Goal: Task Accomplishment & Management: Manage account settings

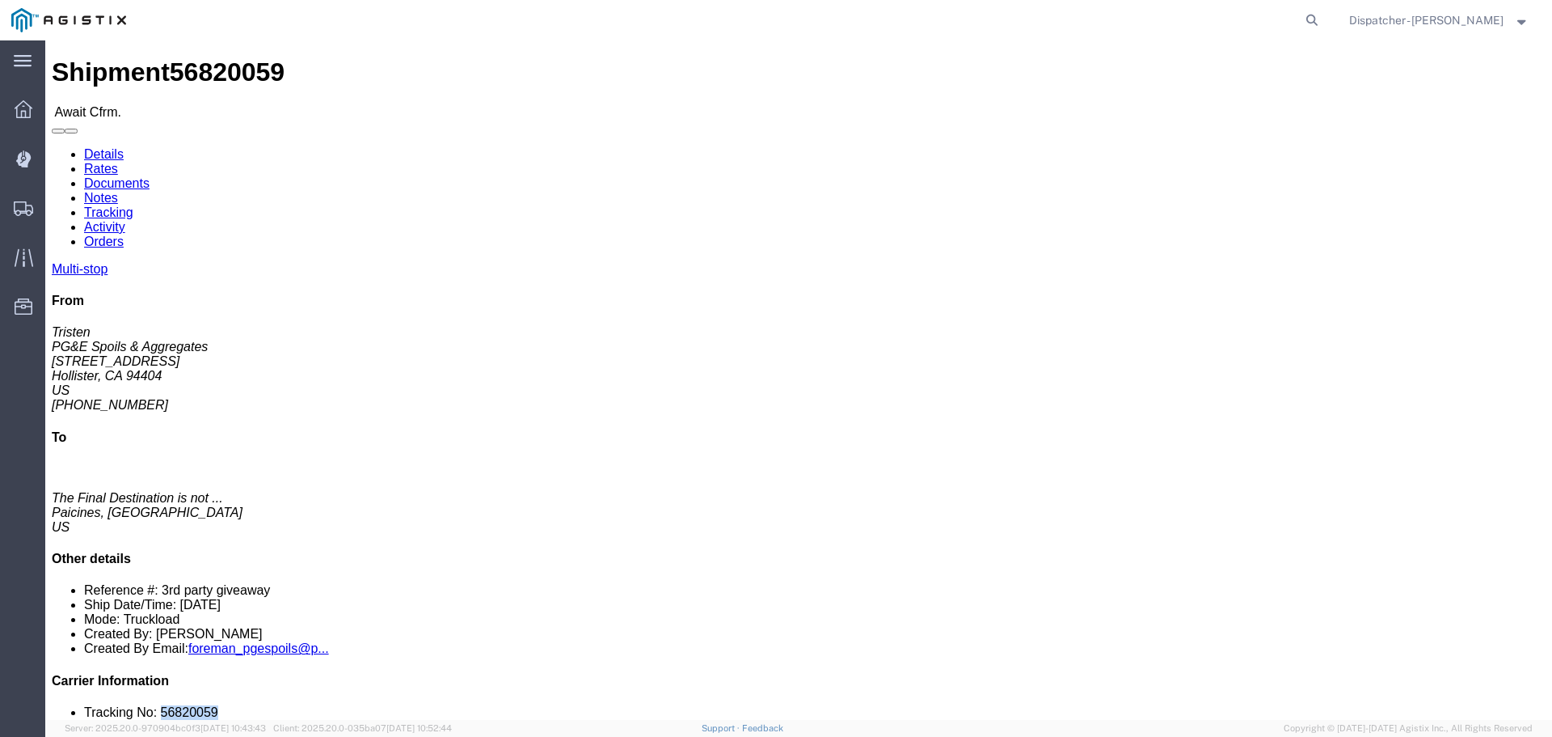
drag, startPoint x: 1329, startPoint y: 488, endPoint x: 1271, endPoint y: 494, distance: 58.6
click li "Tracking No: 56820059"
copy li "56820059"
click link "Tracking"
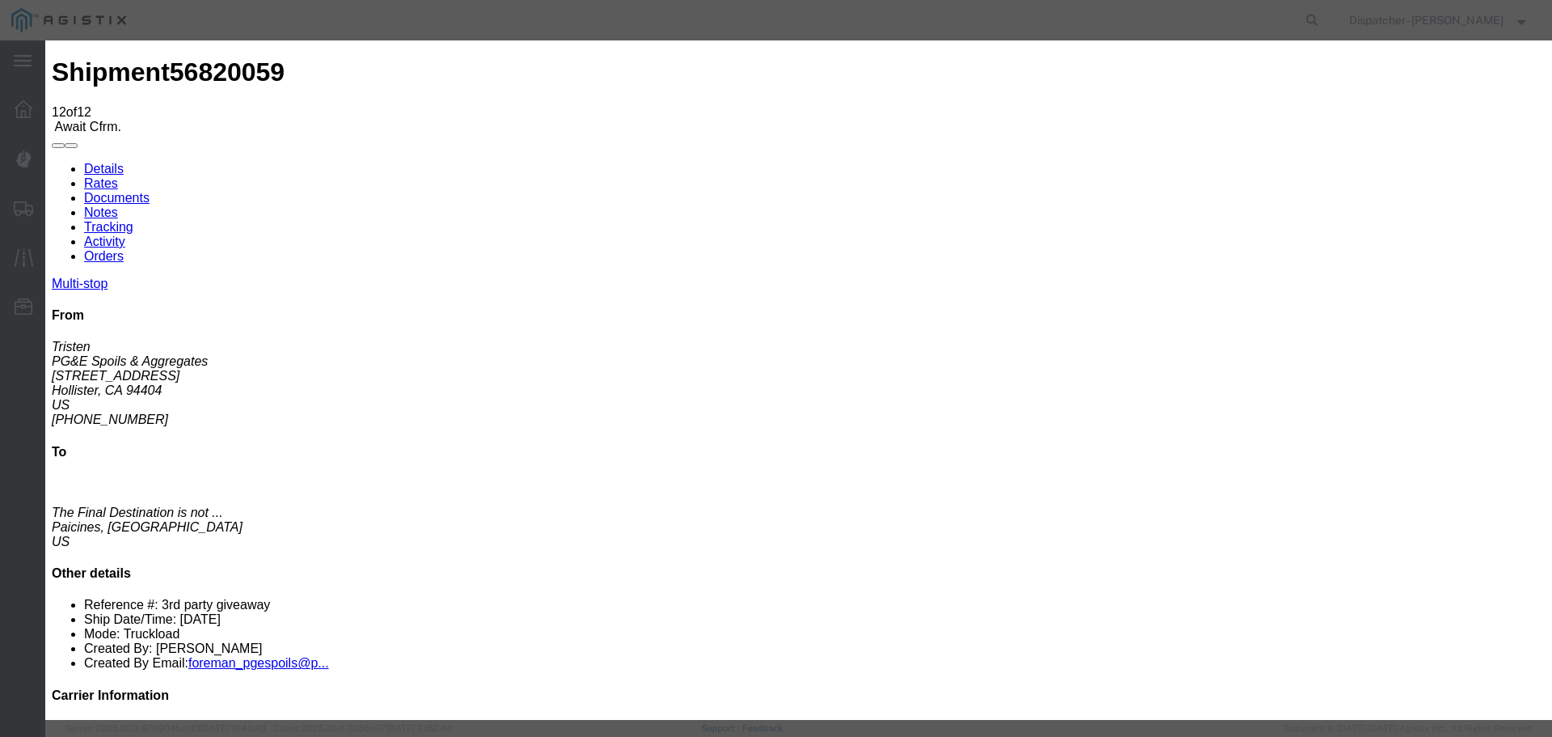
select select "DELIVRED"
type textarea "5 Loads"
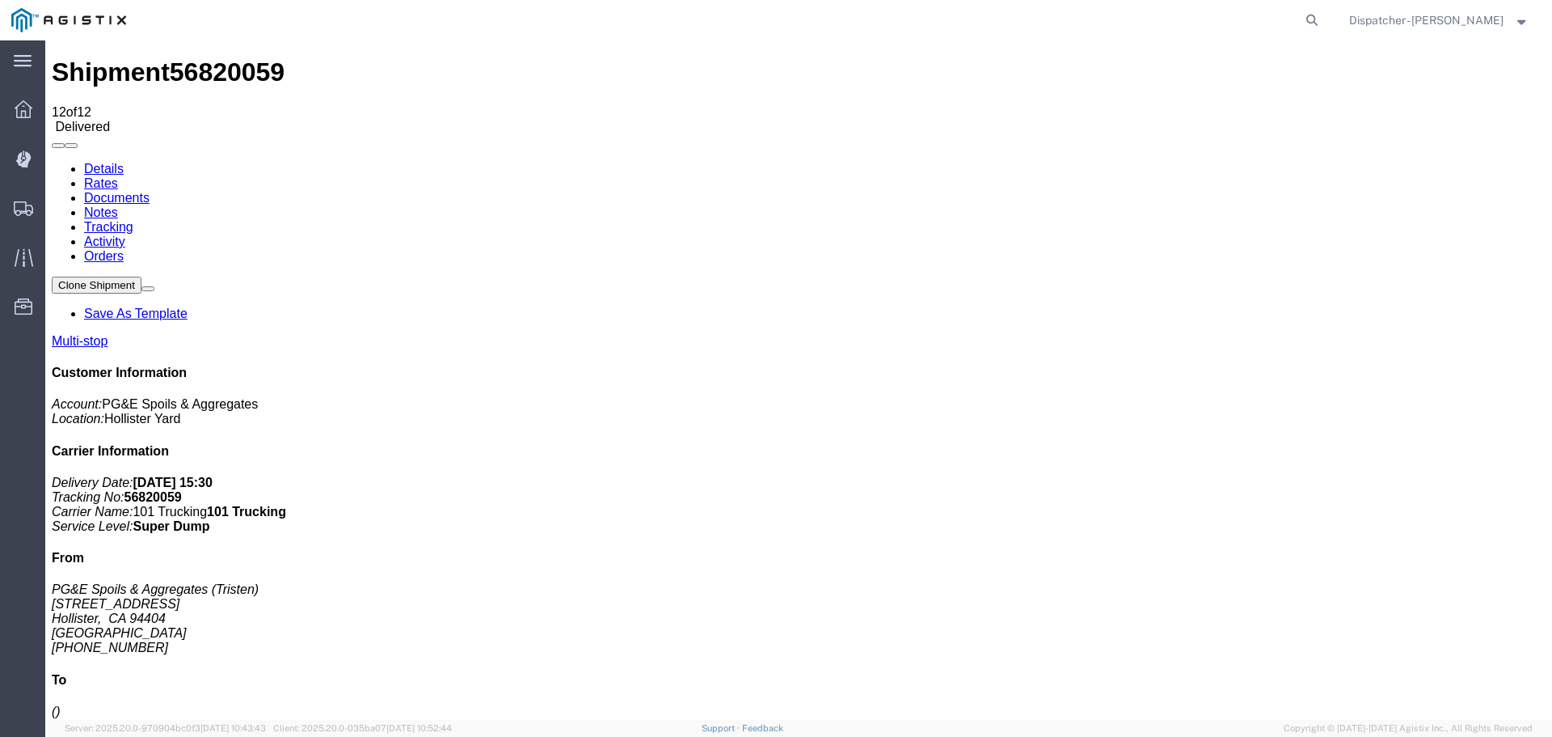
click at [118, 205] on link "Notes" at bounding box center [101, 212] width 34 height 14
click at [150, 191] on link "Documents" at bounding box center [116, 198] width 65 height 14
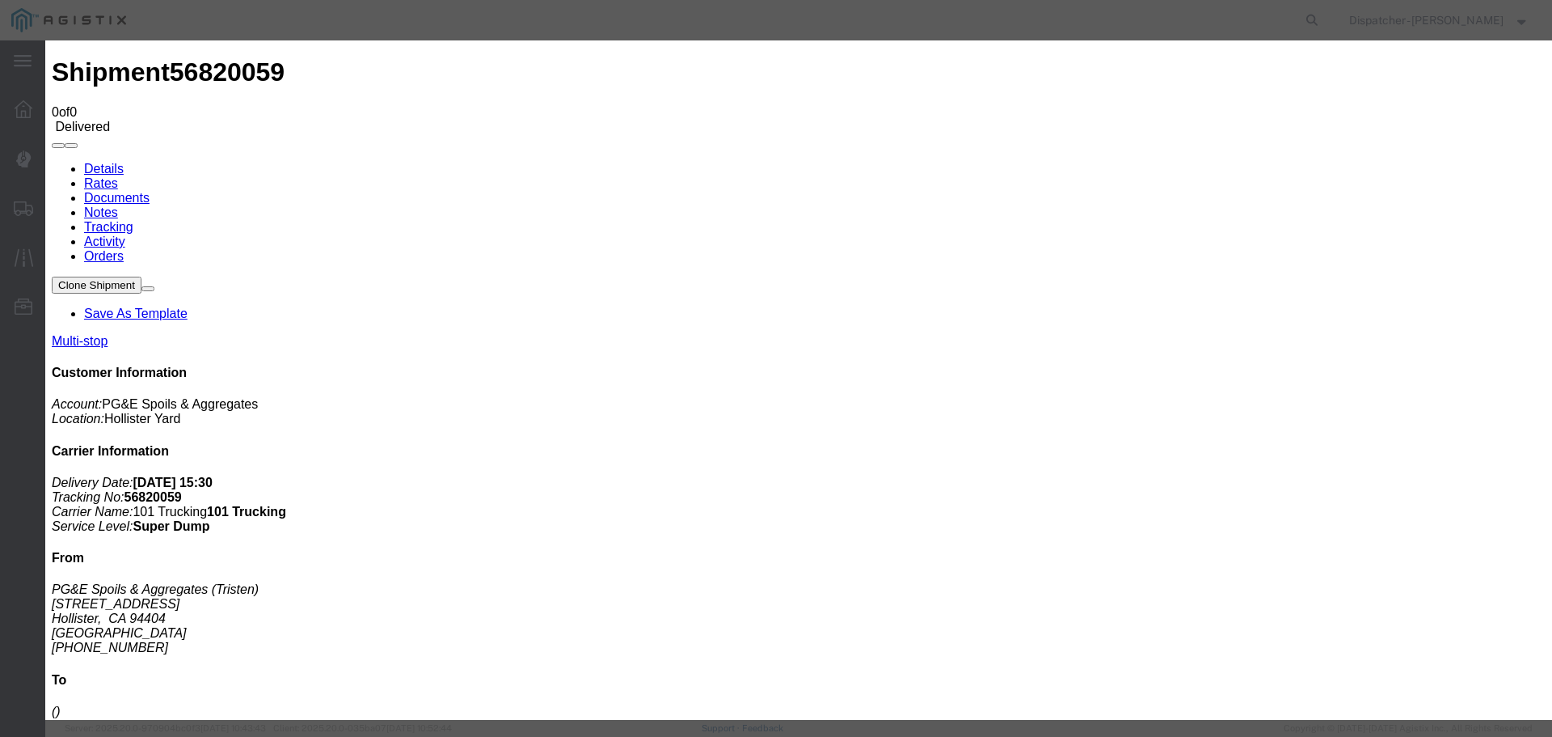
type input "Truck and Scale Tags"
type input "C:\fakepath\Truck and Scale Tags 56820059.pdf"
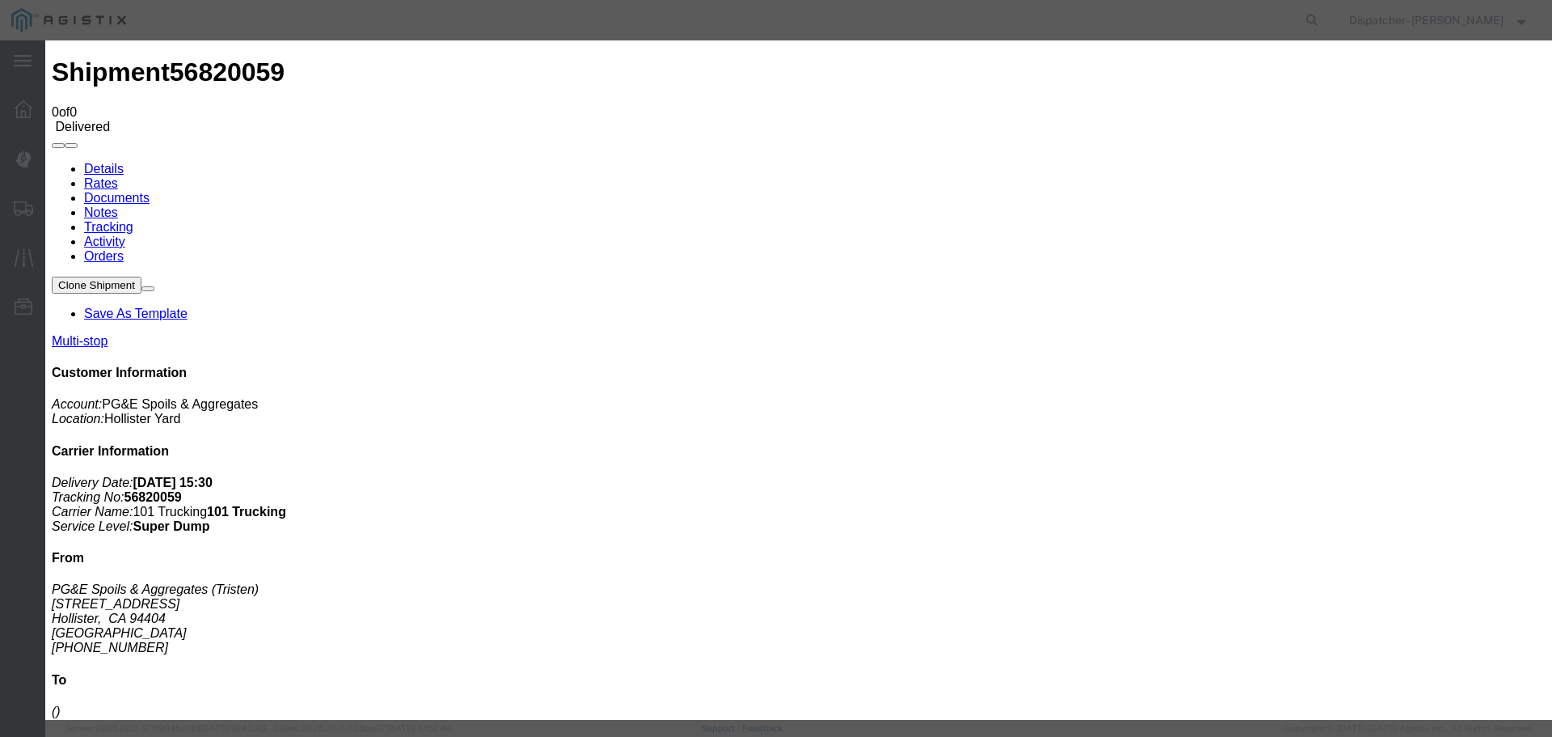
select select
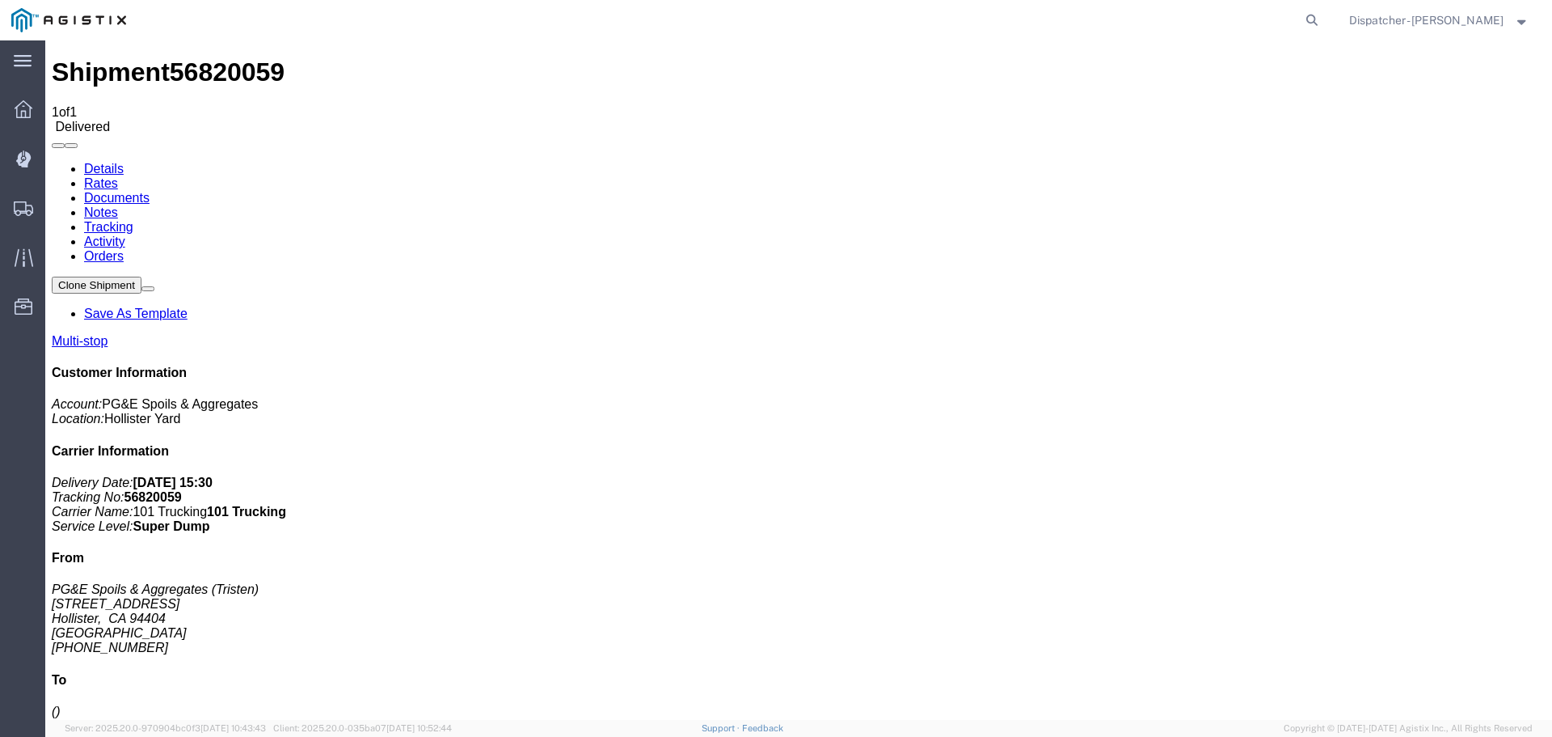
click at [56, 205] on span "Shipments" at bounding box center [49, 208] width 11 height 32
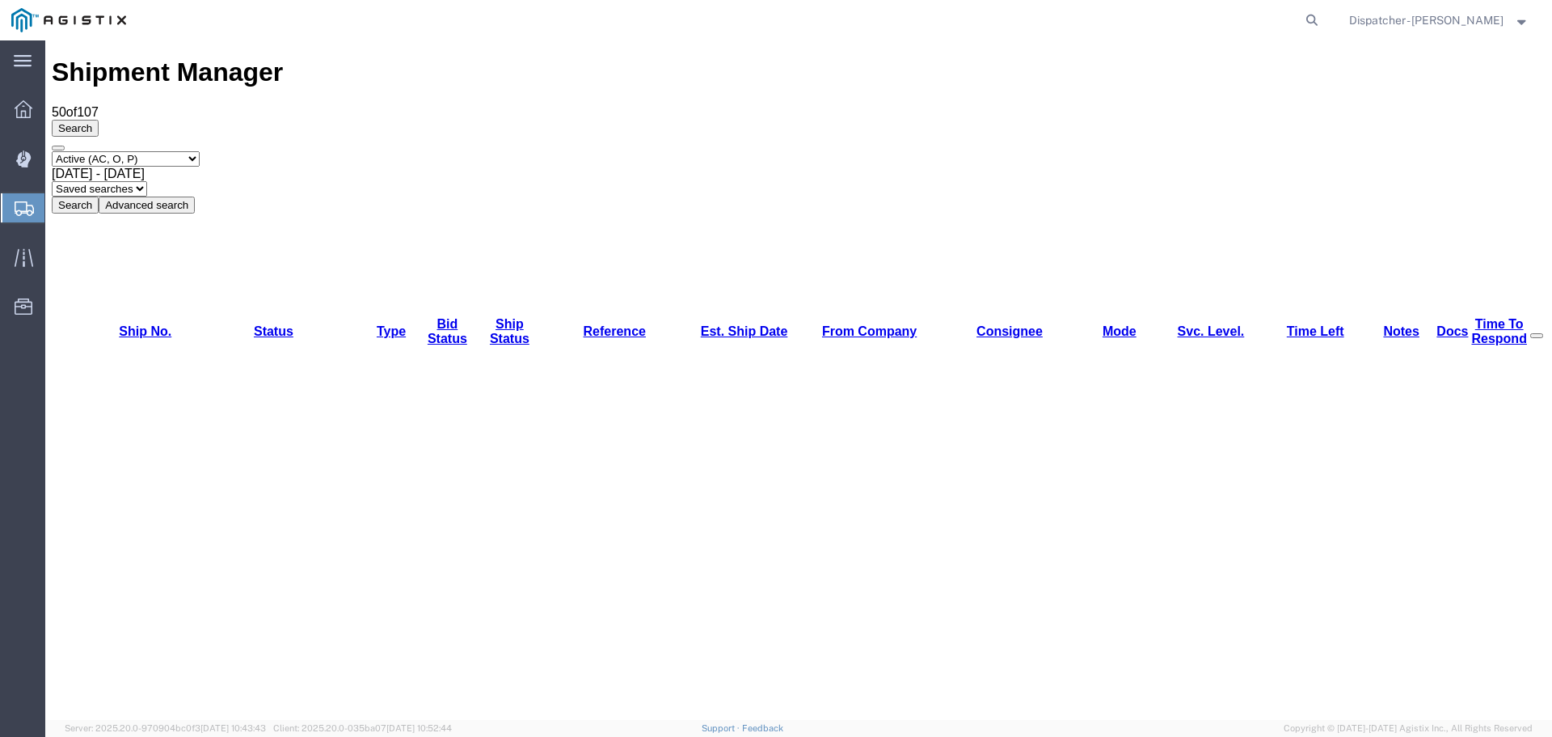
click at [122, 151] on div "Select status Active (AC, O, P) All Approved Awaiting Confirmation (AC) Booked …" at bounding box center [799, 182] width 1494 height 62
click at [118, 151] on select "Select status Active (AC, O, P) All Approved Awaiting Confirmation (AC) Booked …" at bounding box center [126, 158] width 148 height 15
select select "ALL"
click at [52, 151] on select "Select status Active (AC, O, P) All Approved Awaiting Confirmation (AC) Booked …" at bounding box center [126, 158] width 148 height 15
click at [145, 167] on span "[DATE] - [DATE]" at bounding box center [98, 174] width 93 height 14
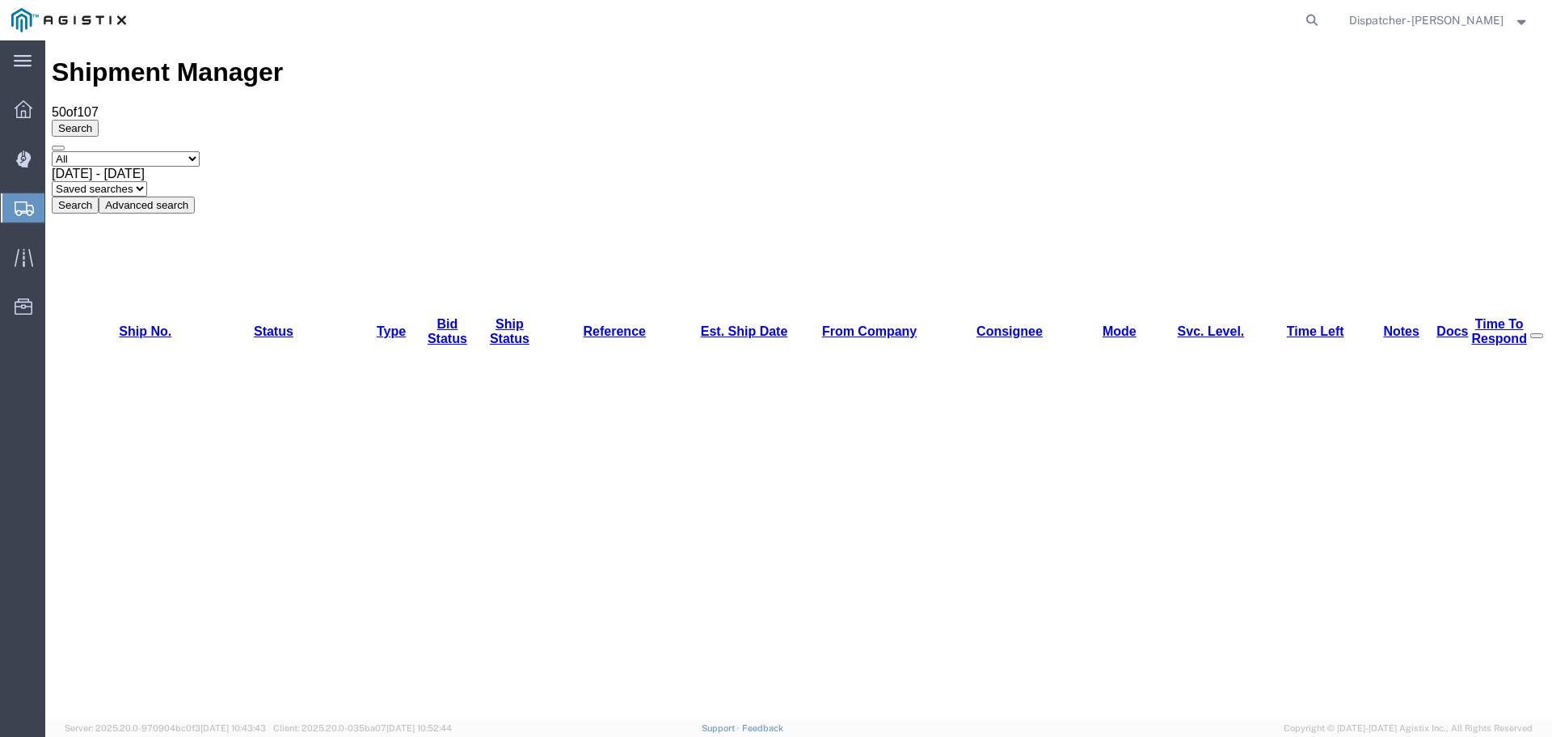
drag, startPoint x: 577, startPoint y: 97, endPoint x: 568, endPoint y: 103, distance: 10.5
click at [577, 151] on div "Select status Active (AC, O, P) All Approved Awaiting Confirmation (AC) Booked …" at bounding box center [799, 182] width 1494 height 62
click at [99, 196] on button "Search" at bounding box center [75, 204] width 47 height 17
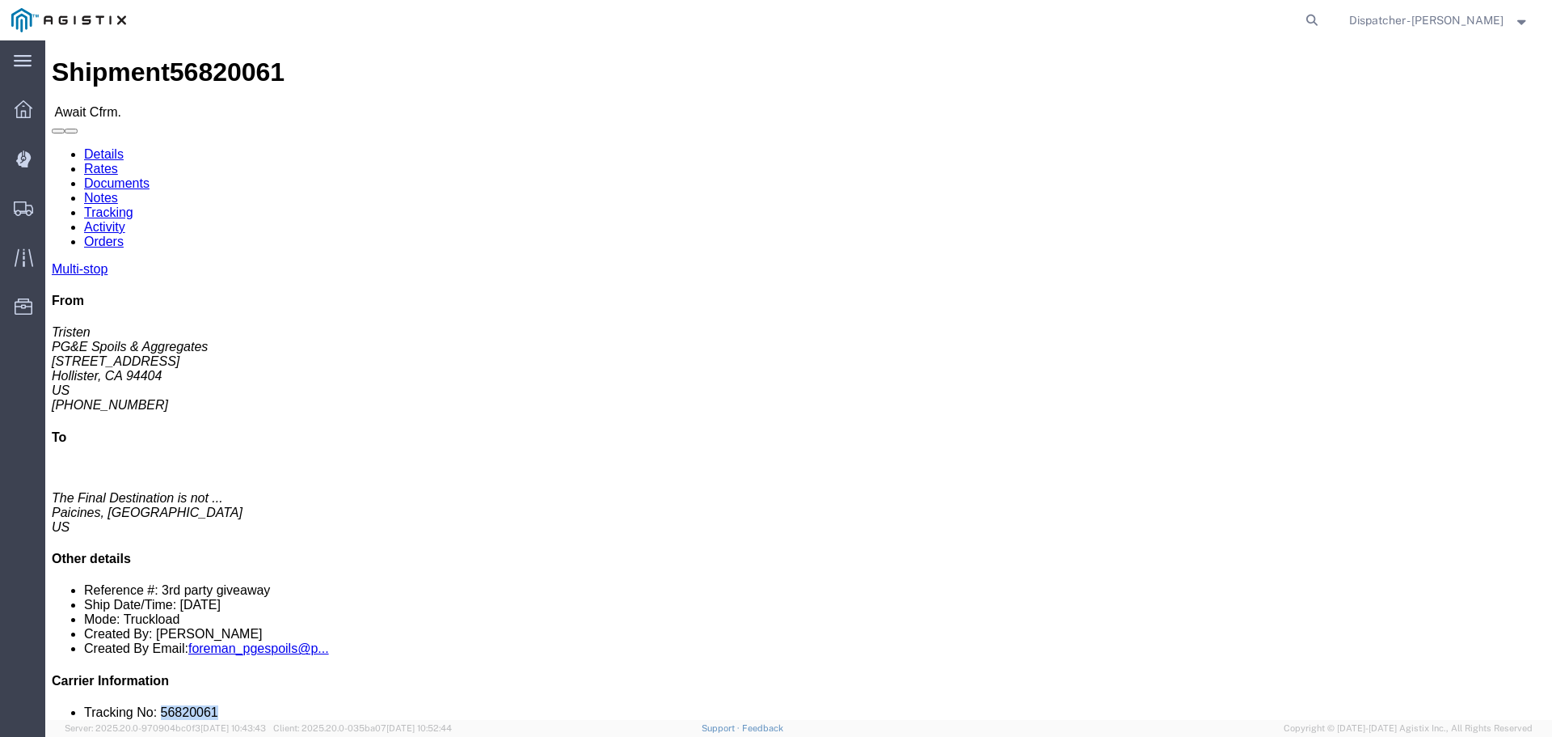
drag, startPoint x: 1326, startPoint y: 478, endPoint x: 1269, endPoint y: 486, distance: 58.0
click div "Multi-stop From Tristen PG&E Spoils & Aggregates [STREET_ADDRESS][PERSON_NAME] …"
copy li "56820061"
click link "Tracking"
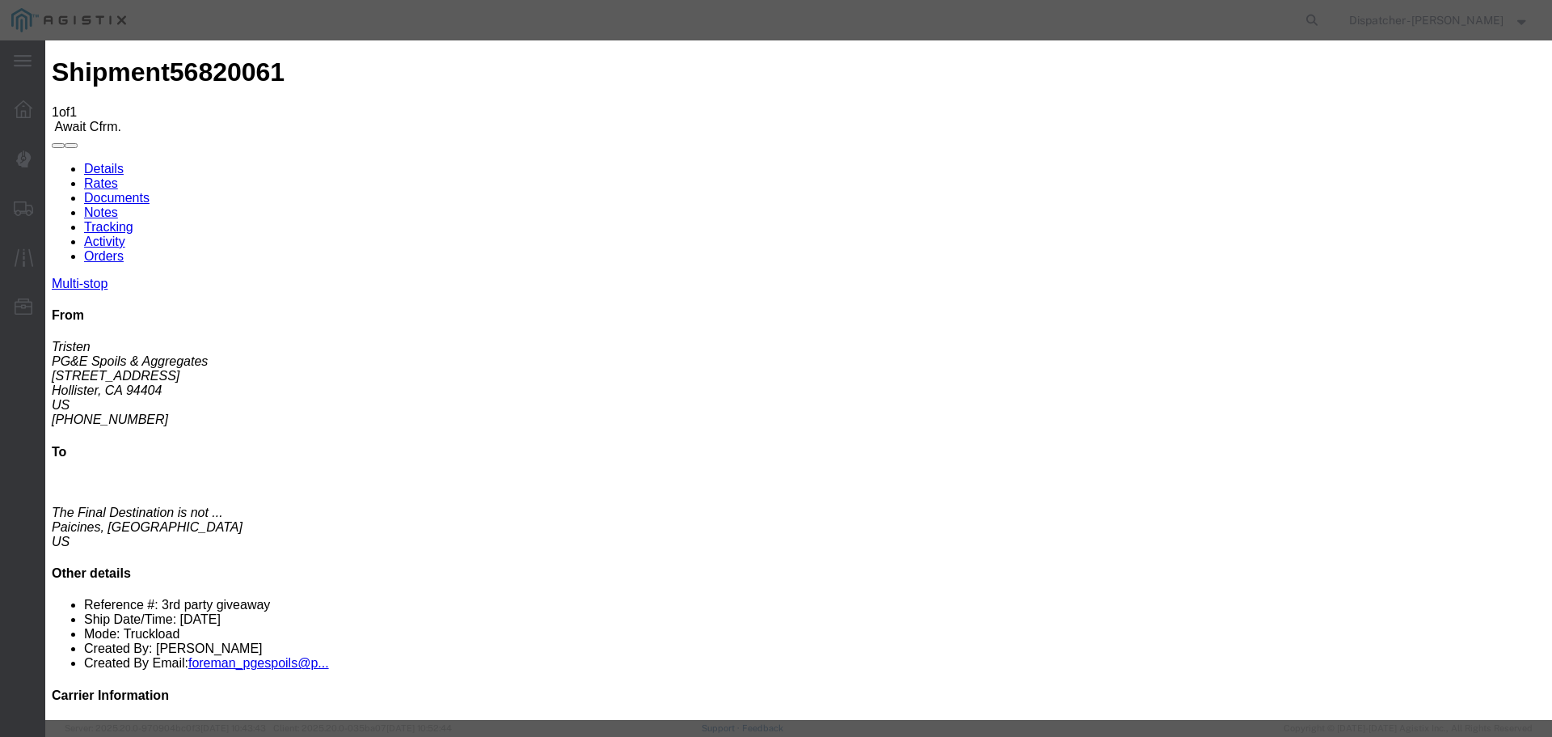
type input "[DATE]"
type input "10:00 AM"
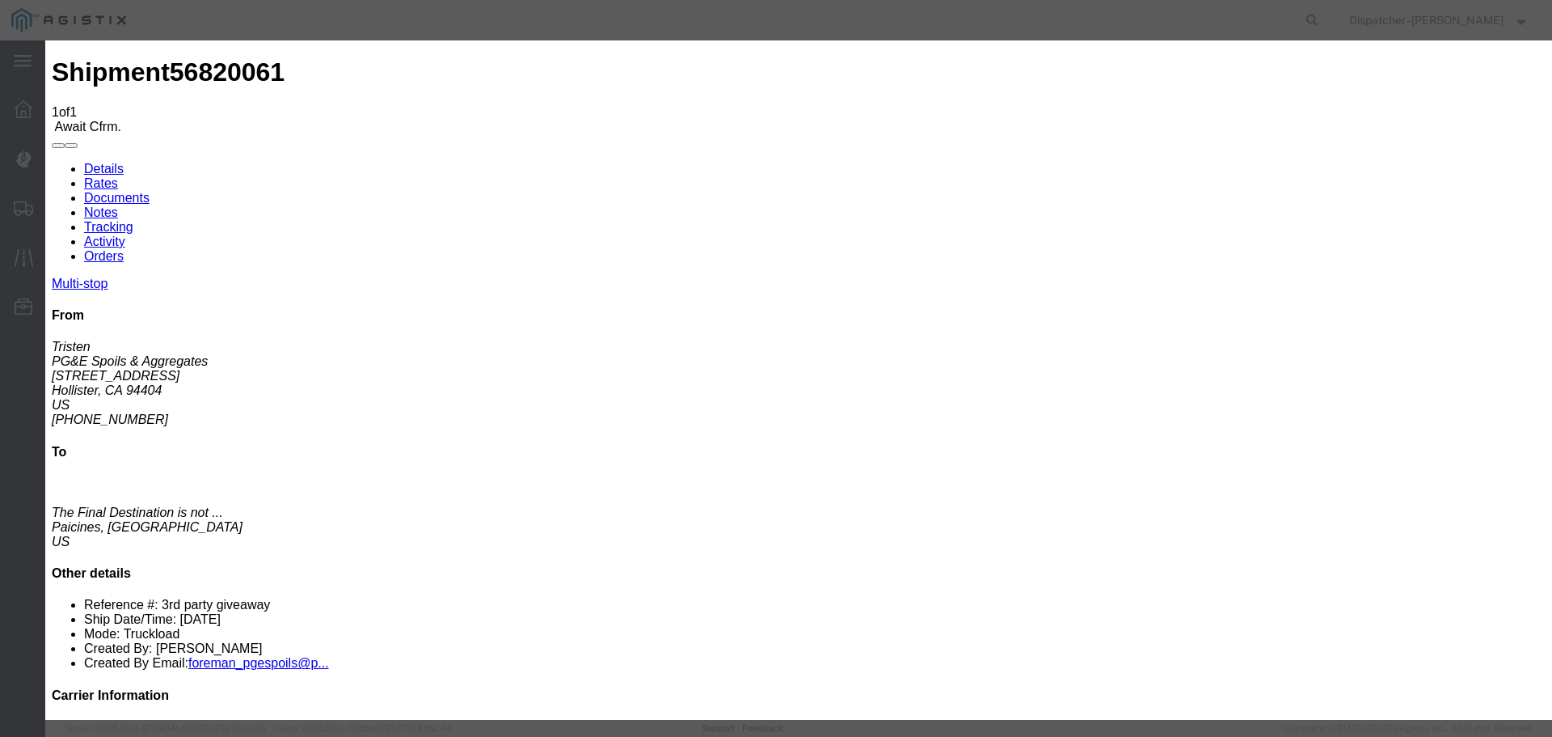
type input "[DATE]"
type input "6:15 AM"
select select "ARVPULOC"
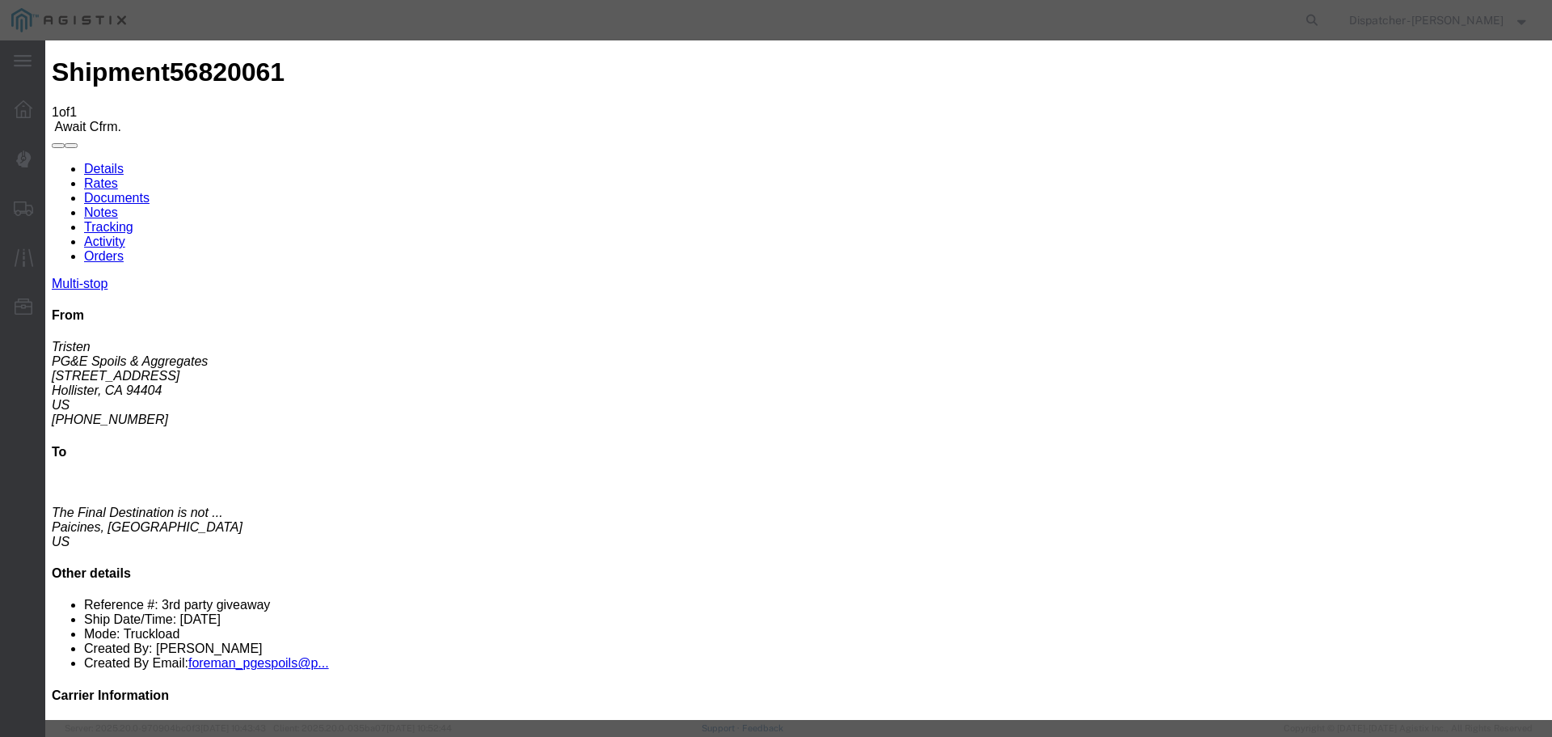
select select "{"pickupDeliveryInfoId": "122937956","pickupOrDelivery": "P","stopNum": "1","lo…"
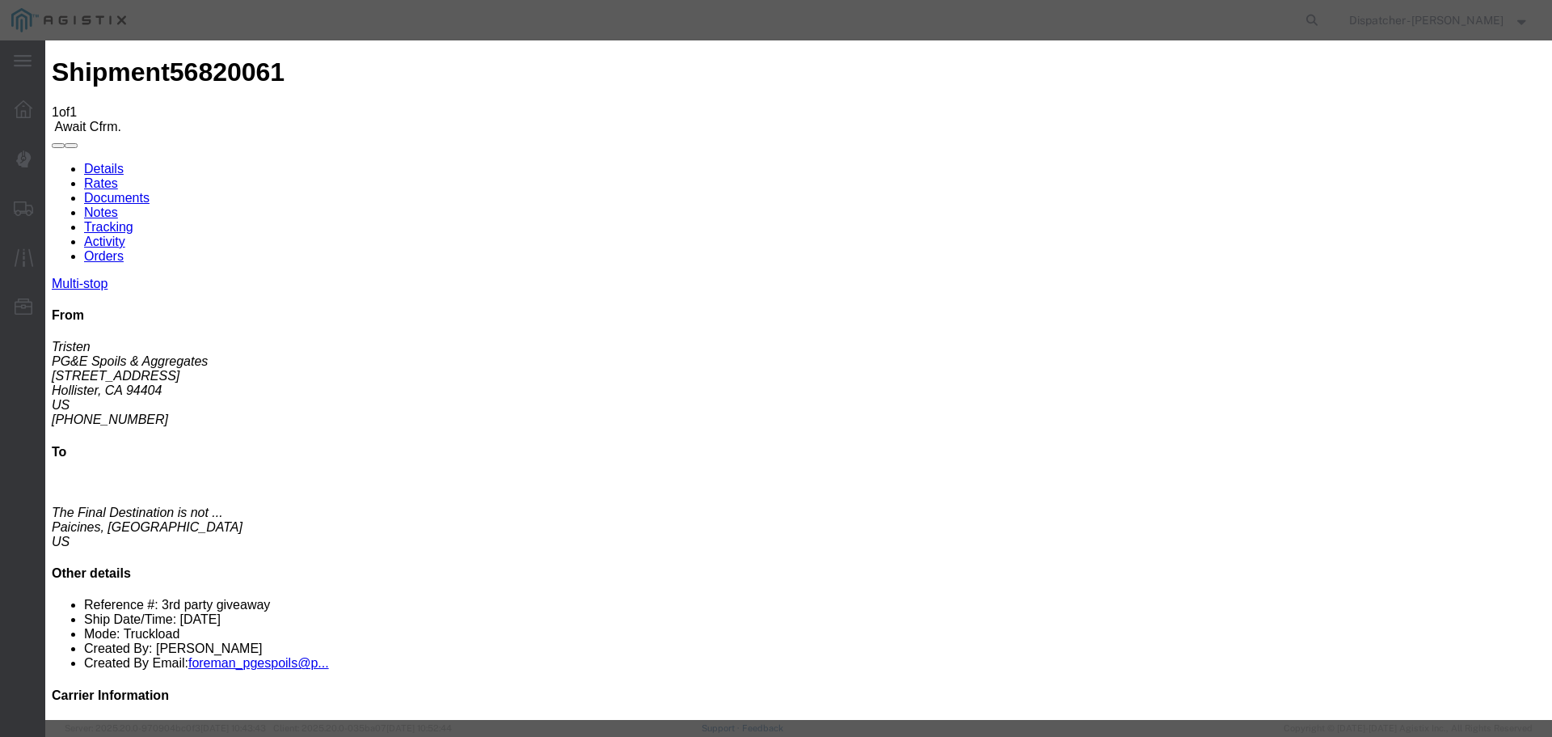
select select "CA"
type input "Hollister"
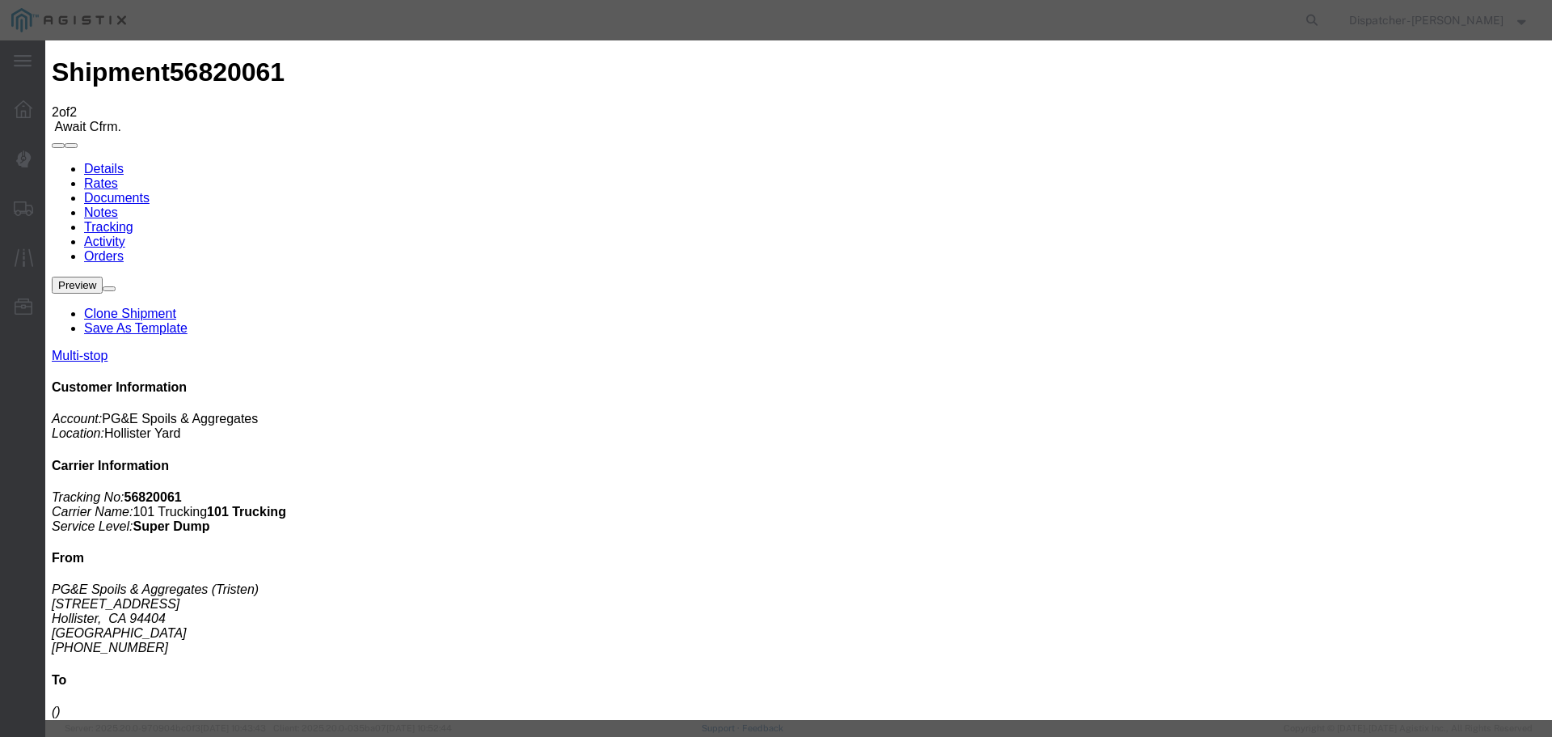
type input "[DATE]"
type input "10:00 AM"
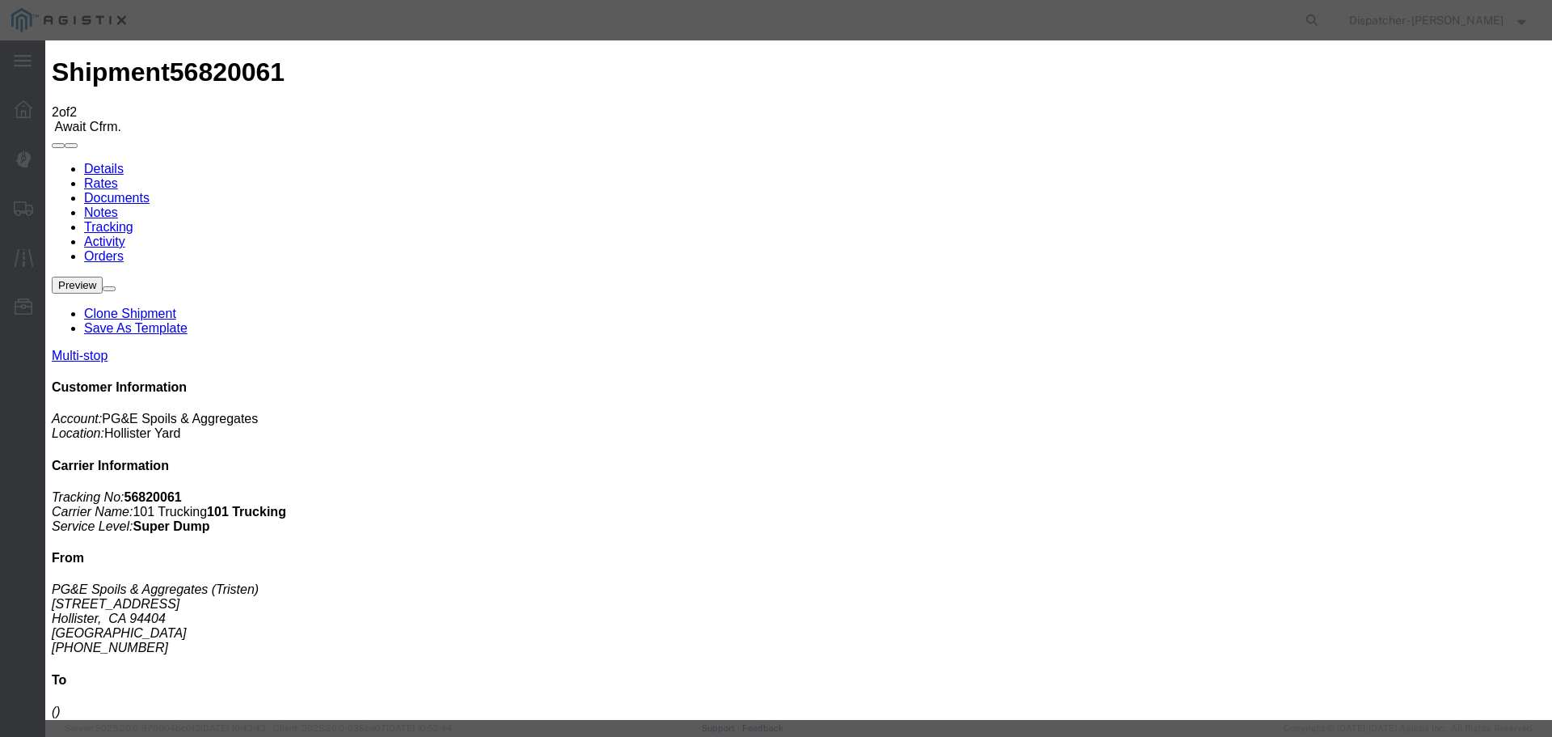
type input "[DATE]"
type input "6:25 AM"
select select "DPTPULOC"
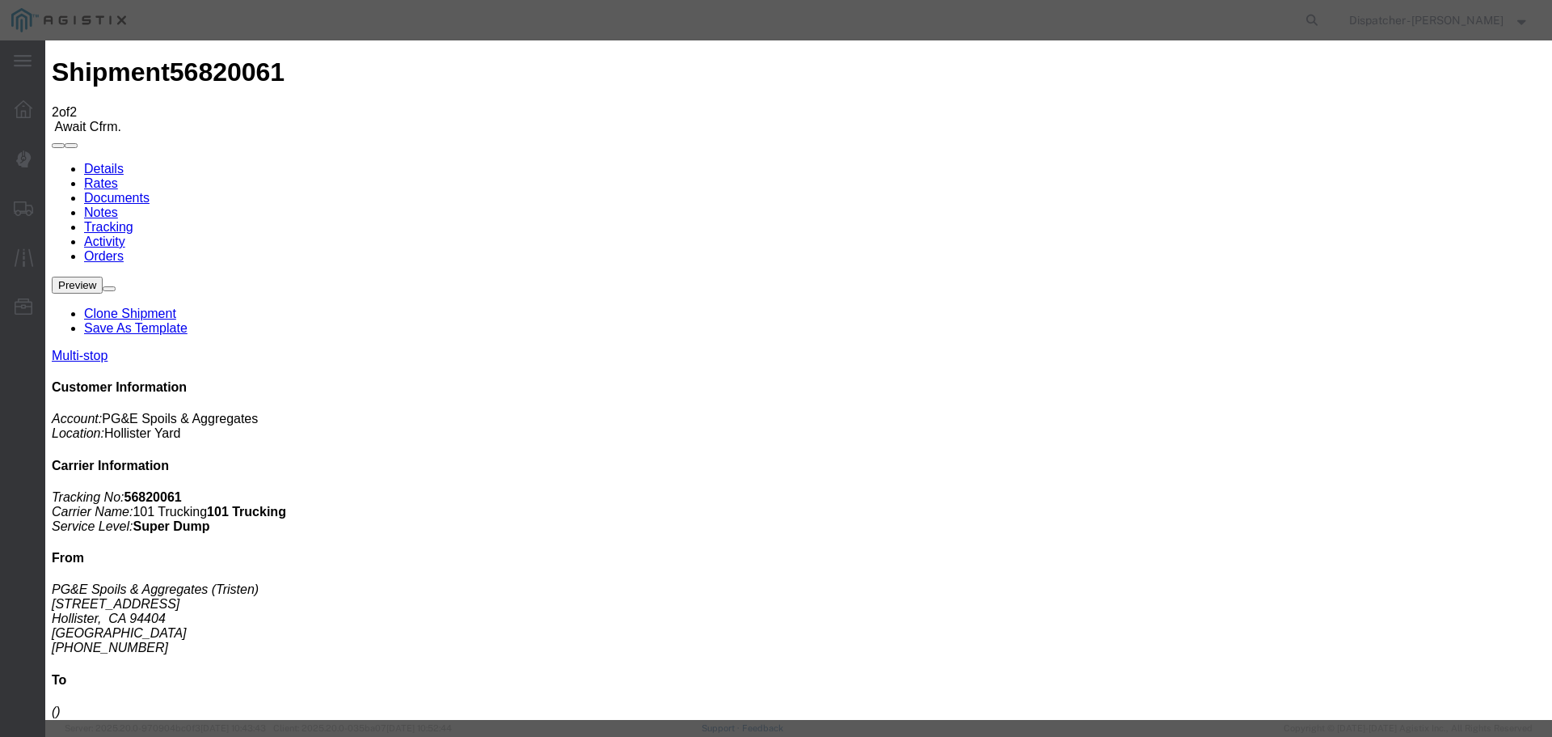
select select "{"pickupDeliveryInfoId": "122937956","pickupOrDelivery": "P","stopNum": "1","lo…"
select select "CA"
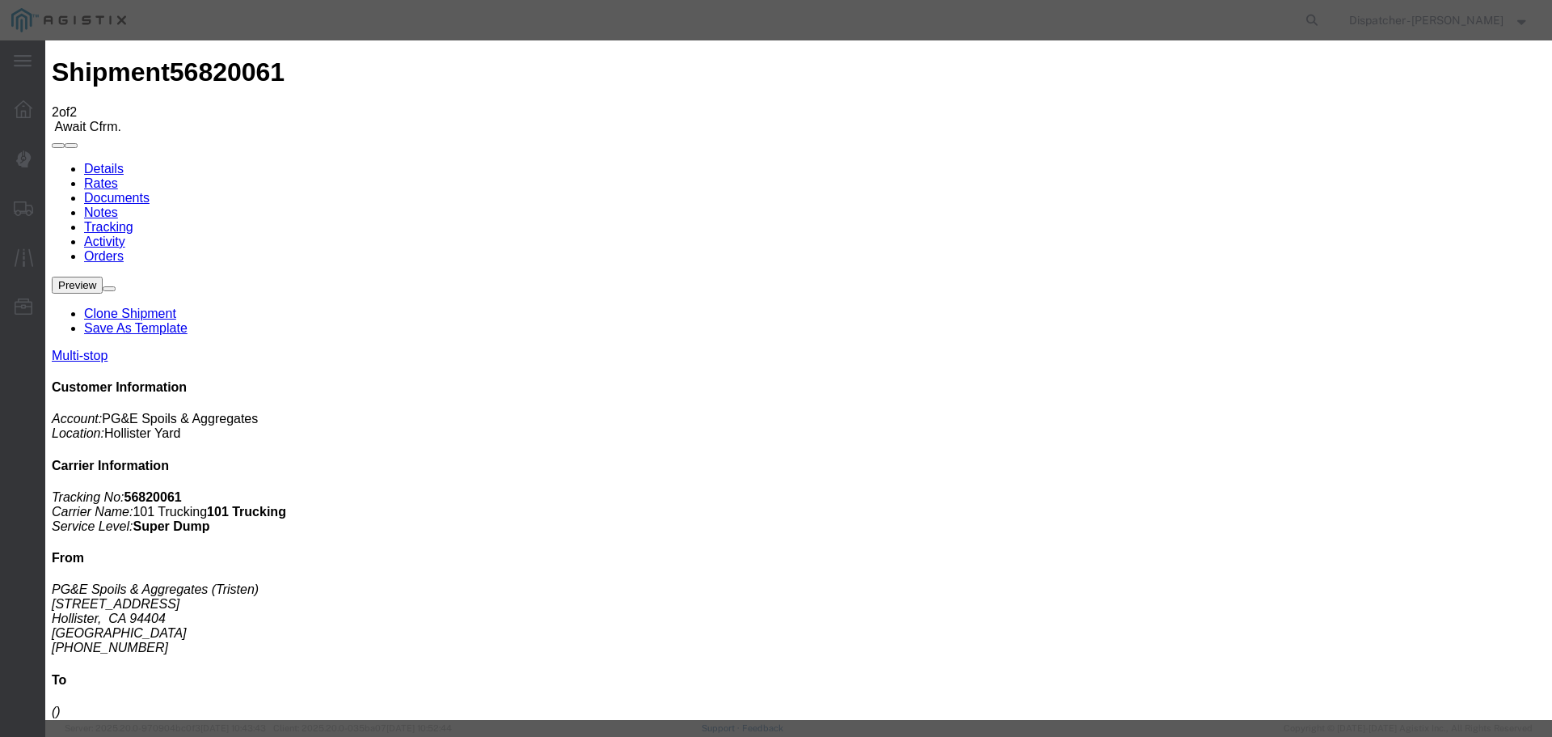
type input "Hollister"
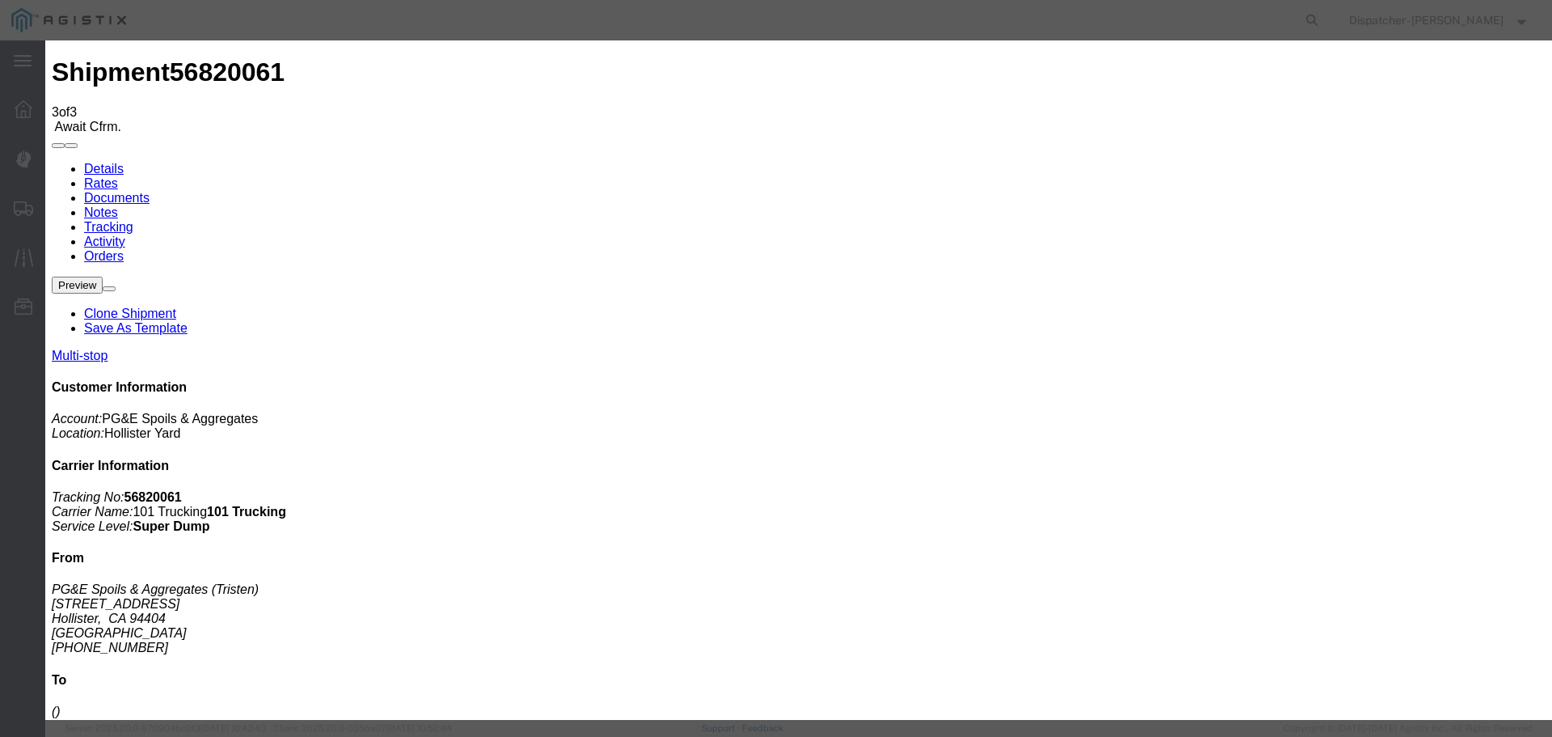
type input "[DATE]"
type input "10:00 AM"
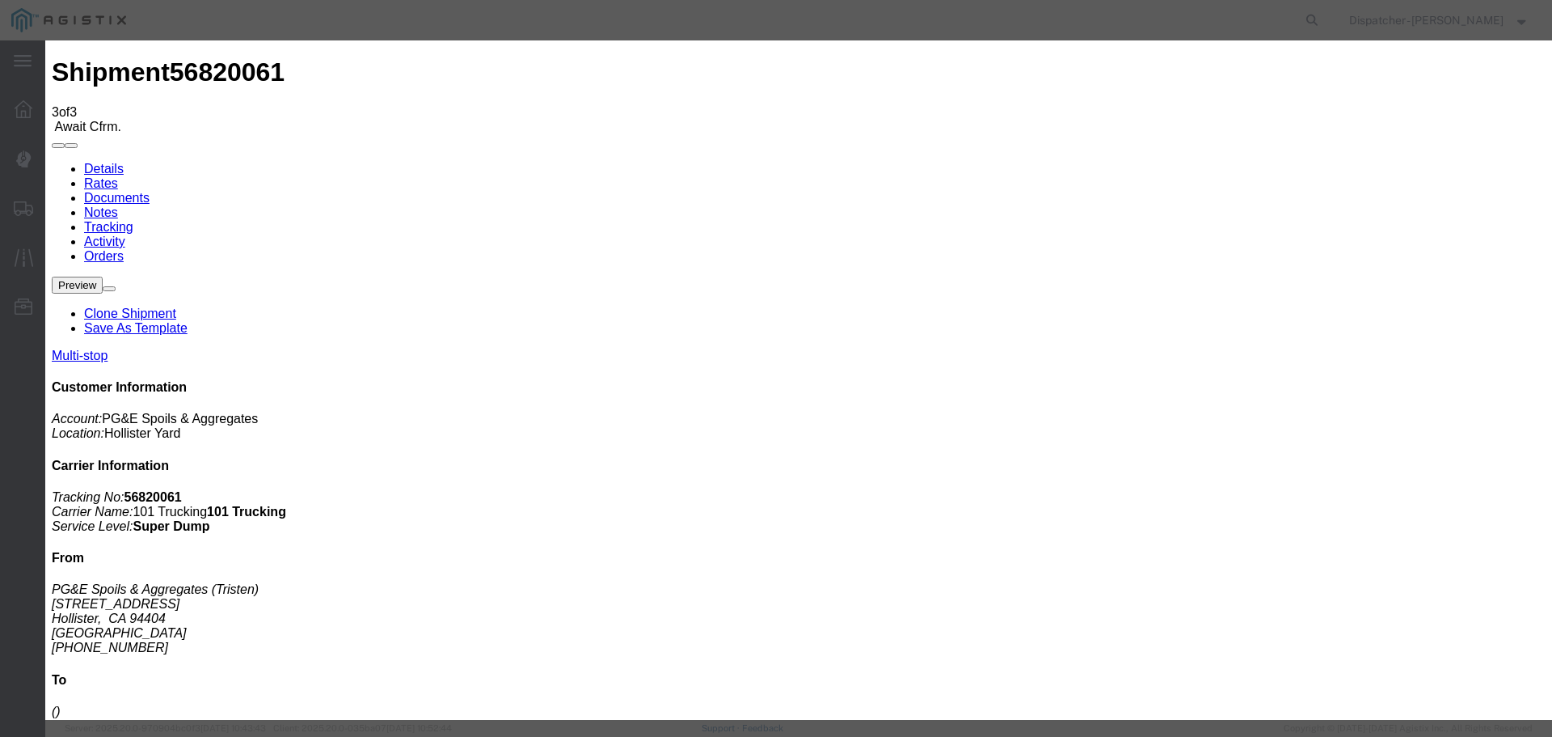
type input "[DATE]"
type input "7:15 AM"
select select "{"pickupDeliveryInfoId": "122937957","pickupOrDelivery": "D","stopNum": "2","lo…"
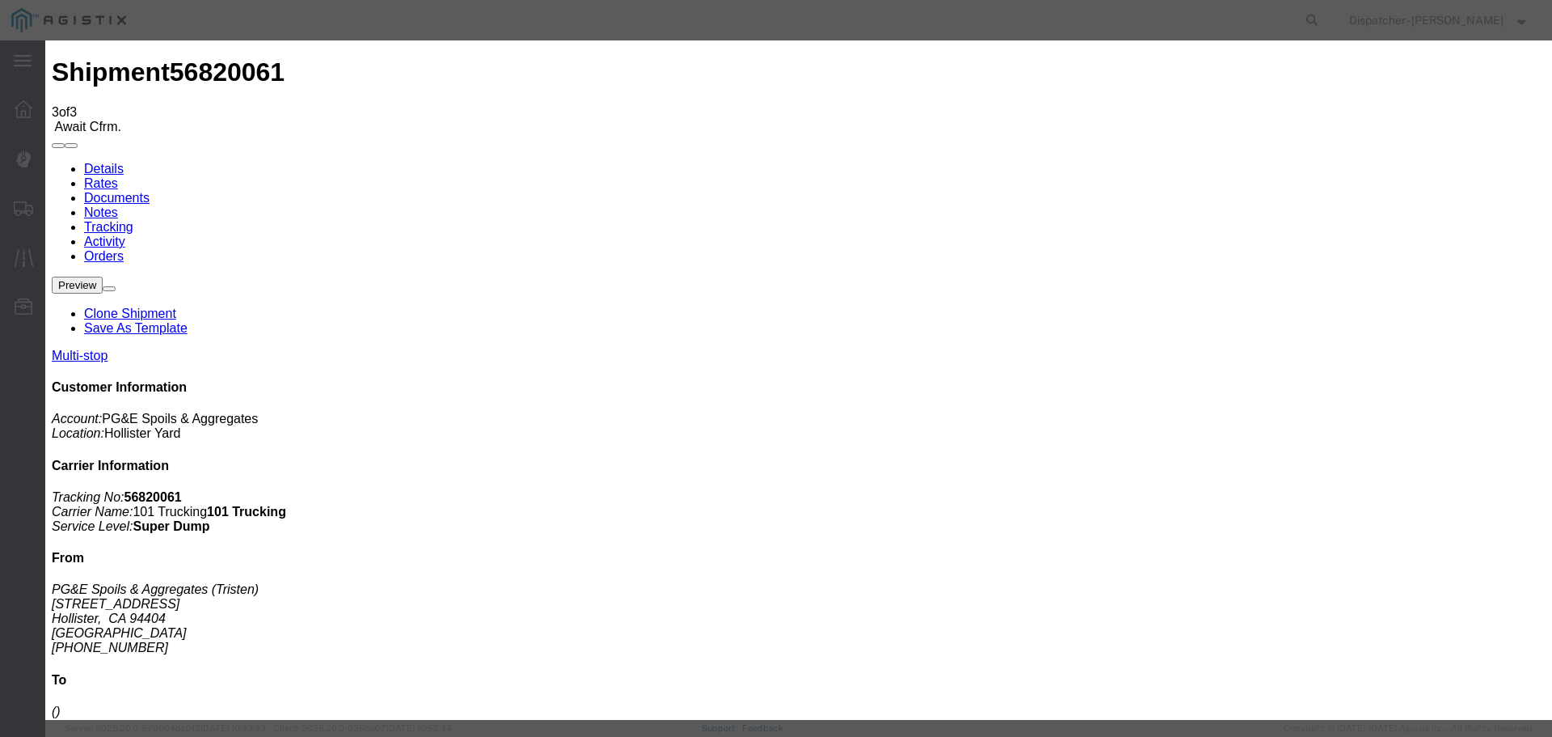
select select "CA"
type input "Paicines"
select select "ARVDLVLOC"
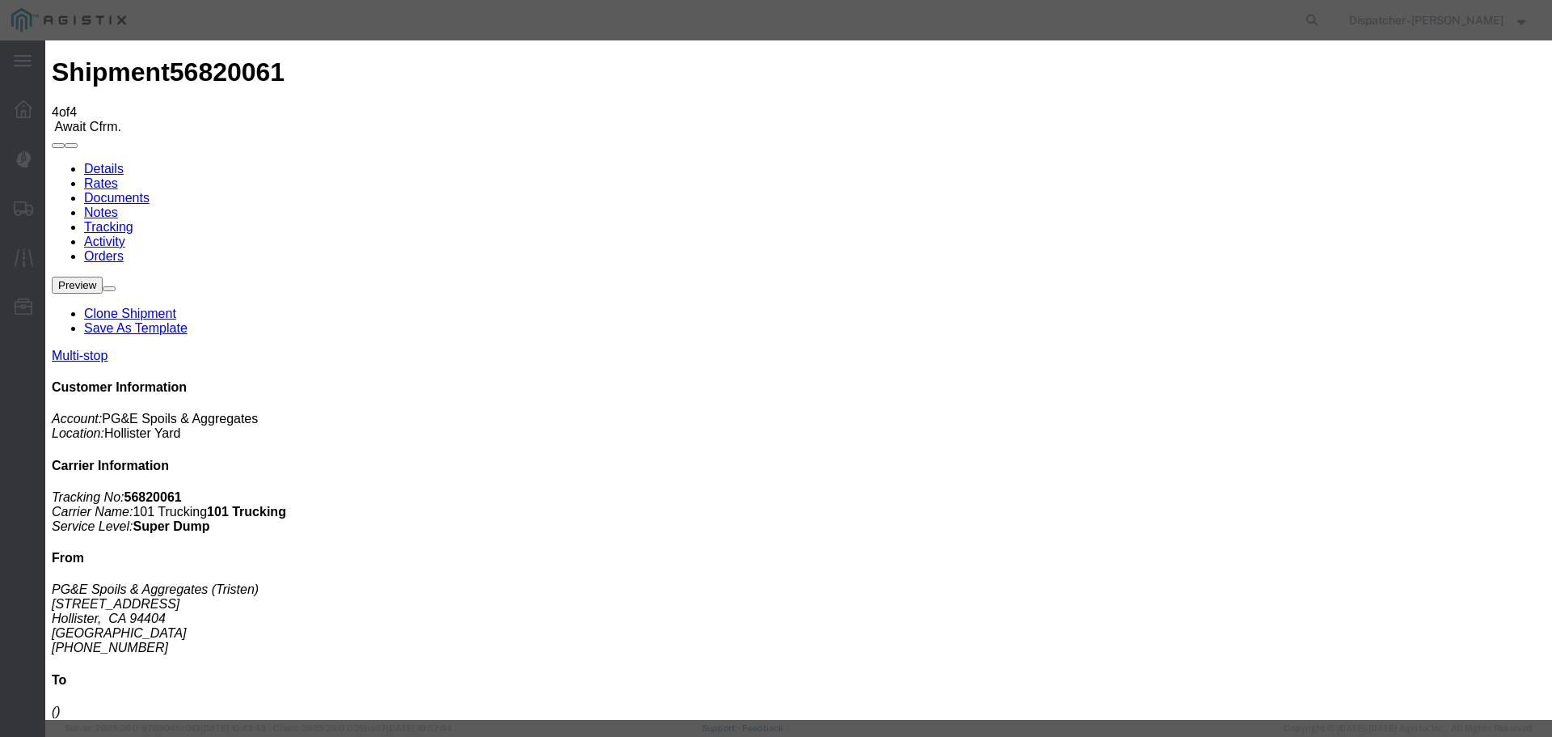
type input "[DATE]"
type input "10:00 AM"
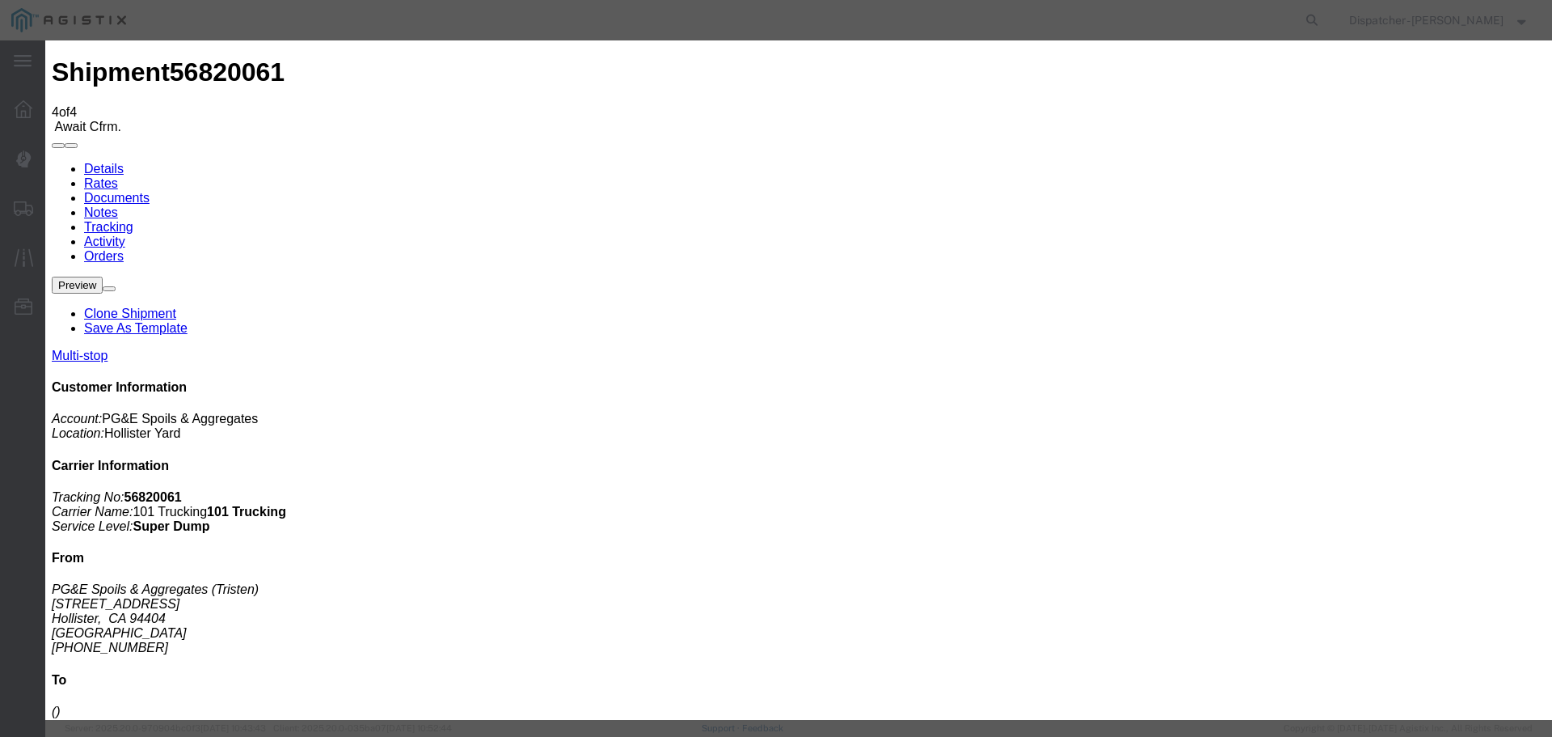
type input "[DATE]"
type input "7:30 AM"
select select "{"pickupDeliveryInfoId": "122937957","pickupOrDelivery": "D","stopNum": "2","lo…"
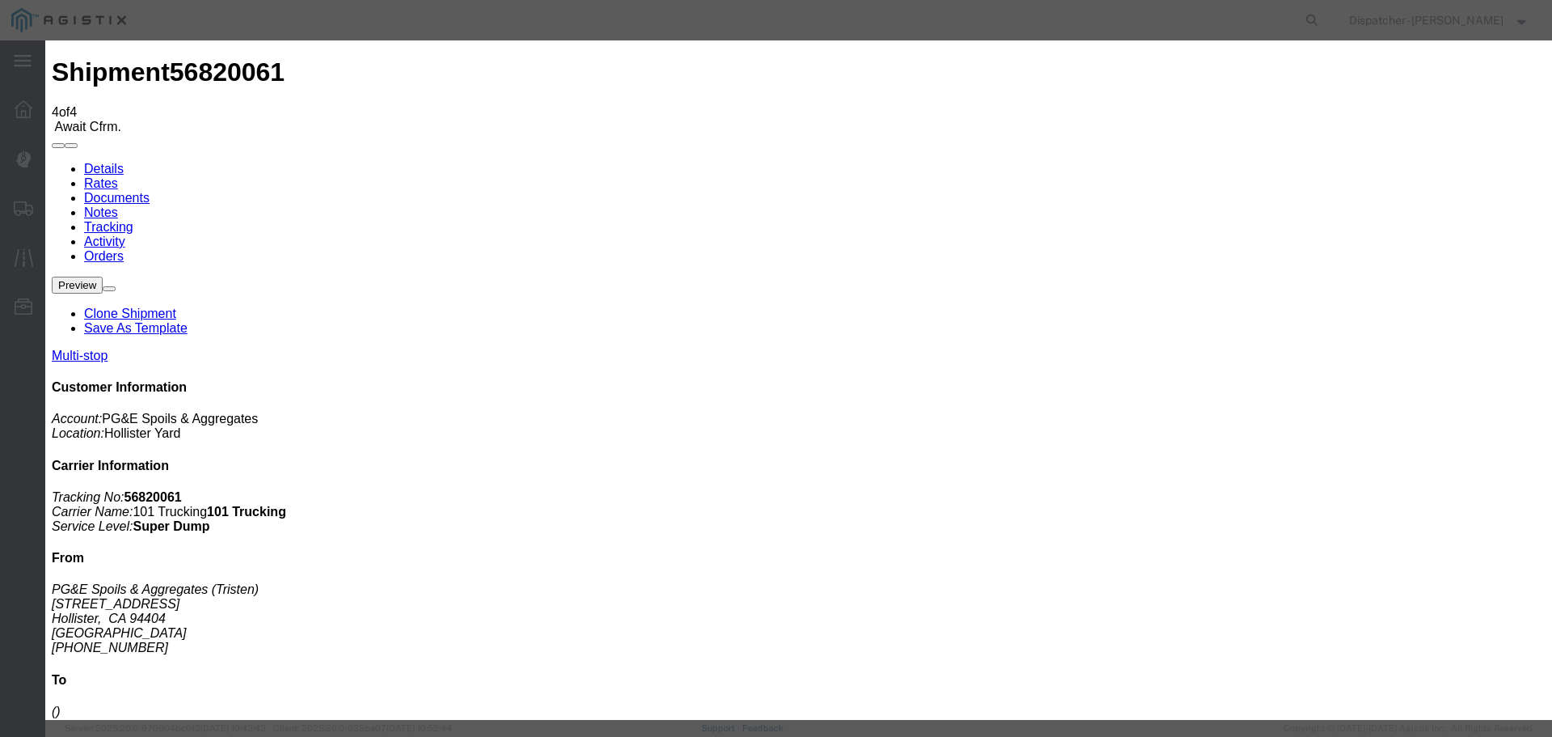
select select "CA"
type input "Paicines"
select select "DPTPULOC"
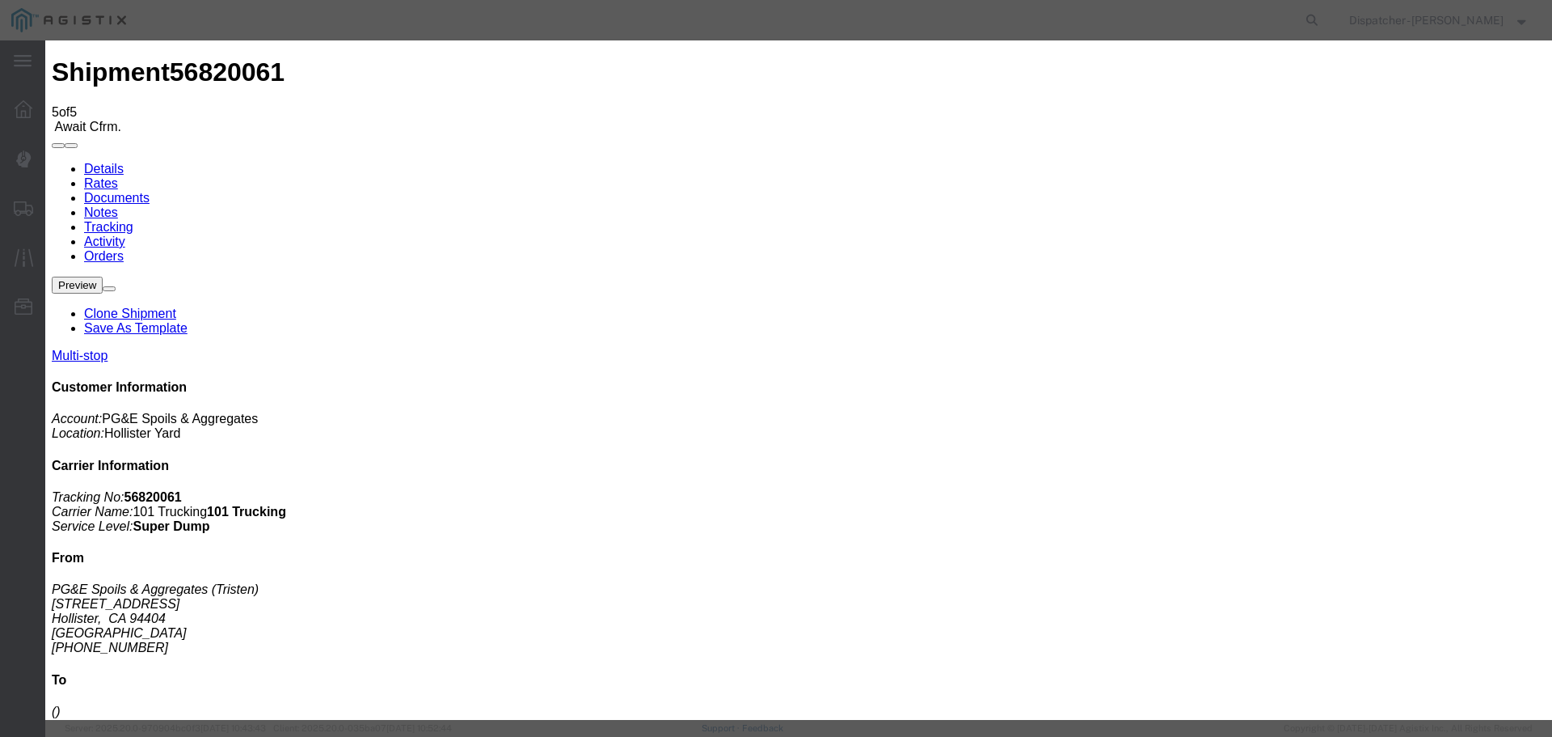
type input "[DATE]"
type input "10:00 AM"
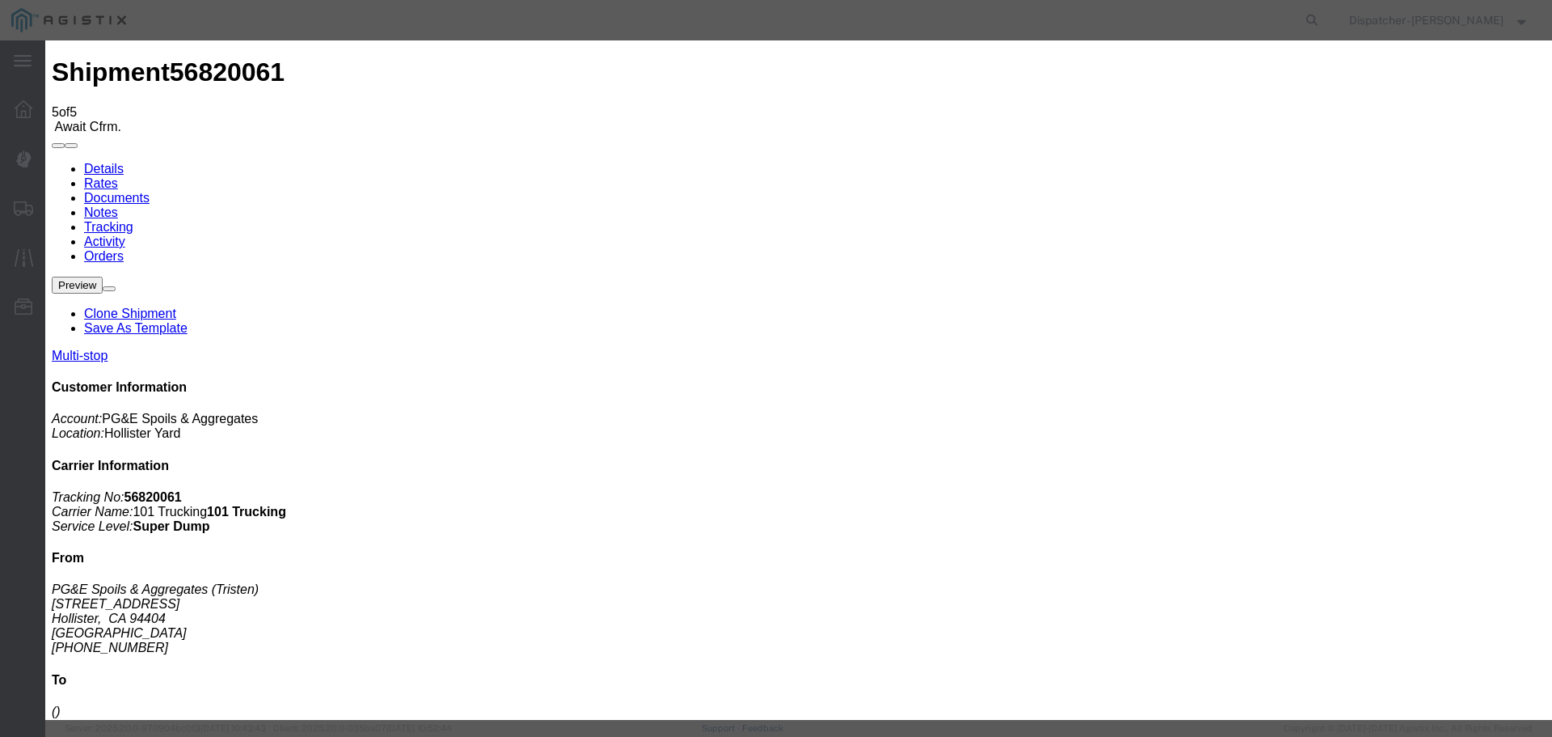
type input "[DATE]"
type input "2:15 PM"
select select "ARVPULOC"
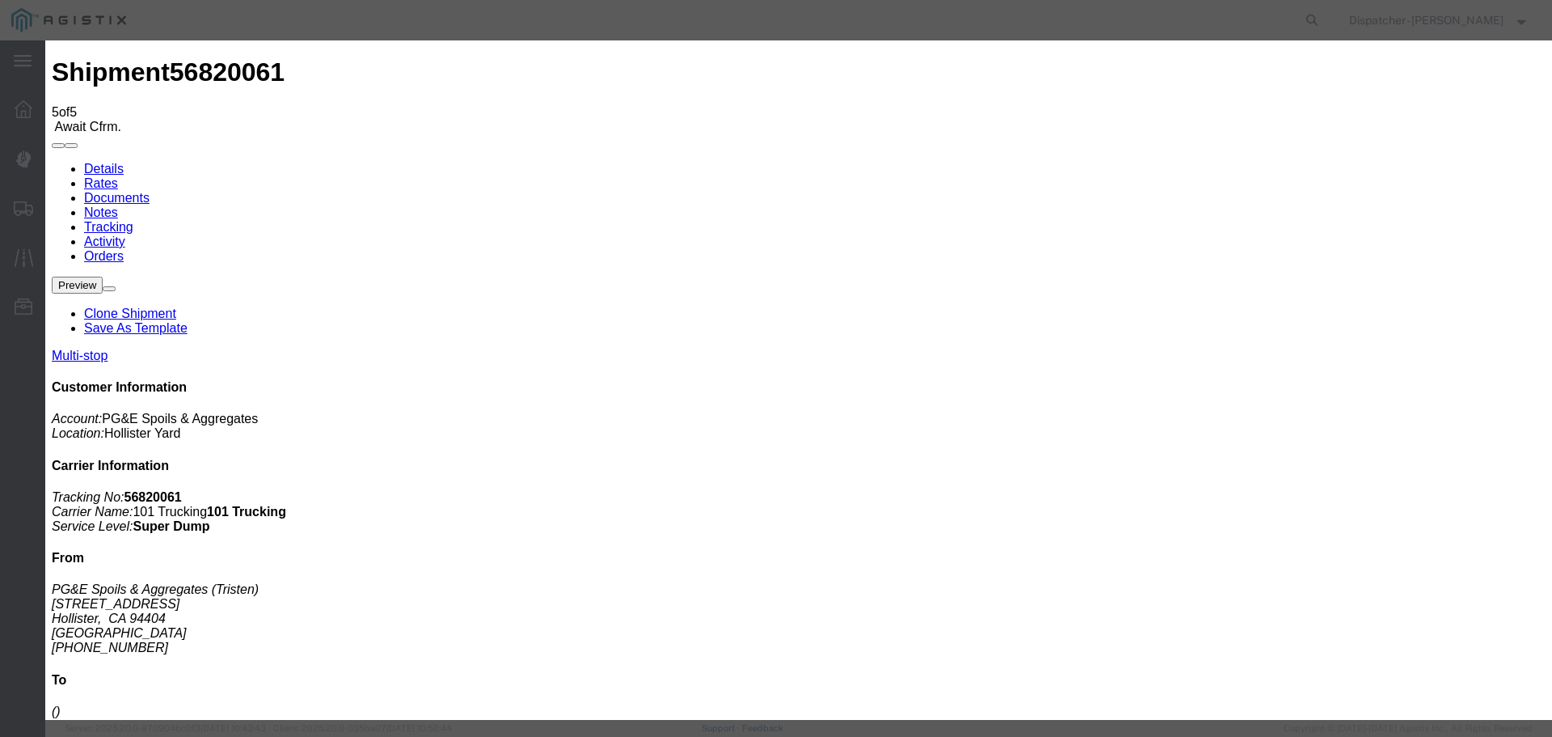
select select "{"pickupDeliveryInfoId": "122937956","pickupOrDelivery": "P","stopNum": "1","lo…"
select select "CA"
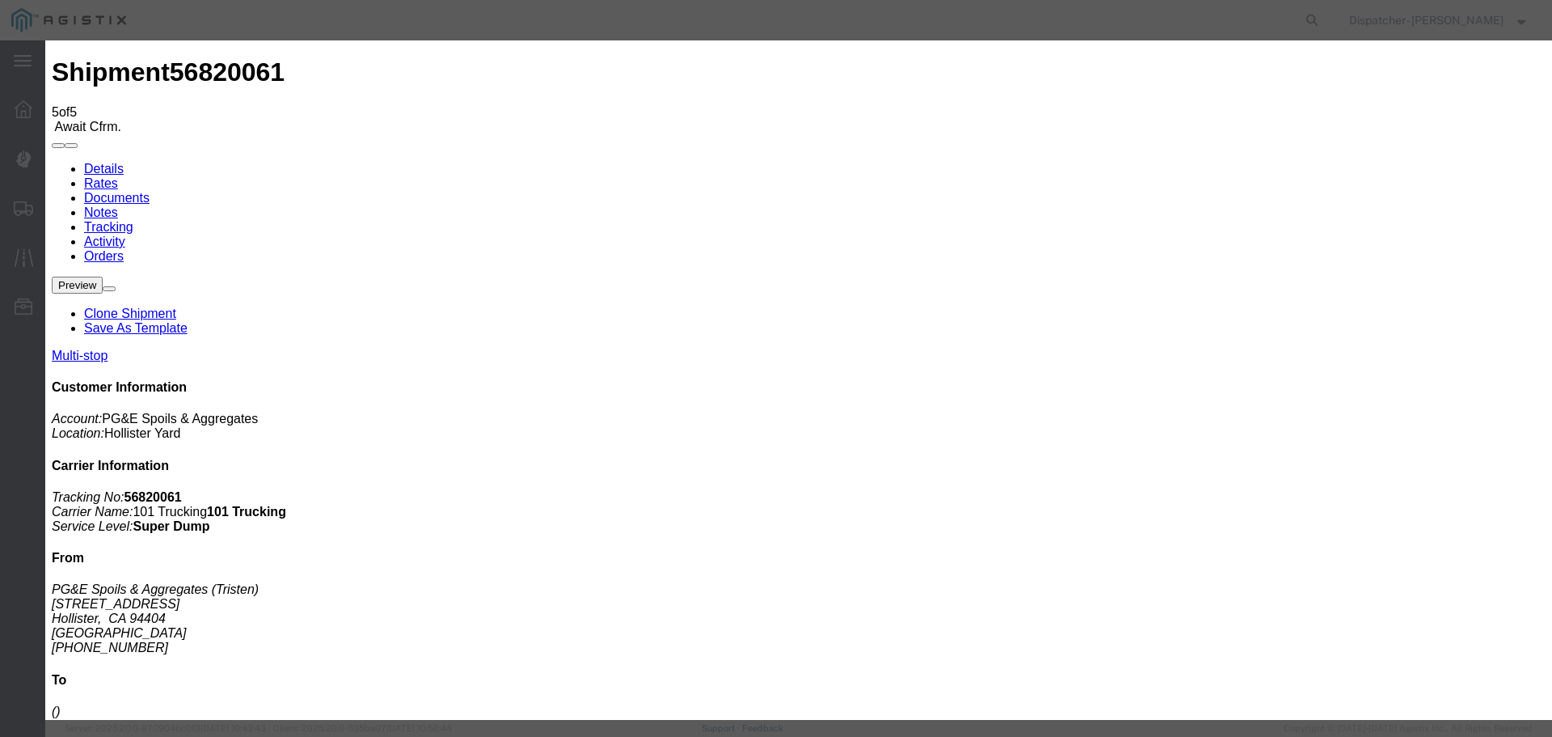
type input "Hollister"
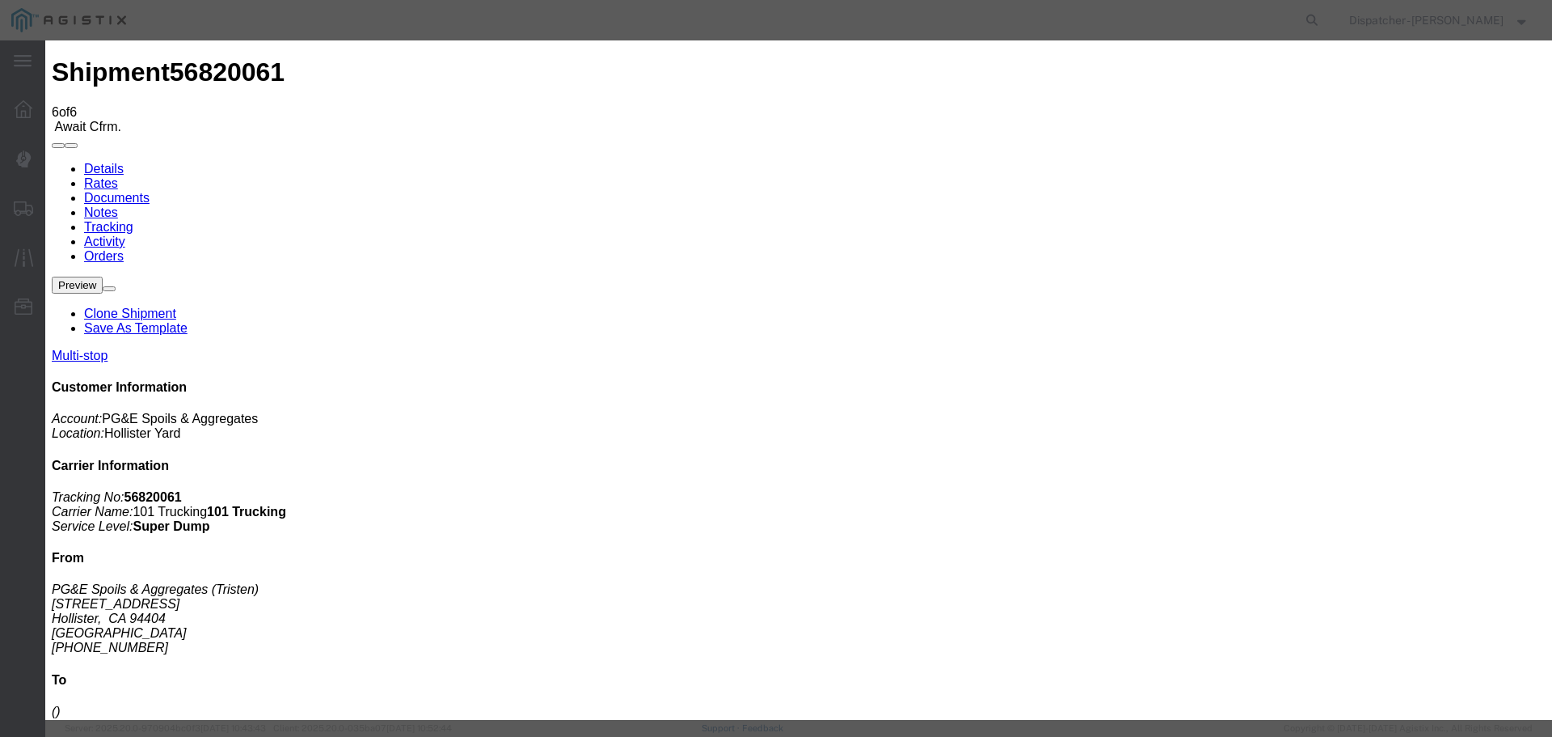
type input "[DATE]"
type input "10:00 AM"
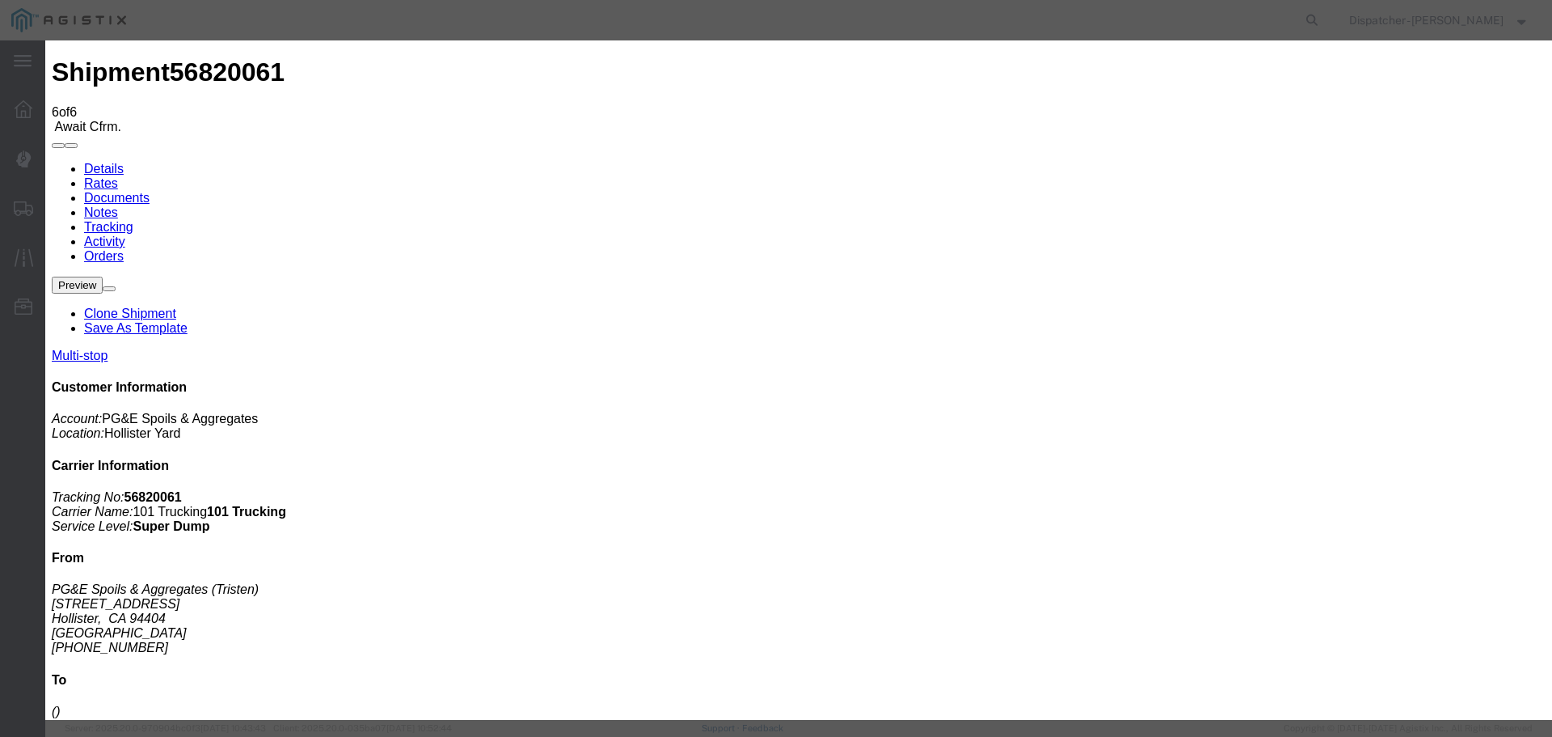
type input "[DATE]"
type input "2:20 PM"
select select "DPTPULOC"
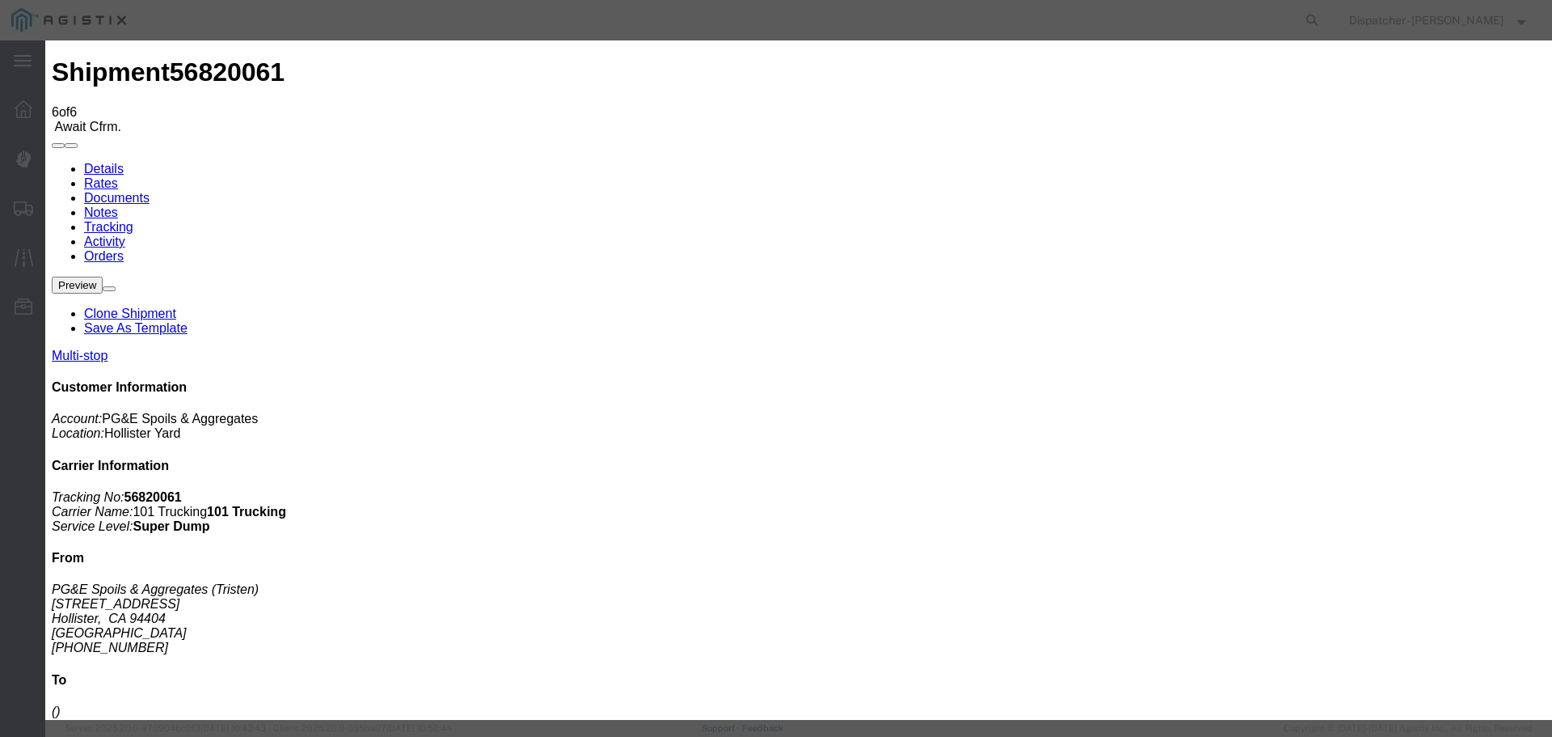
select select "{"pickupDeliveryInfoId": "122937956","pickupOrDelivery": "P","stopNum": "1","lo…"
select select "CA"
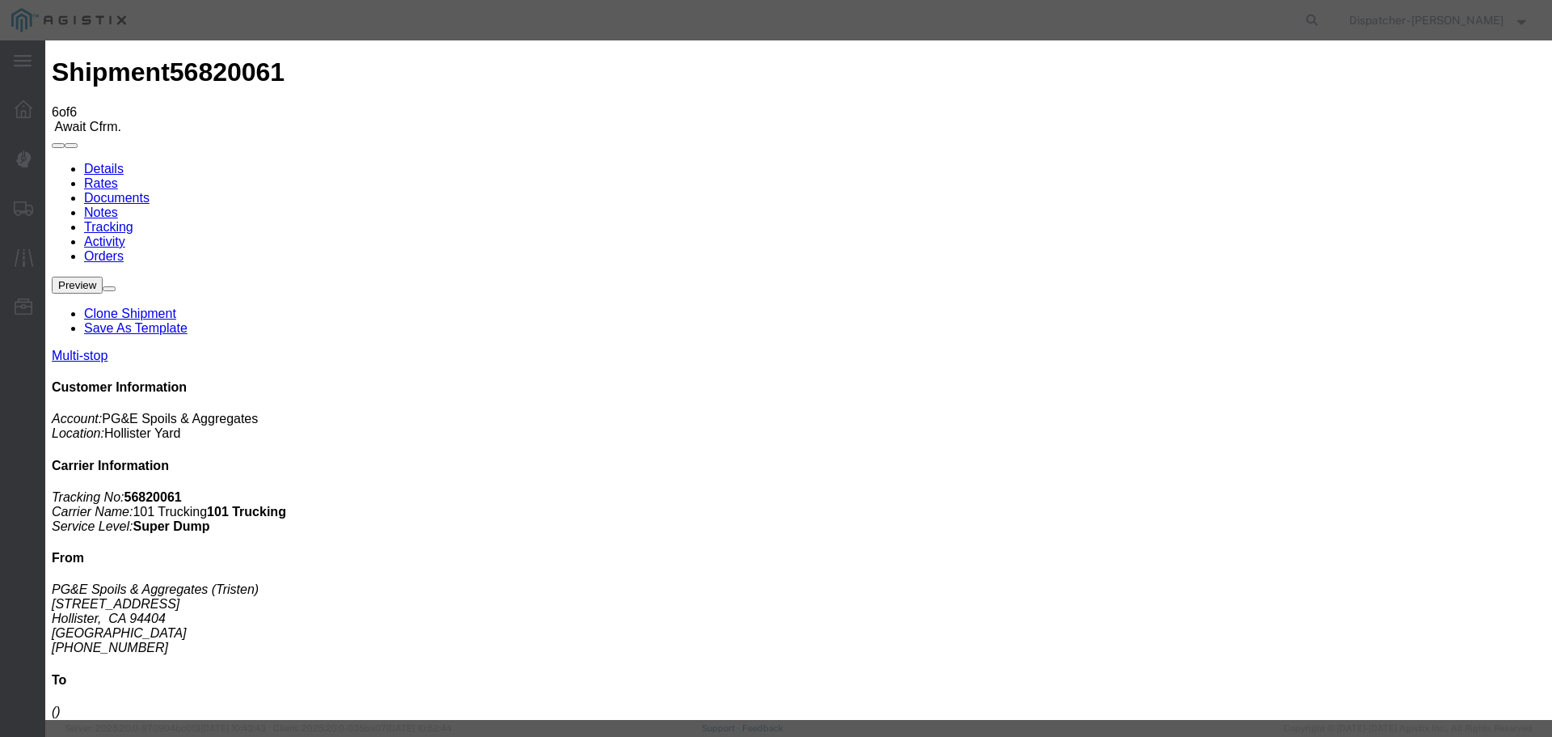
type input "Hollister"
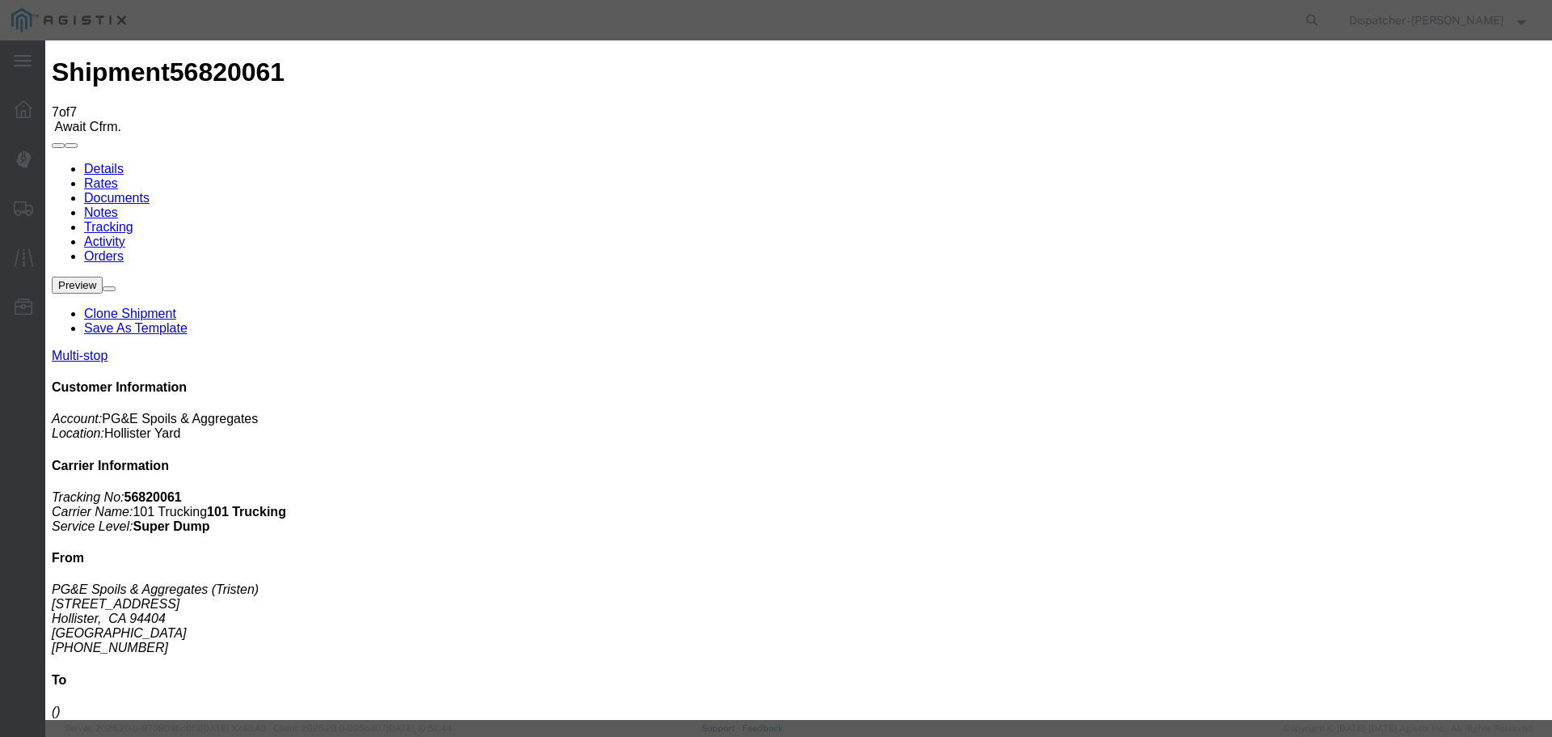
type input "[DATE]"
type input "10:00 AM"
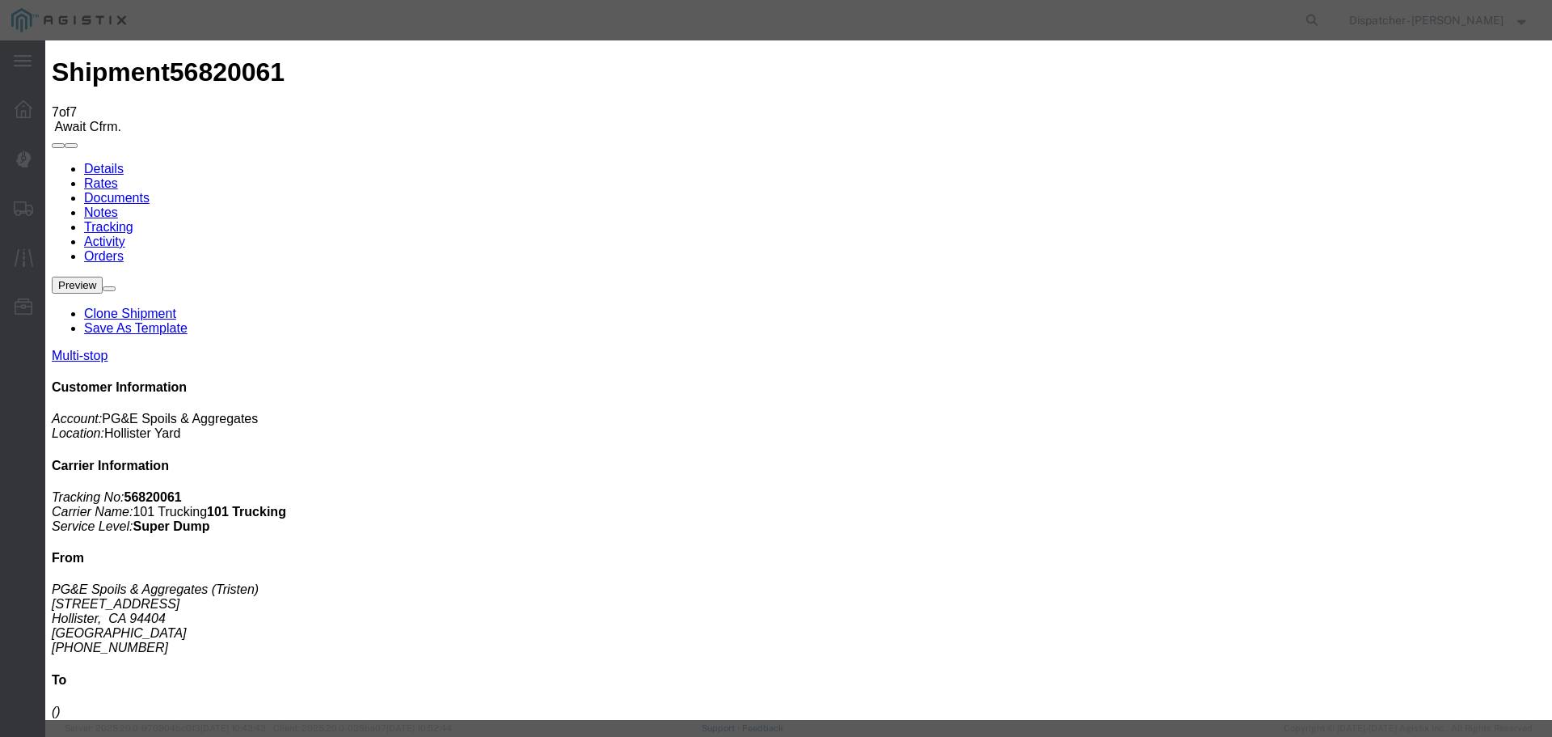
type input "[DATE]"
type input "3:15 PM"
select select "ARVDLVLOC"
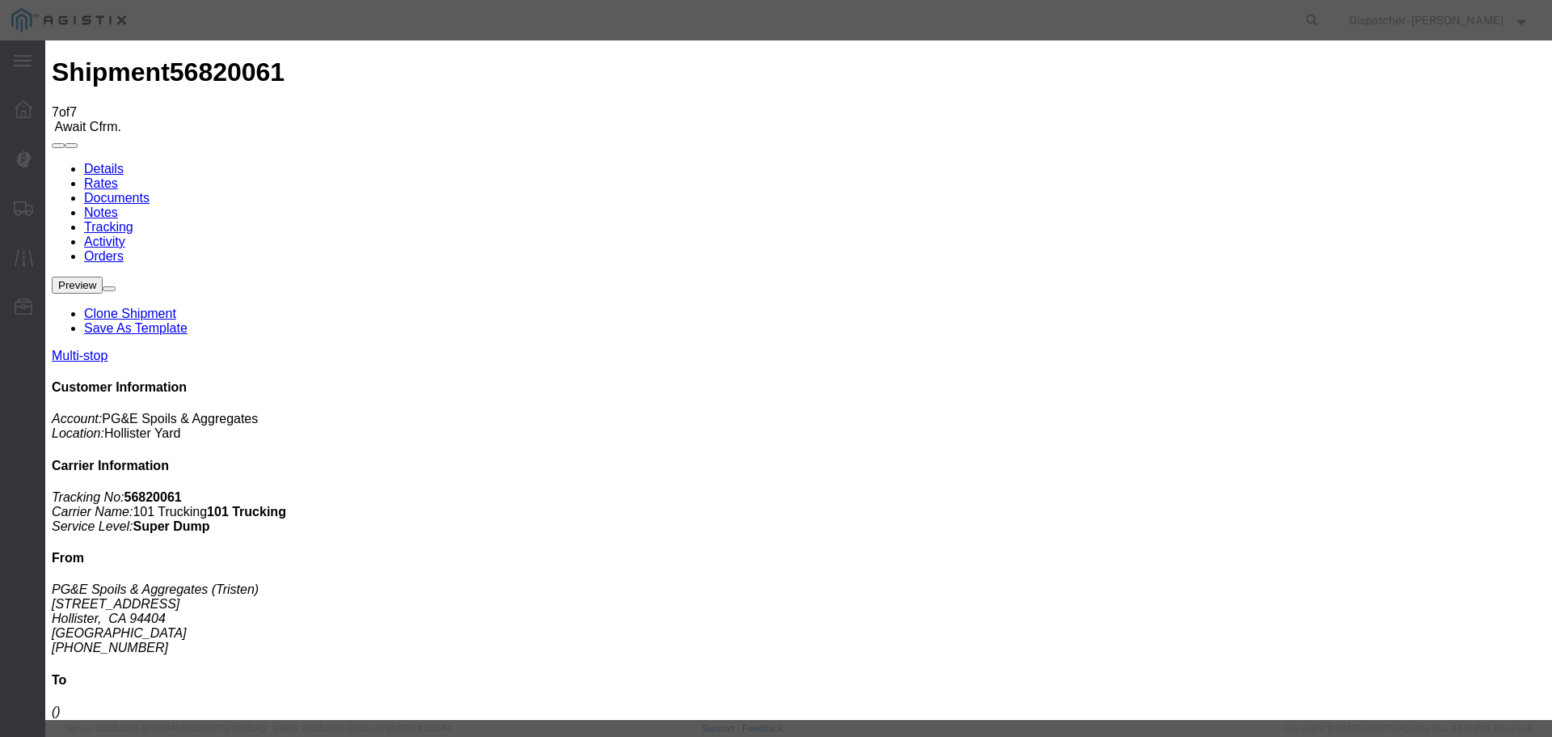
select select "{"pickupDeliveryInfoId": "122937957","pickupOrDelivery": "D","stopNum": "2","lo…"
select select "CA"
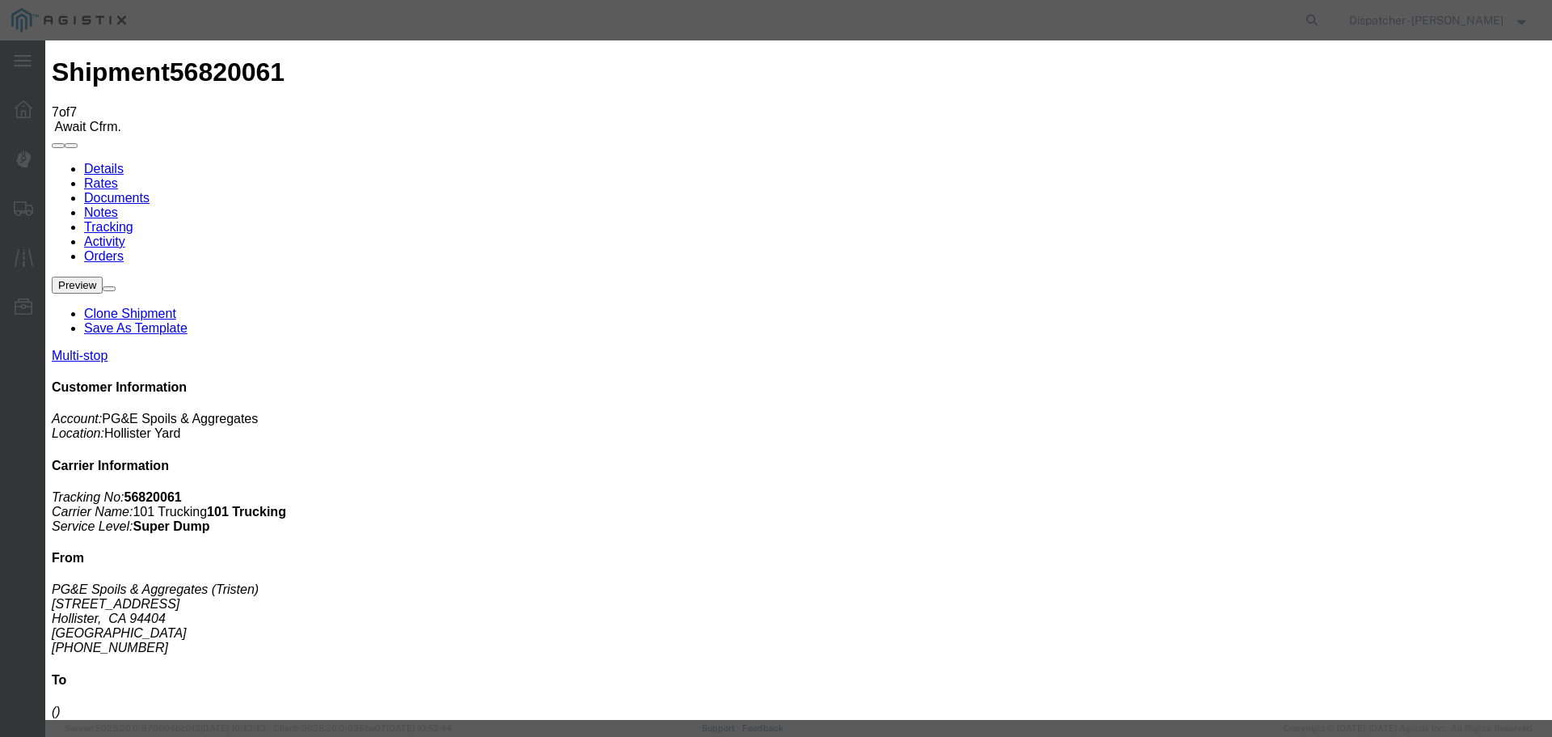
type input "Paicines"
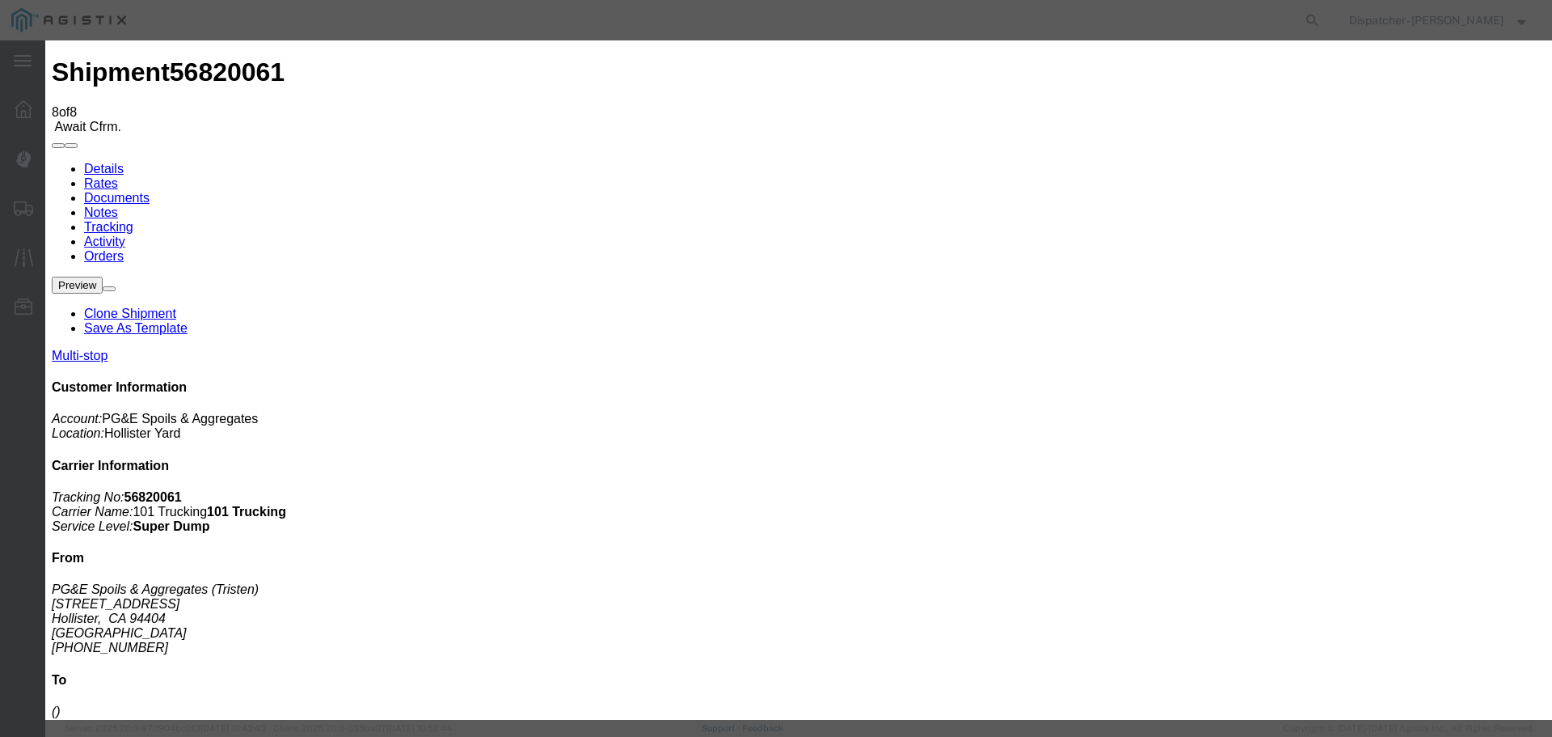
type input "[DATE]"
type input "10:00 AM"
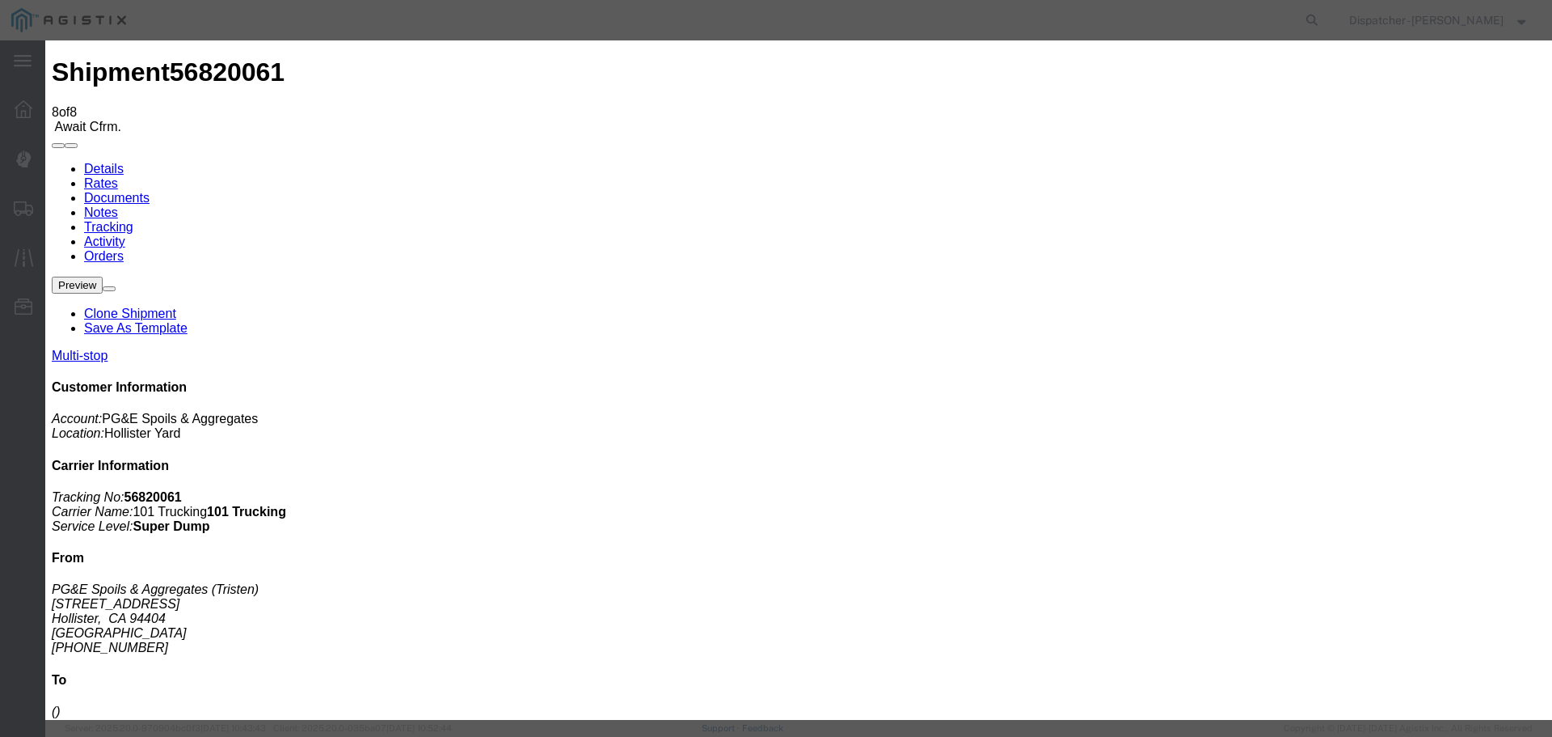
type input "[DATE]"
type input "3:40 PM"
select select "DELIVRED"
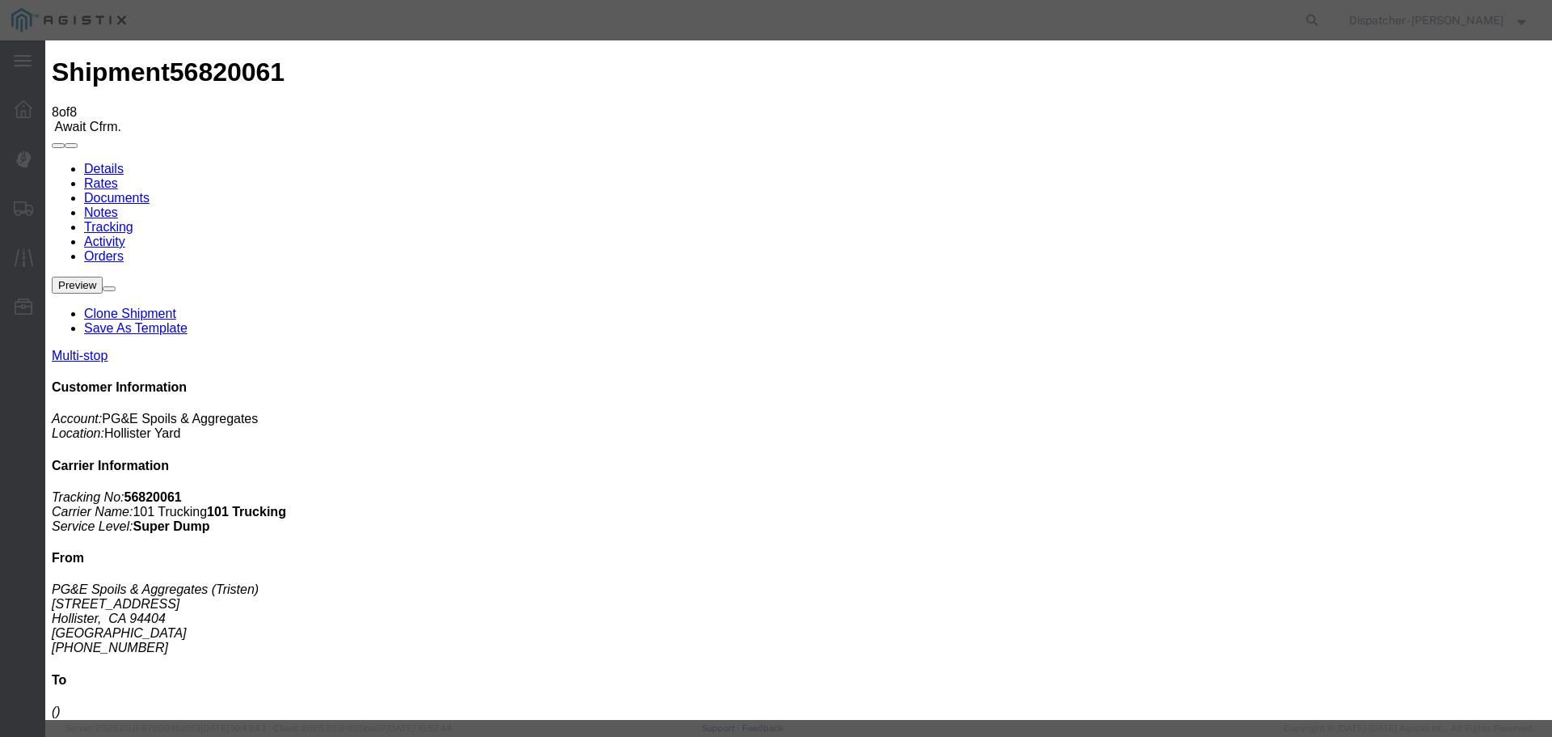
select select "{"pickupDeliveryInfoId": "122937957","pickupOrDelivery": "D","stopNum": "2","lo…"
select select "CA"
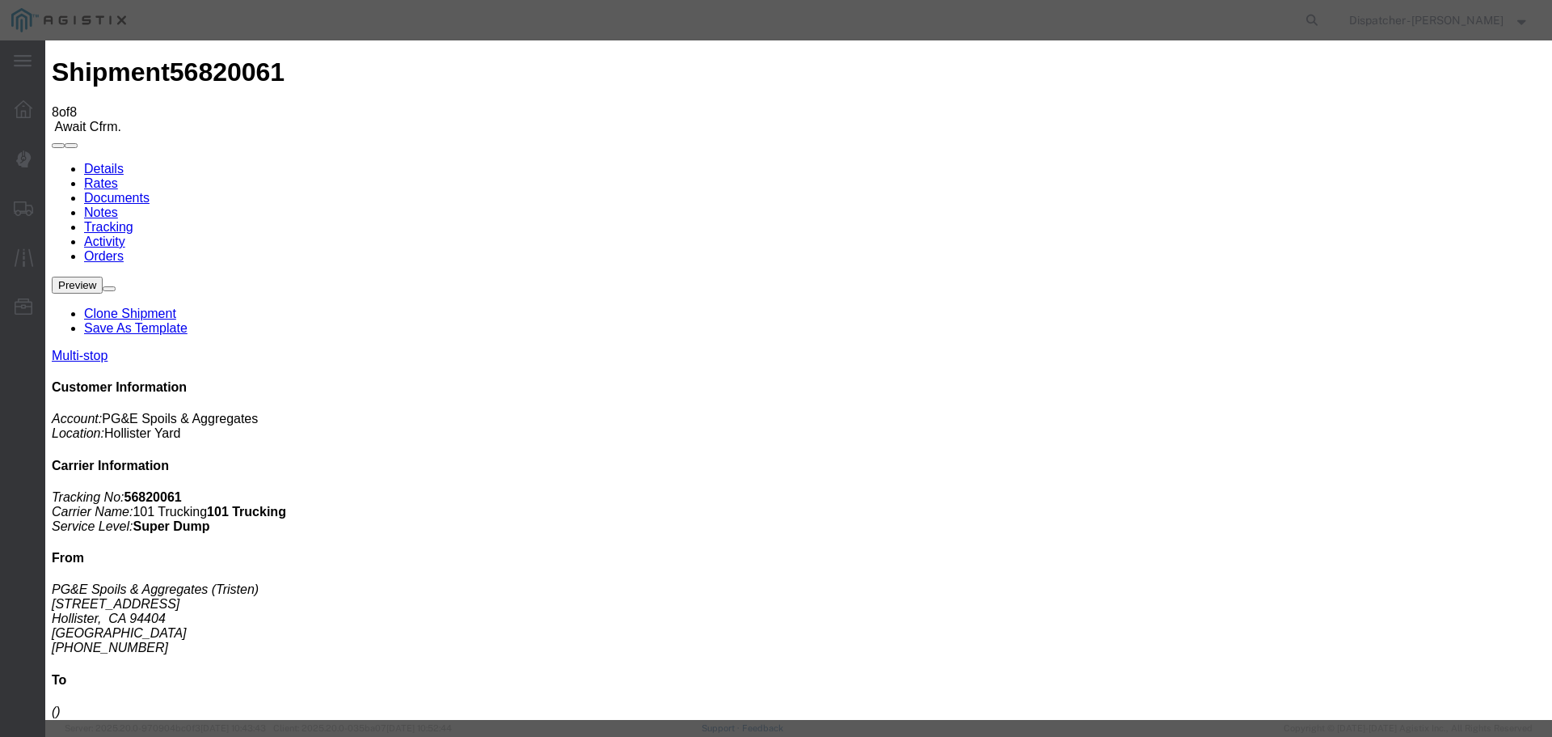
type input "Paicines"
type textarea "5 loads"
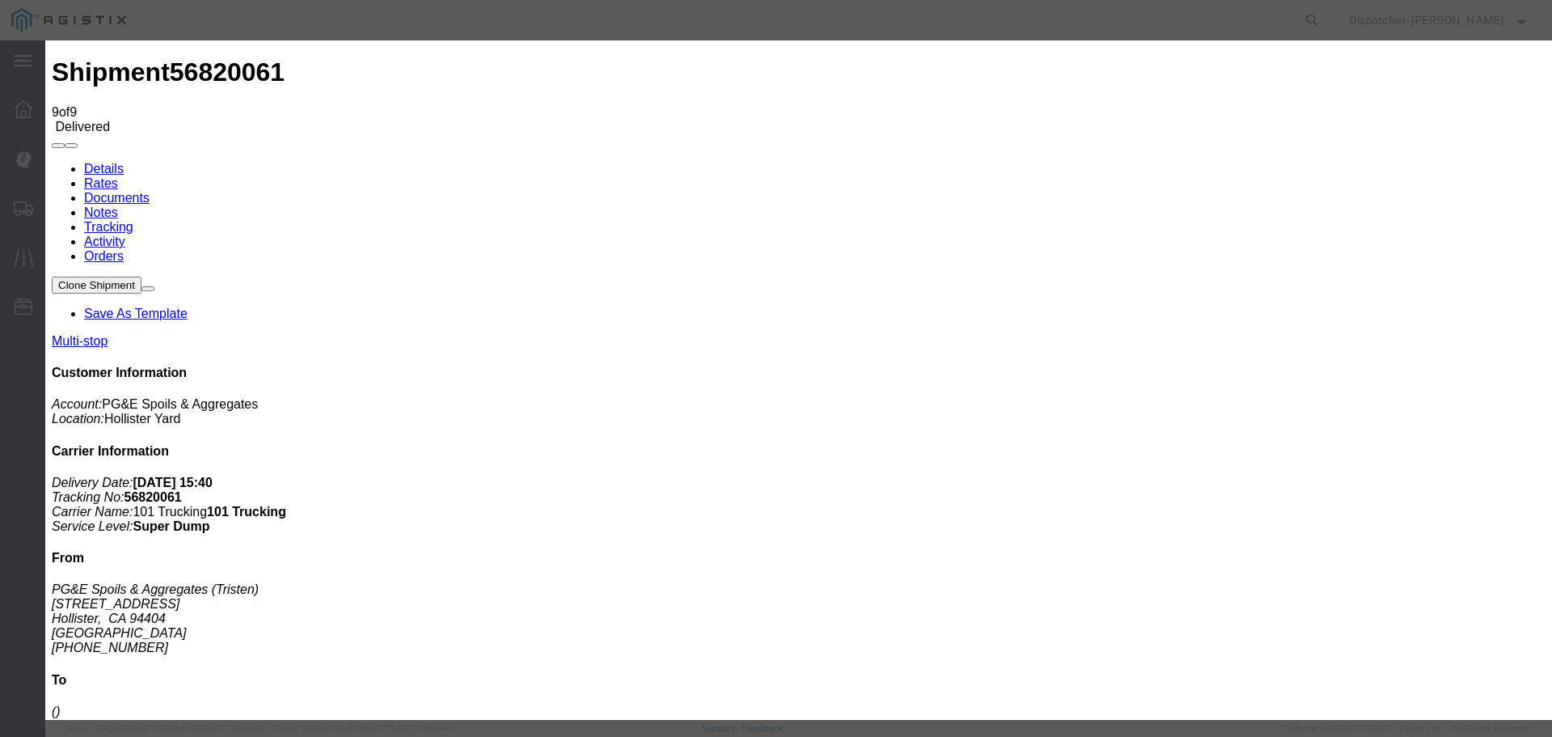
type input "[DATE]"
type input "10:00 AM"
drag, startPoint x: 493, startPoint y: 227, endPoint x: 488, endPoint y: 249, distance: 22.4
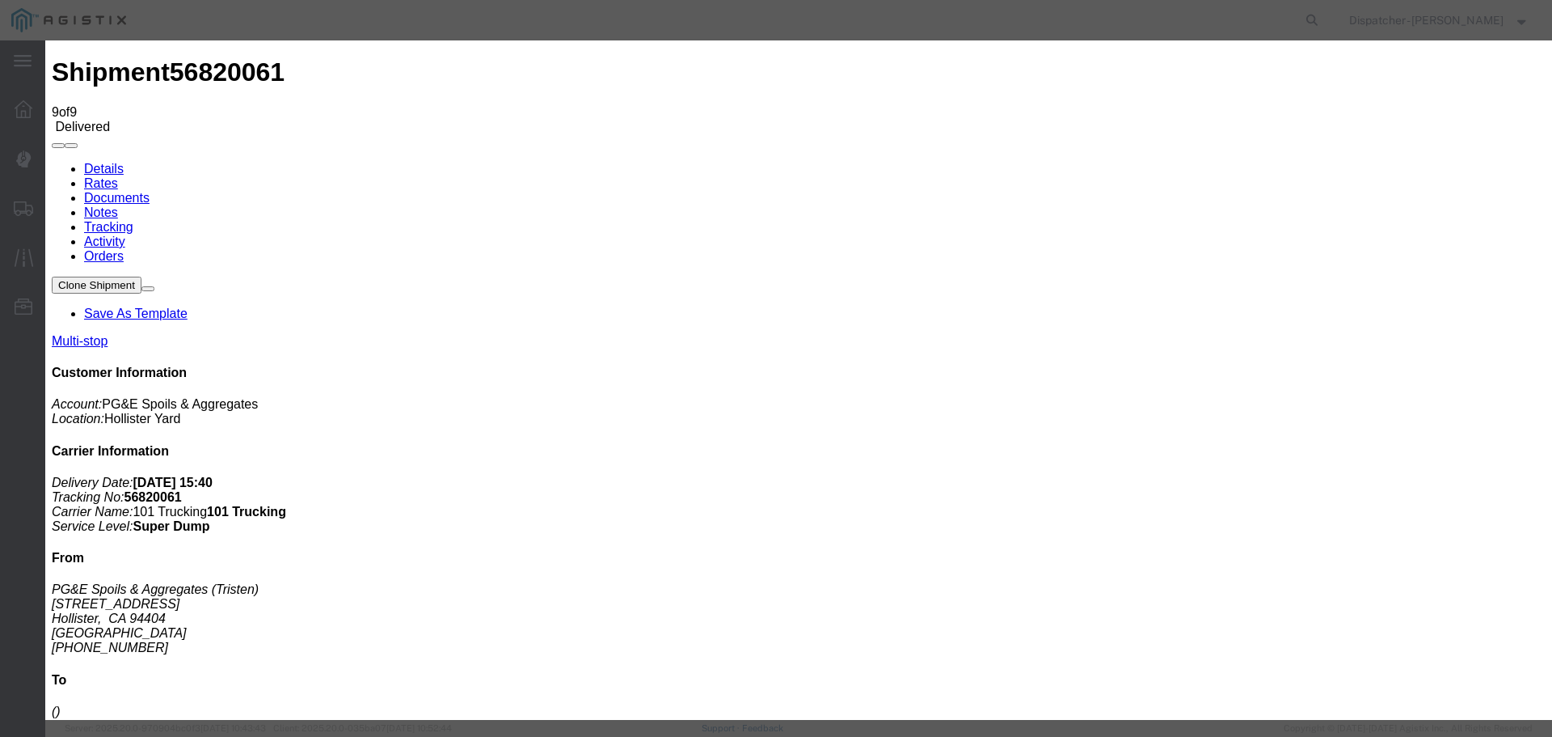
type input "[DATE]"
type input "4:40 PM"
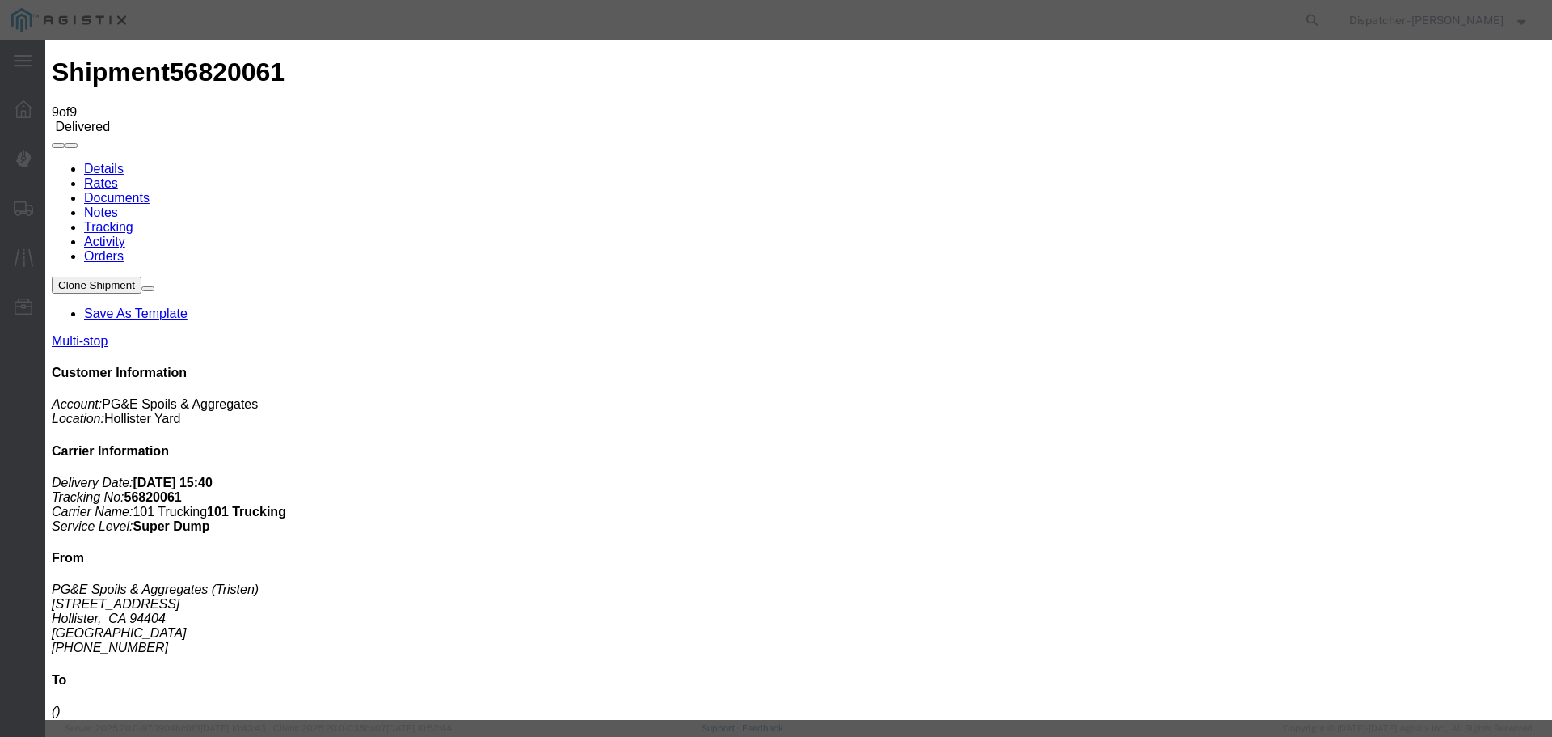
select select "ARVPULOC"
select select "{"pickupDeliveryInfoId": "122937956","pickupOrDelivery": "P","stopNum": "1","lo…"
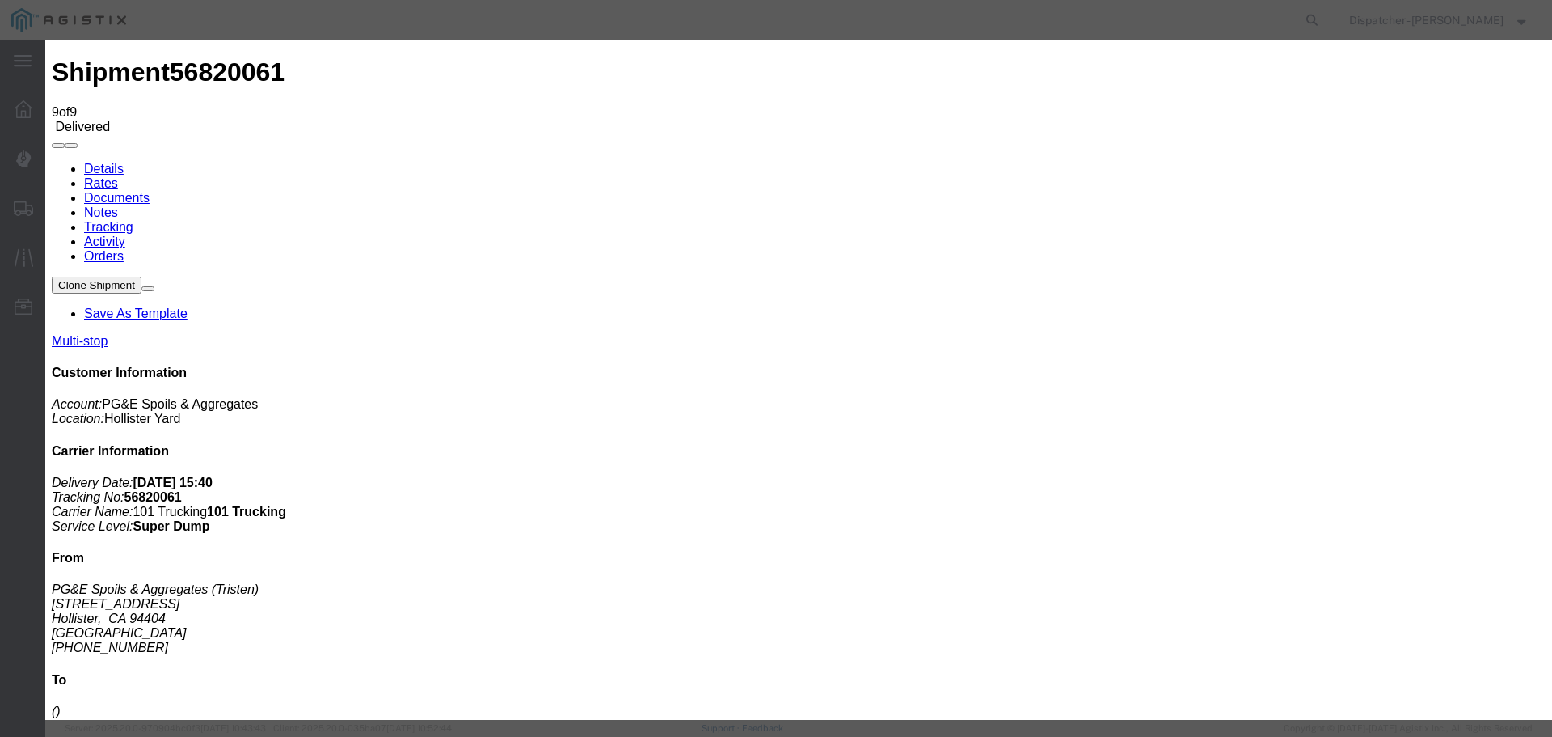
select select "CA"
type input "Hollister"
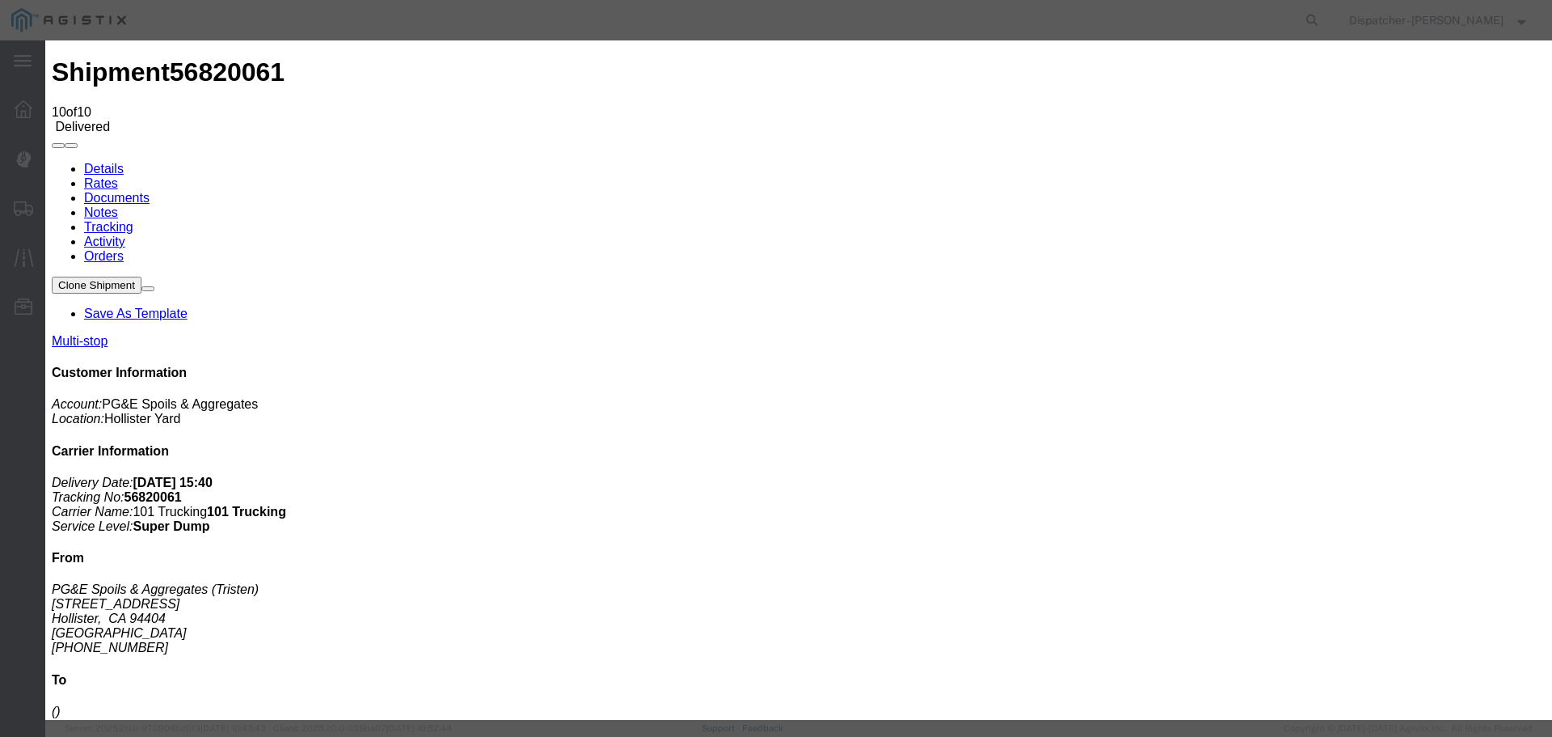
type input "[DATE]"
type input "10:00 AM"
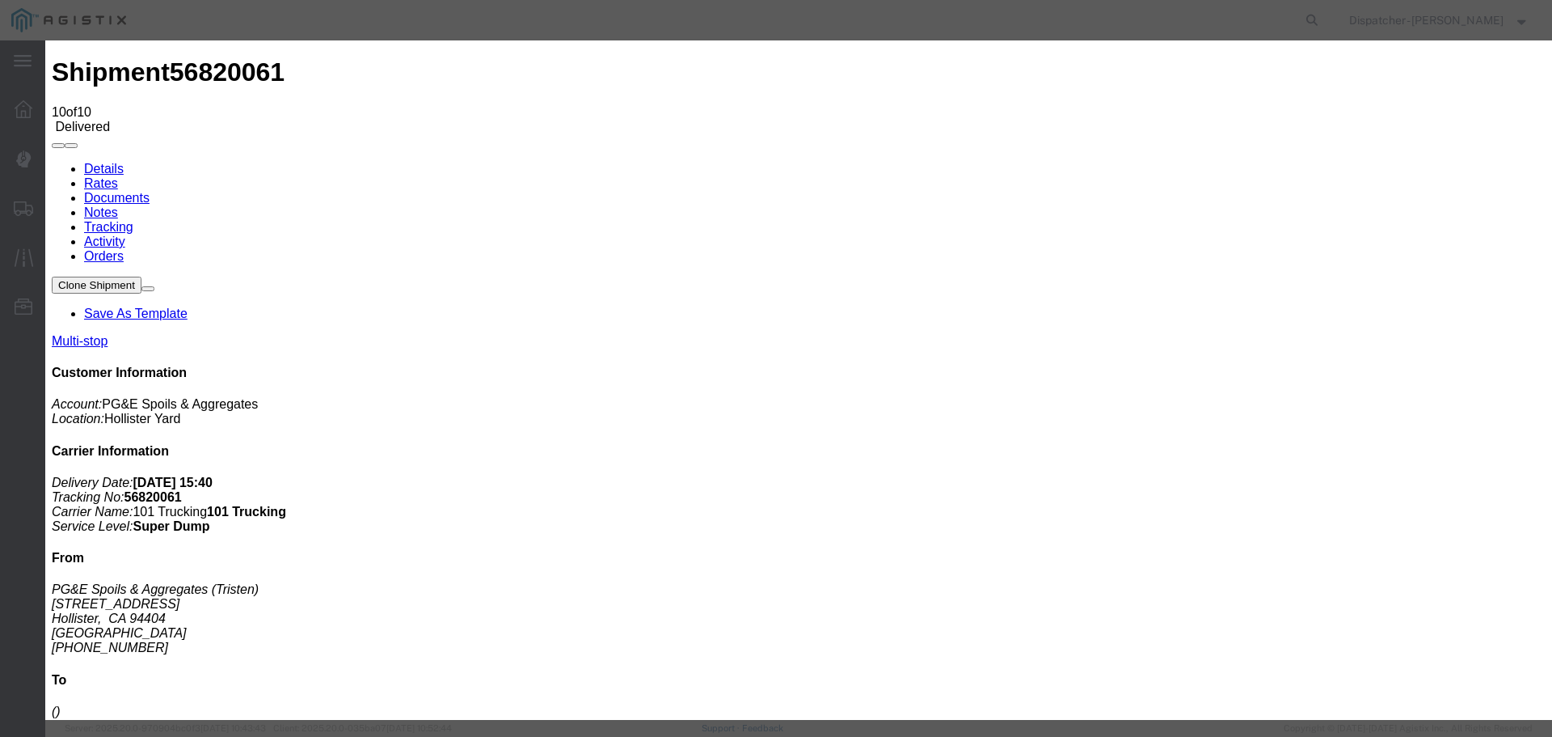
type input "[DATE]"
type input "4:40 PM"
select select "BREAKSTART"
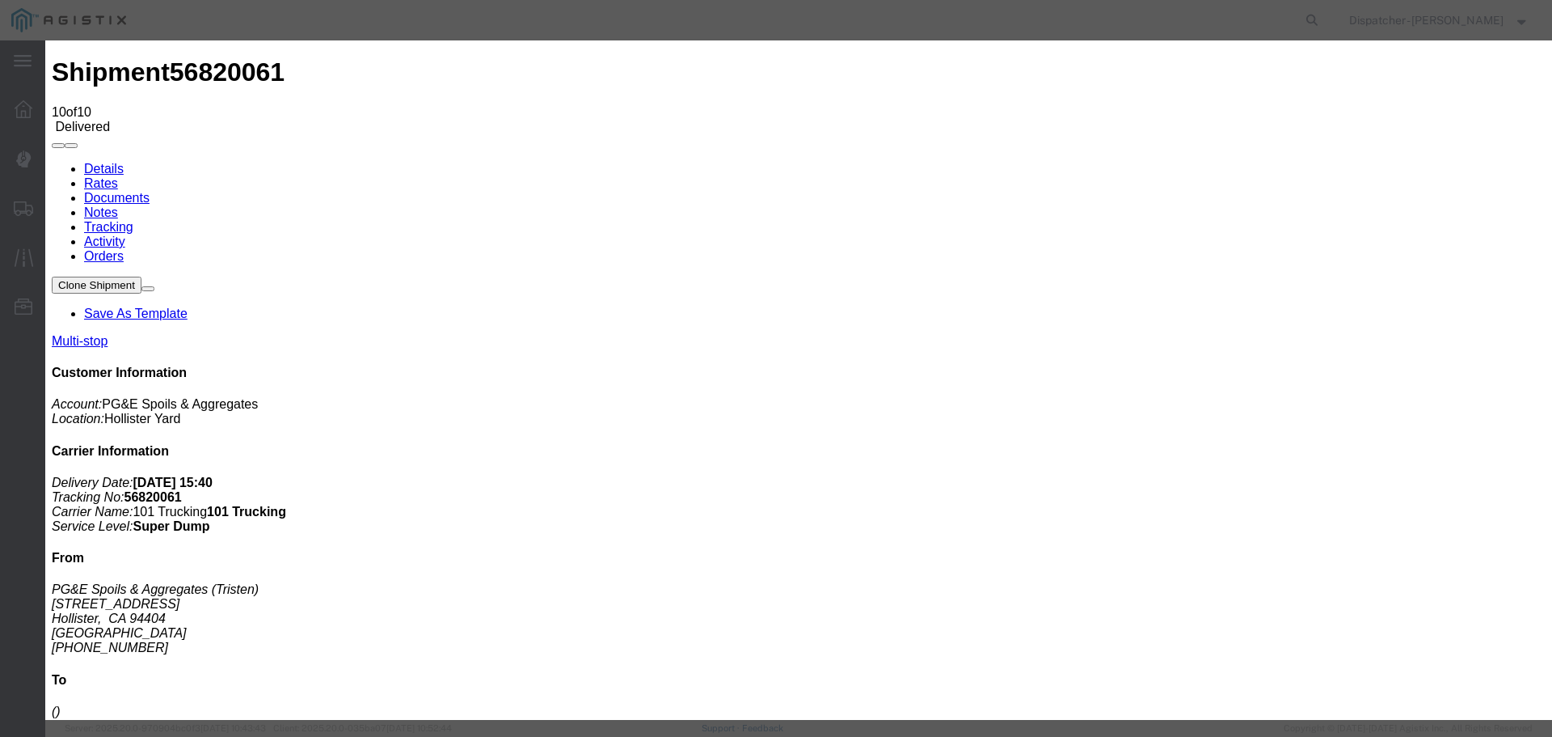
select select "{"pickupDeliveryInfoId": "122937956","pickupOrDelivery": "P","stopNum": "1","lo…"
select select "CA"
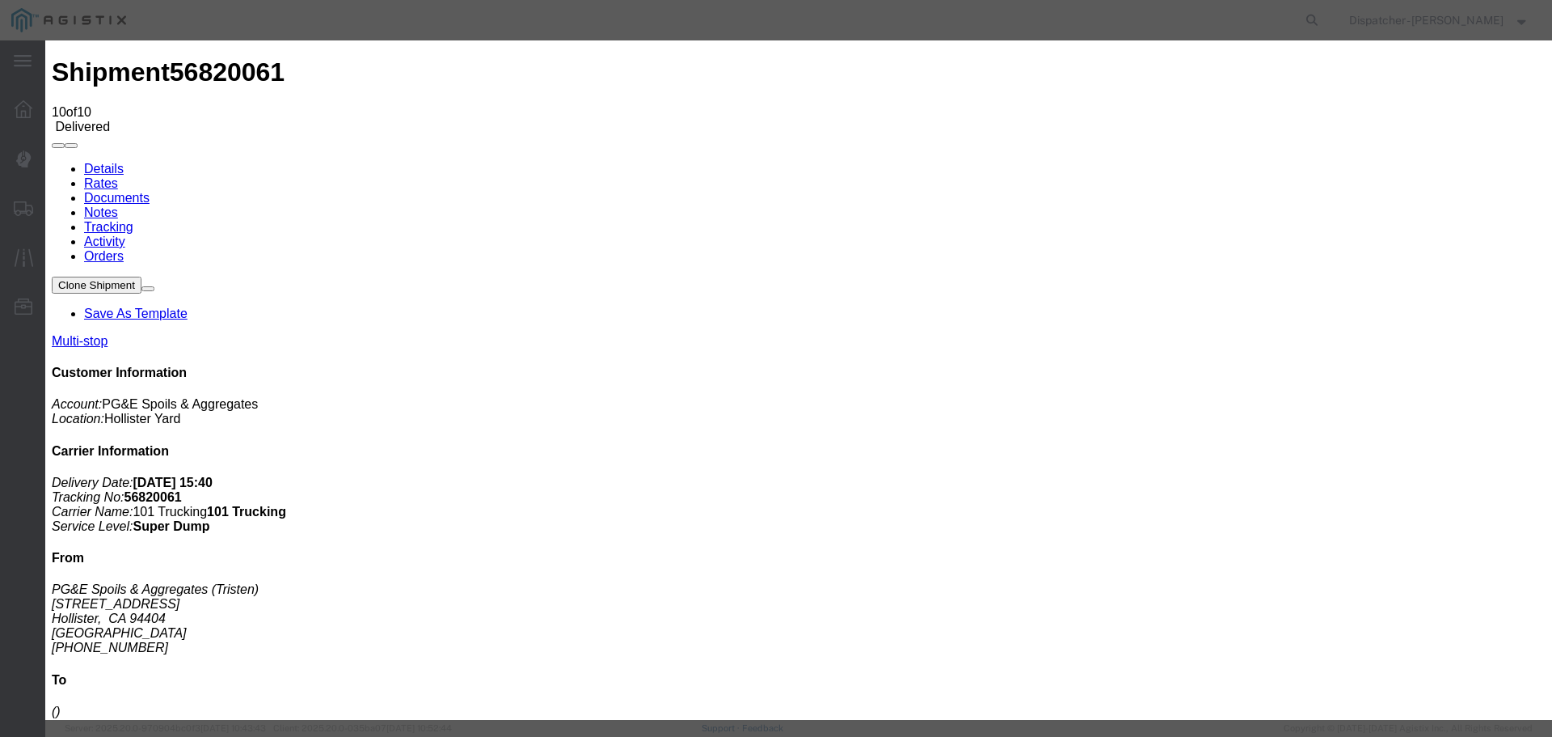
type input "Hollister"
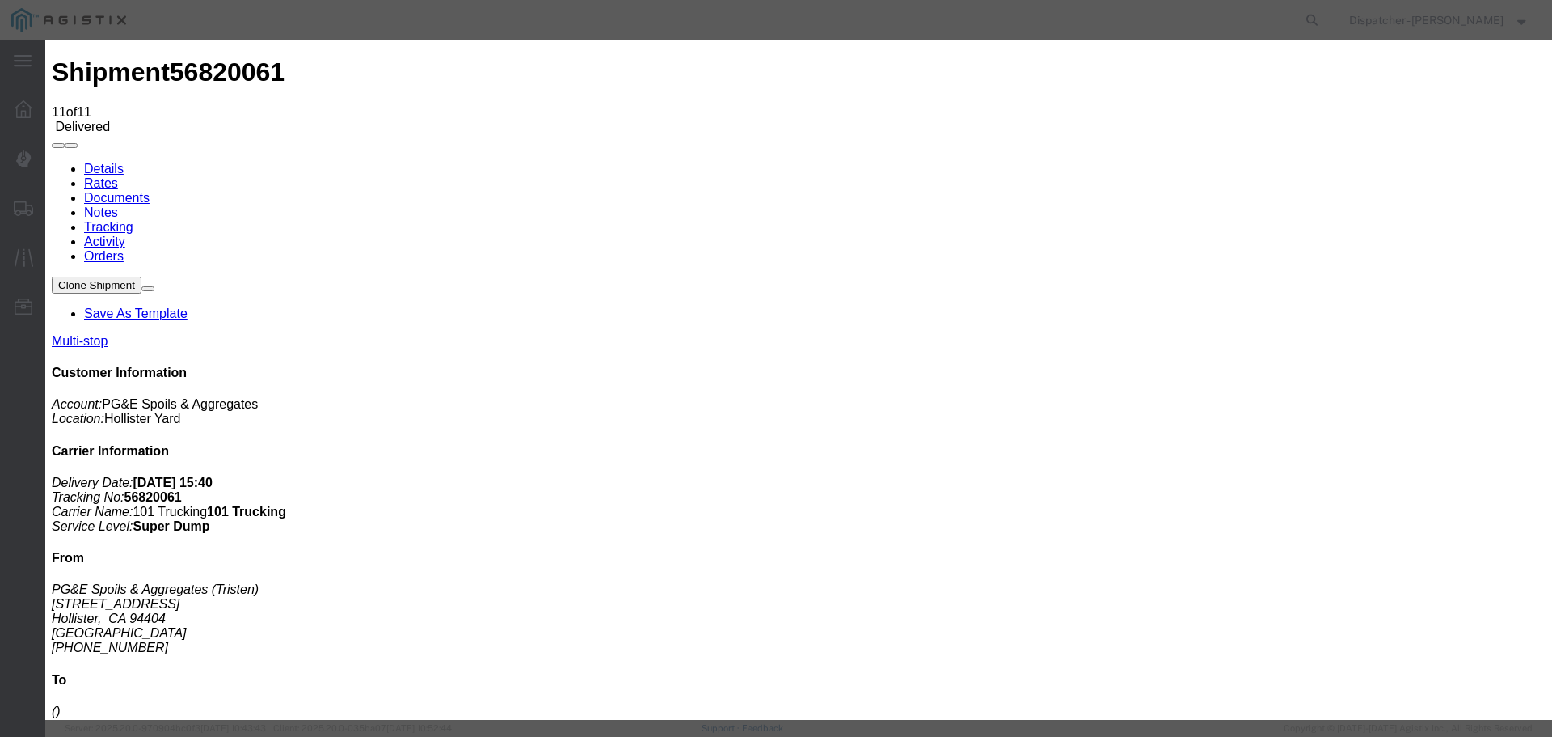
type input "[DATE]"
type input "10:00 AM"
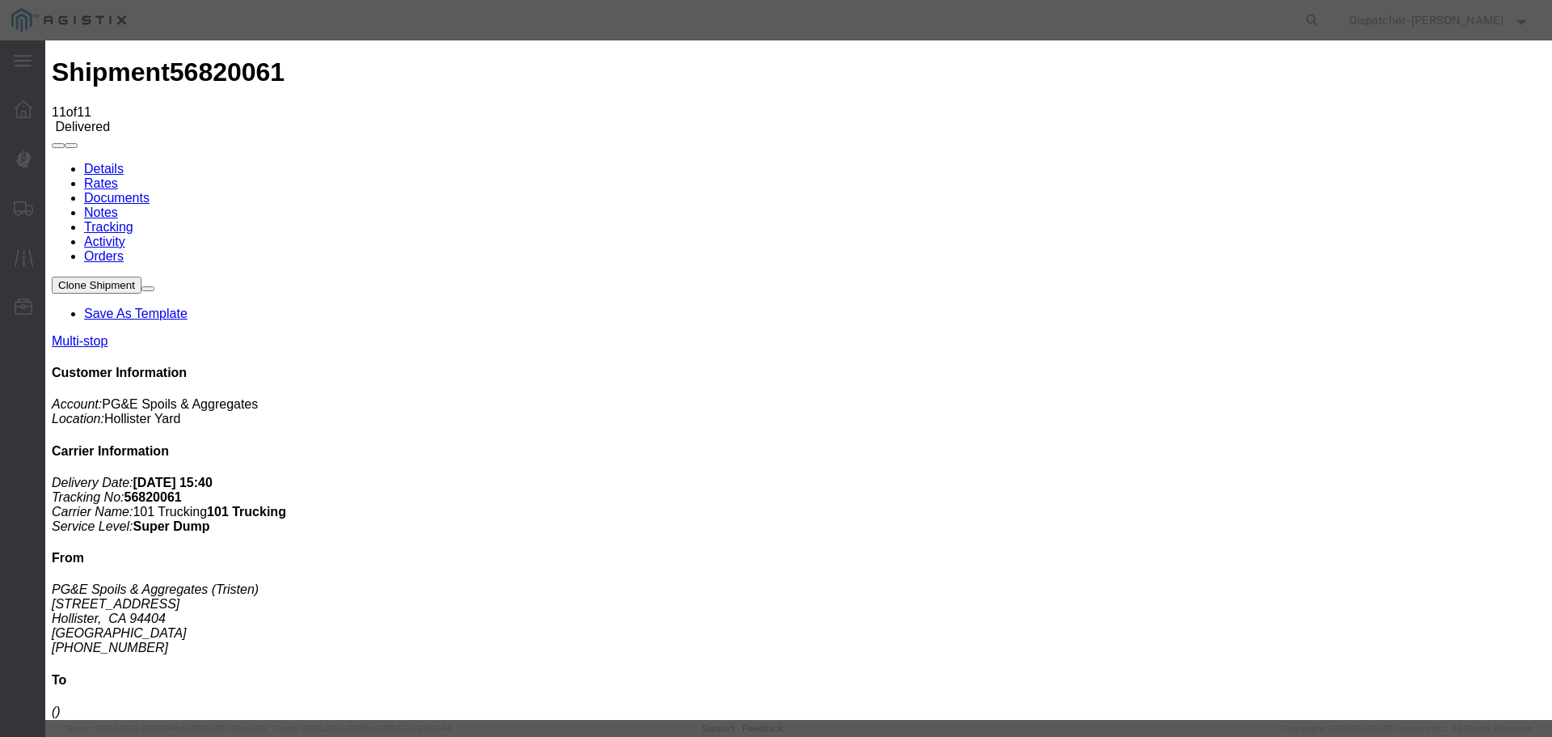
type input "[DATE]"
type input "5:10 PM"
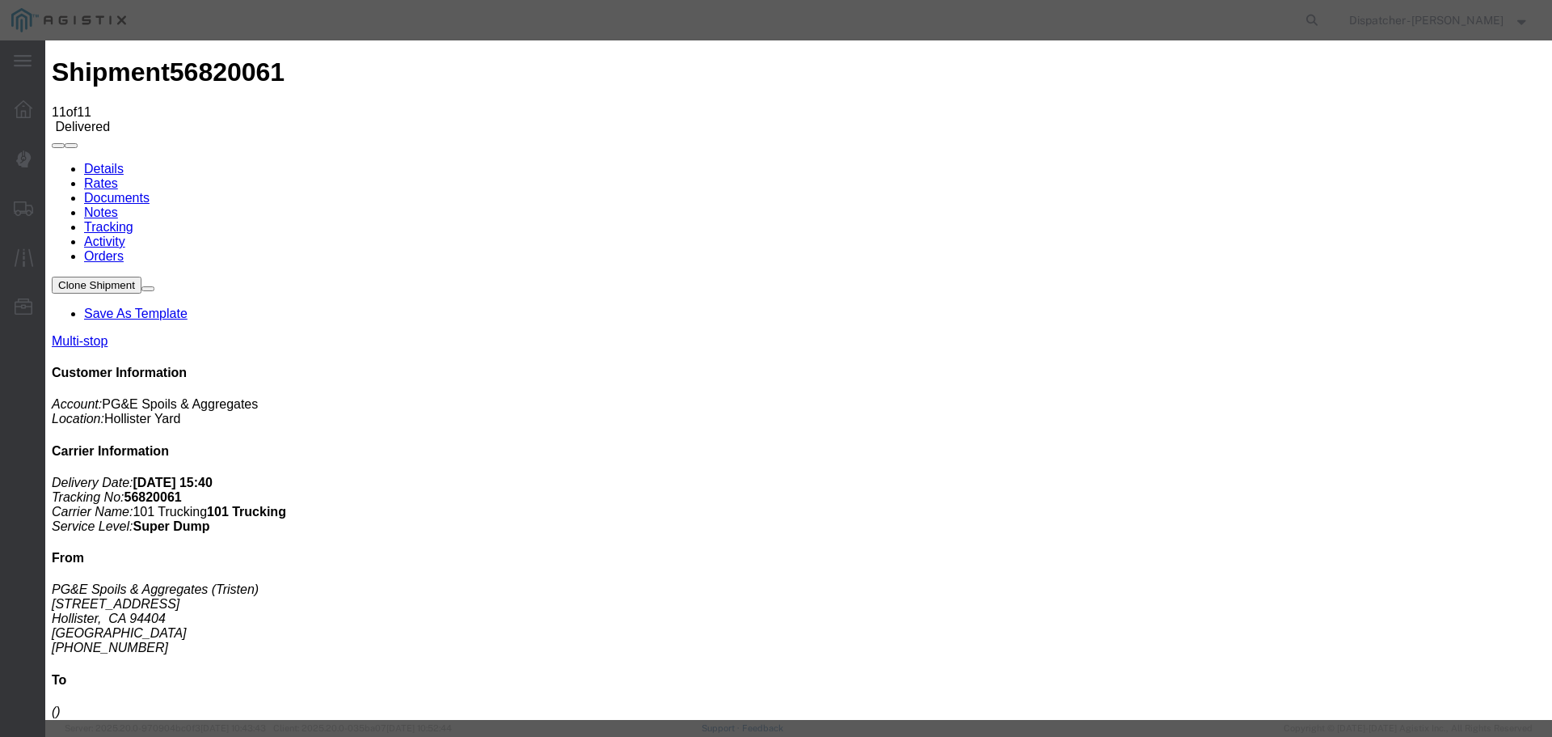
select select "BREAKSTOP"
select select "{"pickupDeliveryInfoId": "122937956","pickupOrDelivery": "P","stopNum": "1","lo…"
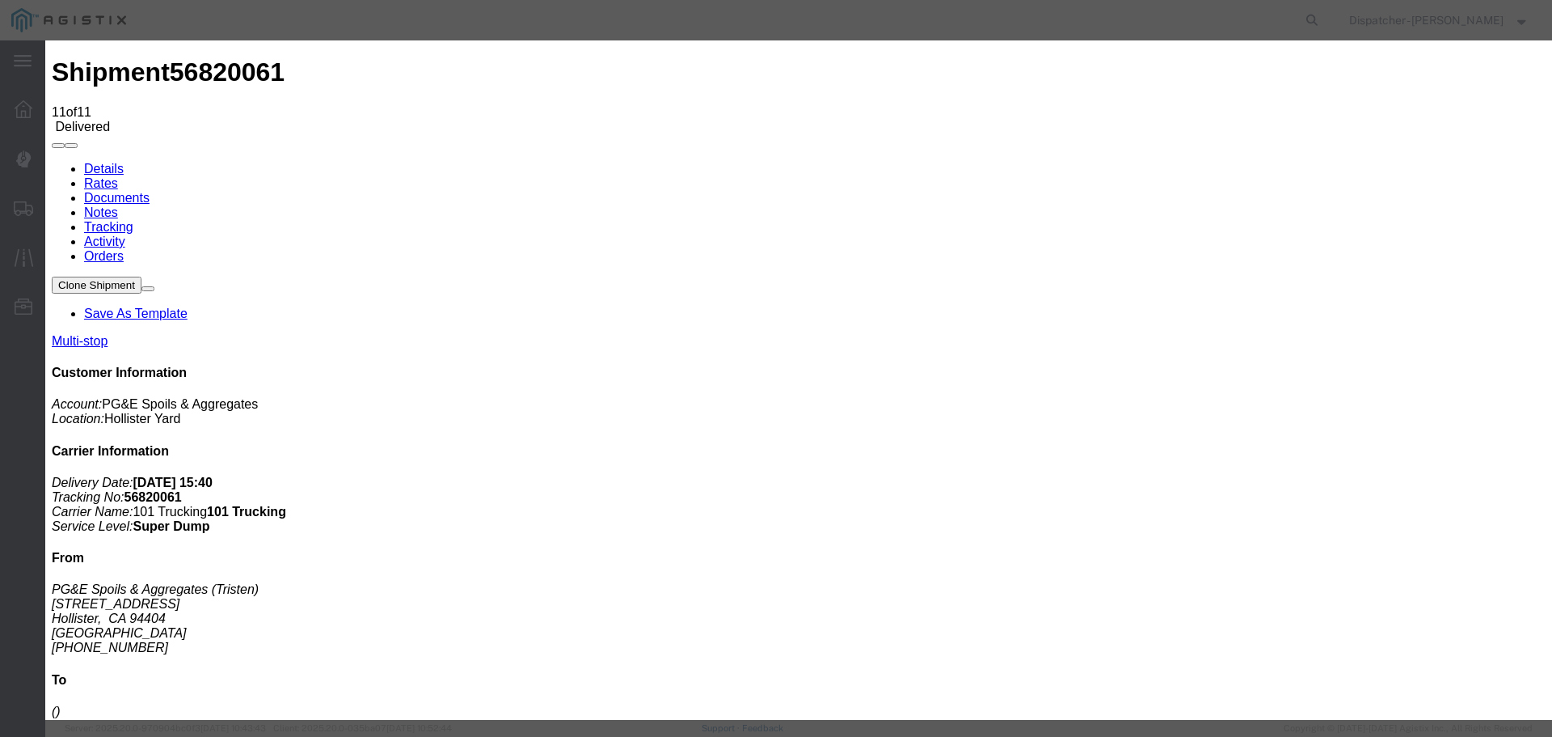
select select "CA"
type input "Hollister"
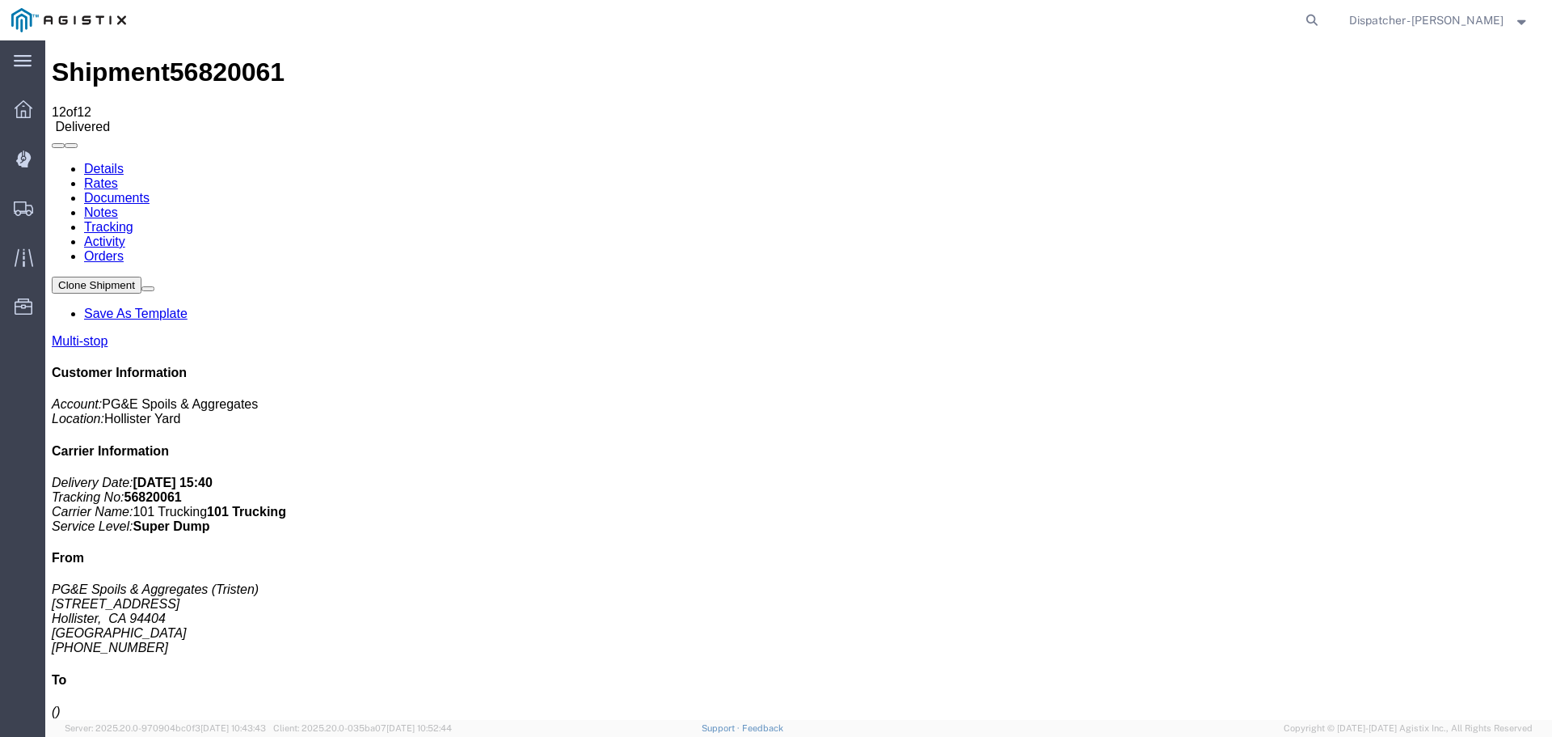
click at [118, 205] on link "Notes" at bounding box center [101, 212] width 34 height 14
click at [150, 191] on link "Documents" at bounding box center [116, 198] width 65 height 14
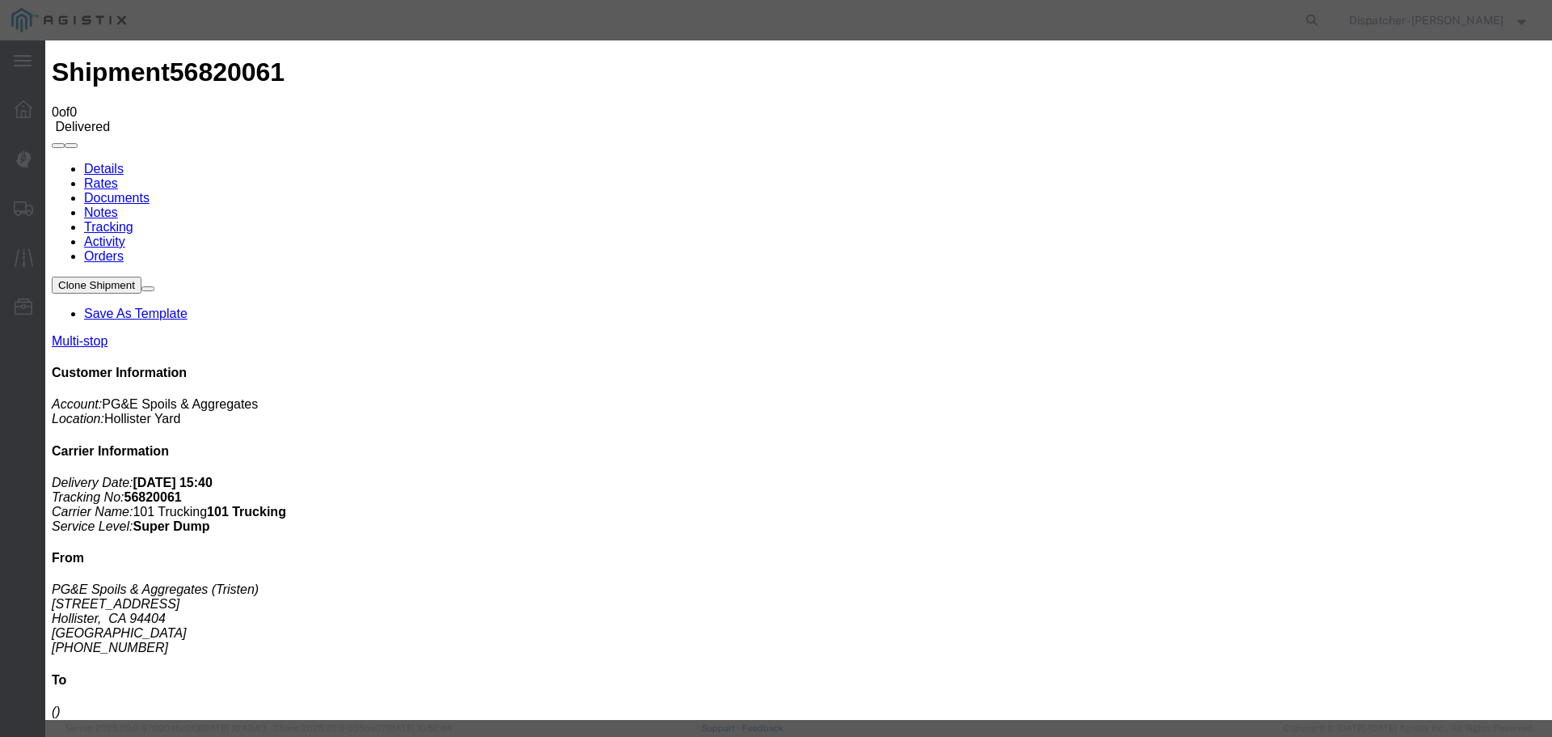
type input "Truck and Scale Tags"
type input "C:\fakepath\Truck and Scale Tags 56820061.pdf"
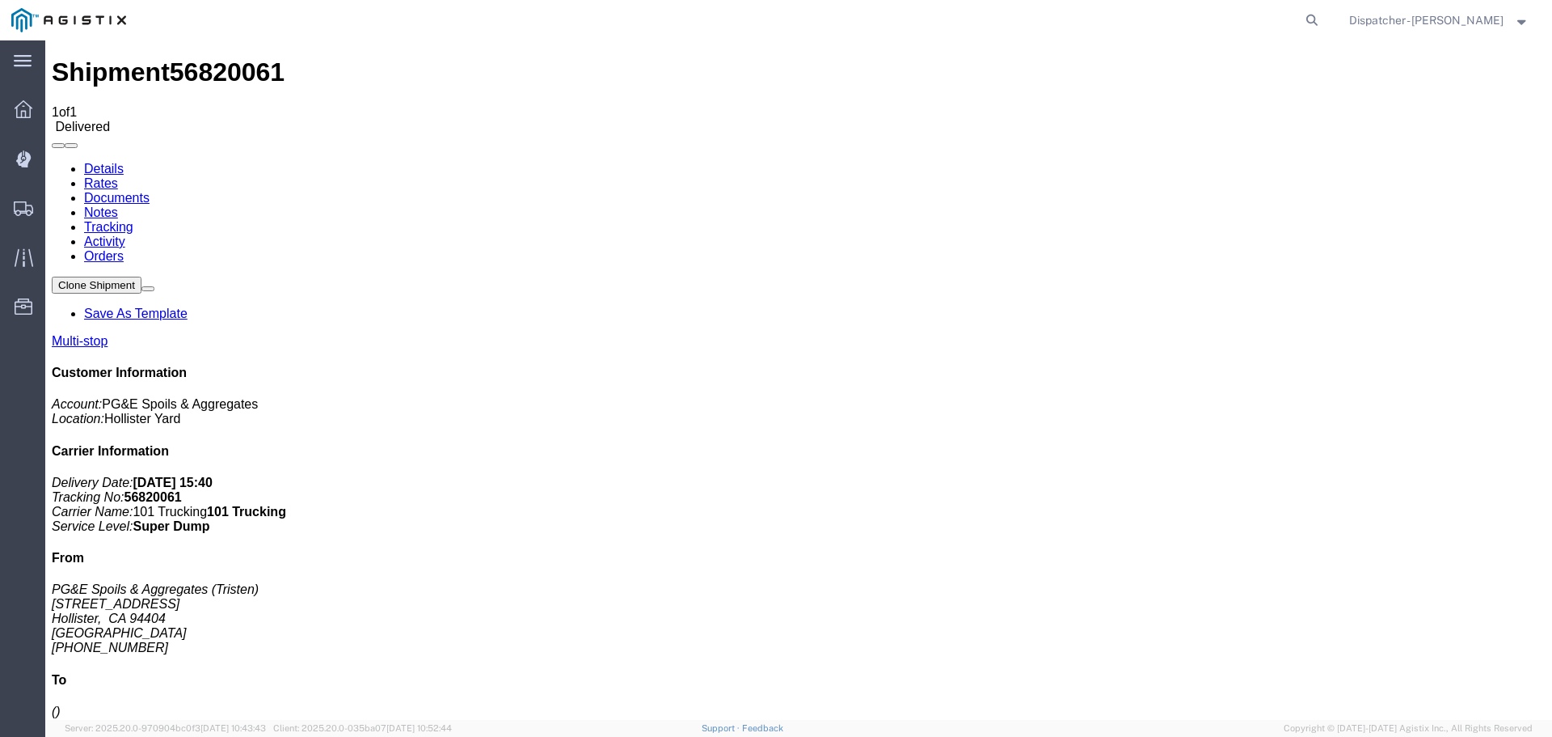
click at [56, 200] on span "Shipments" at bounding box center [49, 208] width 11 height 32
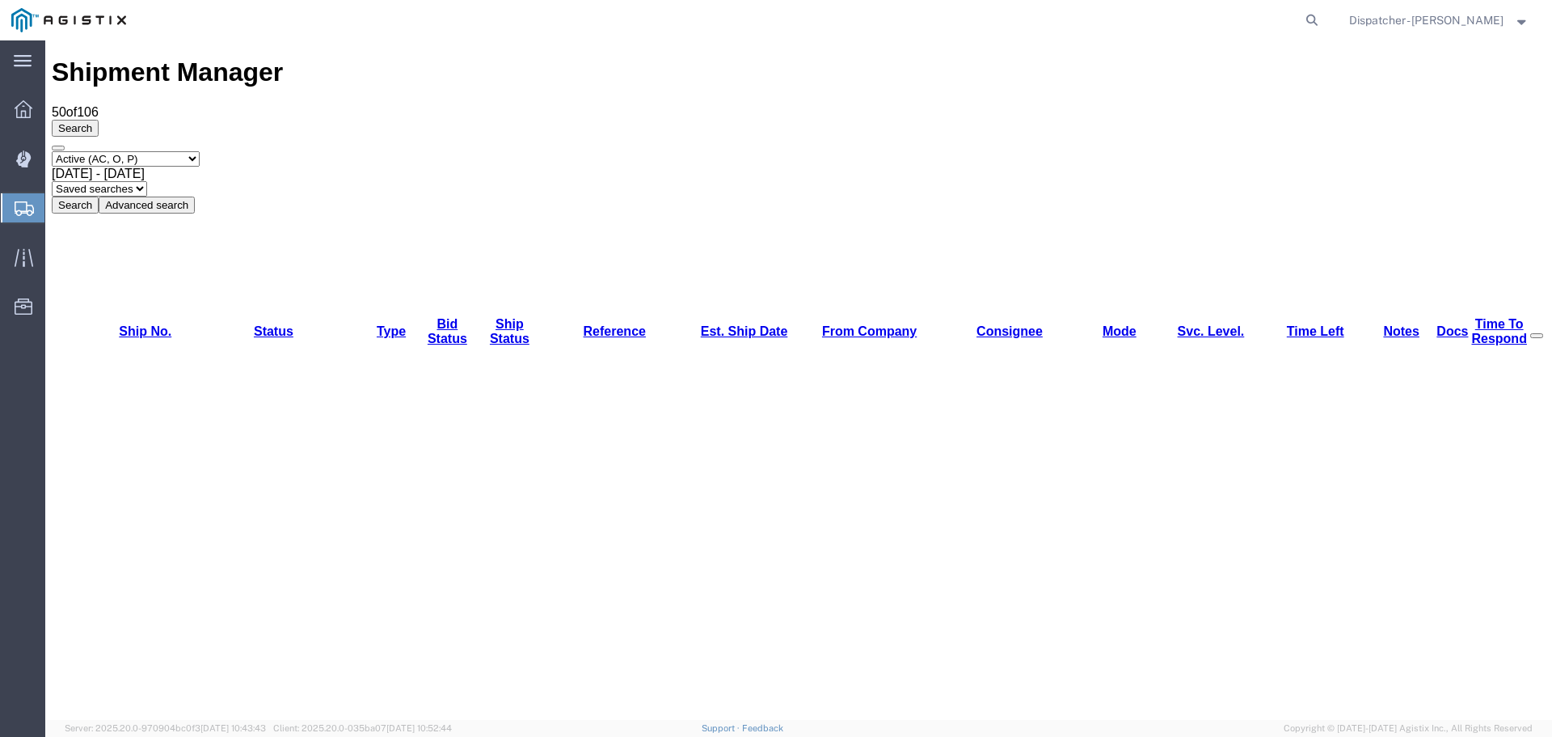
click at [149, 151] on select "Select status Active (AC, O, P) All Approved Awaiting Confirmation (AC) Booked …" at bounding box center [126, 158] width 148 height 15
select select "ALL"
click at [52, 151] on select "Select status Active (AC, O, P) All Approved Awaiting Confirmation (AC) Booked …" at bounding box center [126, 158] width 148 height 15
click at [145, 167] on span "[DATE] - [DATE]" at bounding box center [98, 174] width 93 height 14
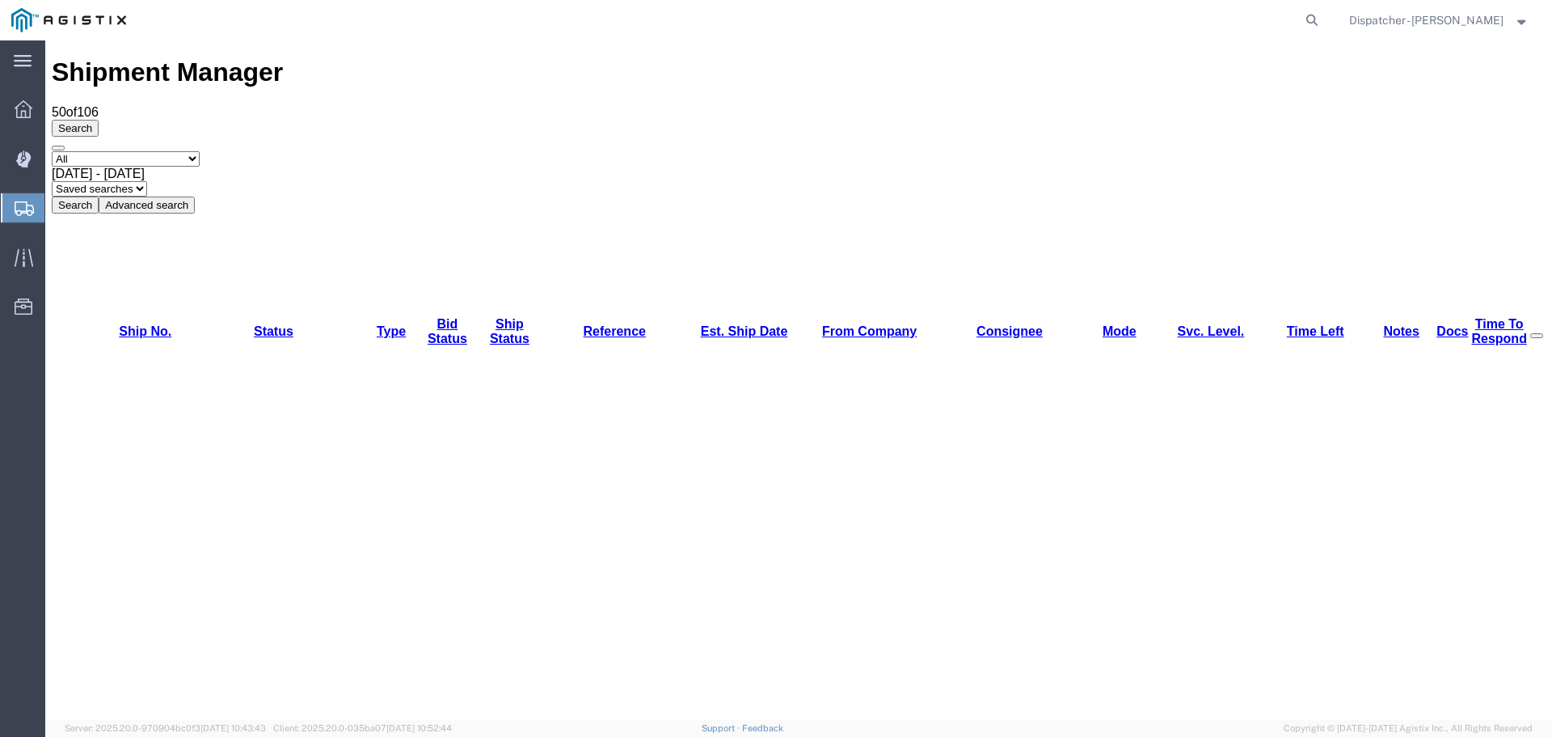
click at [99, 196] on button "Search" at bounding box center [75, 204] width 47 height 17
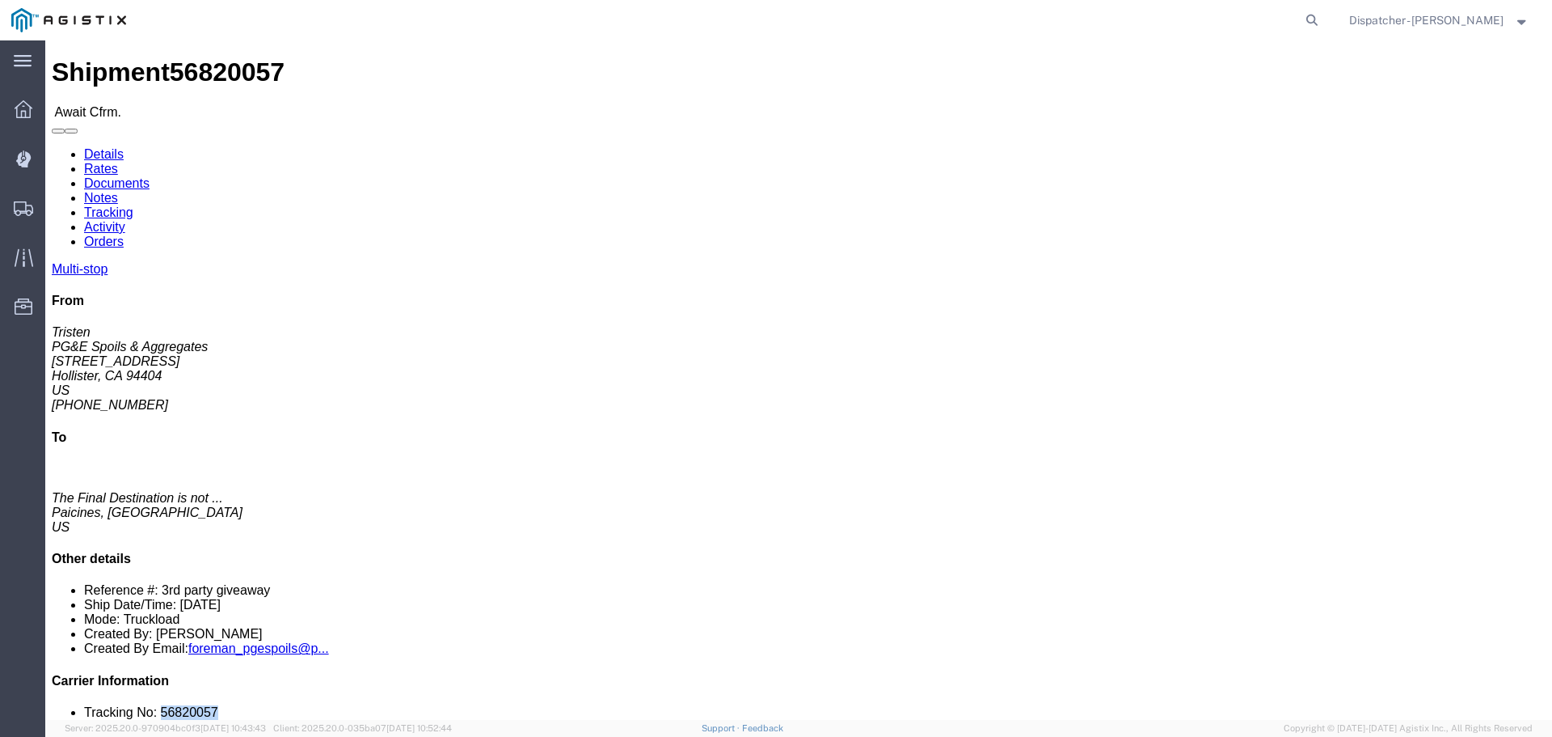
drag, startPoint x: 1340, startPoint y: 488, endPoint x: 1270, endPoint y: 487, distance: 69.5
click li "Tracking No: 56820057"
copy li "56820057"
click link "Tracking"
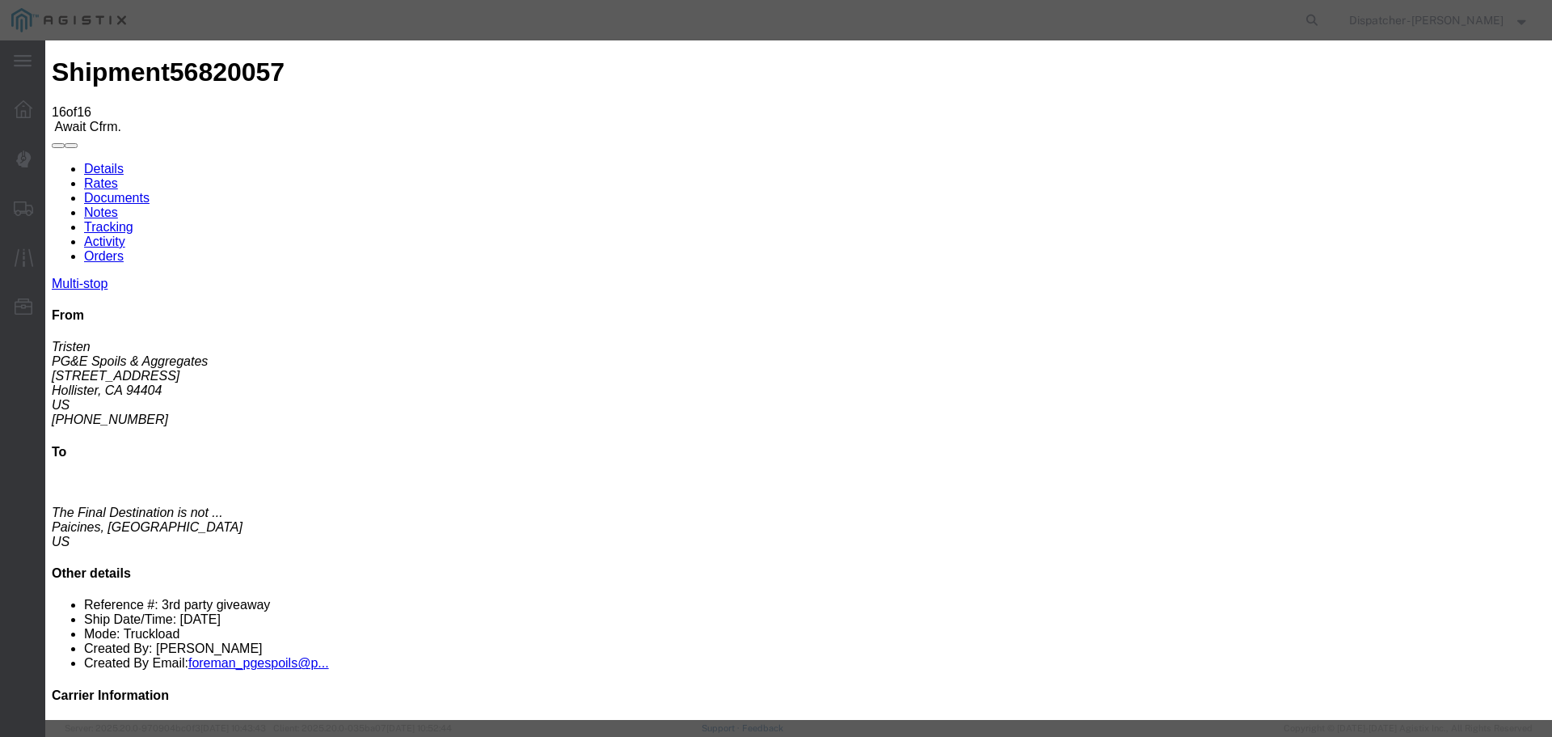
select select "DELIVRED"
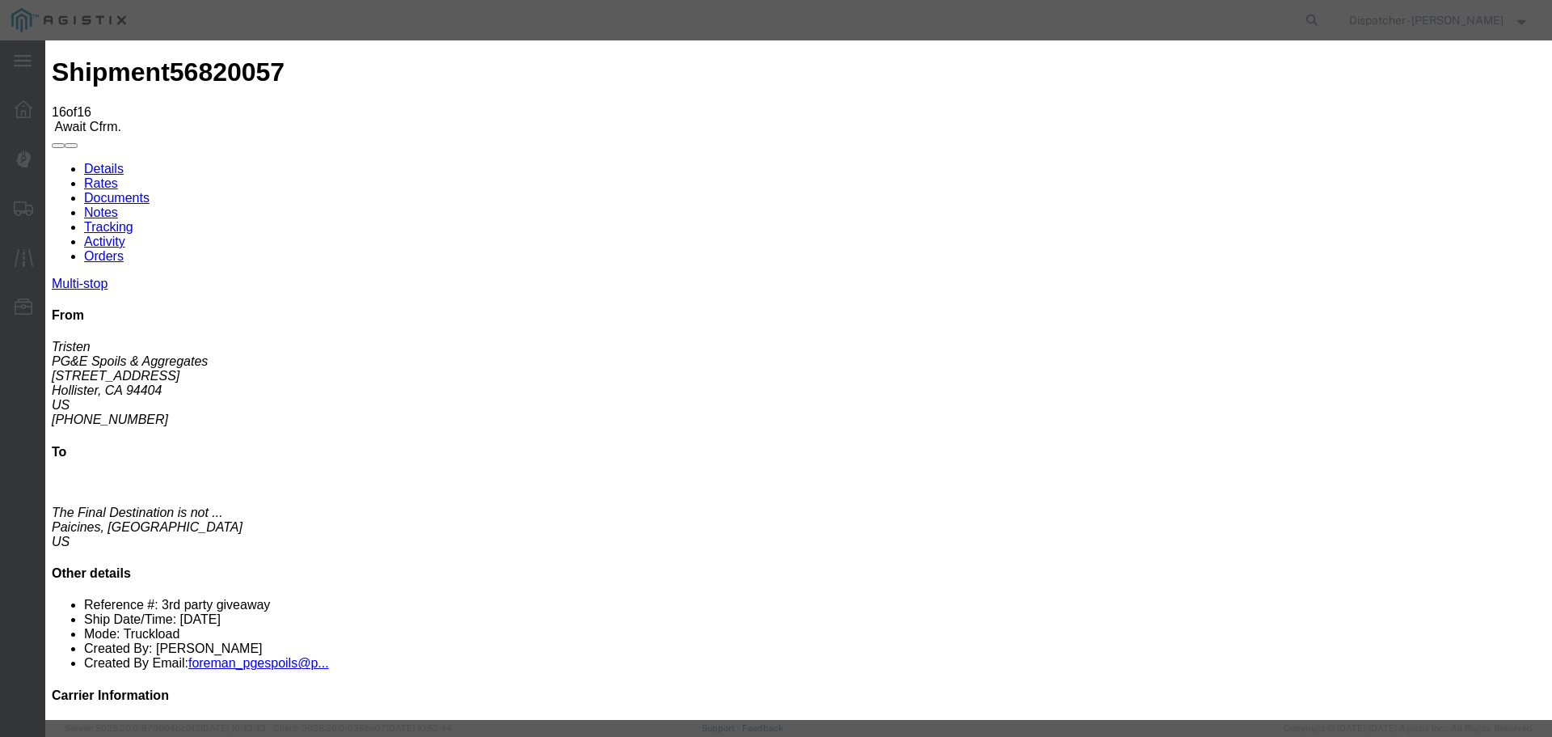
type textarea "5 Loads 1 Load Broken AC"
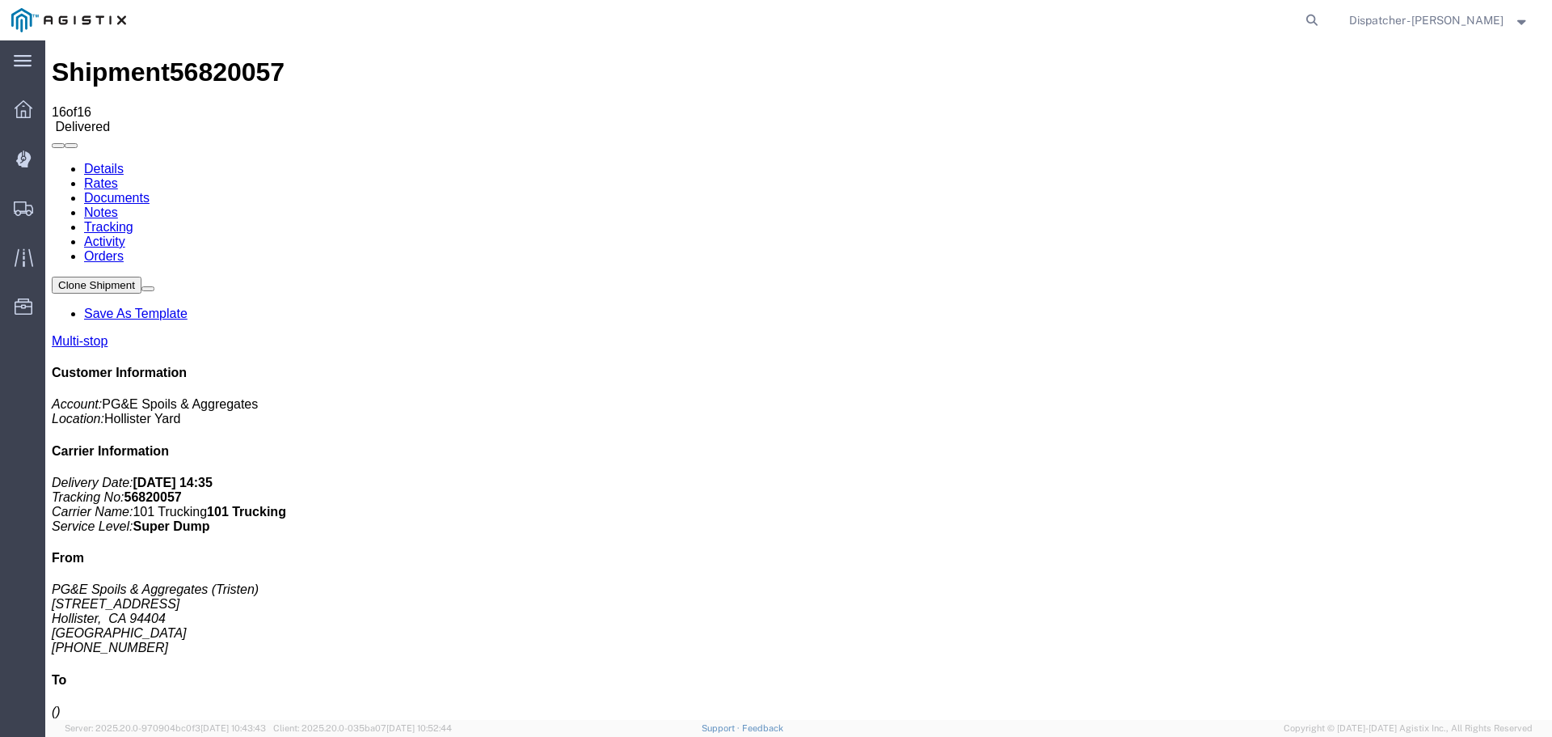
click at [118, 205] on link "Notes" at bounding box center [101, 212] width 34 height 14
click at [150, 191] on link "Documents" at bounding box center [116, 198] width 65 height 14
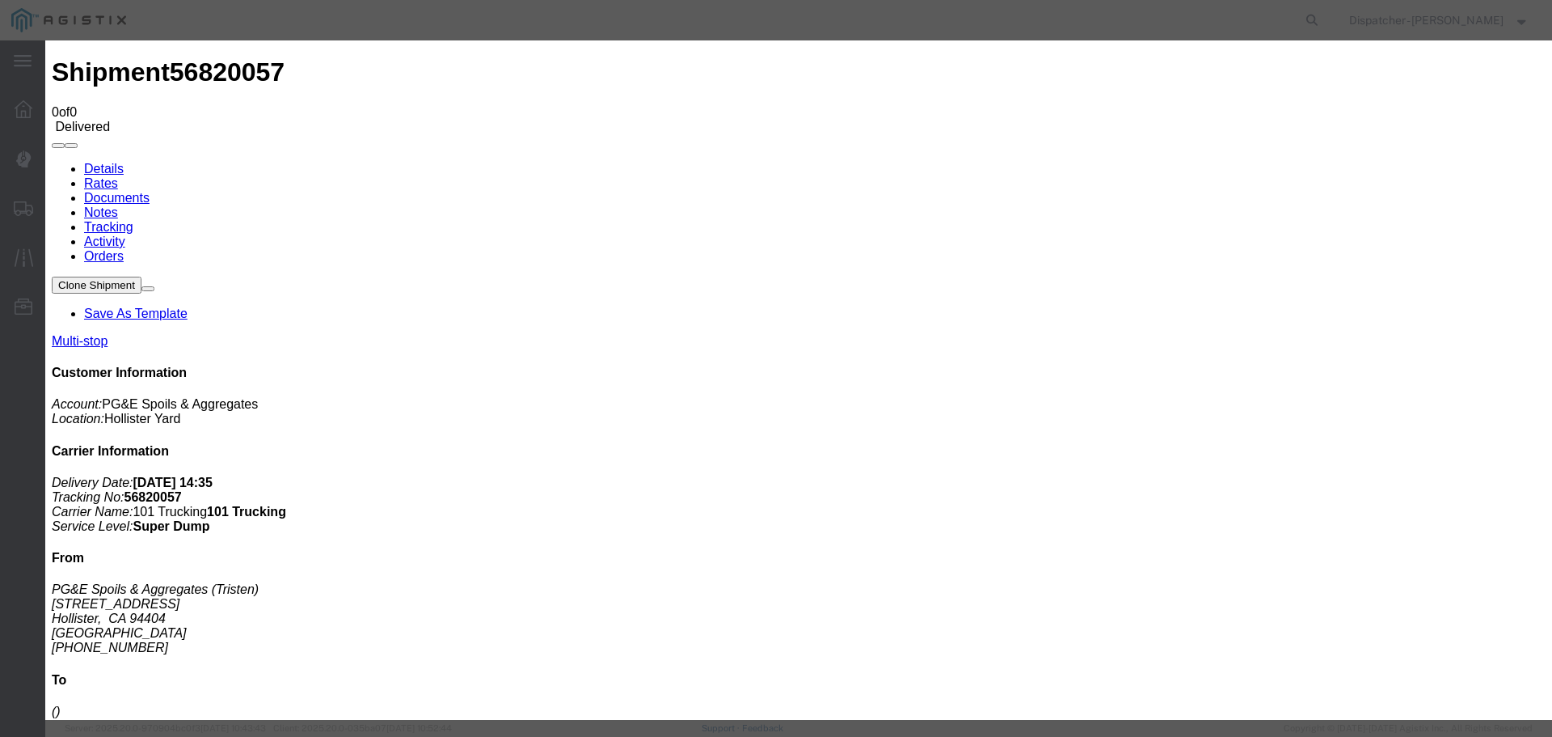
type input "Truck and Scale Tags"
type input "C:\fakepath\Truck and Scale Tags 56820057.pdf"
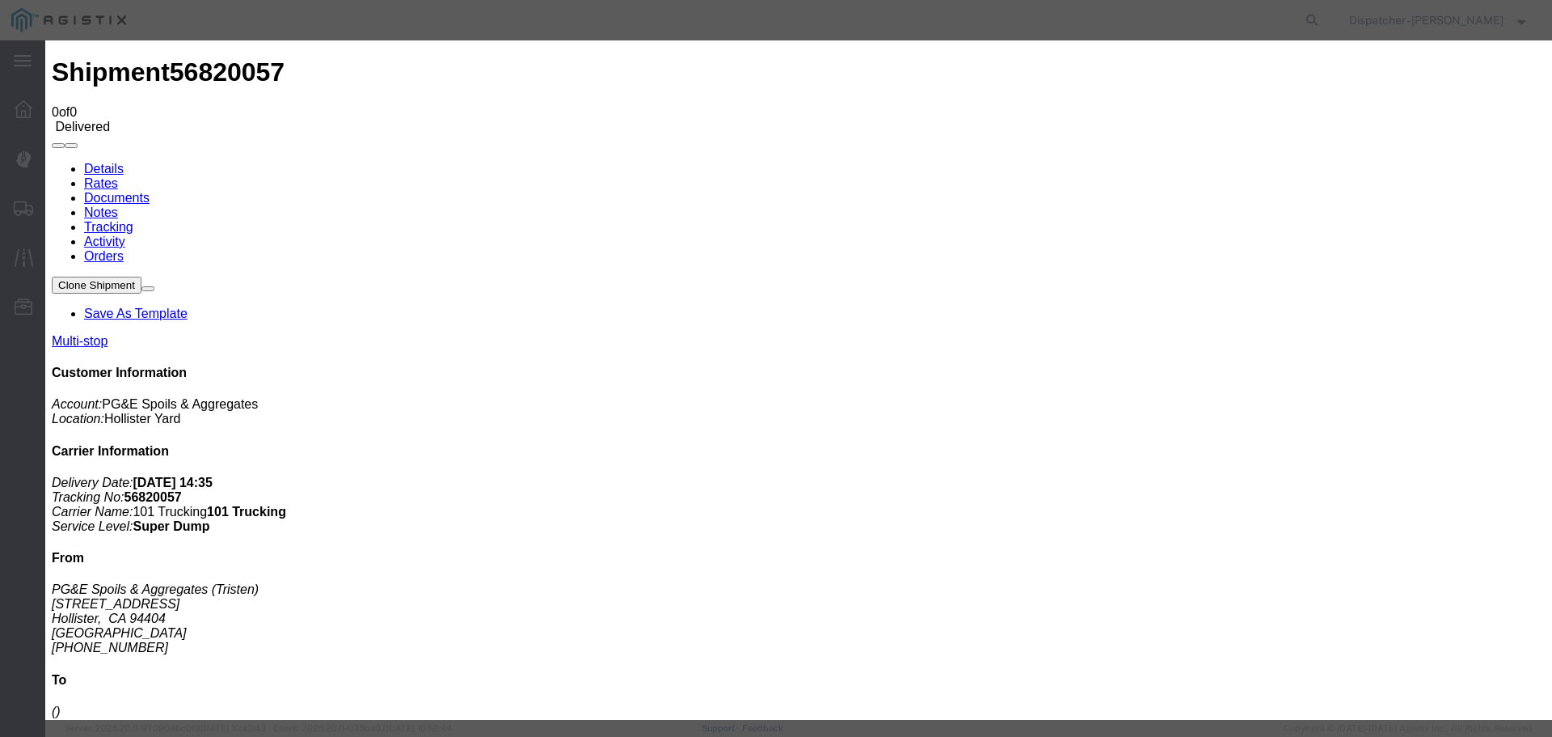
select select
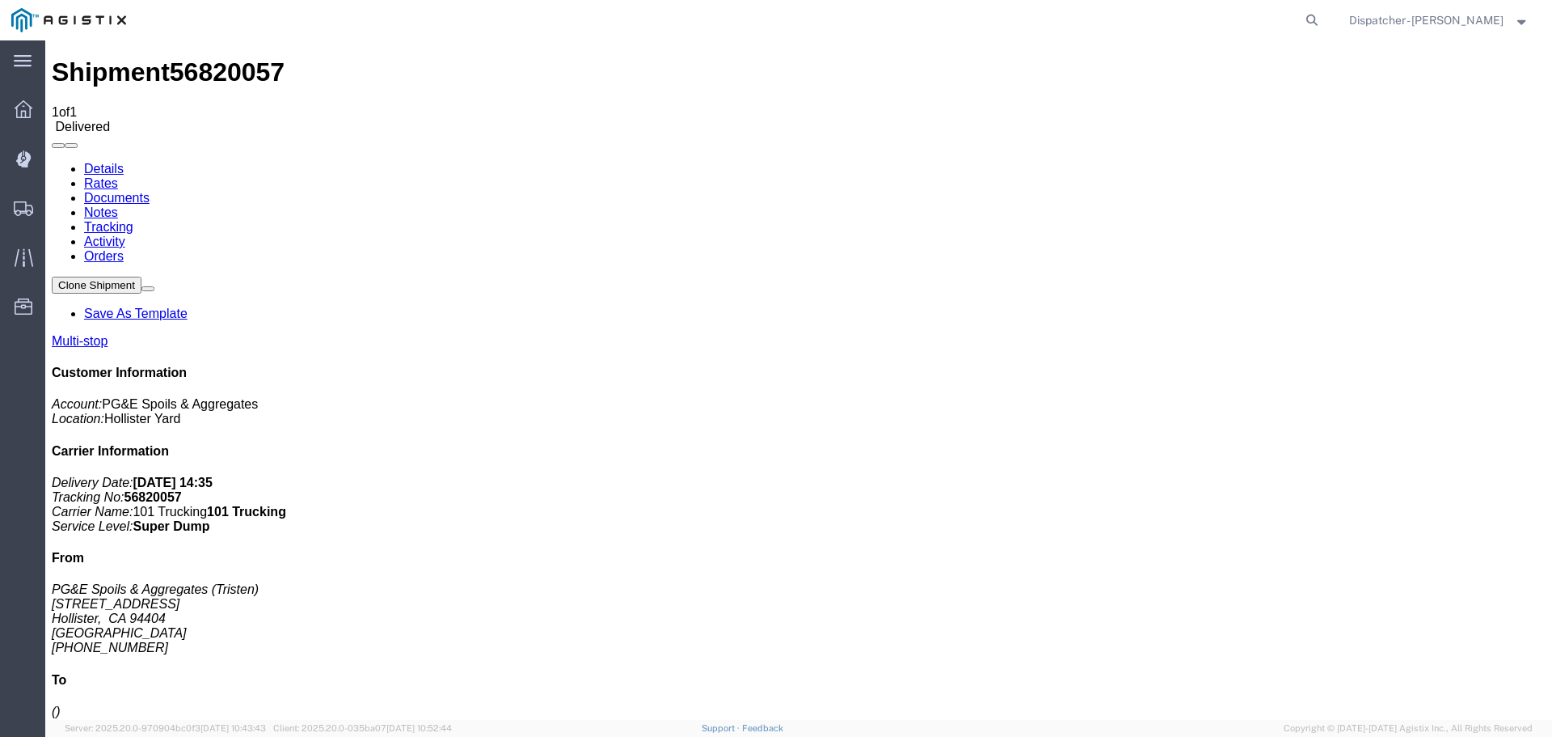
click at [56, 209] on span "Shipments" at bounding box center [49, 208] width 11 height 32
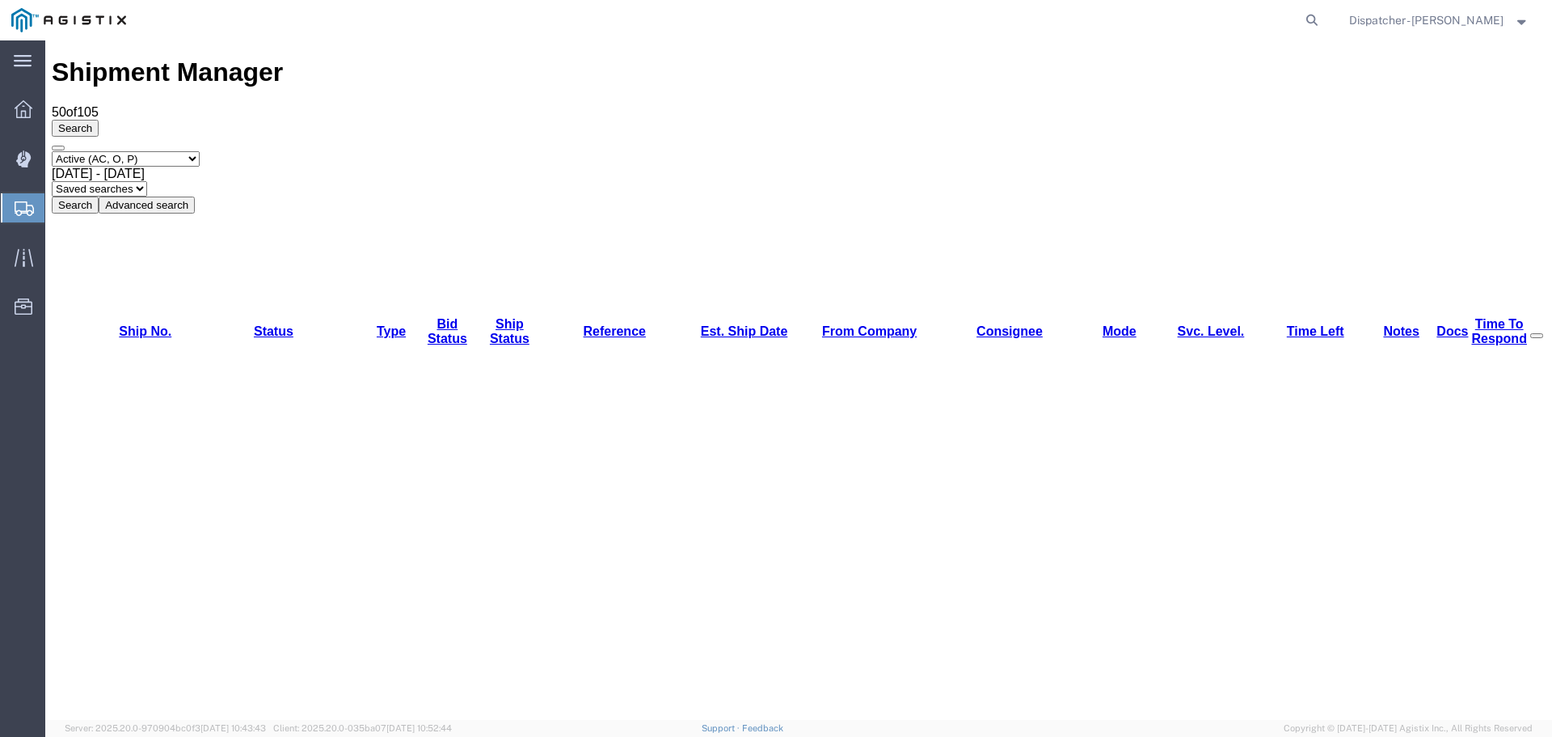
click at [155, 151] on select "Select status Active (AC, O, P) All Approved Awaiting Confirmation (AC) Booked …" at bounding box center [126, 158] width 148 height 15
select select "ALL"
click at [52, 151] on select "Select status Active (AC, O, P) All Approved Awaiting Confirmation (AC) Booked …" at bounding box center [126, 158] width 148 height 15
click at [145, 167] on span "[DATE] - [DATE]" at bounding box center [98, 174] width 93 height 14
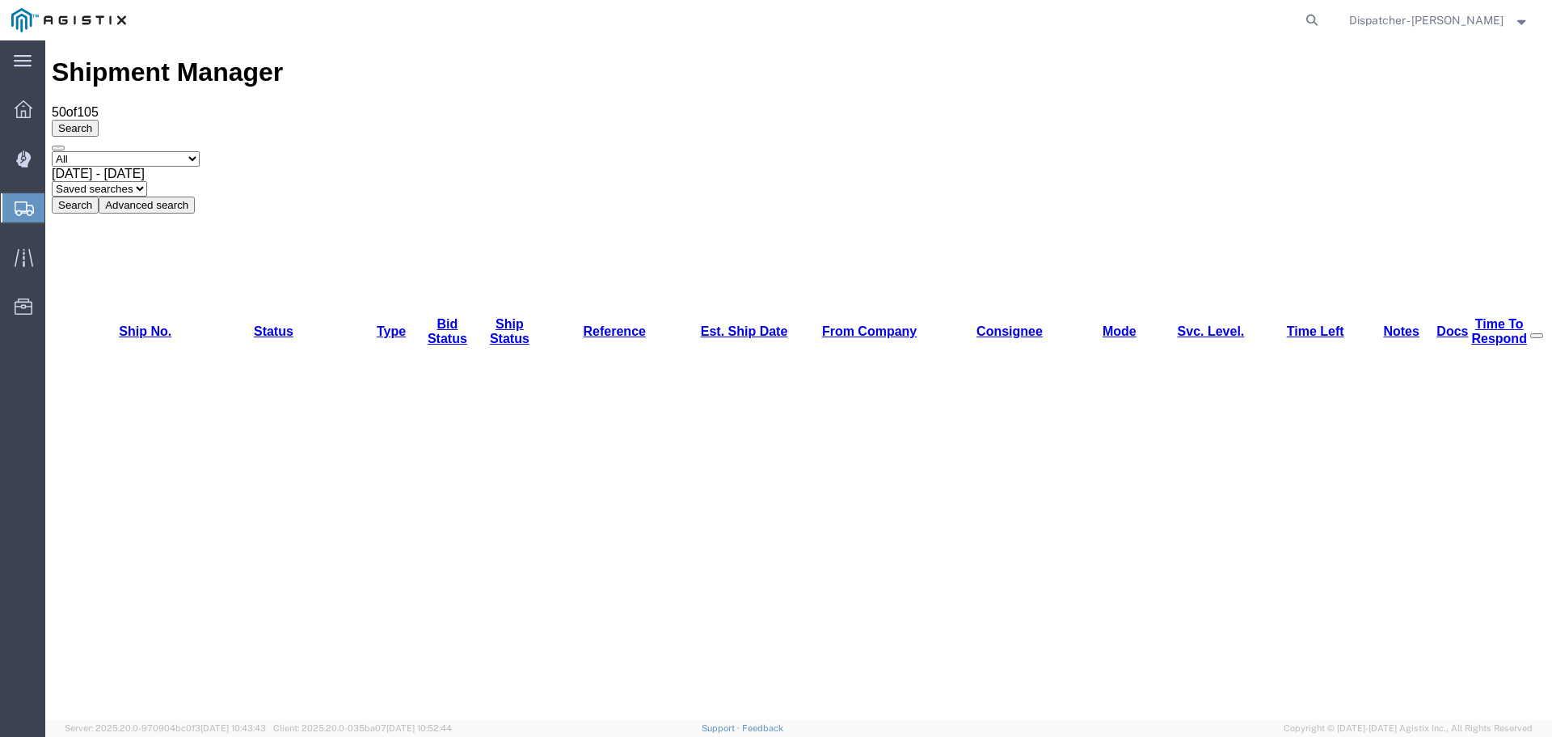
click at [99, 196] on button "Search" at bounding box center [75, 204] width 47 height 17
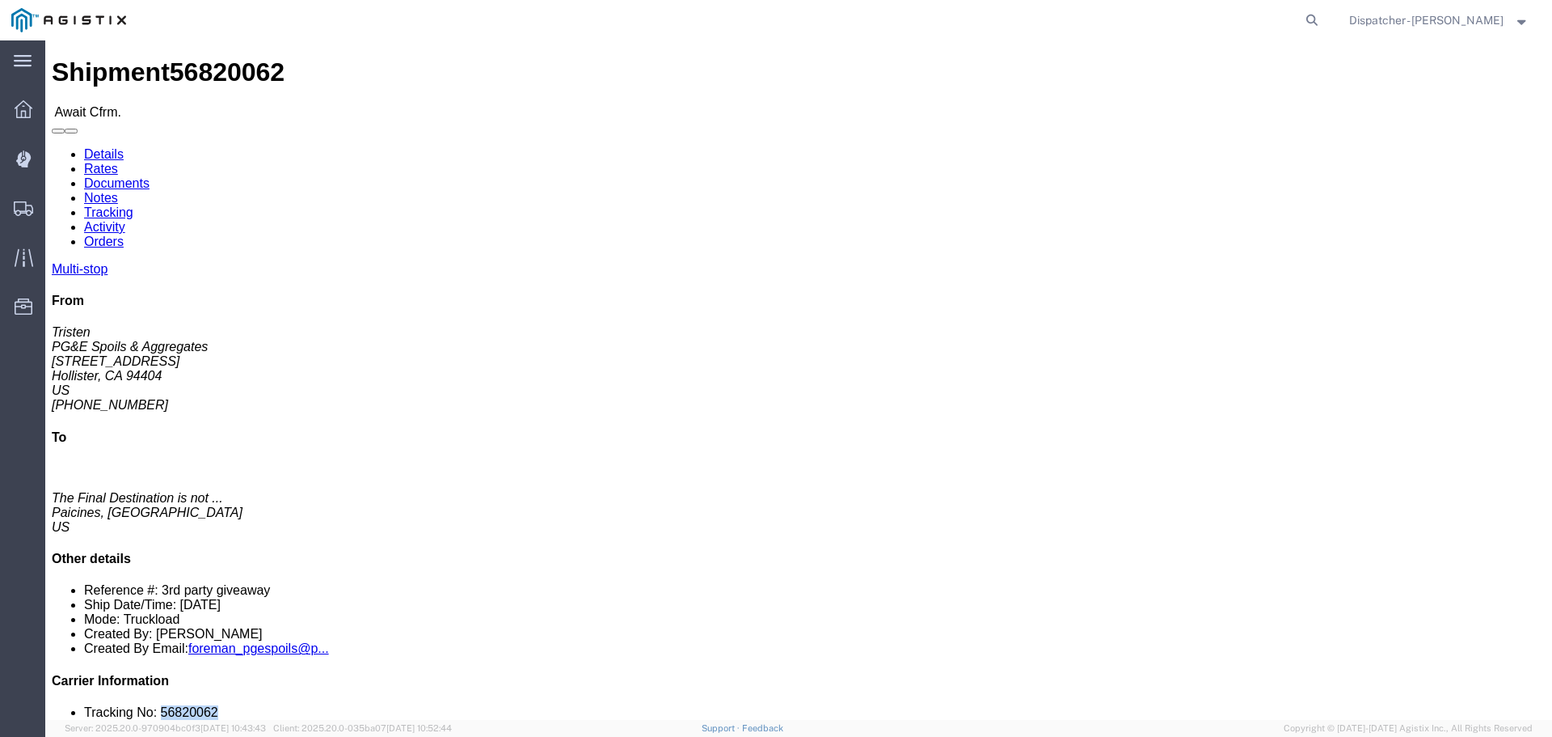
drag, startPoint x: 1350, startPoint y: 486, endPoint x: 1271, endPoint y: 489, distance: 79.3
click li "Tracking No: 56820062"
copy li "56820062"
click link "Tracking"
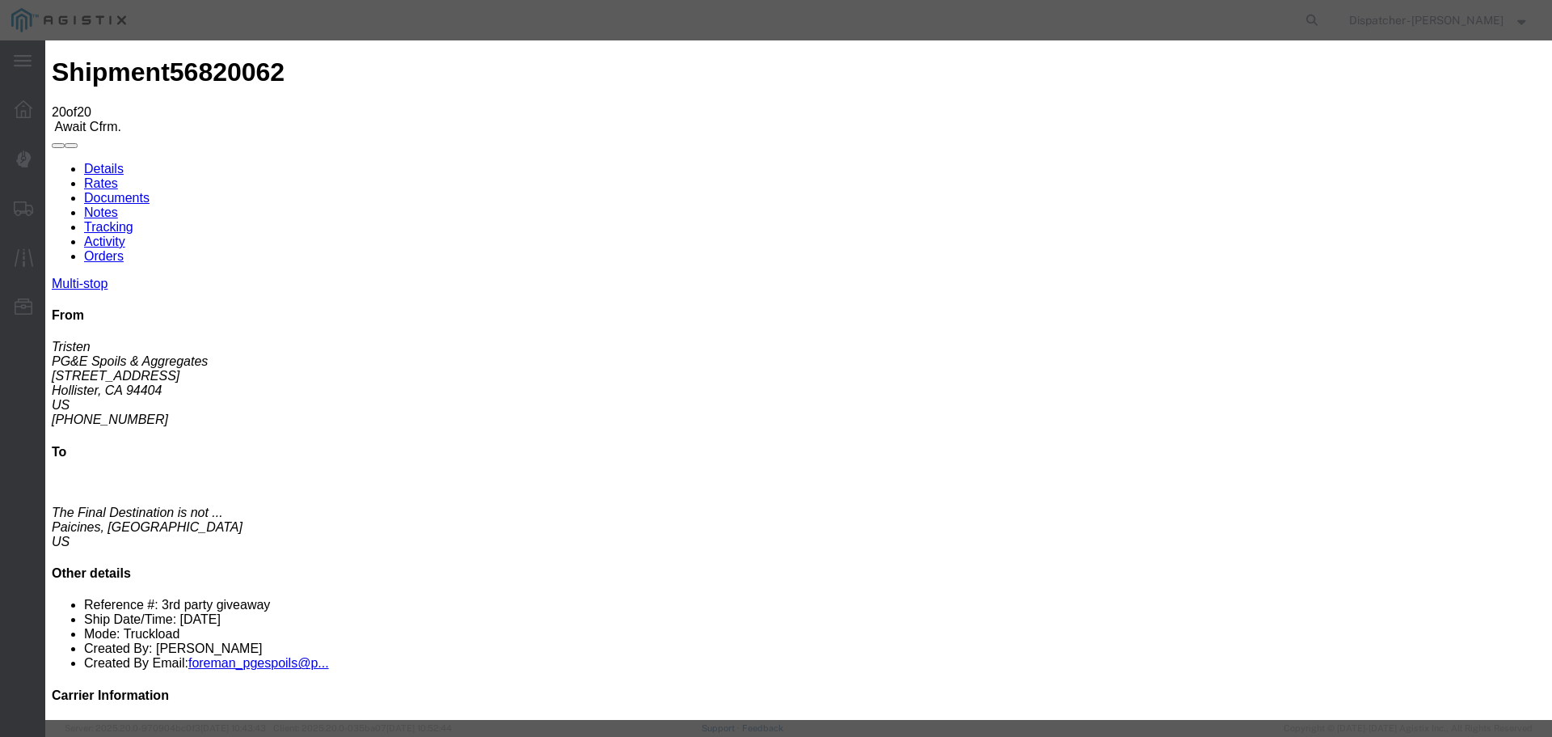
select select "DELIVRED"
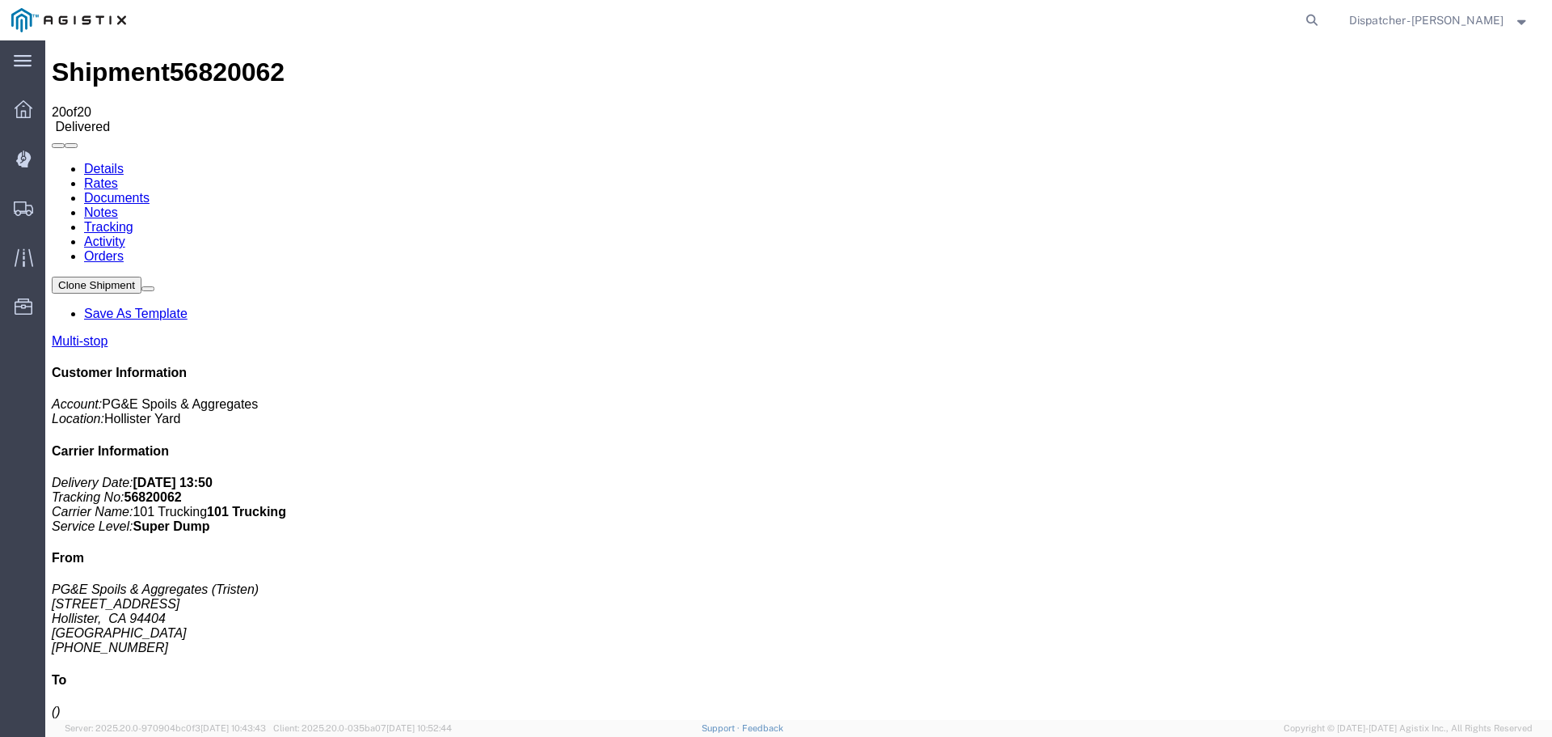
click at [118, 205] on link "Notes" at bounding box center [101, 212] width 34 height 14
click at [150, 191] on link "Documents" at bounding box center [116, 198] width 65 height 14
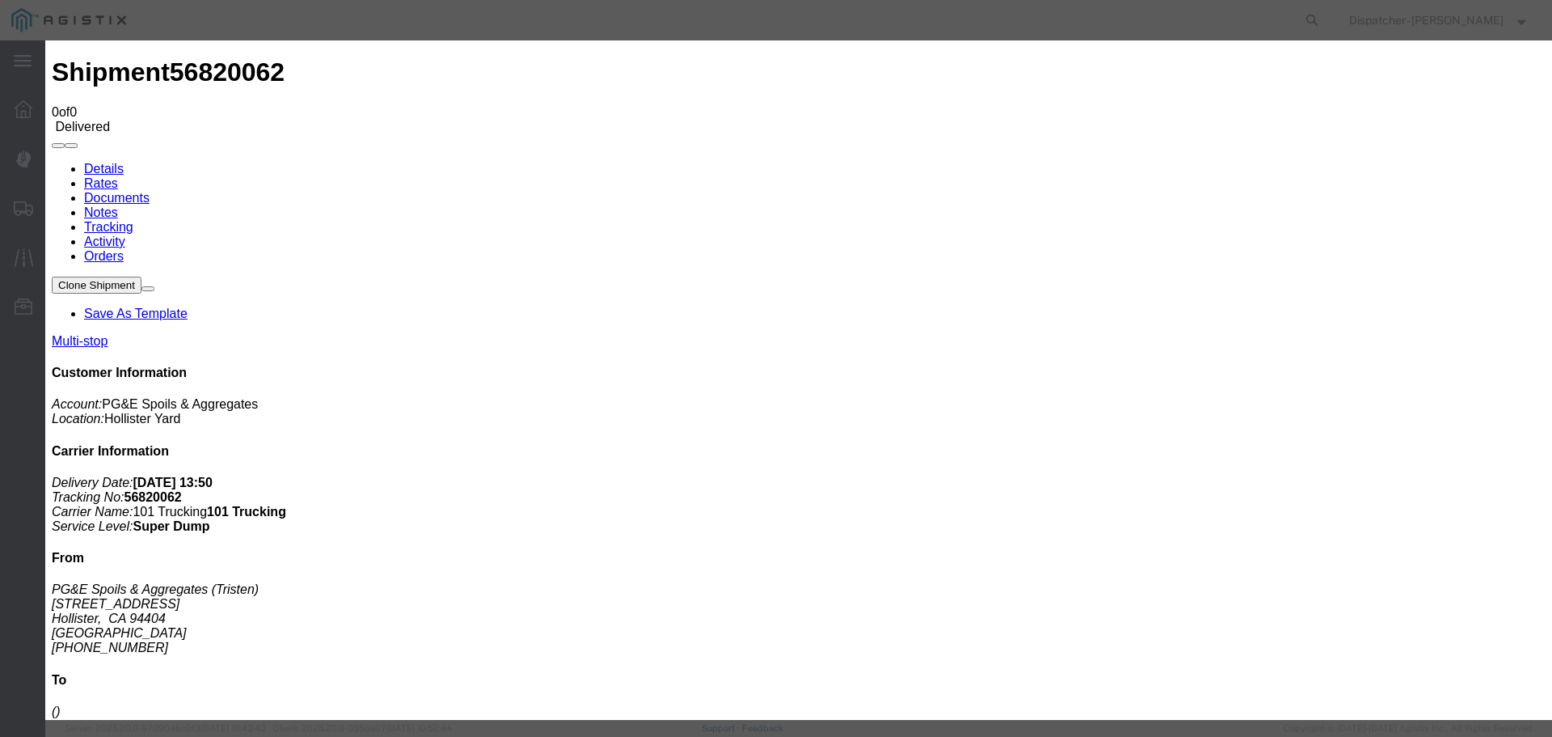
type input "Truck and Scale Tags"
type input "C:\fakepath\Truck and Scale Tags 56820062.pdf"
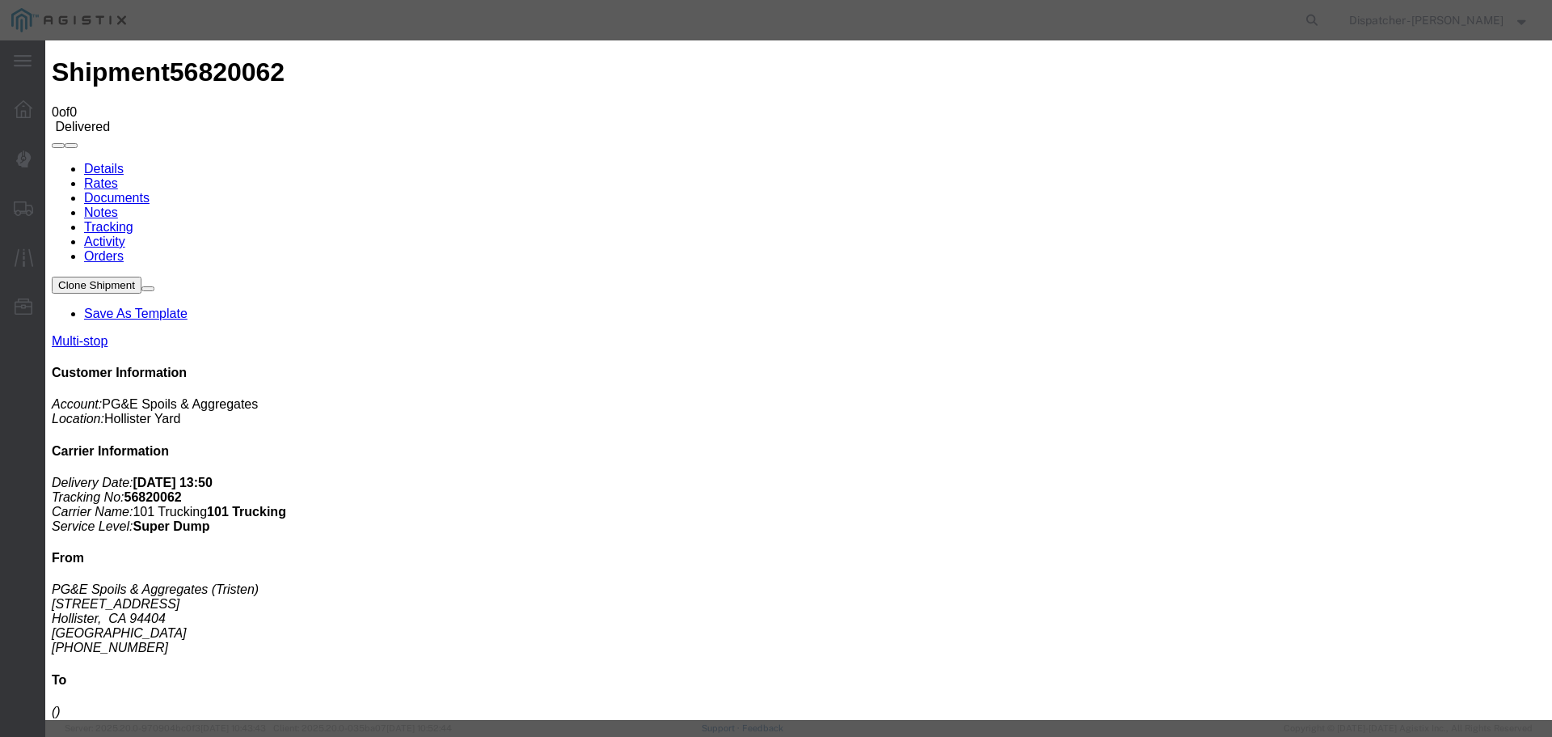
select select
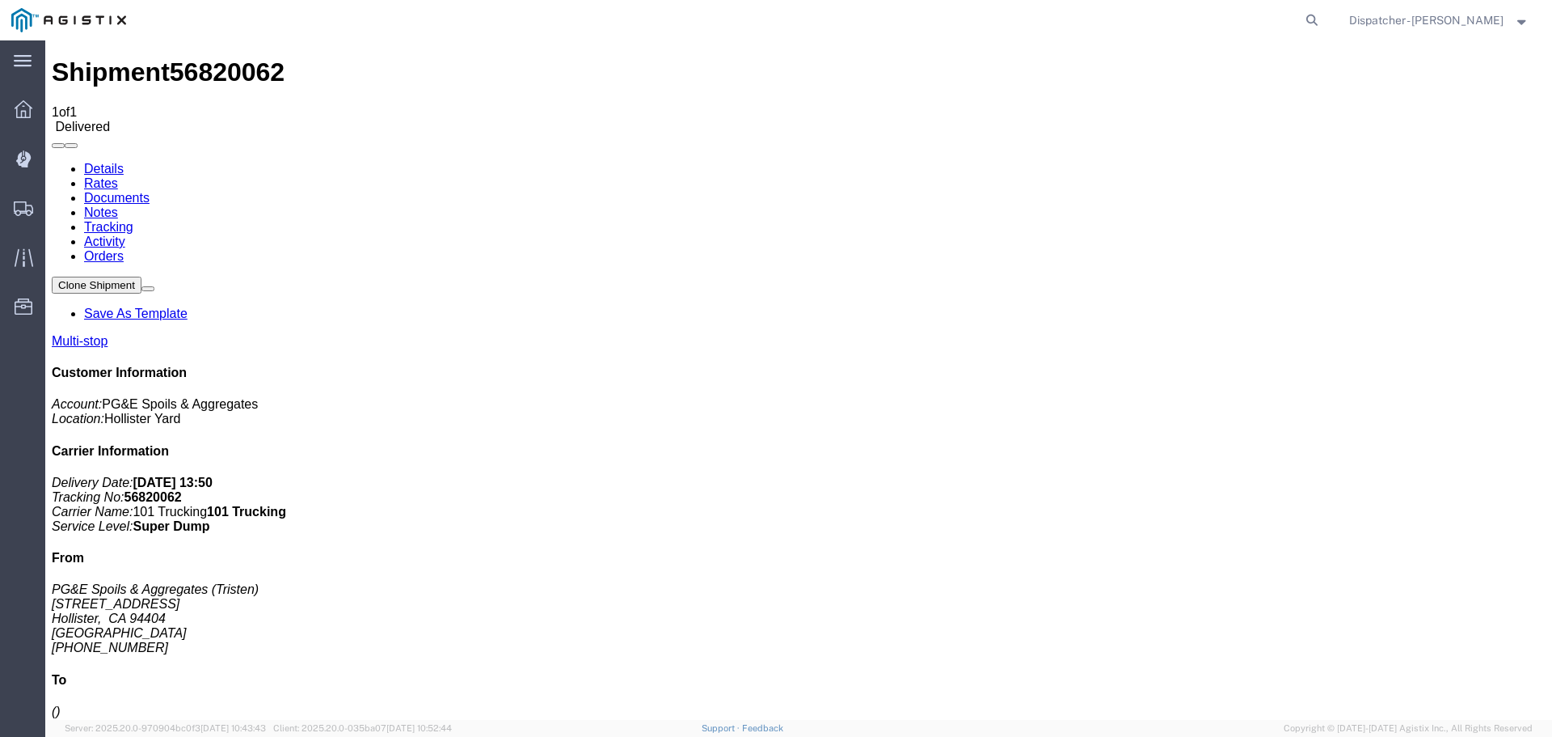
click at [56, 203] on span "Shipments" at bounding box center [49, 208] width 11 height 32
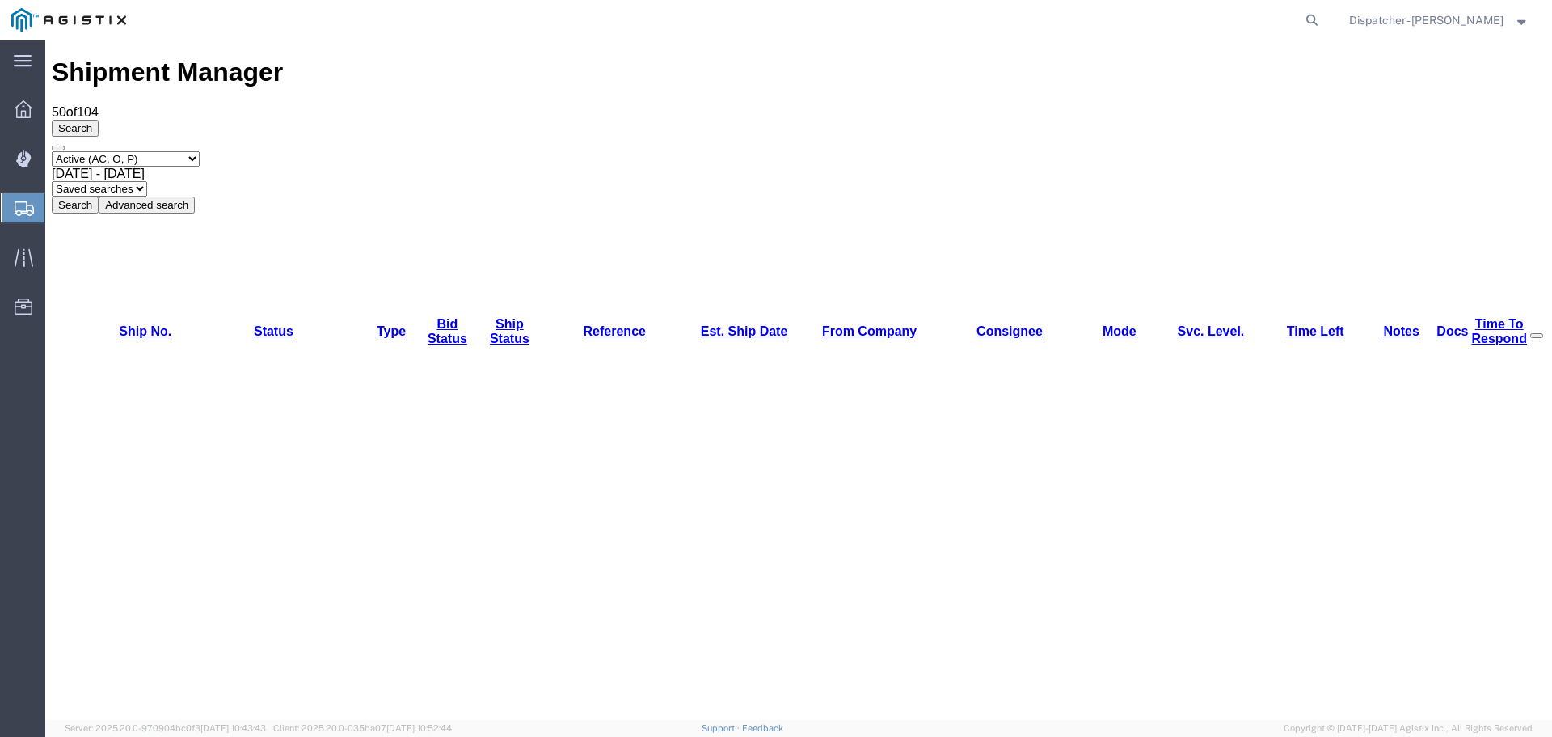
click at [175, 151] on select "Select status Active (AC, O, P) All Approved Awaiting Confirmation (AC) Booked …" at bounding box center [126, 158] width 148 height 15
select select "ALL"
click at [52, 151] on select "Select status Active (AC, O, P) All Approved Awaiting Confirmation (AC) Booked …" at bounding box center [126, 158] width 148 height 15
click at [145, 167] on span "[DATE] - [DATE]" at bounding box center [98, 174] width 93 height 14
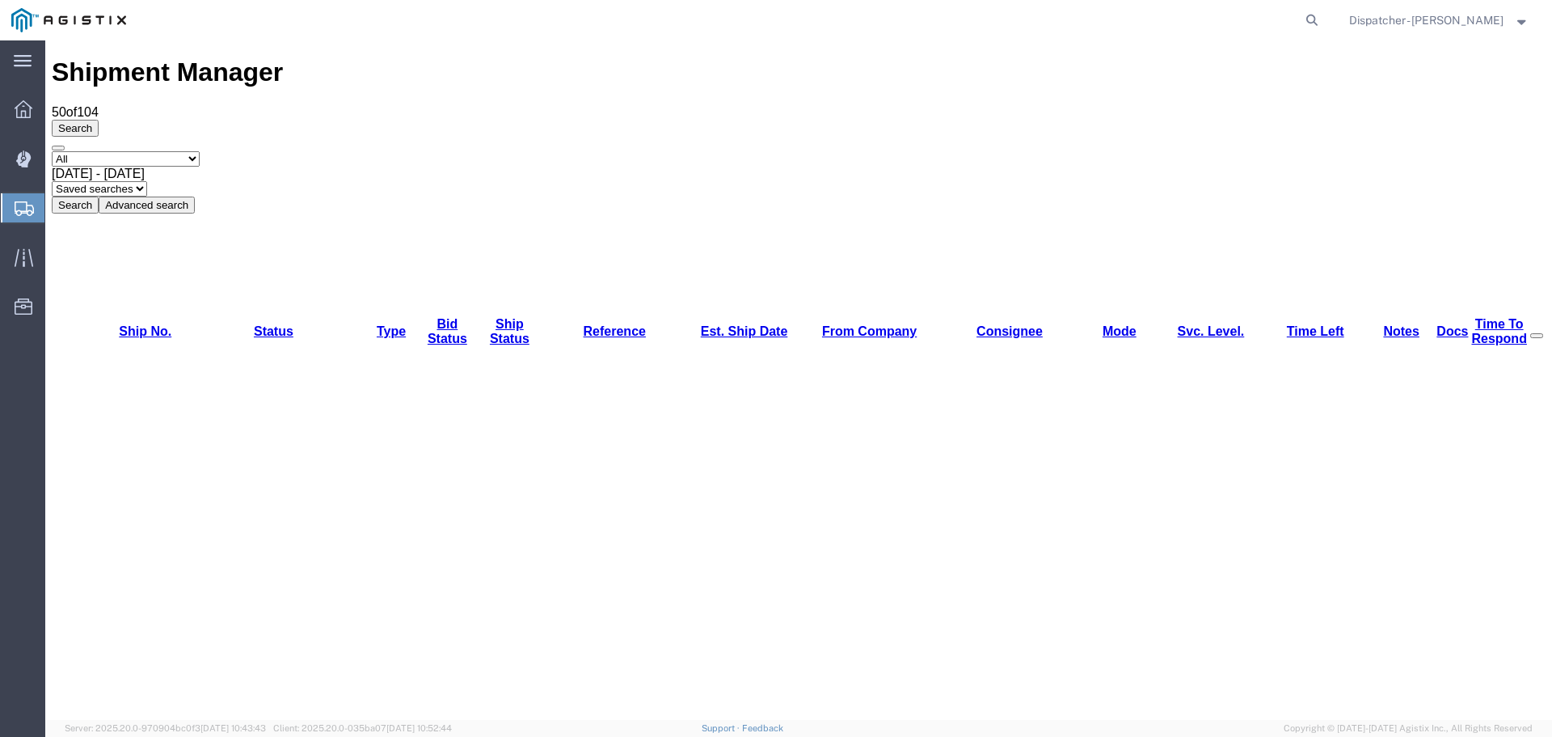
click at [99, 196] on button "Search" at bounding box center [75, 204] width 47 height 17
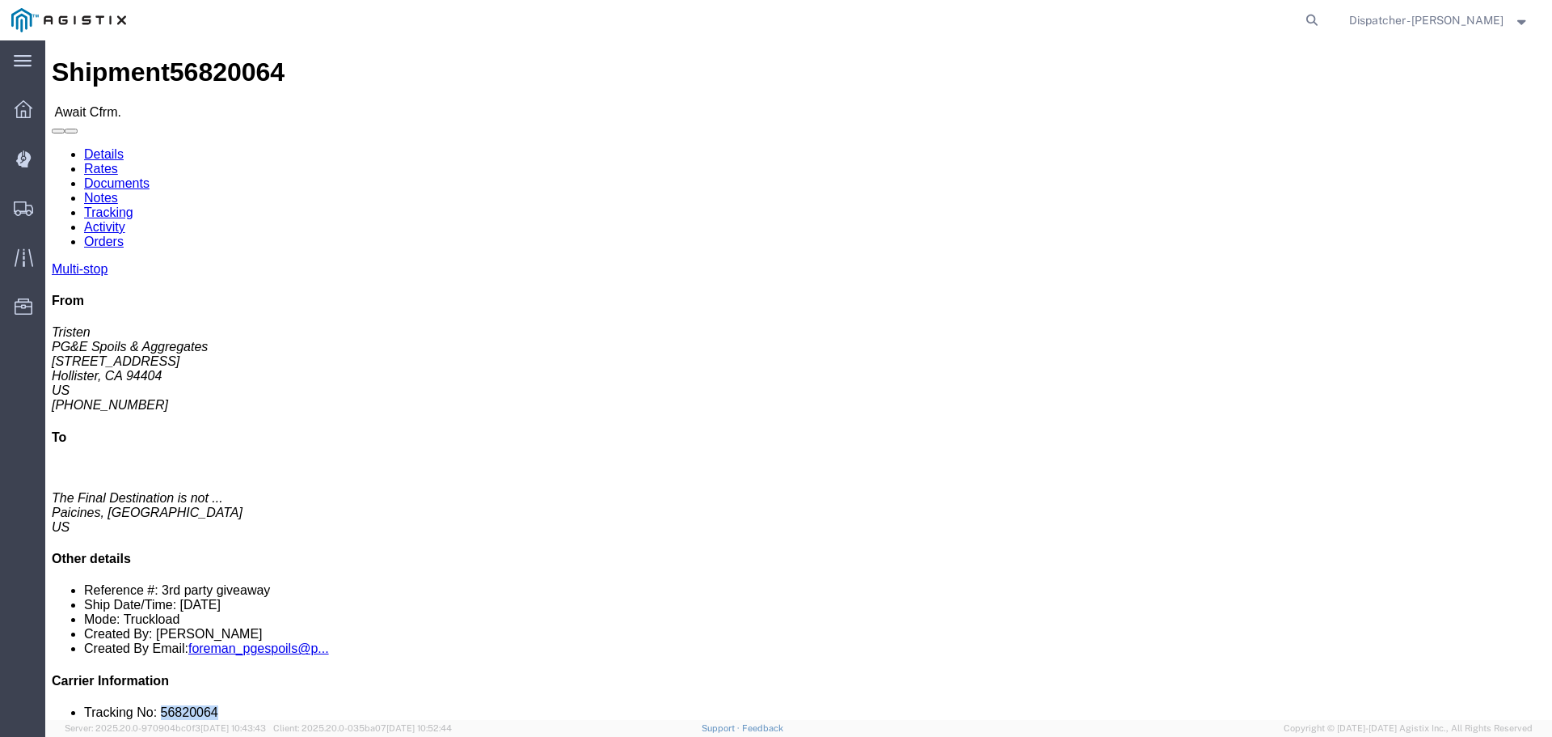
drag, startPoint x: 1344, startPoint y: 484, endPoint x: 1269, endPoint y: 486, distance: 74.4
click li "Tracking No: 56820064"
copy li "56820064"
click link "Tracking"
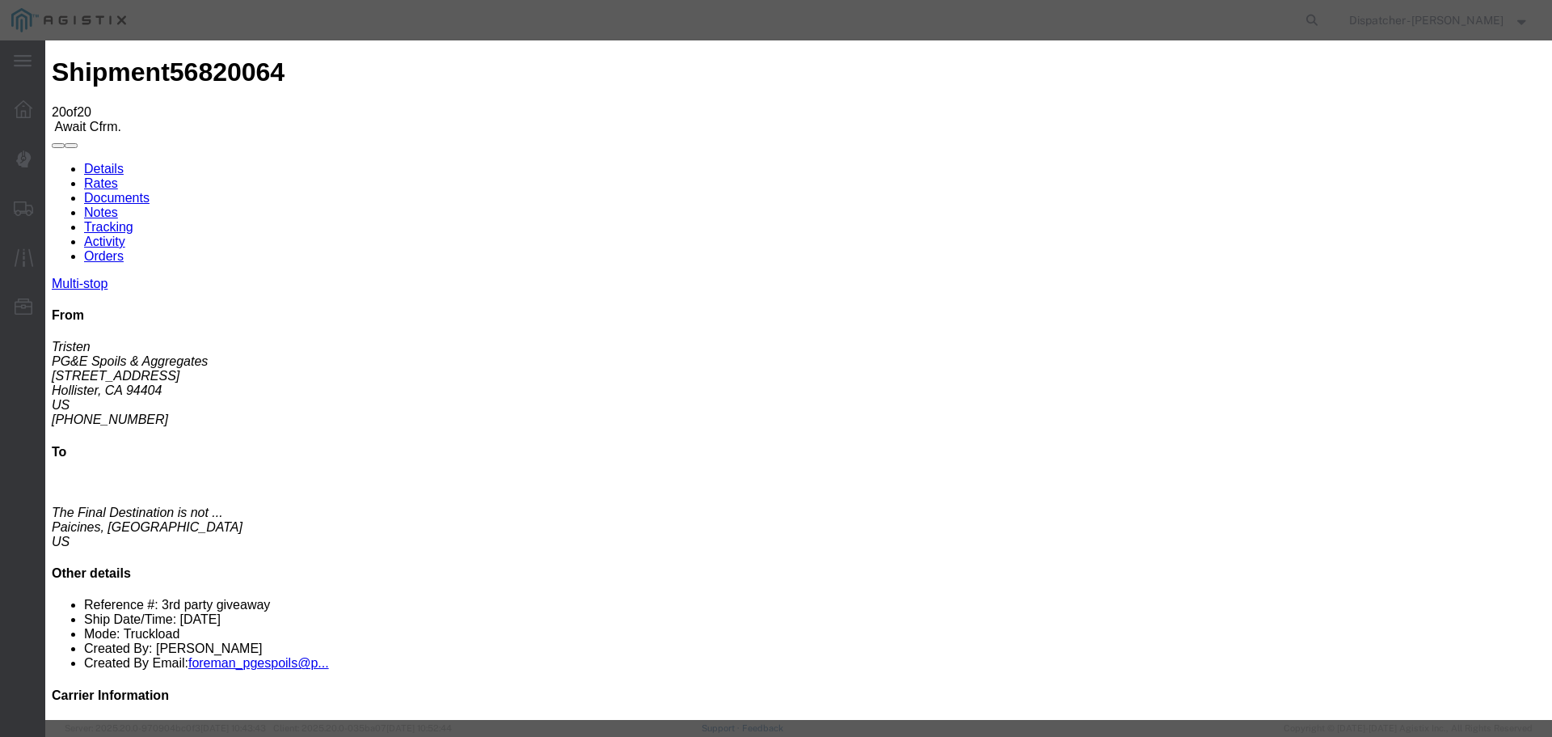
select select "DELIVRED"
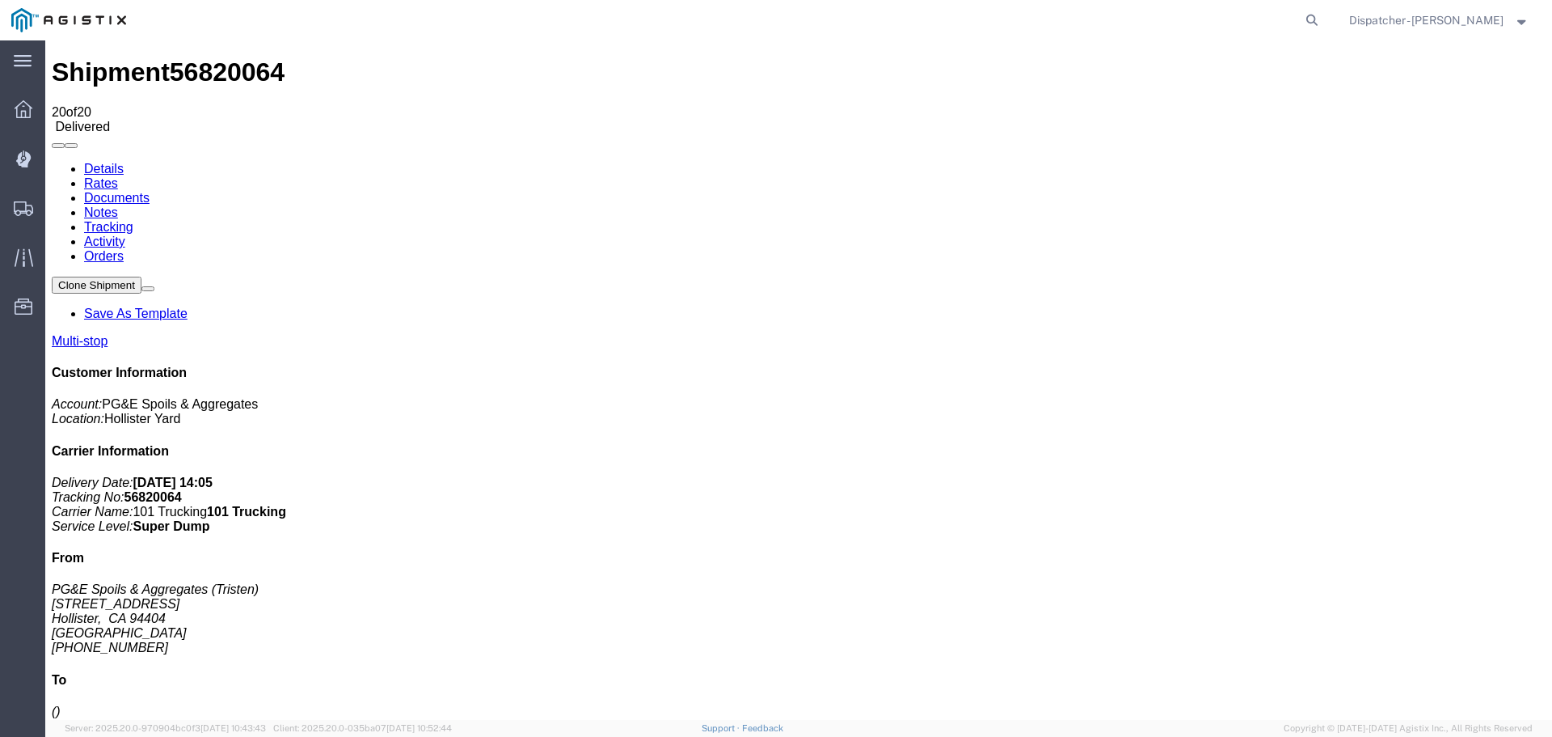
click at [118, 205] on link "Notes" at bounding box center [101, 212] width 34 height 14
click at [150, 191] on link "Documents" at bounding box center [116, 198] width 65 height 14
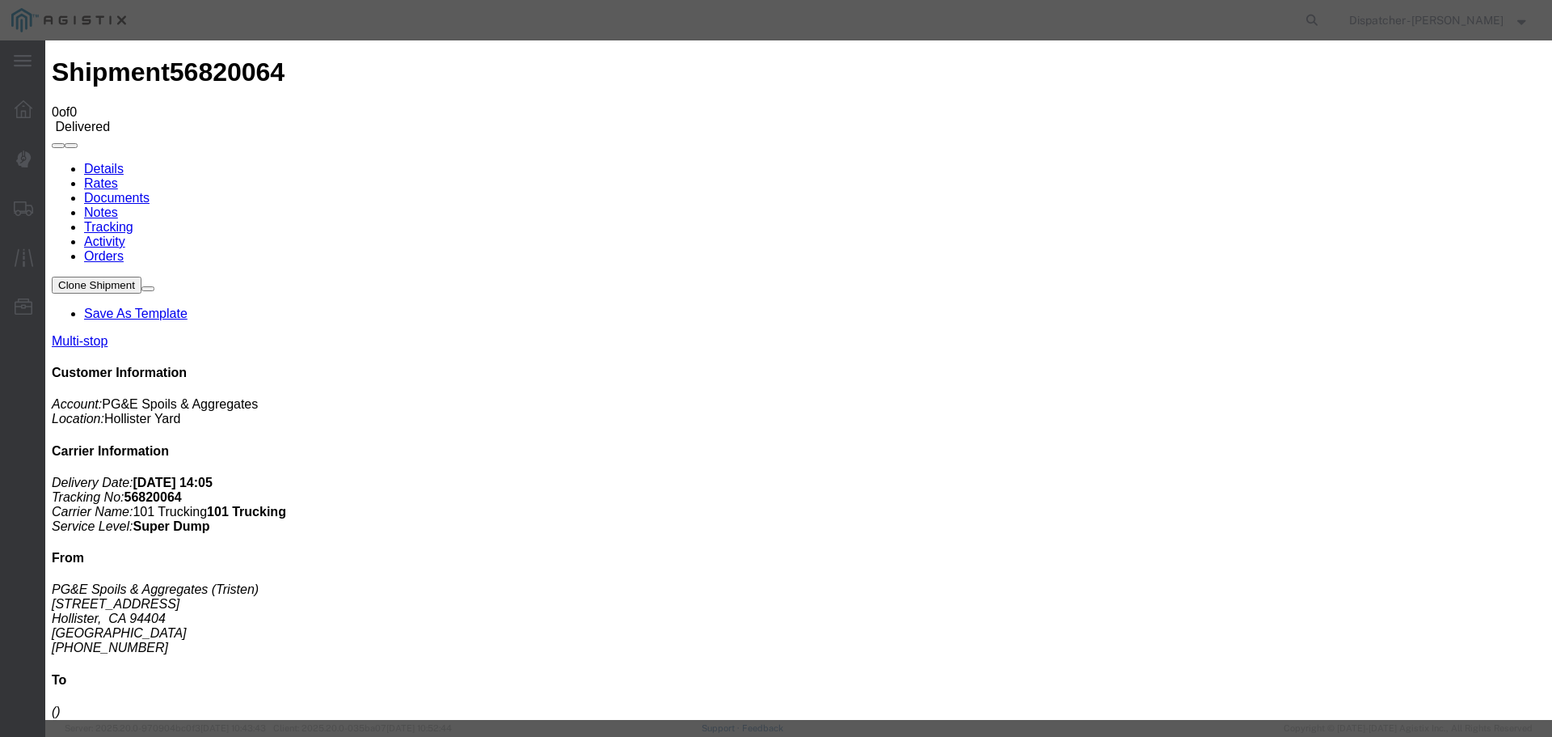
type input "Truck and Scale Tags"
type input "C:\fakepath\Truck and Scale Tags 56820064.pdf"
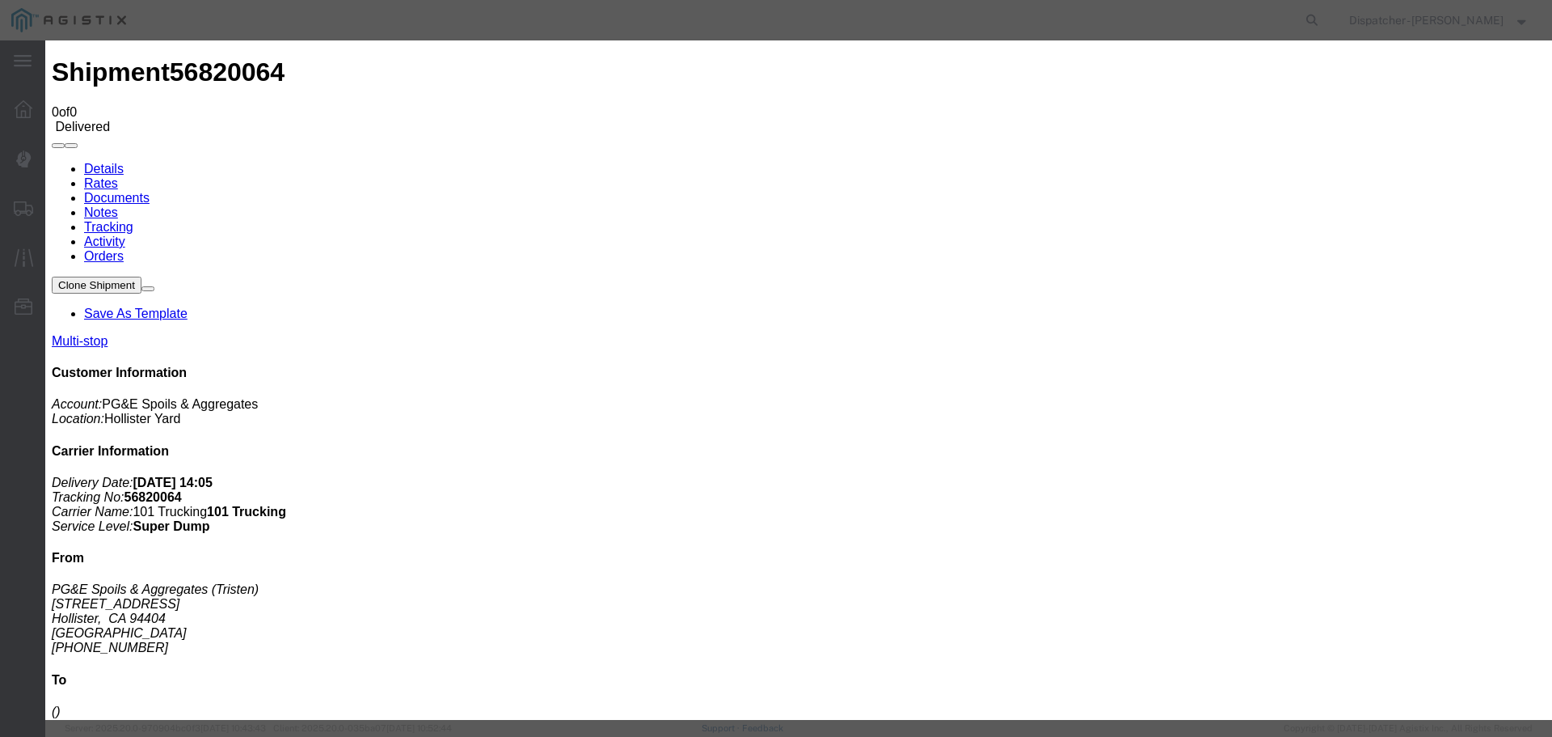
select select
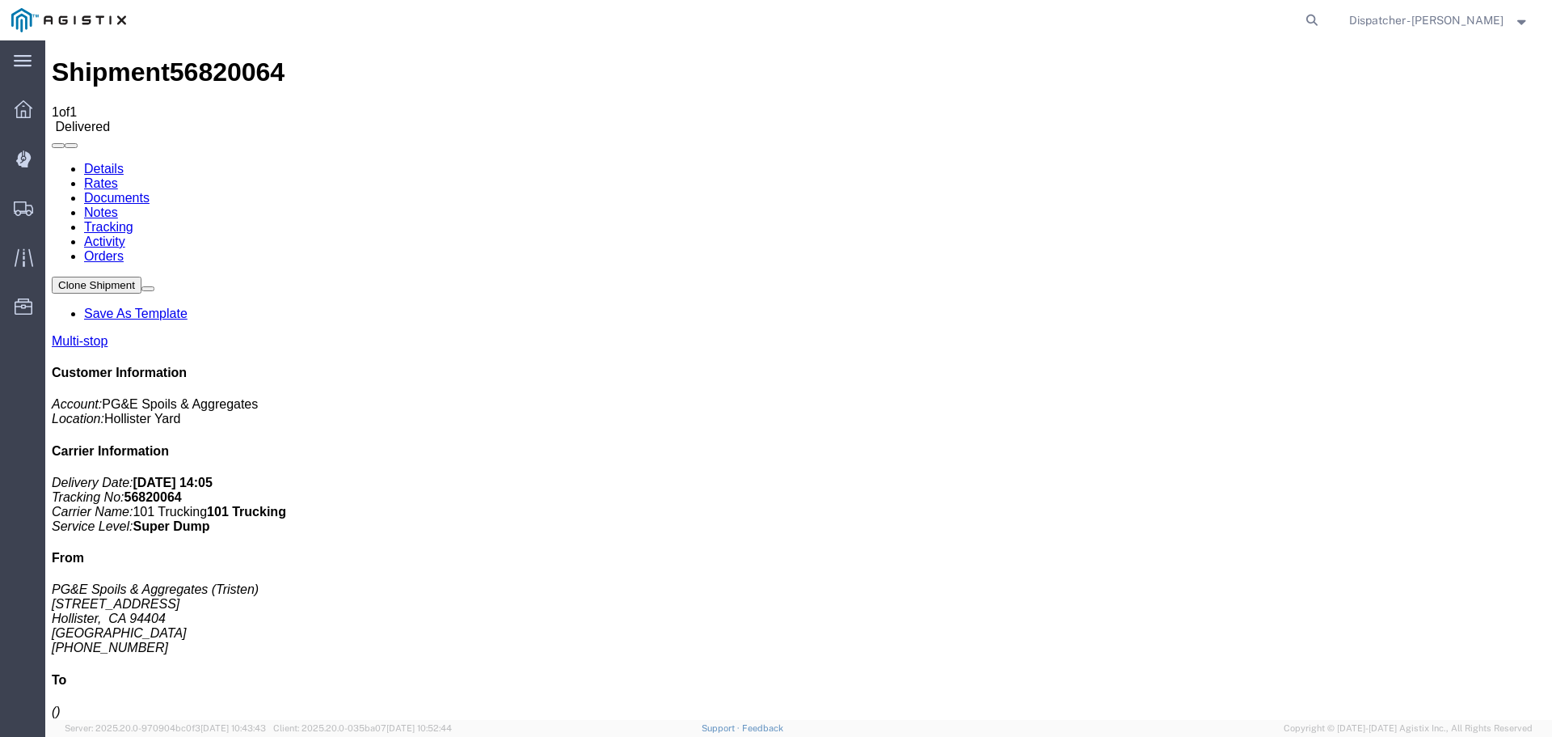
click at [56, 208] on span "Shipments" at bounding box center [49, 208] width 11 height 32
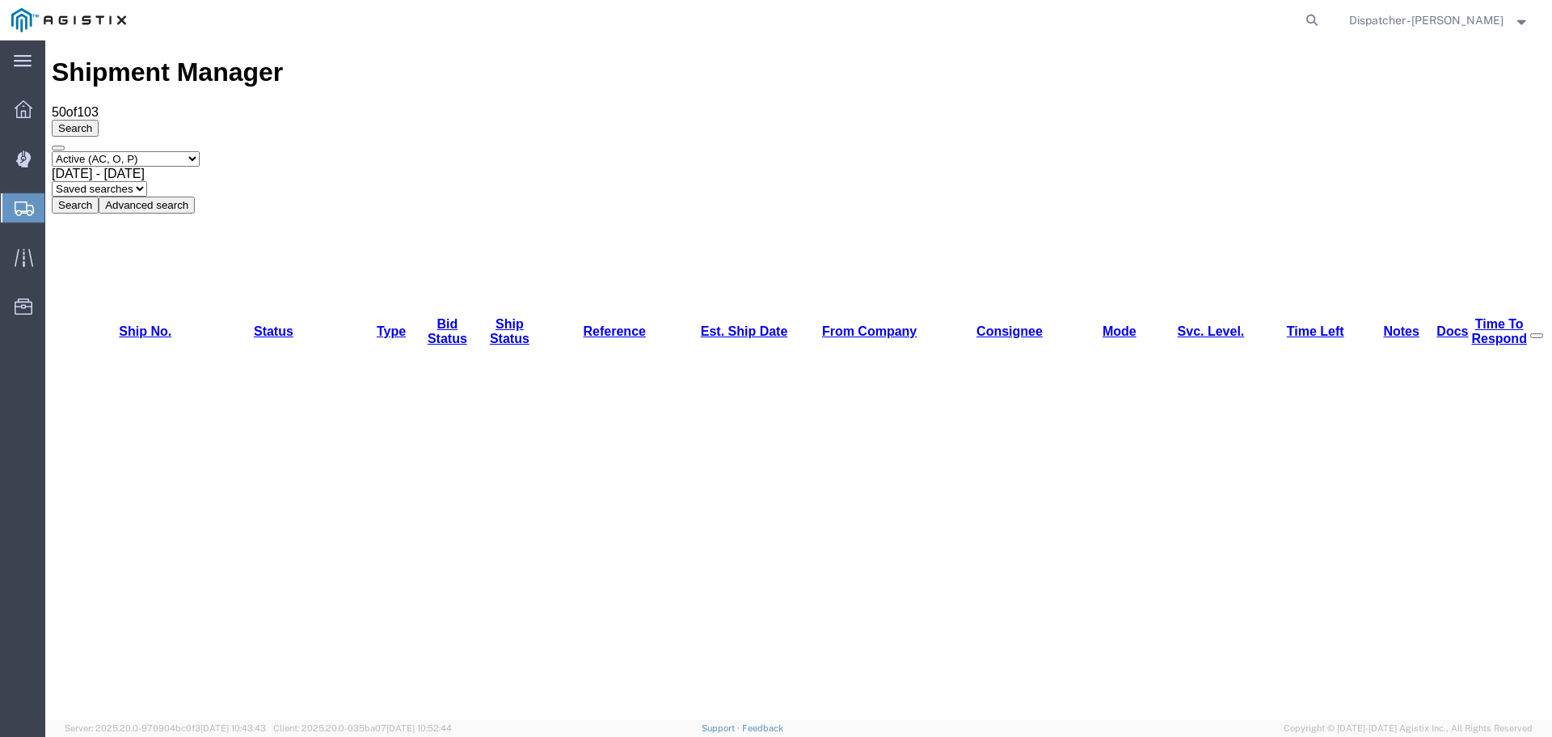
click at [169, 151] on select "Select status Active (AC, O, P) All Approved Awaiting Confirmation (AC) Booked …" at bounding box center [126, 158] width 148 height 15
select select "ALL"
click at [52, 151] on select "Select status Active (AC, O, P) All Approved Awaiting Confirmation (AC) Booked …" at bounding box center [126, 158] width 148 height 15
click at [352, 167] on div "[DATE] - [DATE]" at bounding box center [799, 174] width 1494 height 15
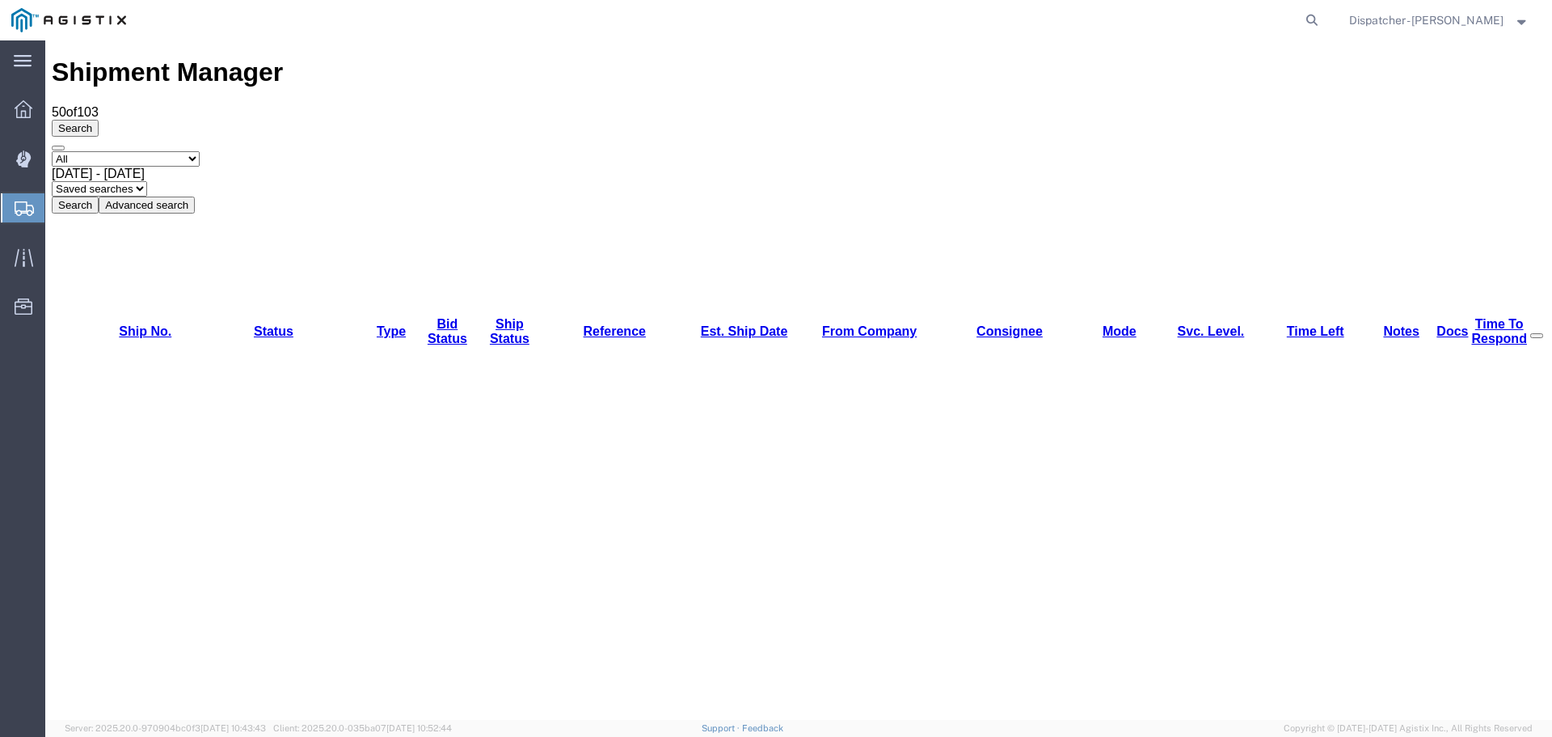
click at [99, 196] on button "Search" at bounding box center [75, 204] width 47 height 17
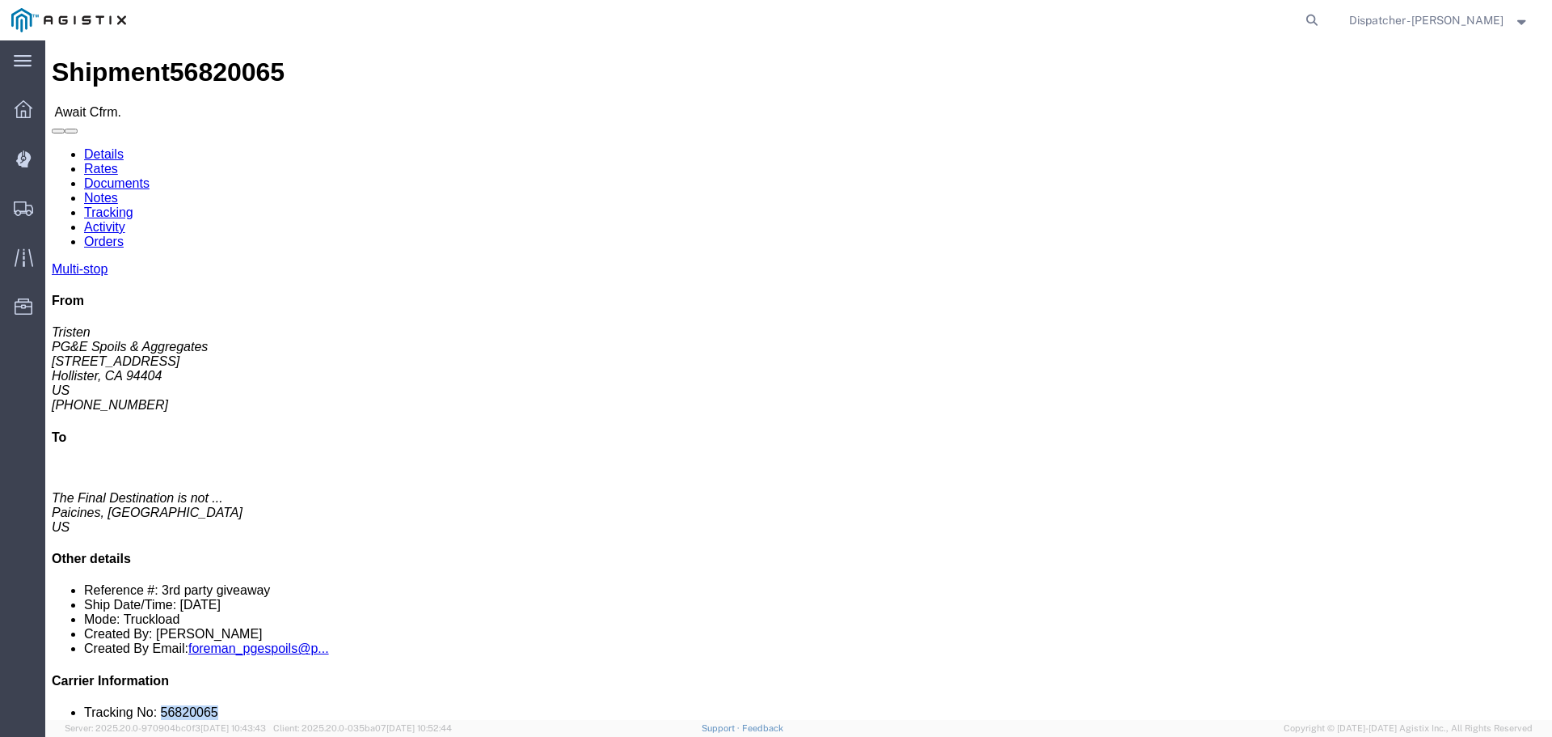
drag, startPoint x: 1330, startPoint y: 487, endPoint x: 1269, endPoint y: 493, distance: 61.0
click li "Tracking No: 56820065"
copy li "56820065"
click link "Tracking"
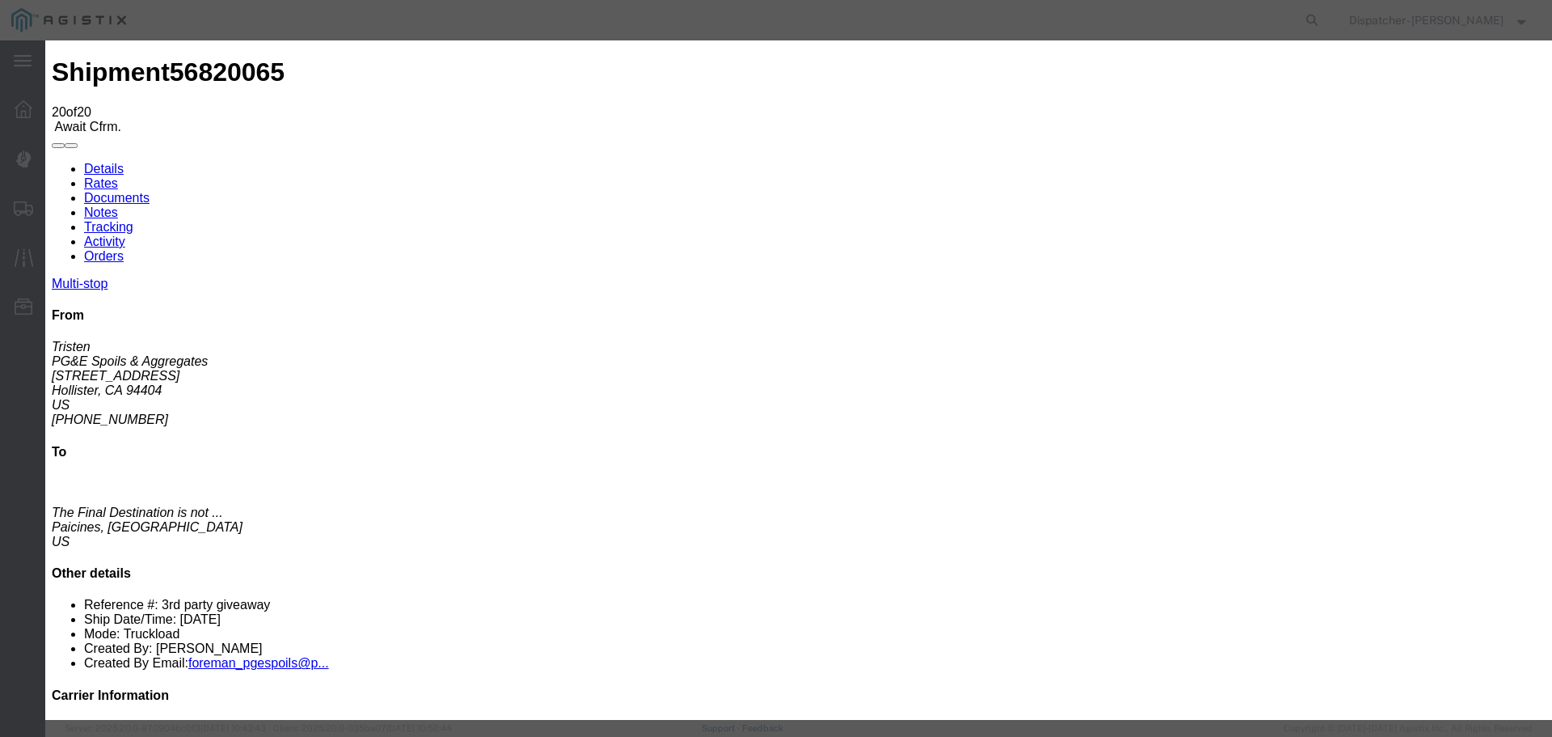
select select "DELIVRED"
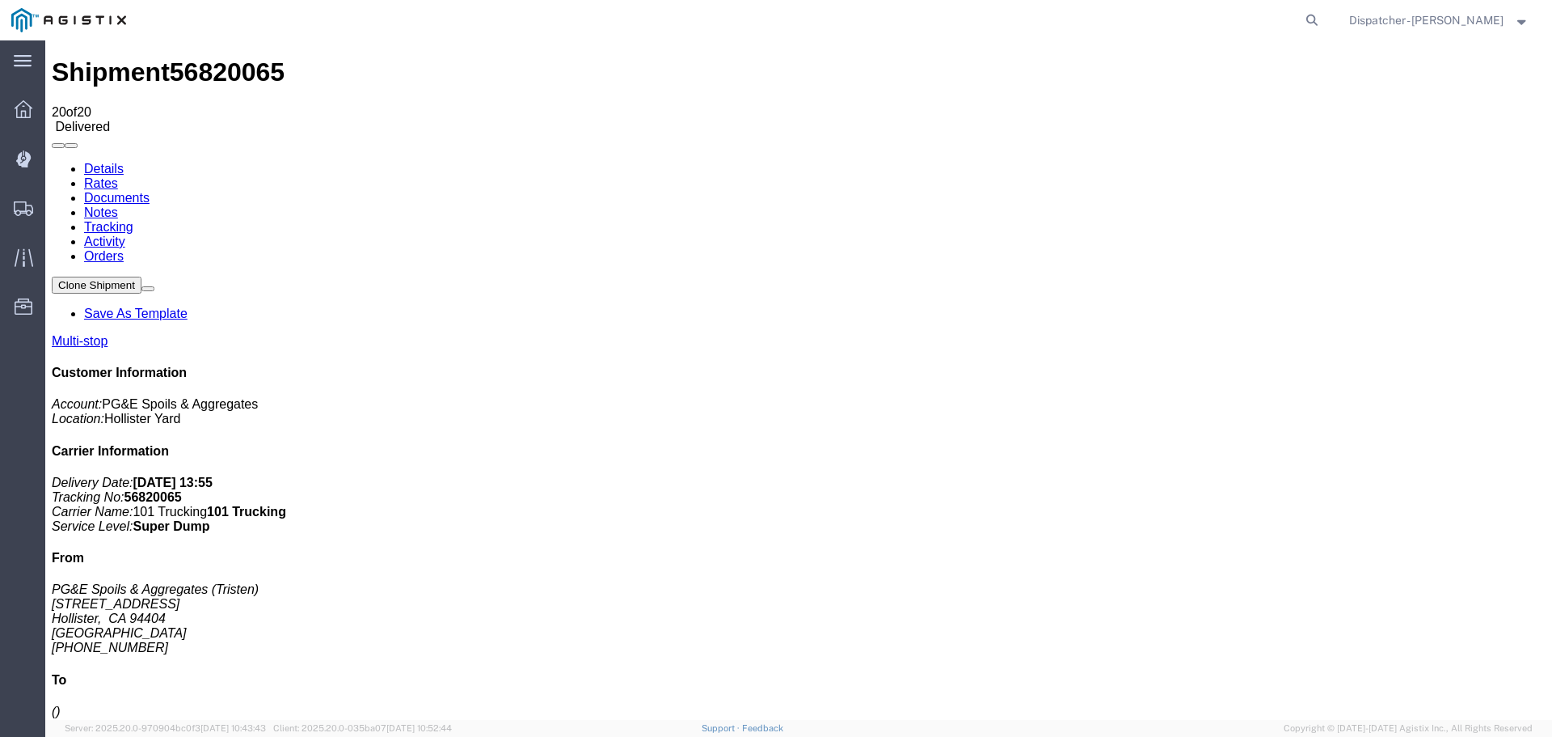
click at [118, 205] on link "Notes" at bounding box center [101, 212] width 34 height 14
click at [150, 191] on link "Documents" at bounding box center [116, 198] width 65 height 14
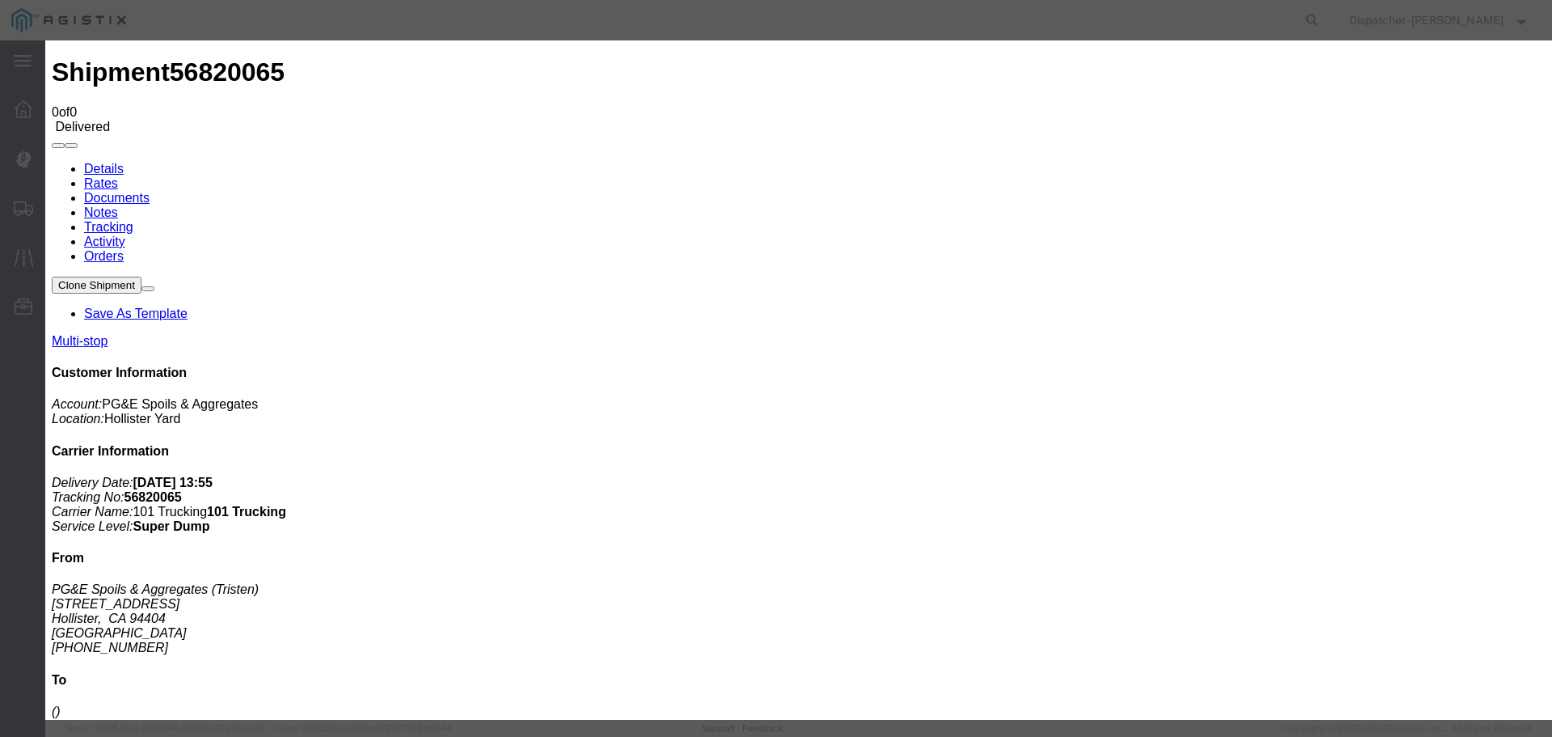
type input "Truck and Scale Tags"
type input "C:\fakepath\Truck and Scale Tags 56820065.pdf"
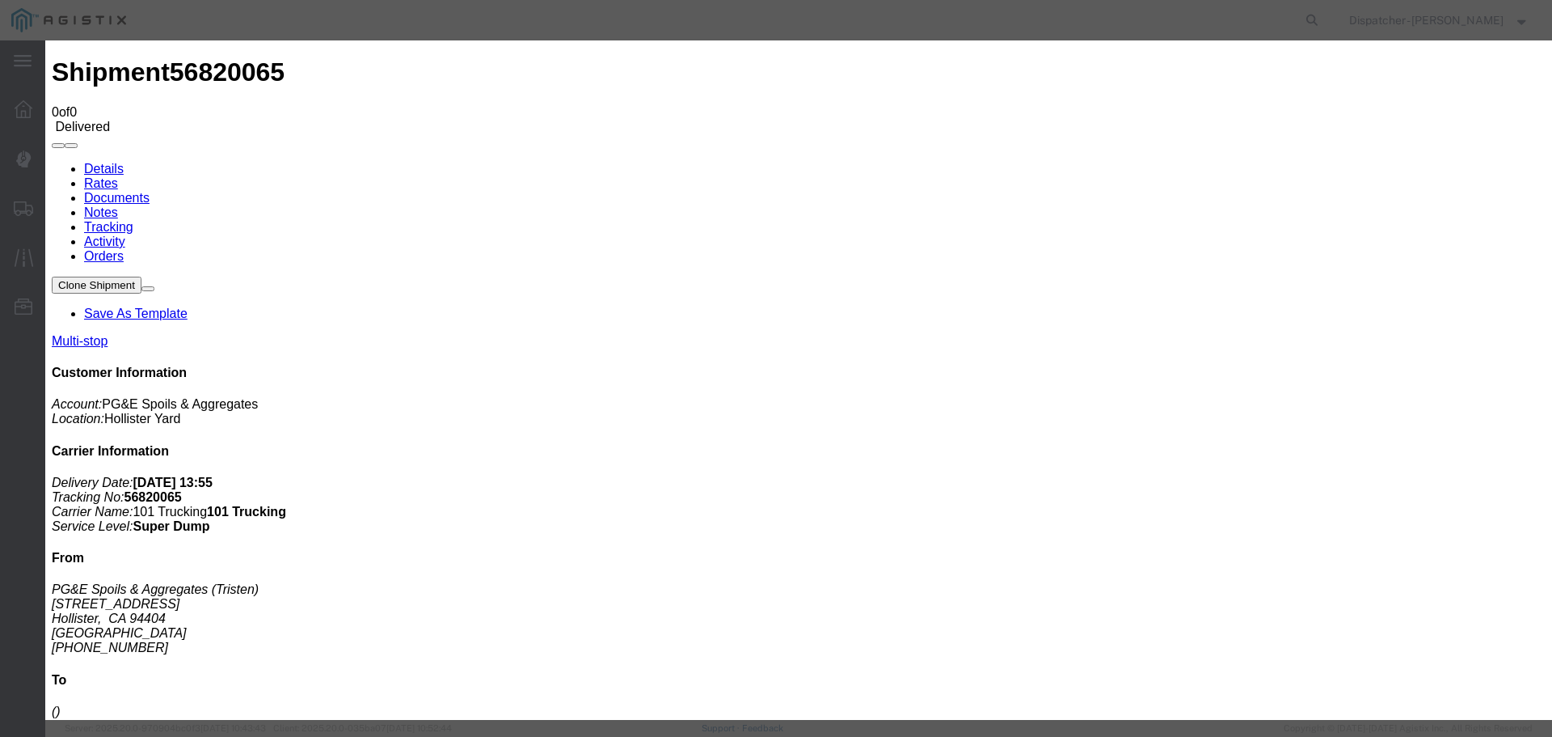
select select
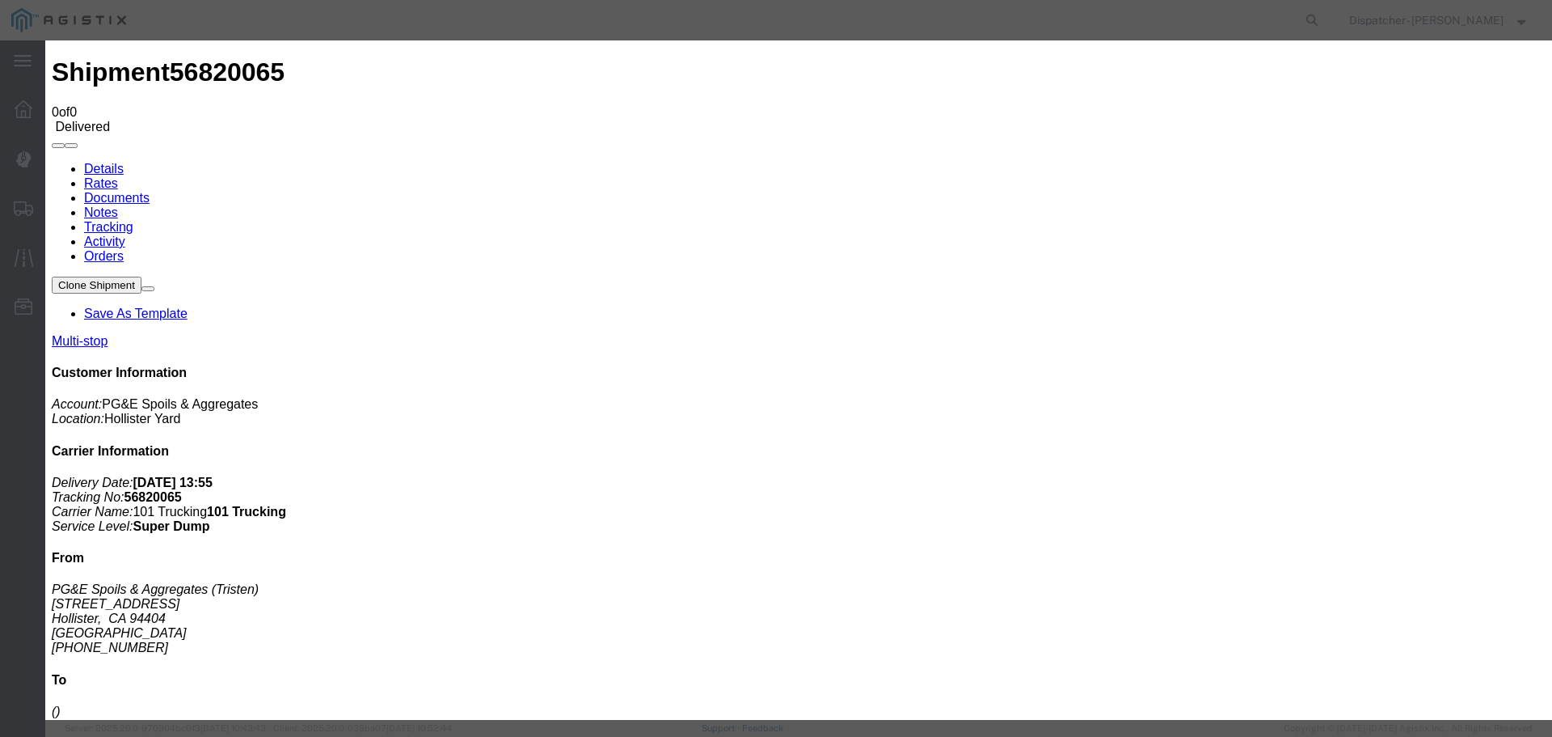
type input "Truck and Scale Tags"
type input "C:\fakepath\Truck and Scale Tags 56820065.pdf"
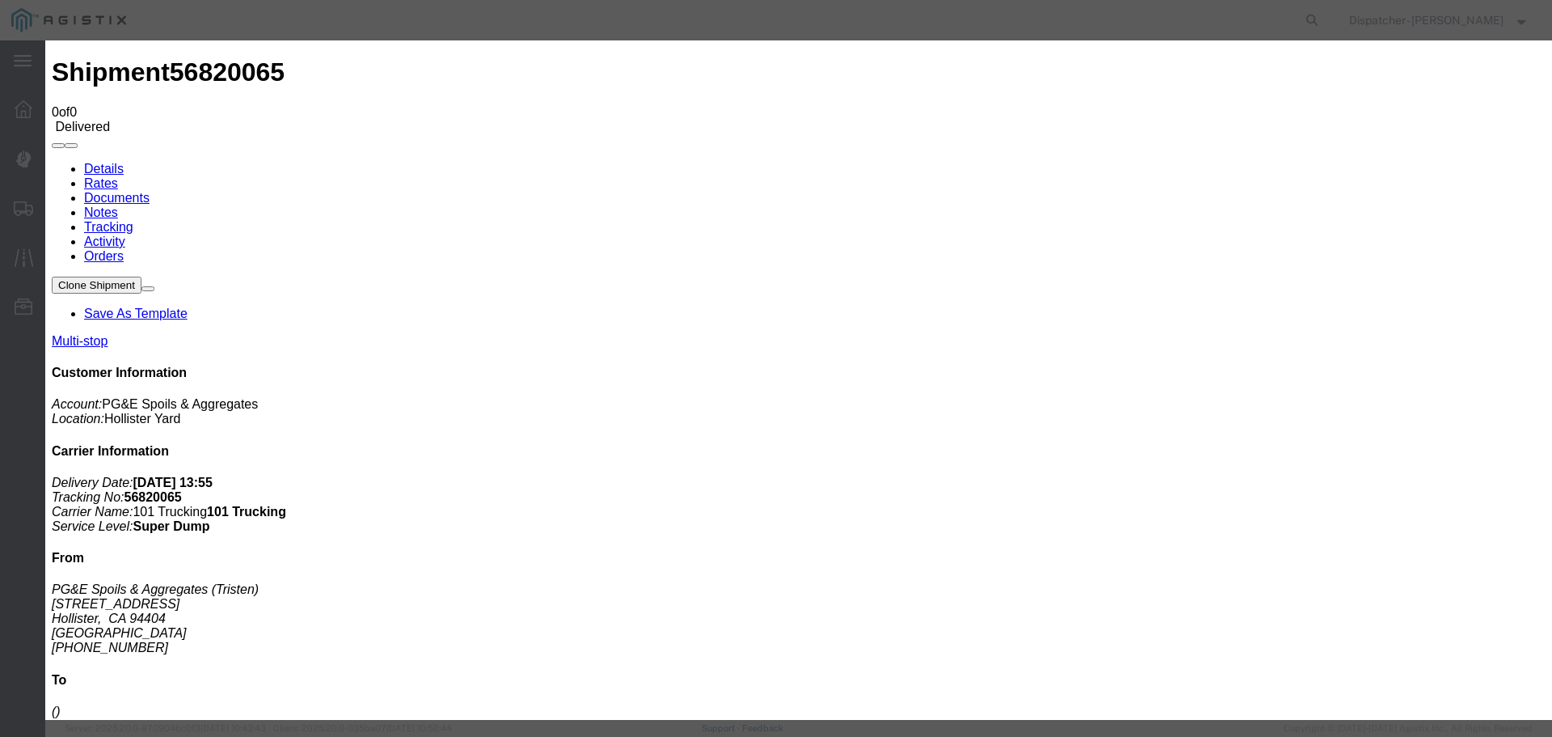
select select
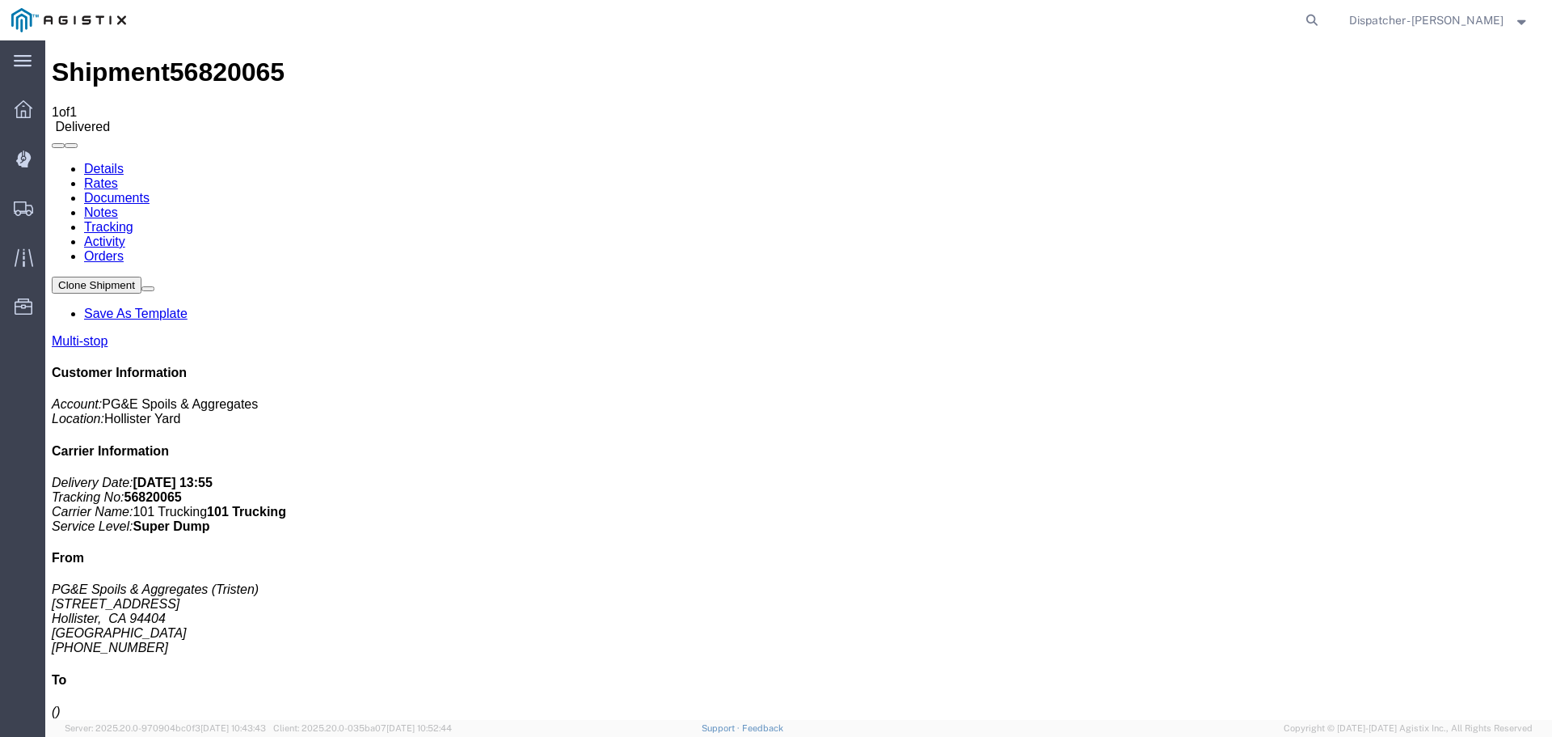
click at [56, 210] on span "Shipments" at bounding box center [49, 208] width 11 height 32
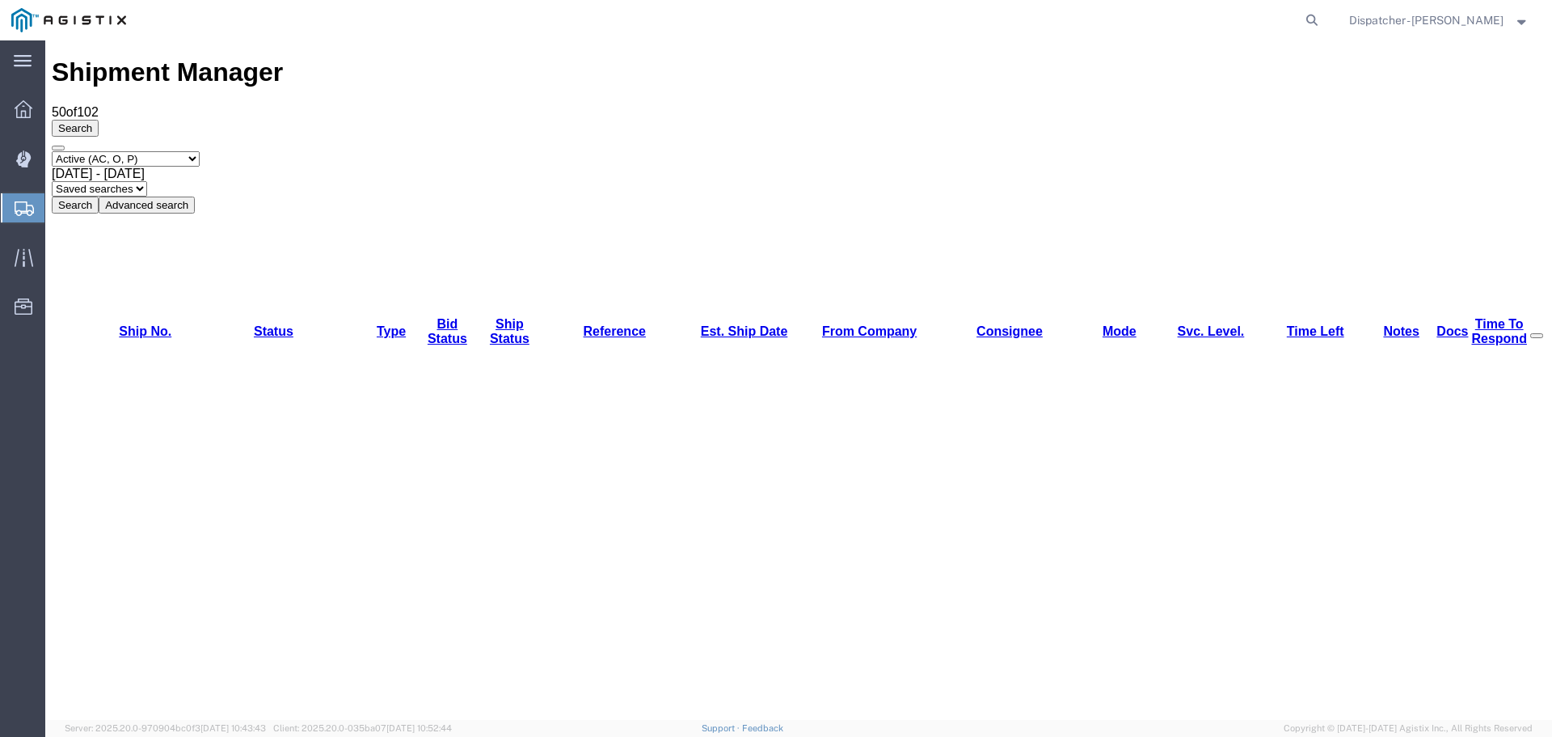
click at [142, 151] on select "Select status Active (AC, O, P) All Approved Awaiting Confirmation (AC) Booked …" at bounding box center [126, 158] width 148 height 15
select select "ALL"
click at [52, 151] on select "Select status Active (AC, O, P) All Approved Awaiting Confirmation (AC) Booked …" at bounding box center [126, 158] width 148 height 15
click at [145, 167] on span "[DATE] - [DATE]" at bounding box center [98, 174] width 93 height 14
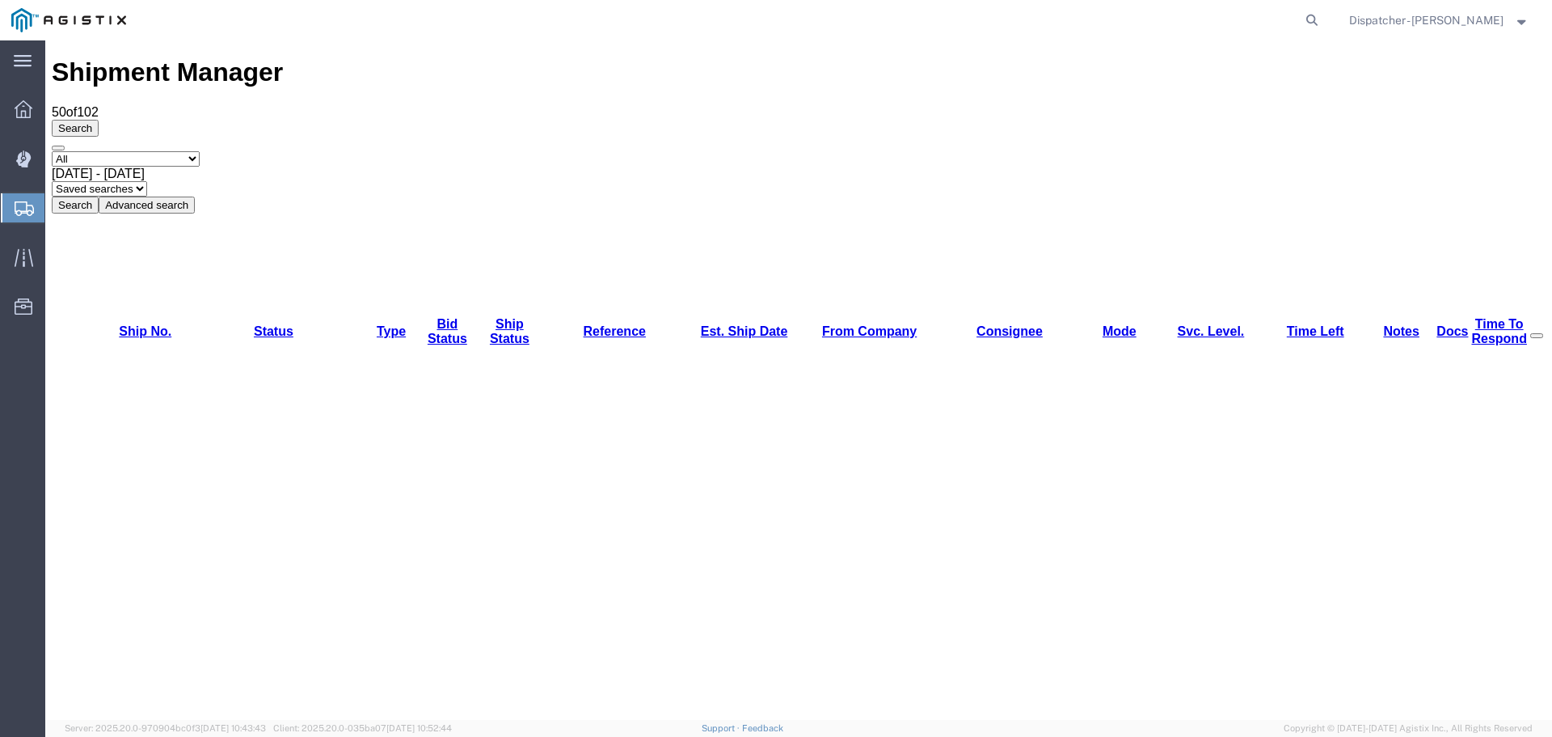
click at [99, 196] on button "Search" at bounding box center [75, 204] width 47 height 17
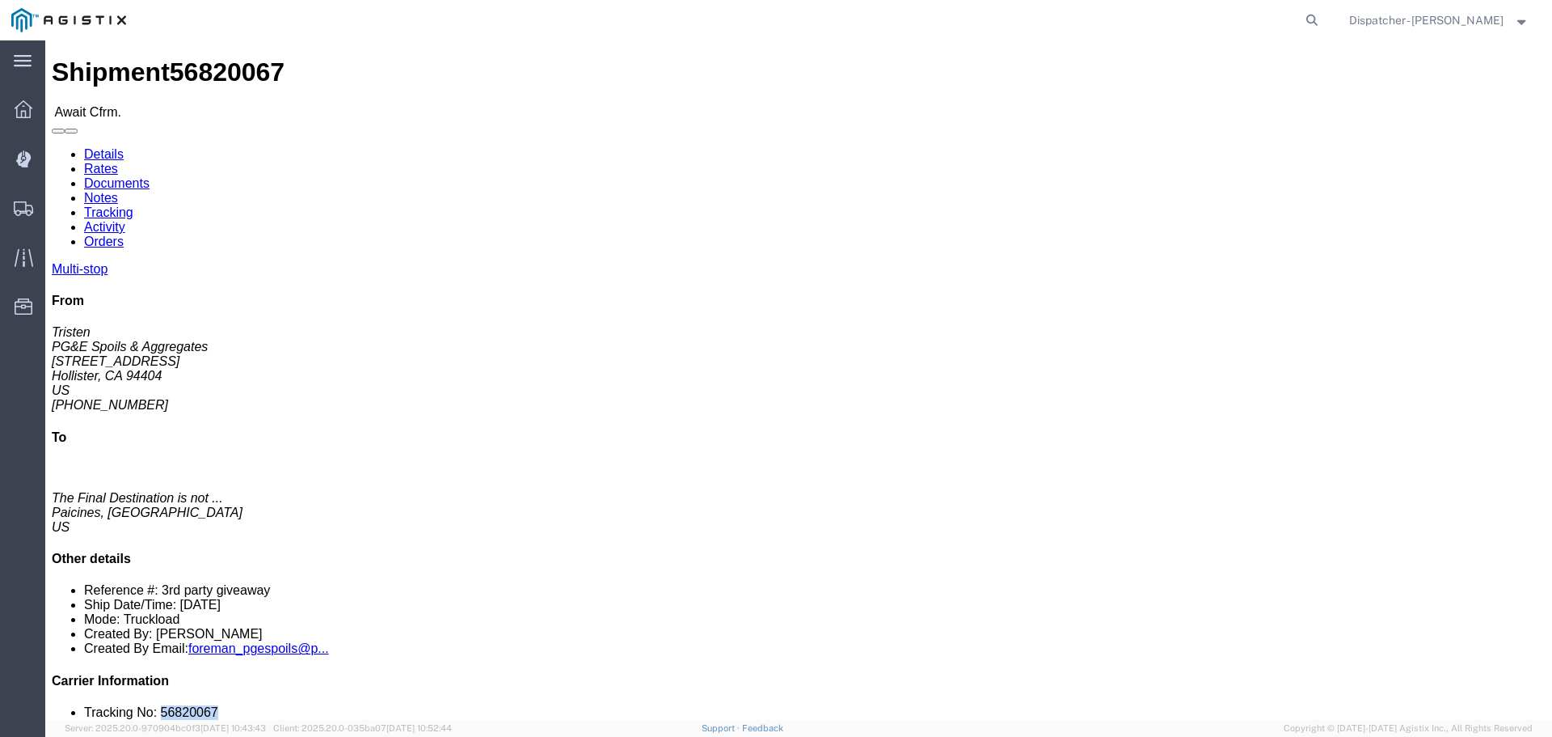
drag, startPoint x: 1320, startPoint y: 484, endPoint x: 1272, endPoint y: 494, distance: 48.8
click li "Tracking No: 56820067"
copy li "56820067"
click link "Tracking"
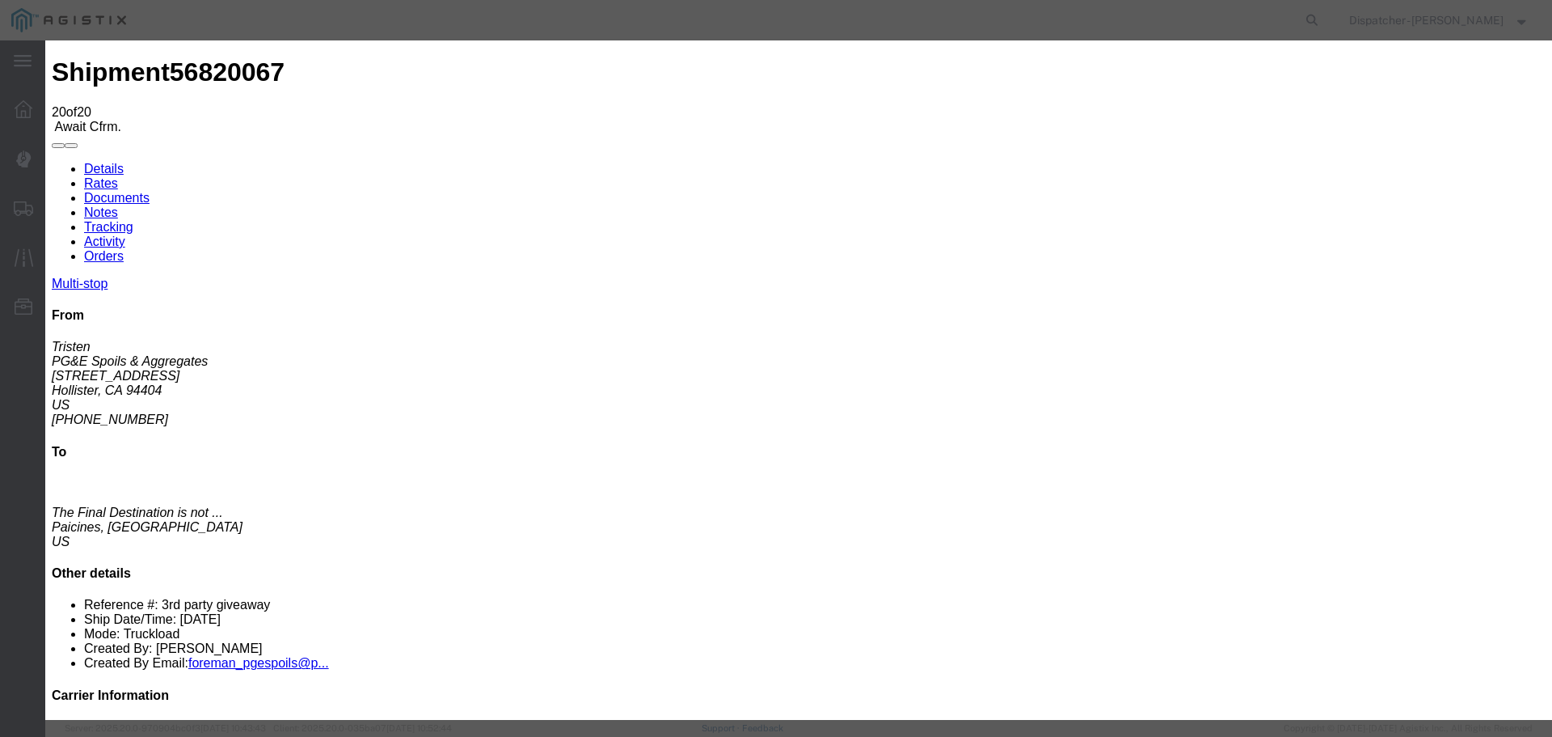
select select "DELIVRED"
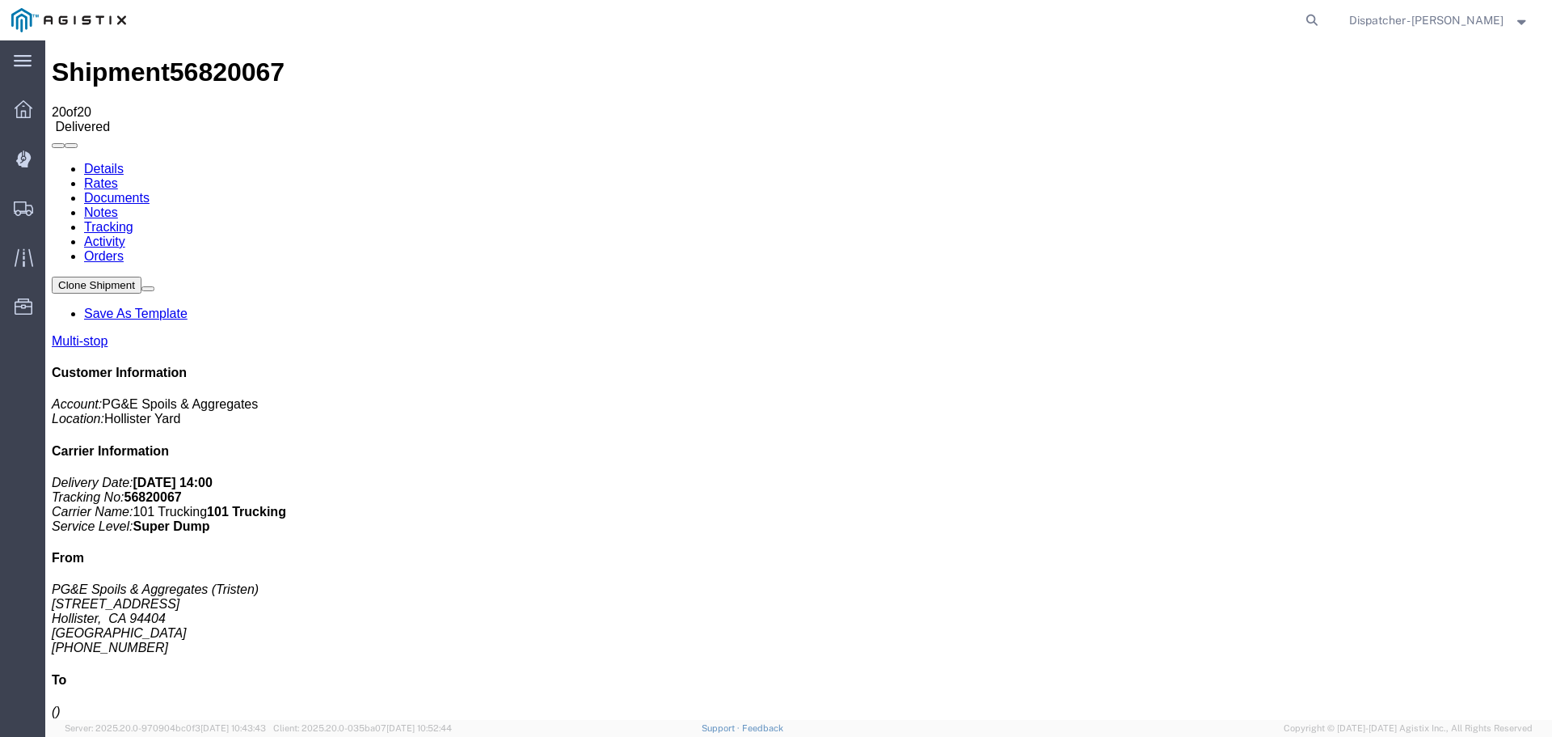
click at [118, 205] on link "Notes" at bounding box center [101, 212] width 34 height 14
click at [150, 191] on link "Documents" at bounding box center [116, 198] width 65 height 14
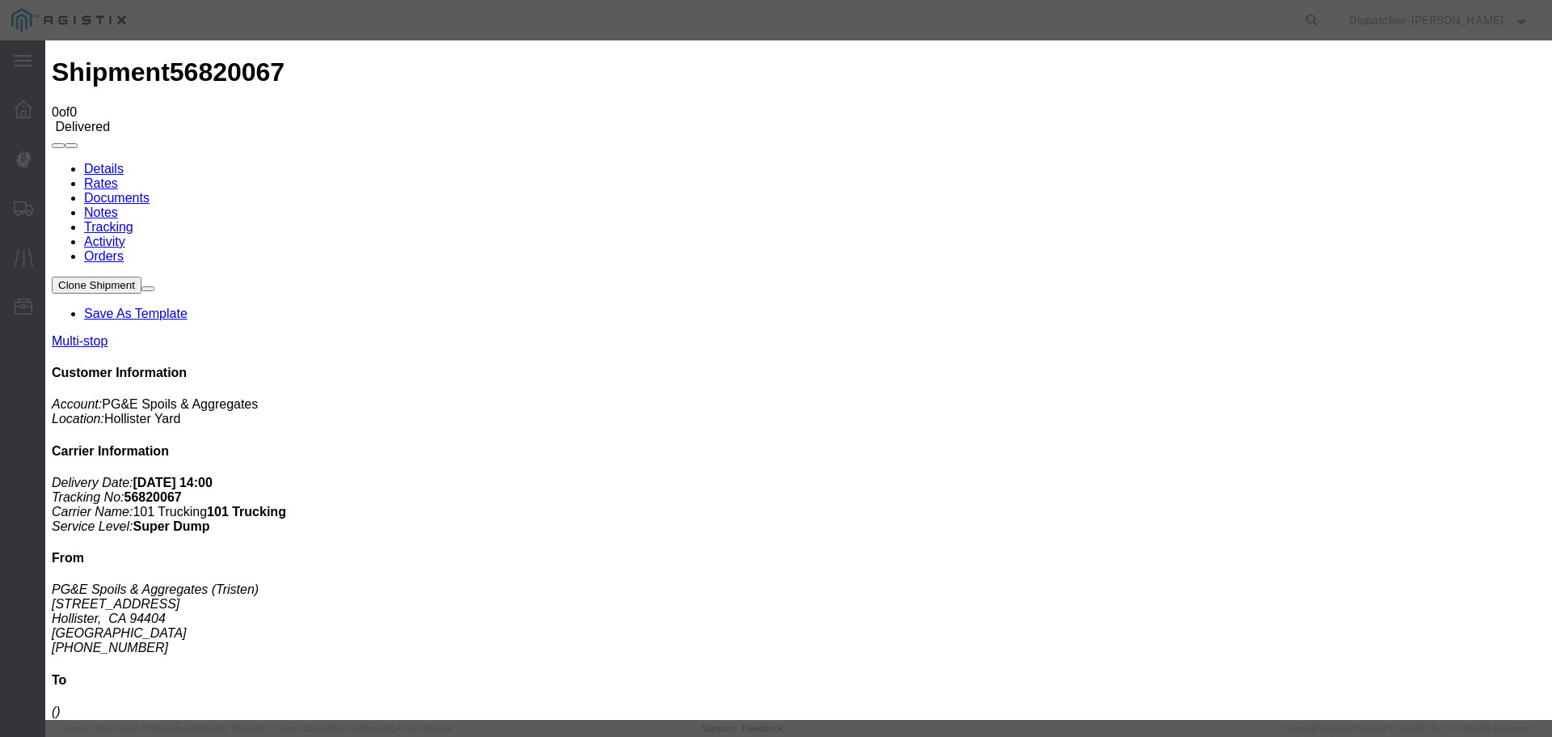
type input "Truck and Scale Tags"
type input "C:\fakepath\Truck and Scale Tags 56820067.pdf"
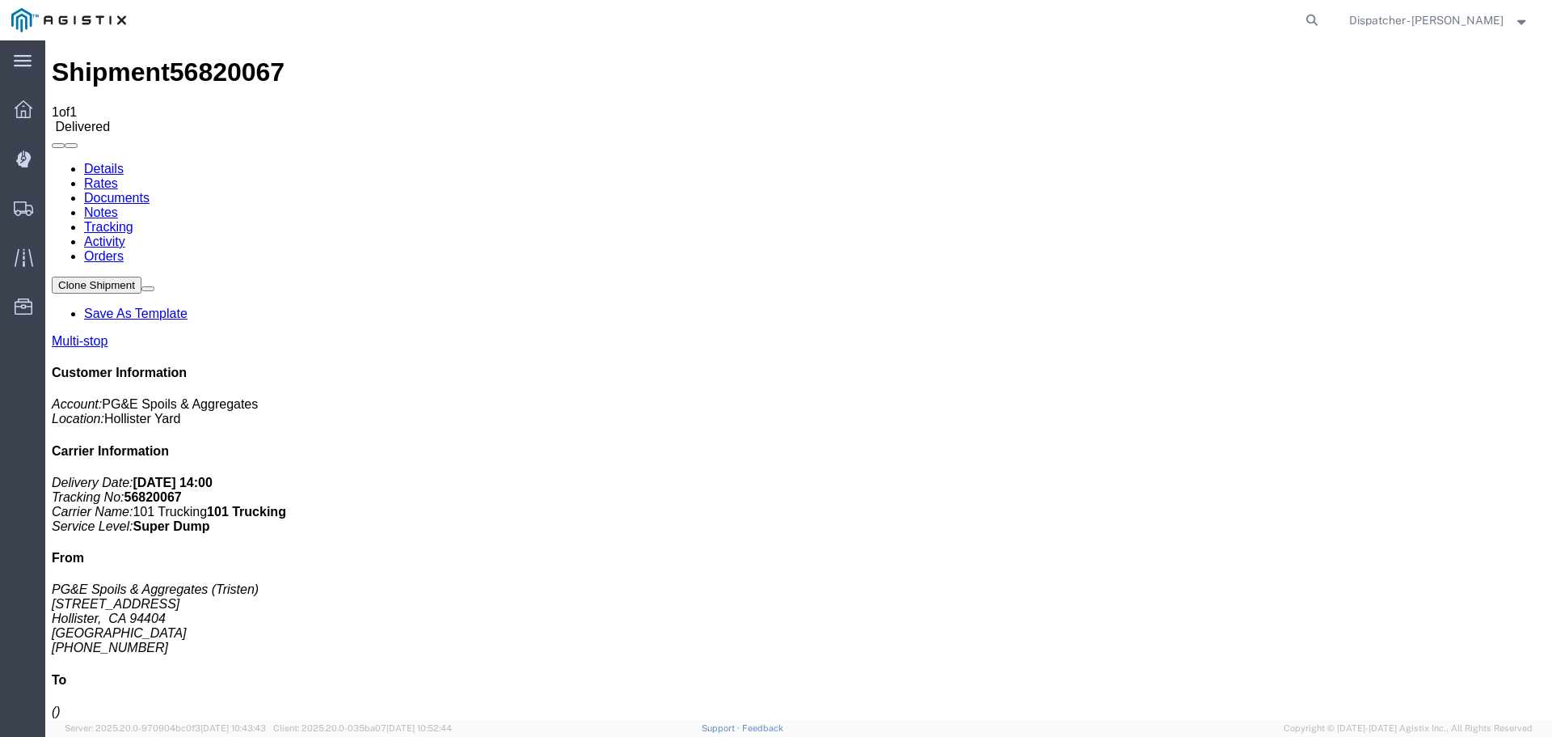
click at [56, 209] on span "Shipments" at bounding box center [49, 208] width 11 height 32
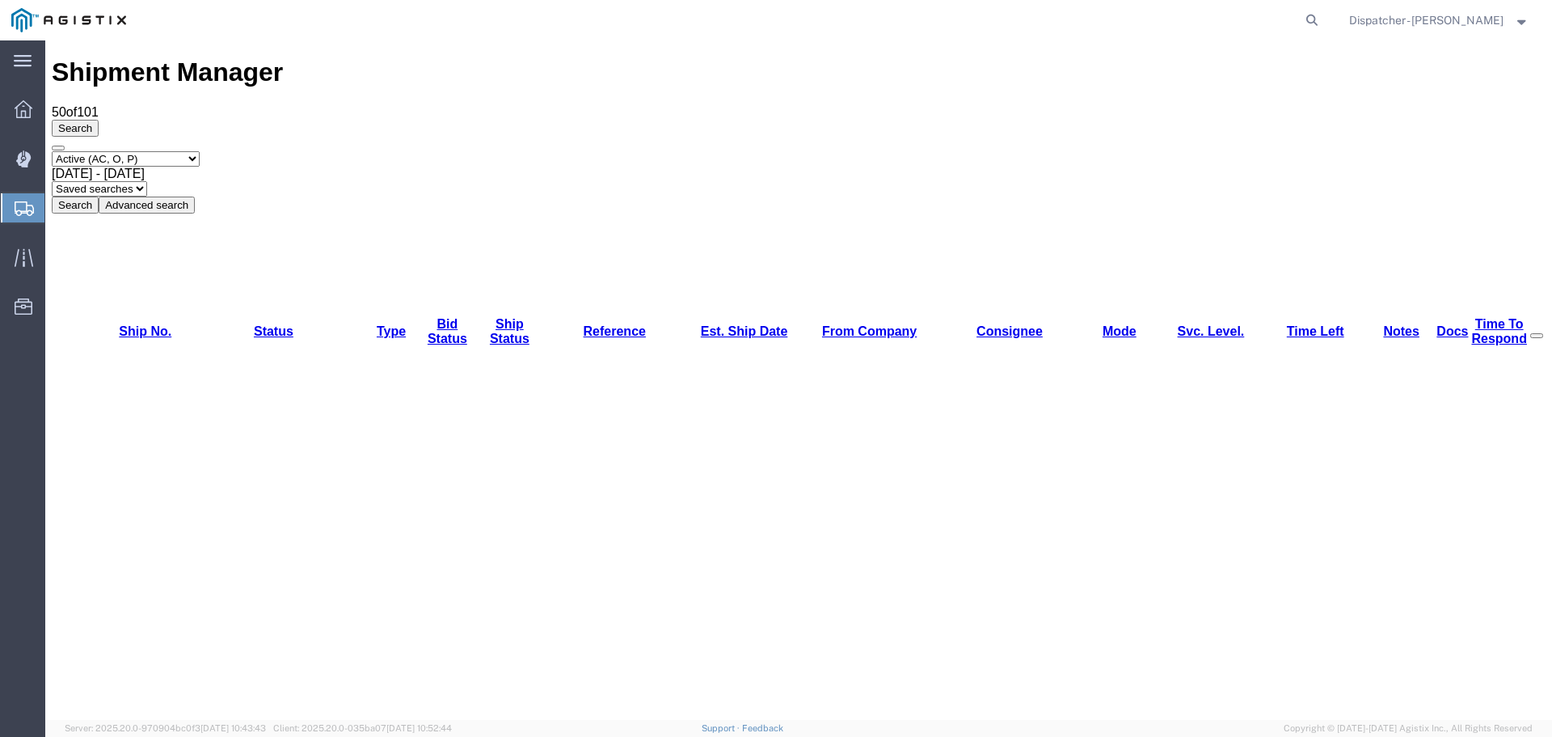
click at [126, 151] on select "Select status Active (AC, O, P) All Approved Awaiting Confirmation (AC) Booked …" at bounding box center [126, 158] width 148 height 15
select select "ALL"
click at [52, 151] on select "Select status Active (AC, O, P) All Approved Awaiting Confirmation (AC) Booked …" at bounding box center [126, 158] width 148 height 15
click at [309, 167] on div "[DATE] - [DATE]" at bounding box center [799, 174] width 1494 height 15
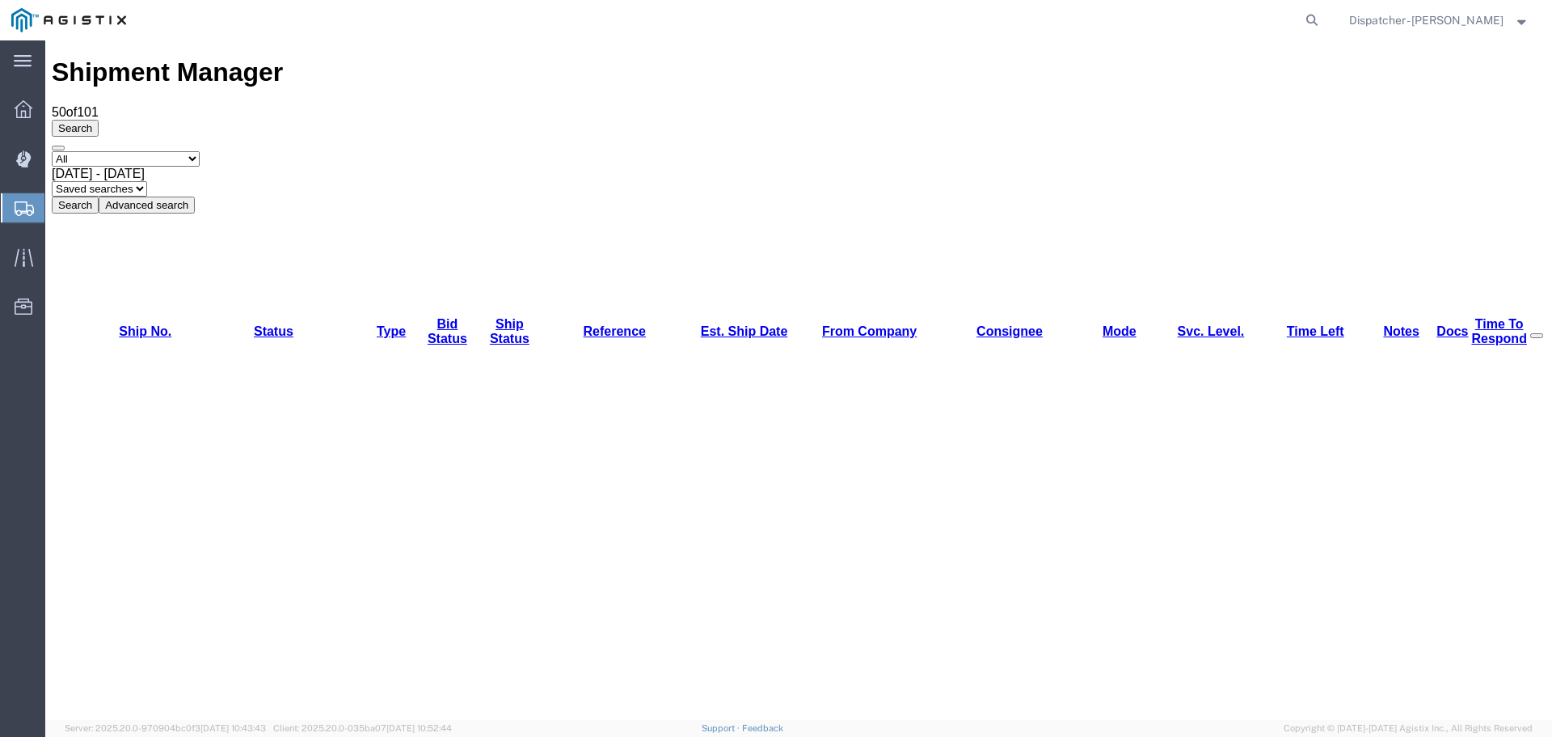
click at [145, 167] on span "[DATE] - [DATE]" at bounding box center [98, 174] width 93 height 14
click at [99, 196] on button "Search" at bounding box center [75, 204] width 47 height 17
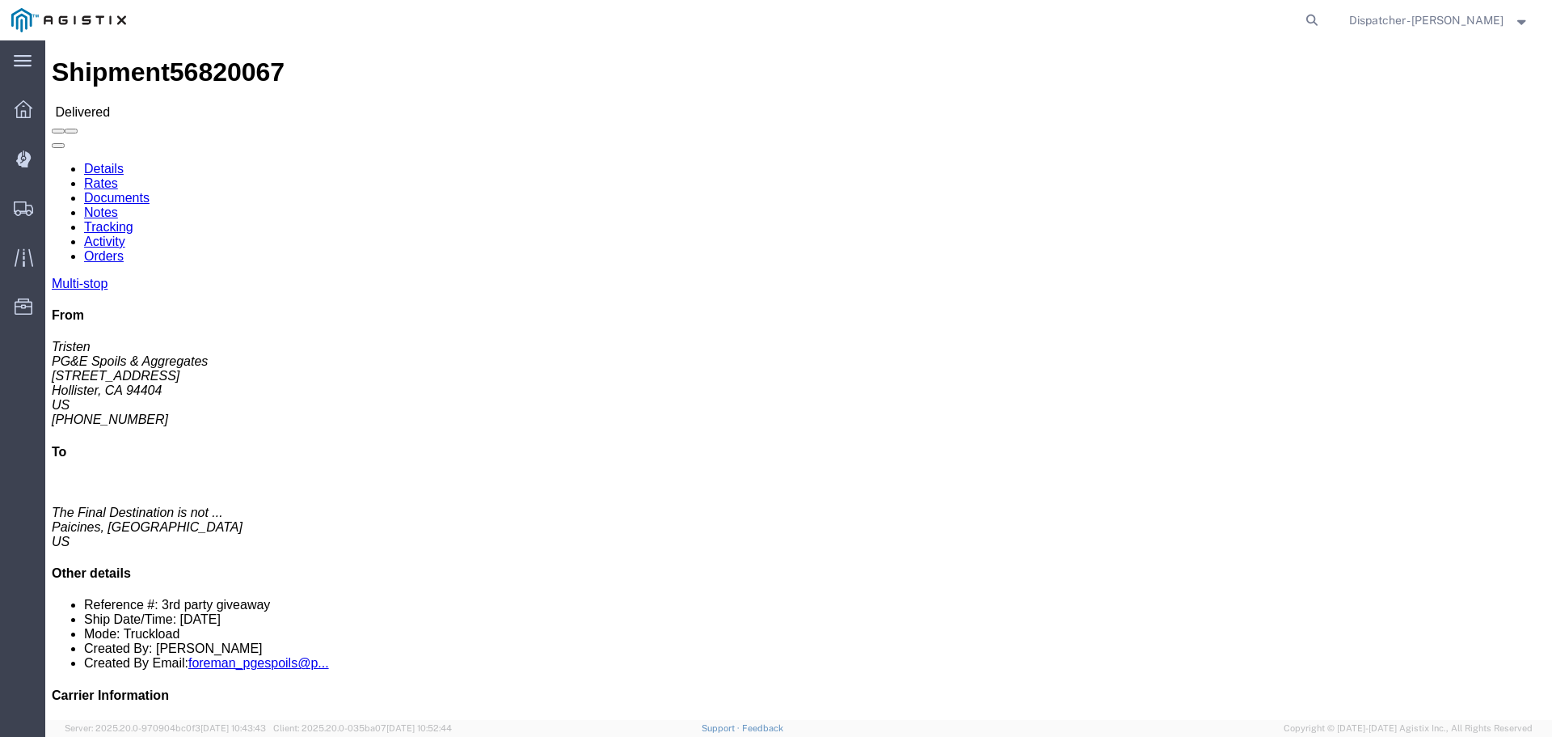
click link "Documents"
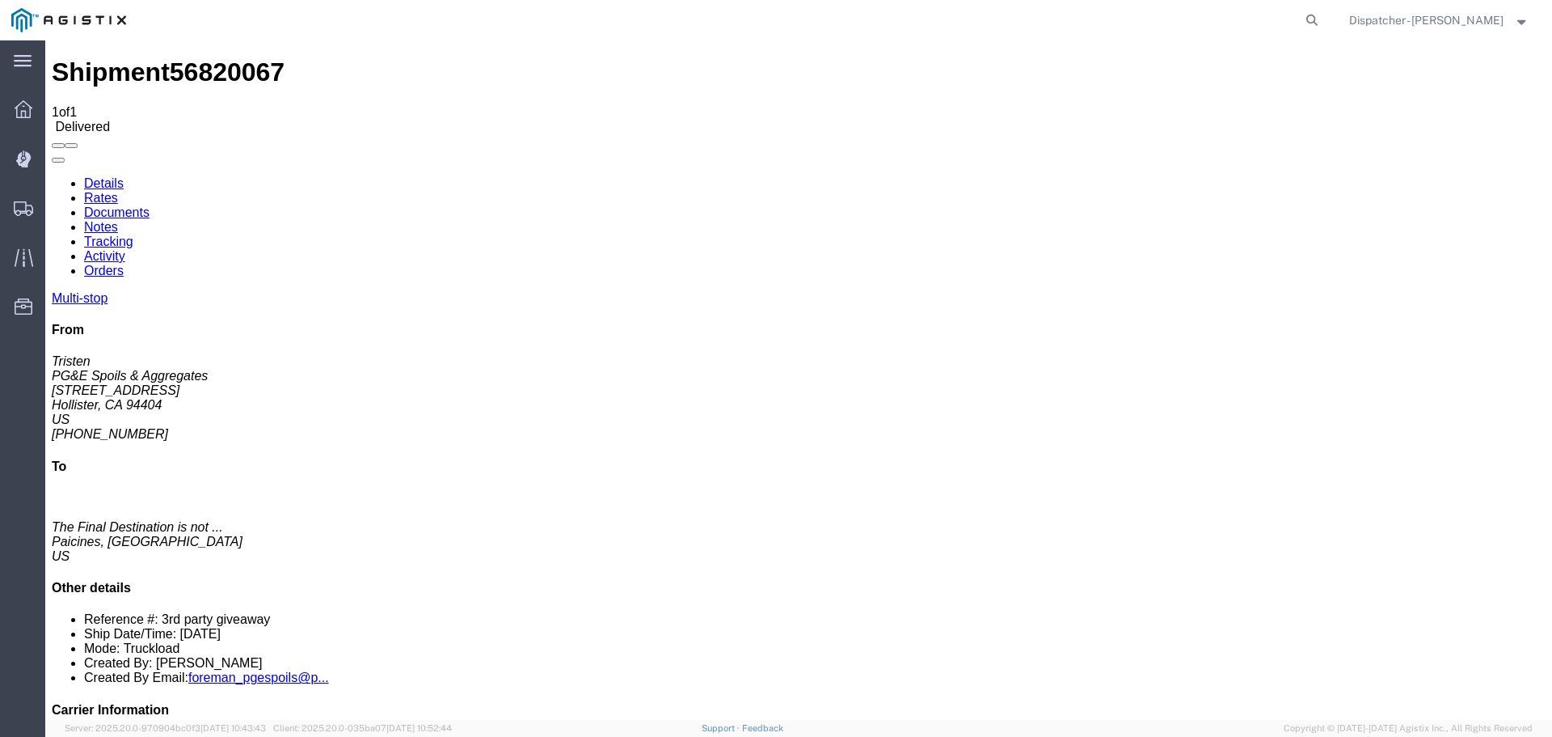
click at [118, 220] on link "Notes" at bounding box center [101, 227] width 34 height 14
click at [56, 206] on span "Shipments" at bounding box center [49, 208] width 11 height 32
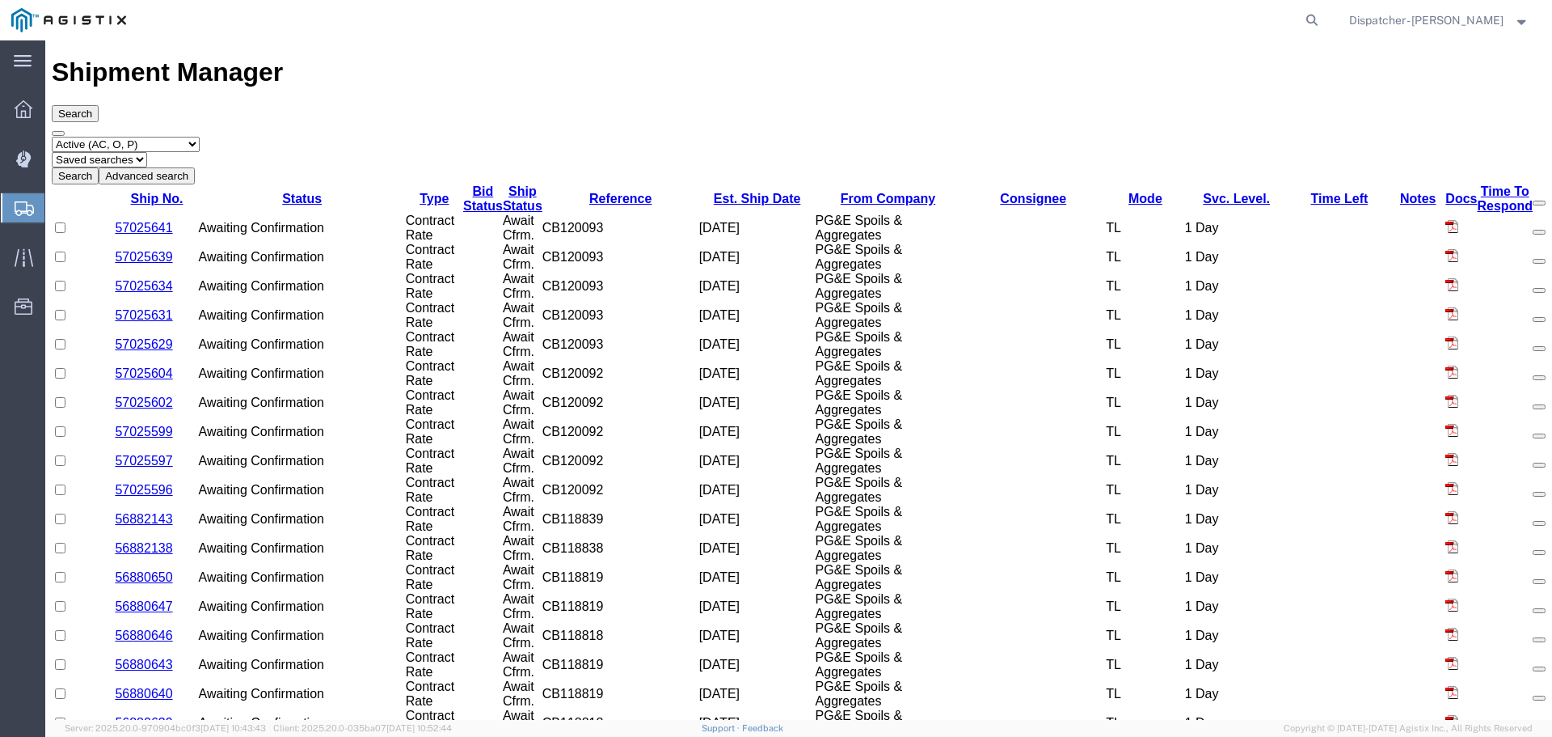
click at [128, 137] on select "Select status Active (AC, O, P) All Approved Awaiting Confirmation (AC) Booked …" at bounding box center [126, 144] width 148 height 15
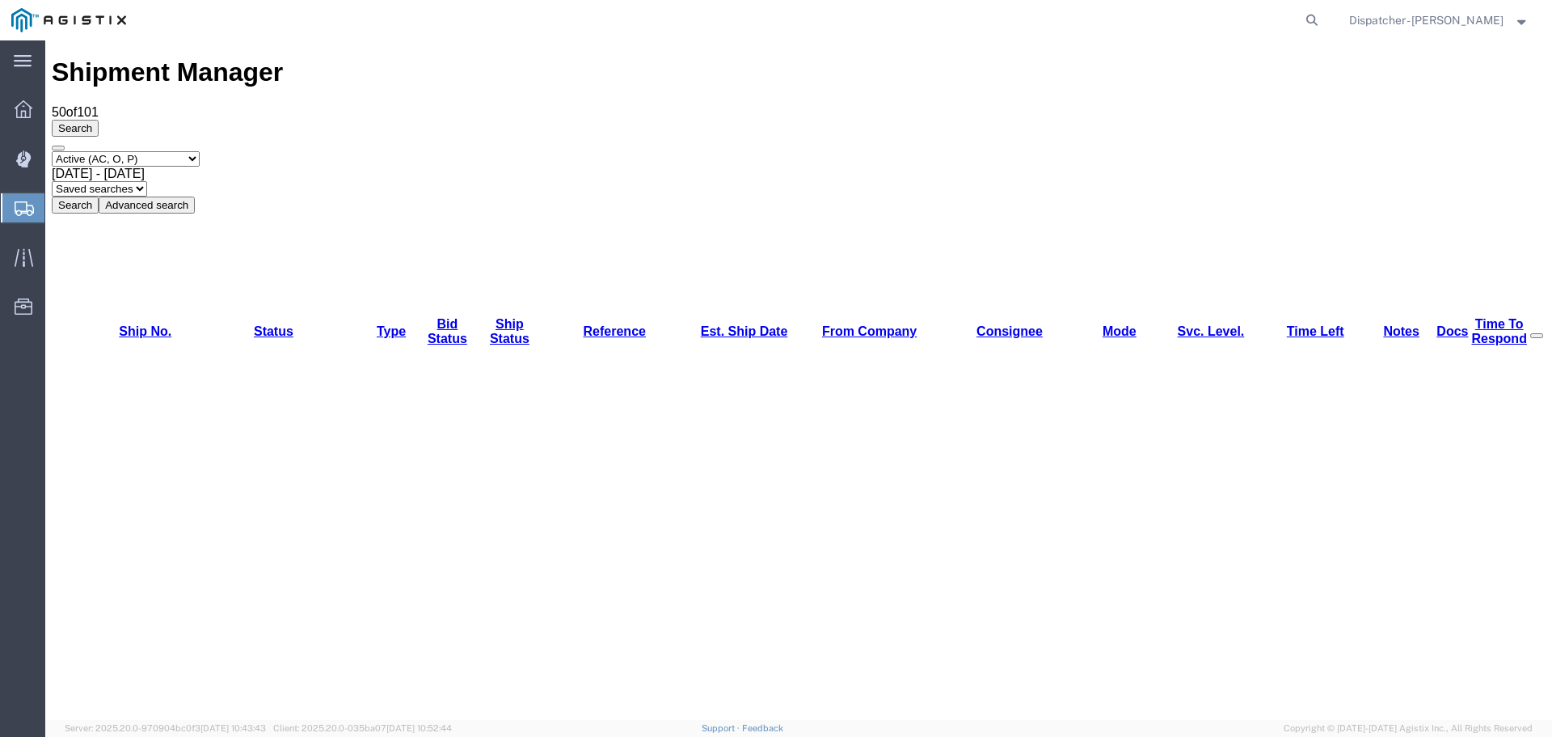
select select "ALL"
click at [52, 151] on select "Select status Active (AC, O, P) All Approved Awaiting Confirmation (AC) Booked …" at bounding box center [126, 158] width 148 height 15
click at [145, 167] on span "[DATE] - [DATE]" at bounding box center [98, 174] width 93 height 14
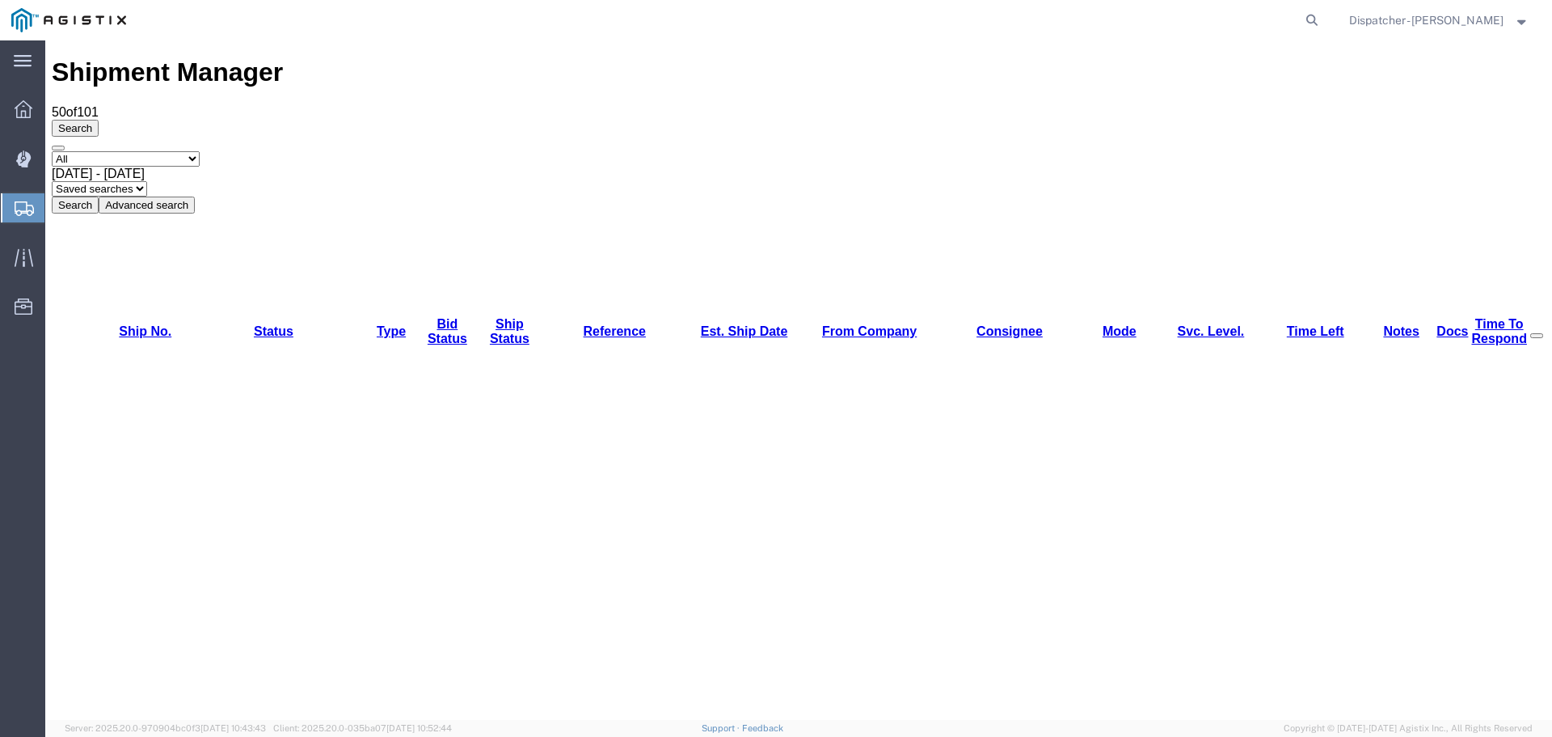
click at [145, 167] on span "[DATE] - [DATE]" at bounding box center [98, 174] width 93 height 14
click at [99, 196] on button "Search" at bounding box center [75, 204] width 47 height 17
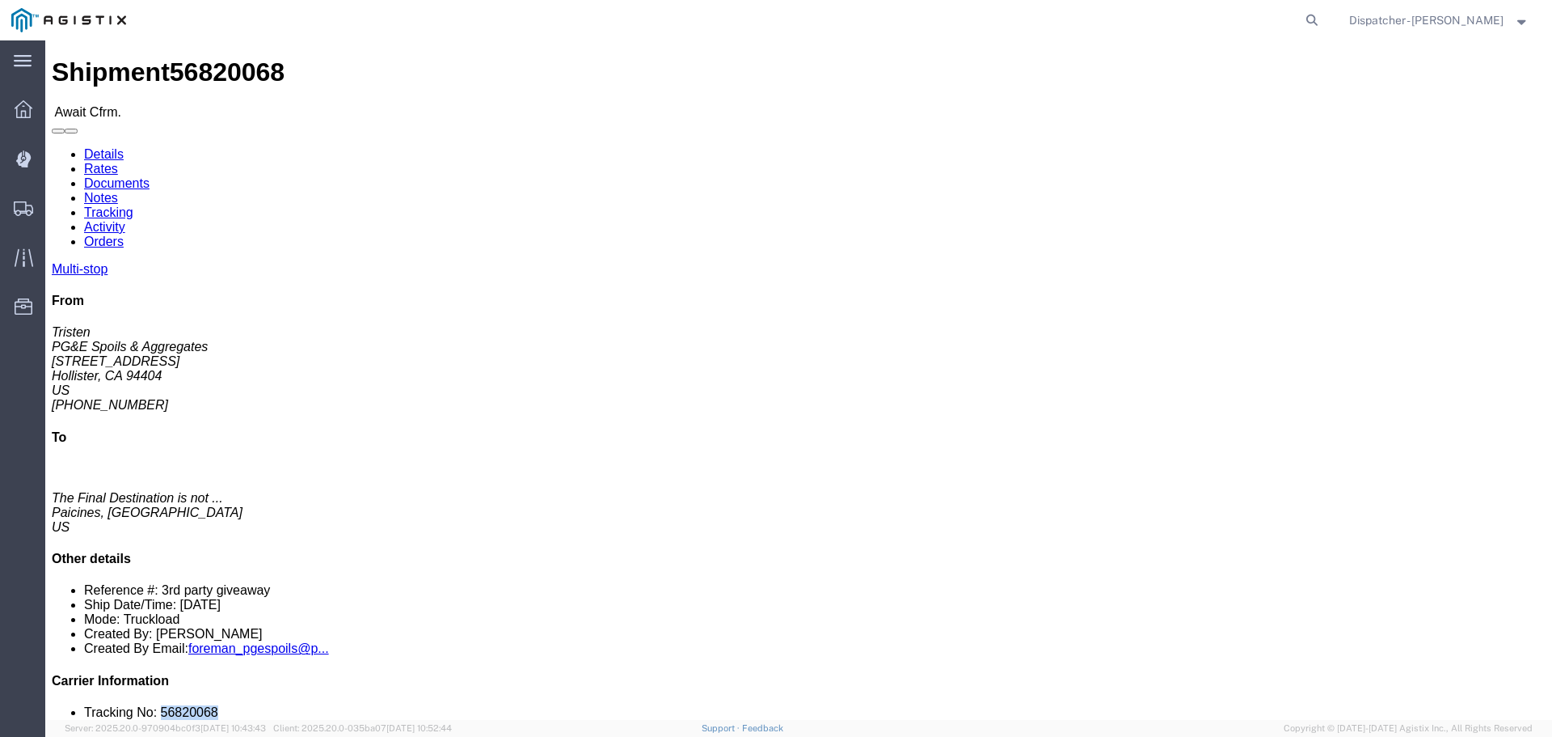
drag, startPoint x: 1345, startPoint y: 479, endPoint x: 1272, endPoint y: 491, distance: 74.6
click li "Tracking No: 56820068"
copy li "56820068"
click link "Tracking"
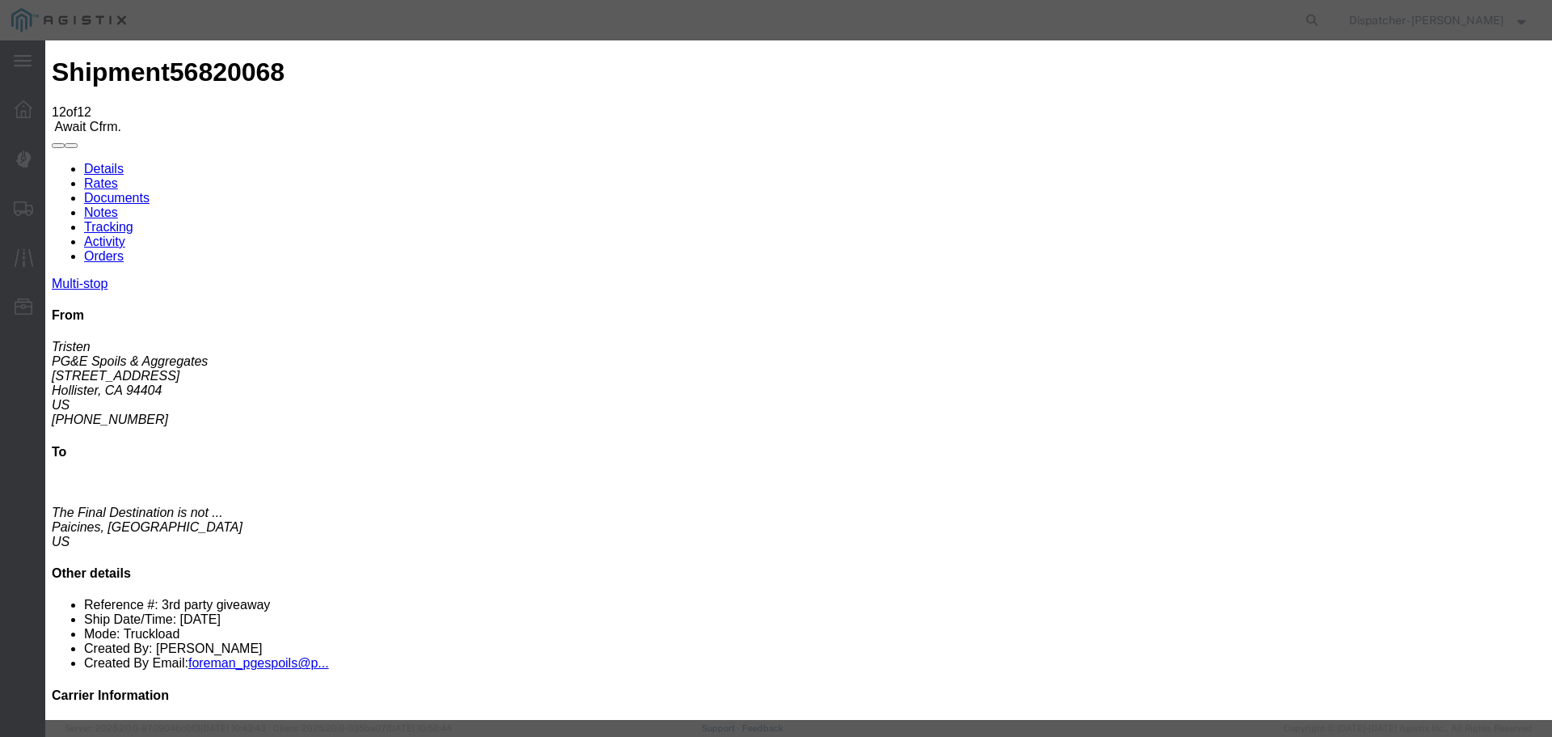
select select "DELIVRED"
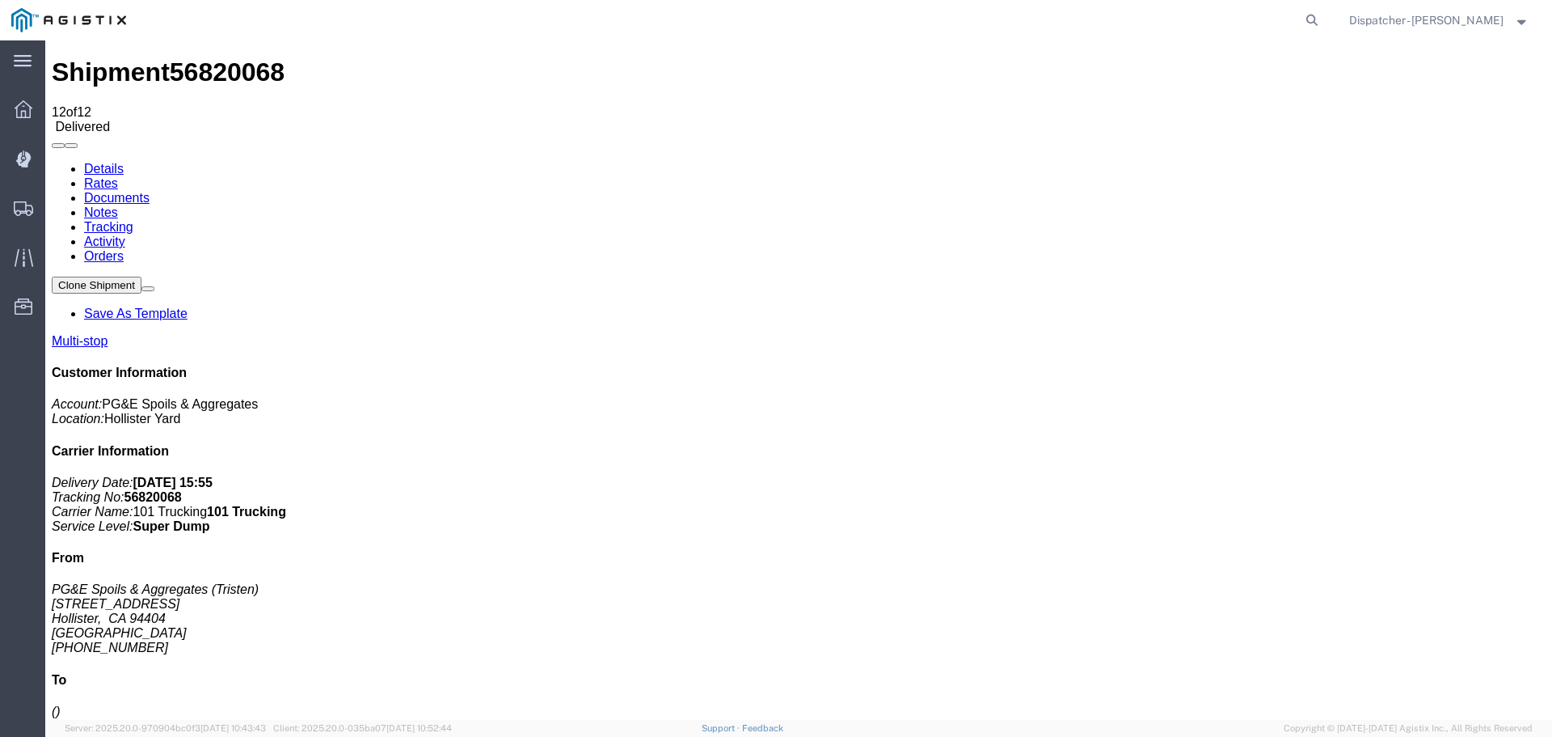
click at [118, 205] on link "Notes" at bounding box center [101, 212] width 34 height 14
click at [150, 191] on link "Documents" at bounding box center [116, 198] width 65 height 14
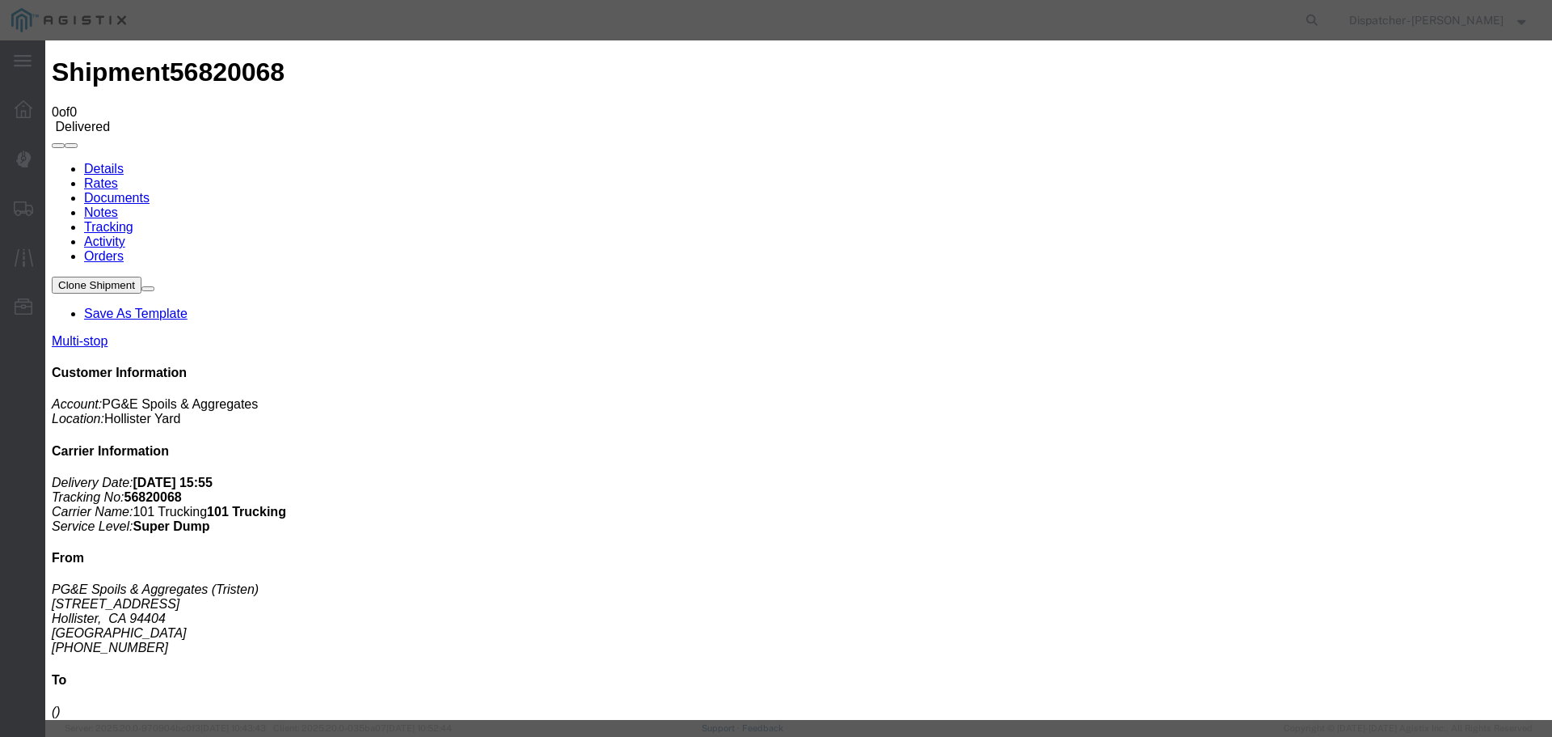
type input "Truck and Scale Tags"
type input "C:\fakepath\Truck and Scale Tags 56820068.pdf"
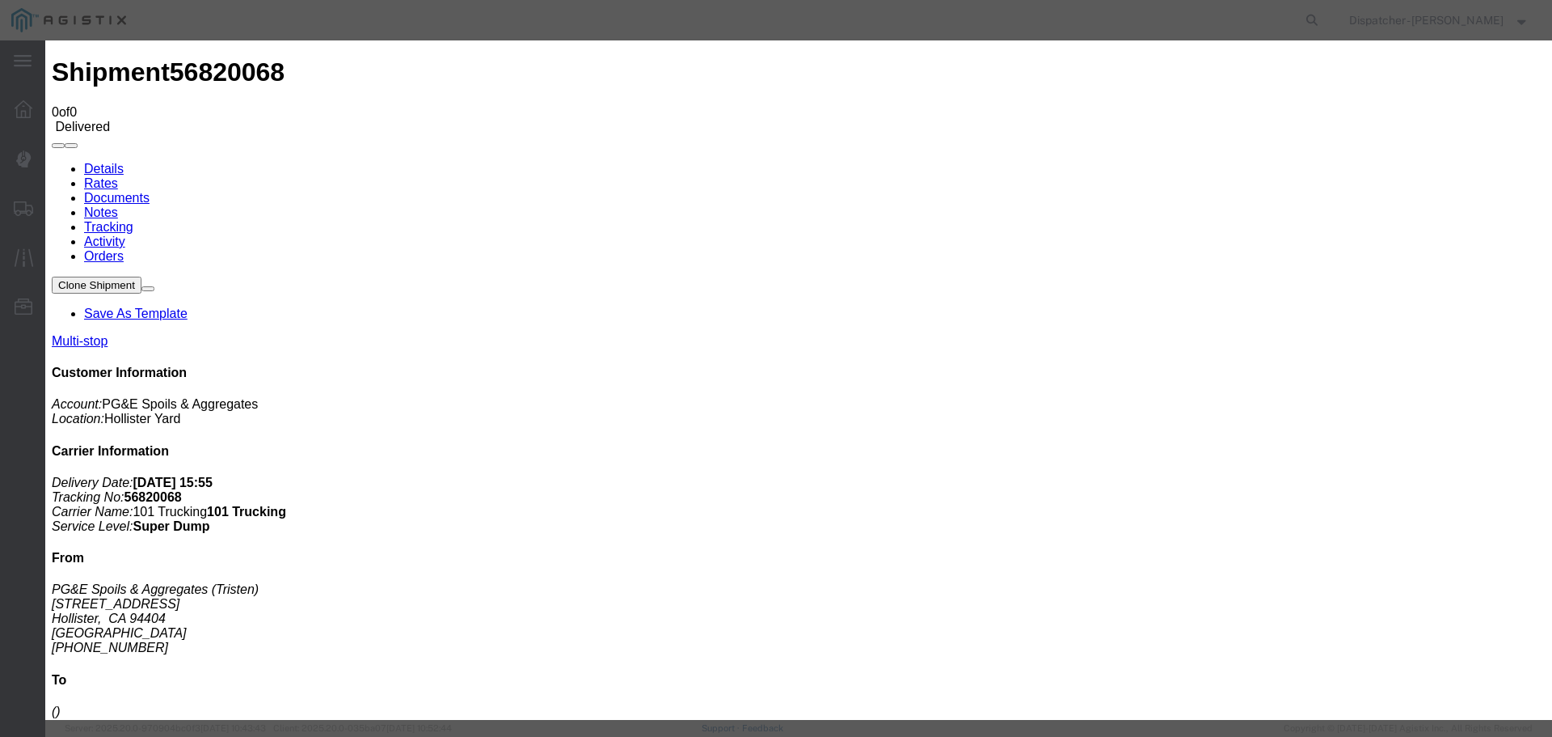
select select
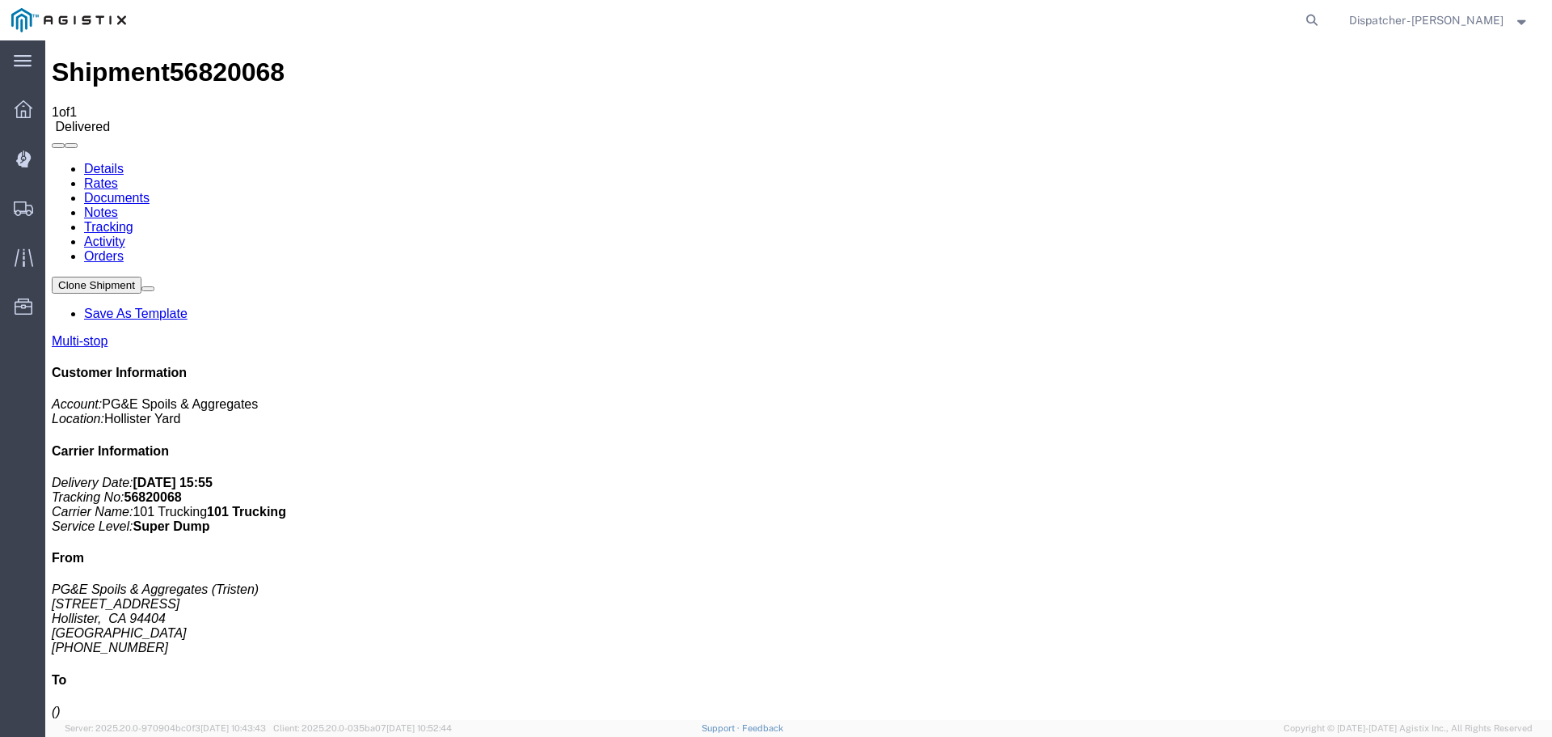
click at [56, 208] on span "Shipments" at bounding box center [49, 208] width 11 height 32
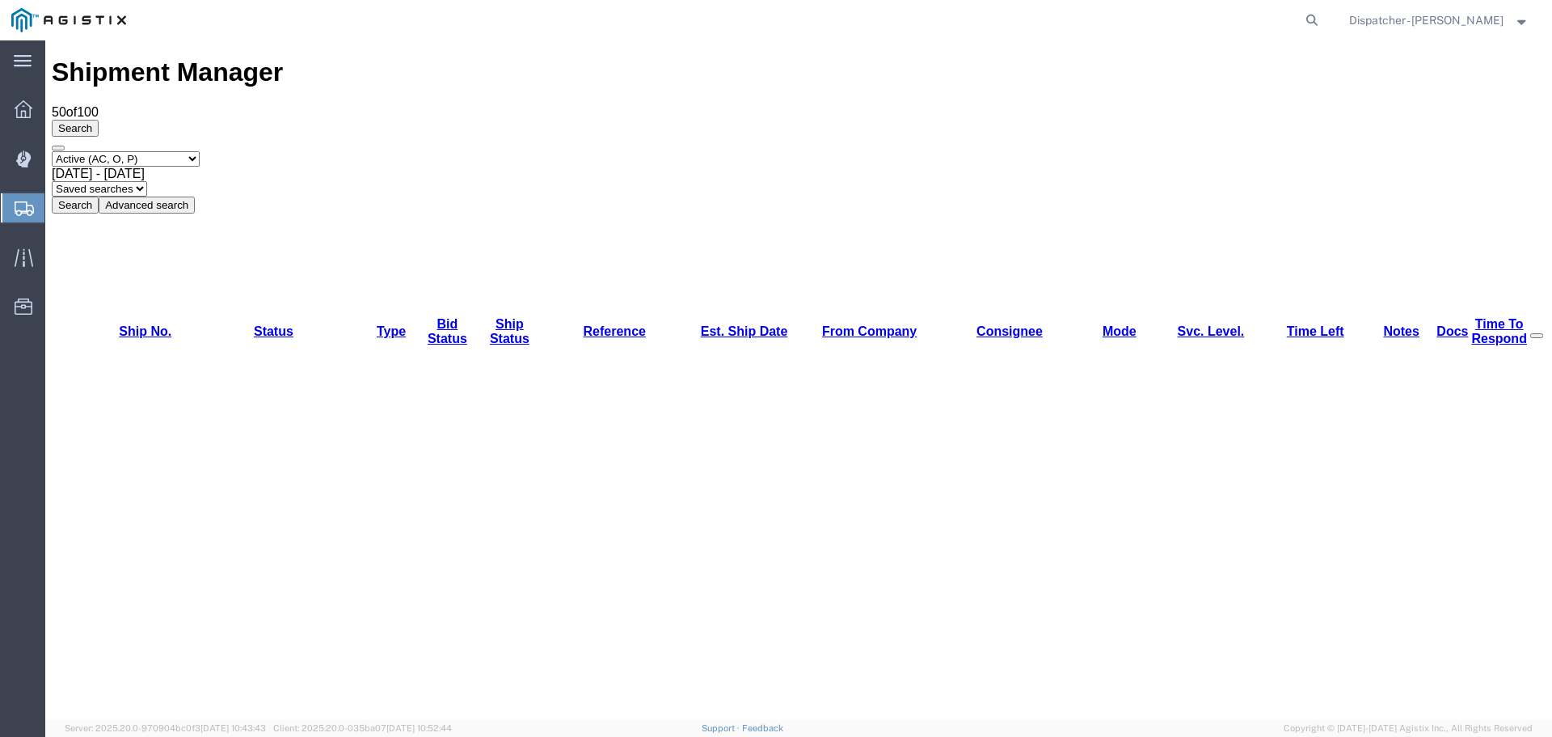
click at [150, 151] on select "Select status Active (AC, O, P) All Approved Awaiting Confirmation (AC) Booked …" at bounding box center [126, 158] width 148 height 15
select select "ALL"
click at [52, 151] on select "Select status Active (AC, O, P) All Approved Awaiting Confirmation (AC) Booked …" at bounding box center [126, 158] width 148 height 15
click at [145, 167] on span "[DATE] - [DATE]" at bounding box center [98, 174] width 93 height 14
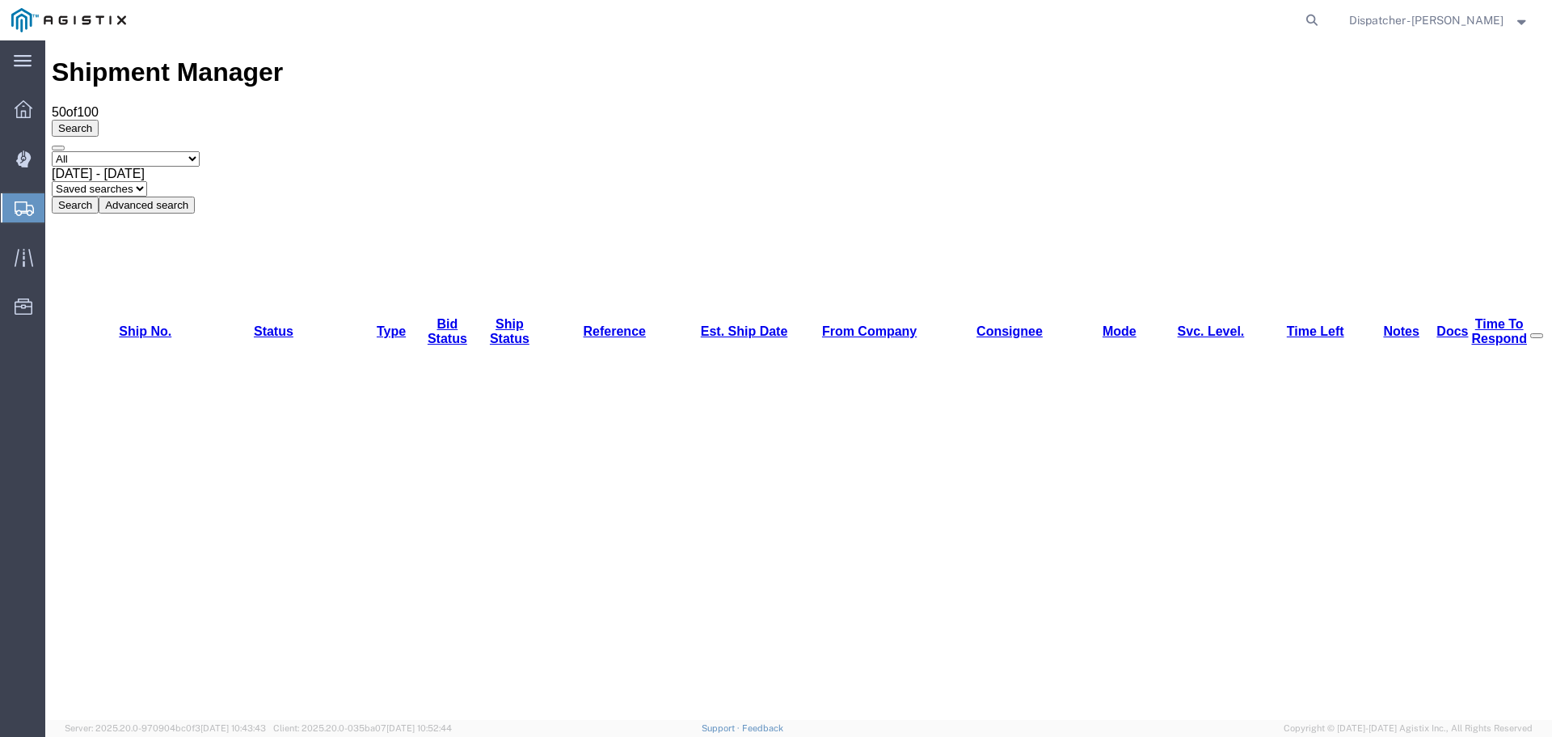
click at [145, 167] on span "[DATE] - [DATE]" at bounding box center [98, 174] width 93 height 14
click at [99, 196] on button "Search" at bounding box center [75, 204] width 47 height 17
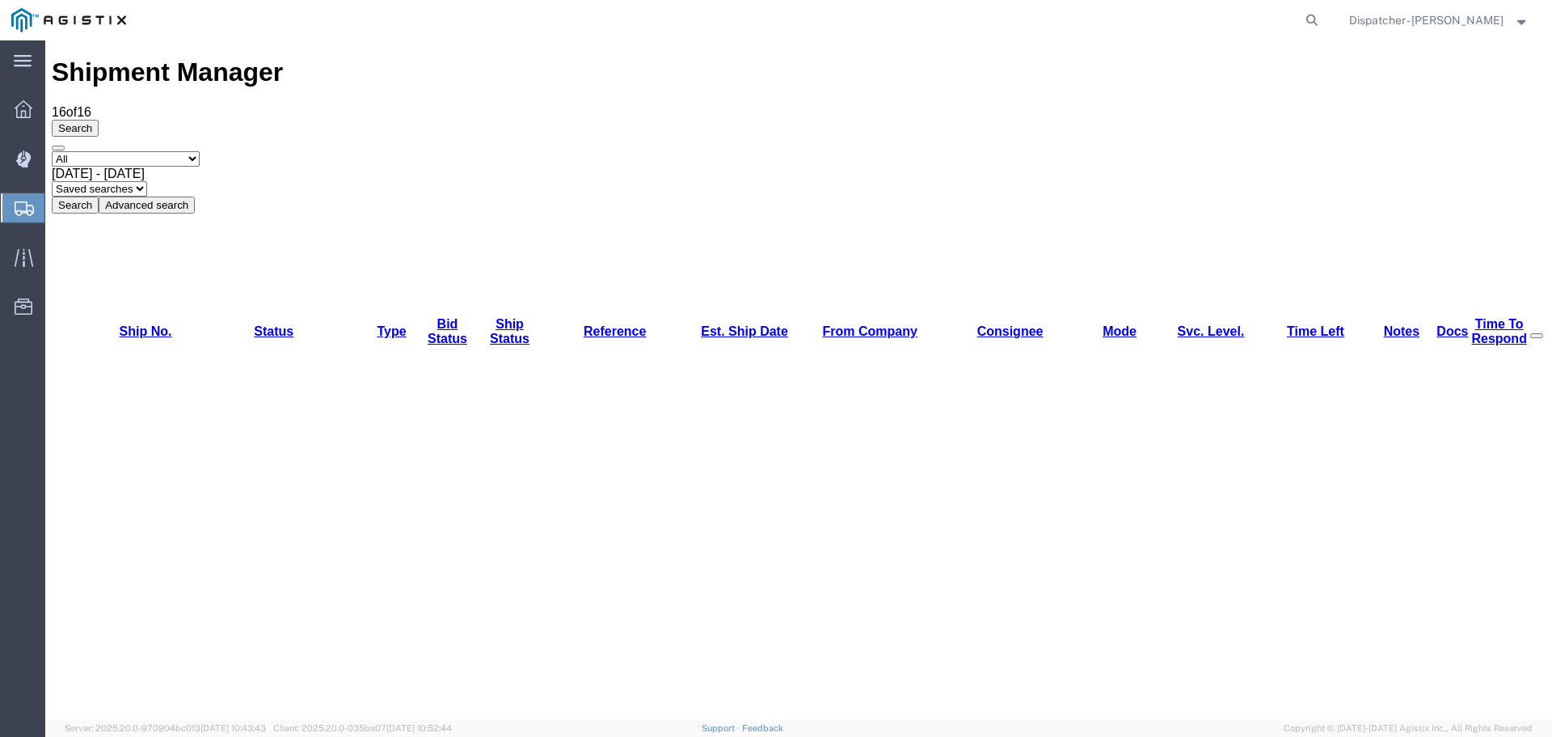
click at [145, 167] on span "[DATE] - [DATE]" at bounding box center [98, 174] width 93 height 14
click at [99, 196] on button "Search" at bounding box center [75, 204] width 47 height 17
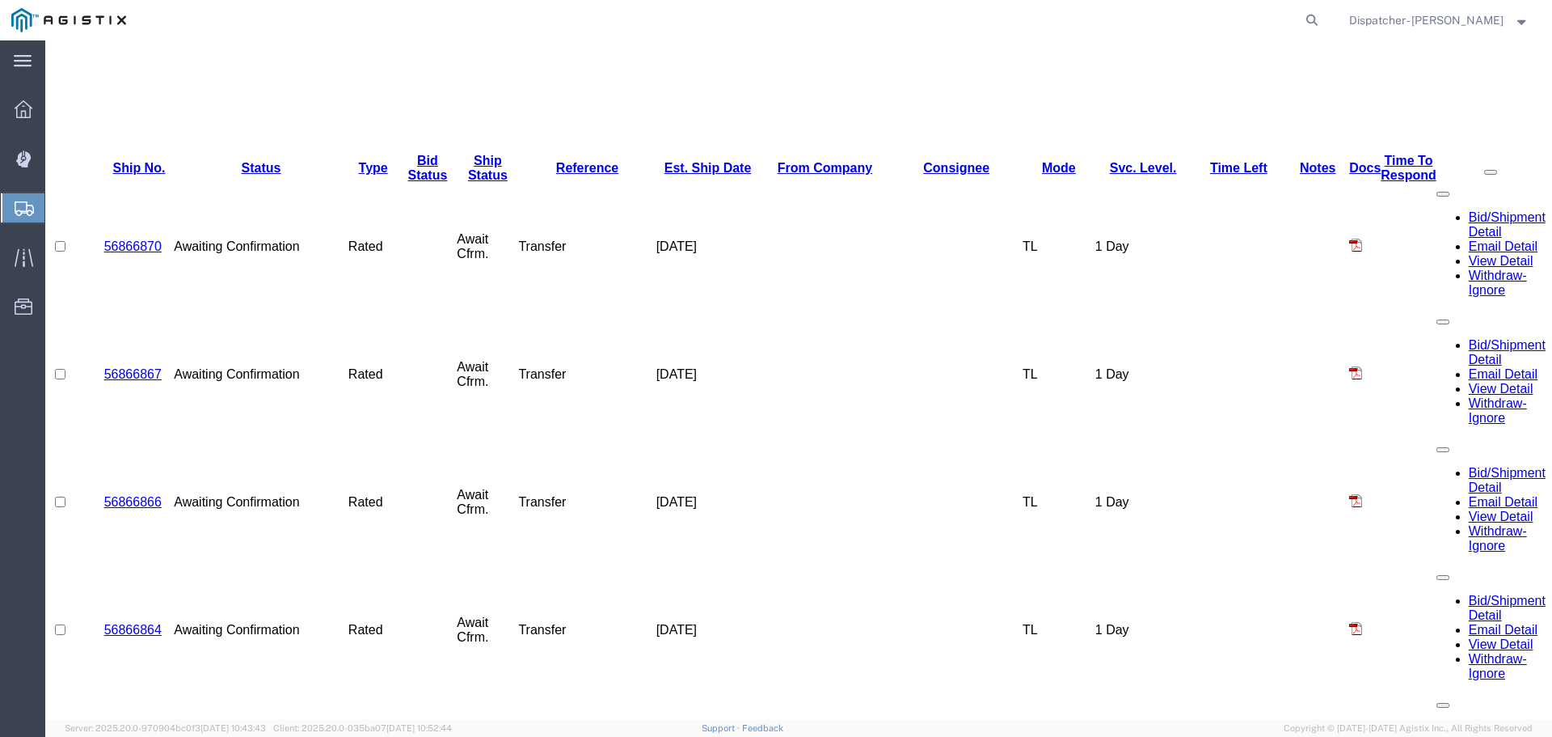
scroll to position [661, 0]
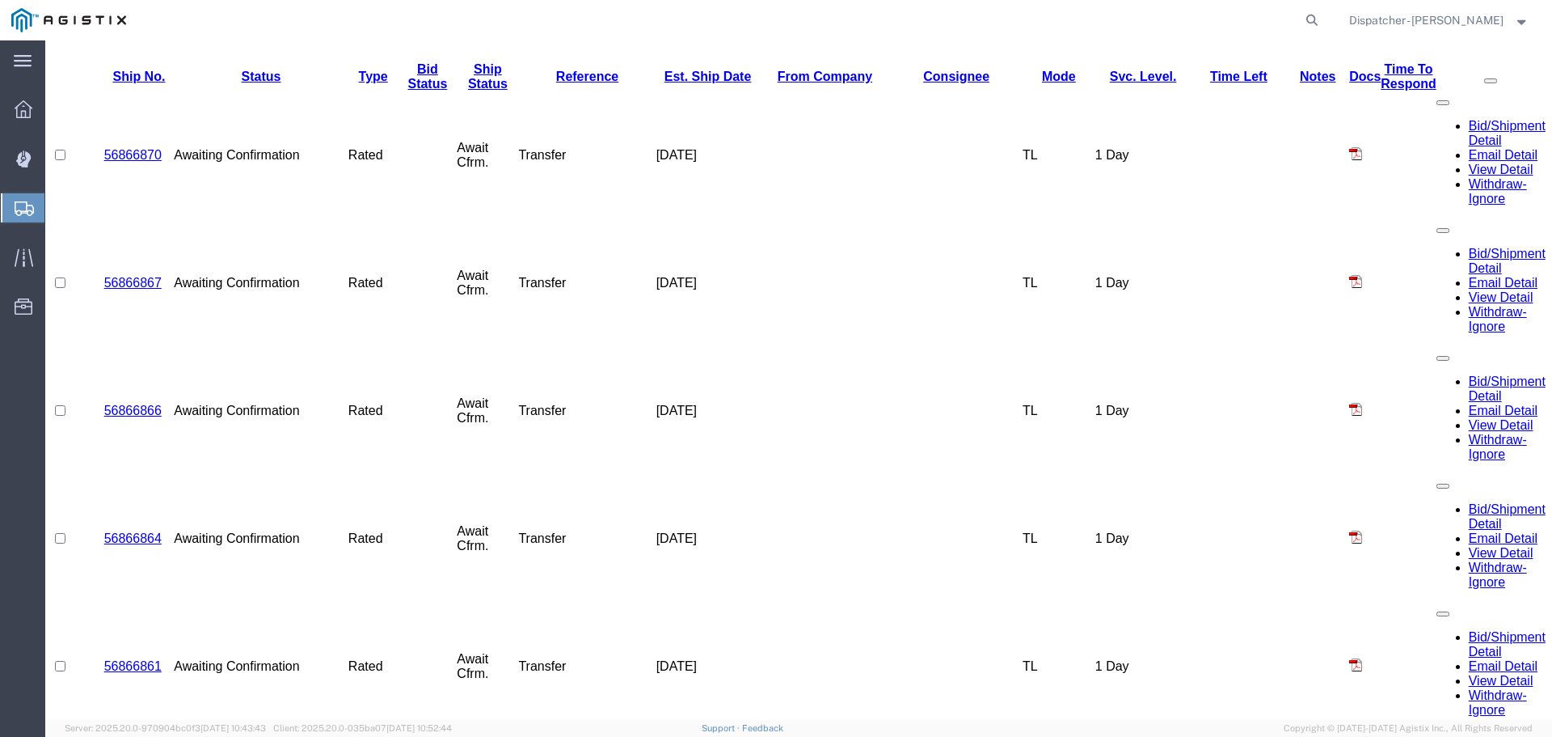
scroll to position [769, 0]
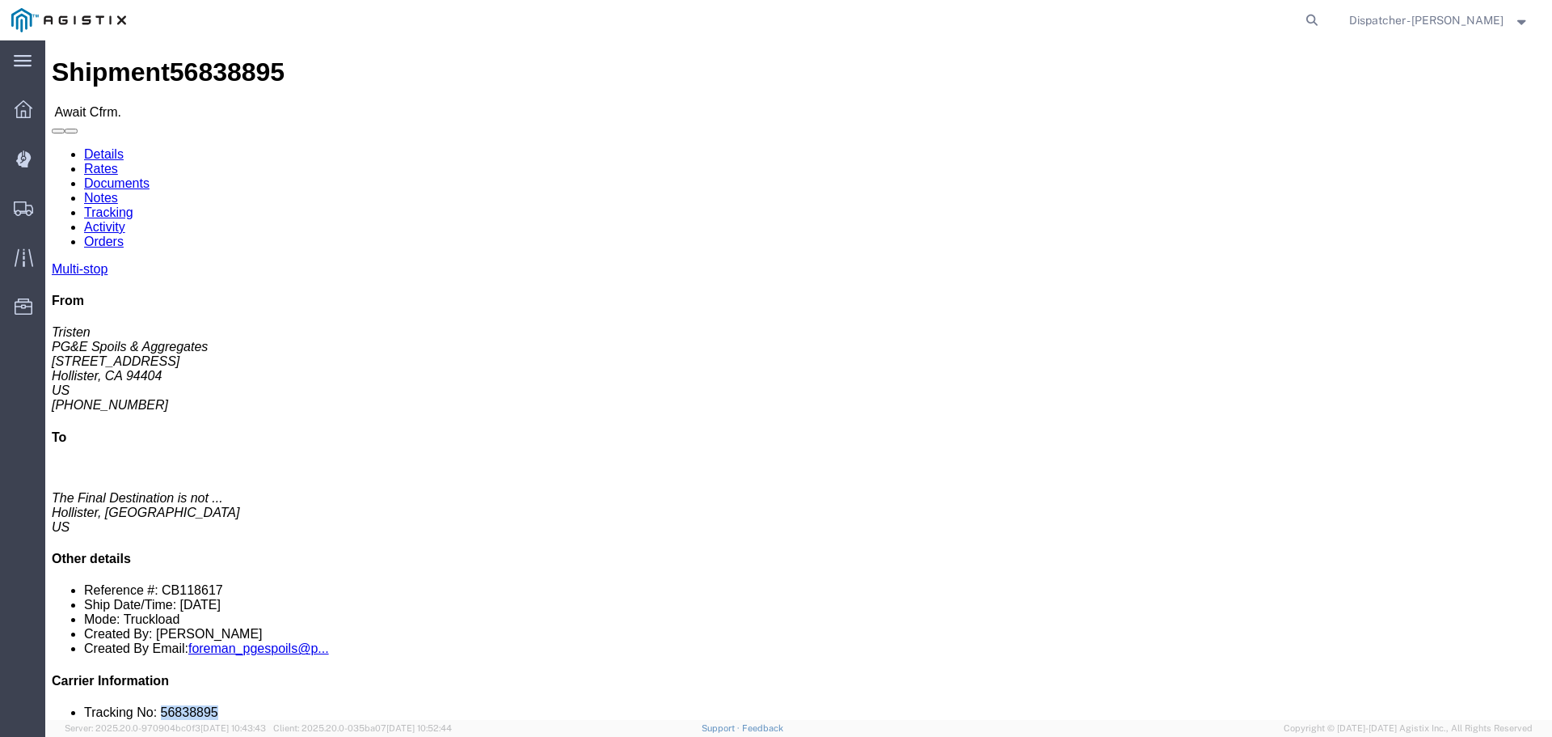
drag, startPoint x: 1322, startPoint y: 481, endPoint x: 1270, endPoint y: 492, distance: 52.8
click li "Tracking No: 56838895"
copy li "56838895"
click link "Tracking"
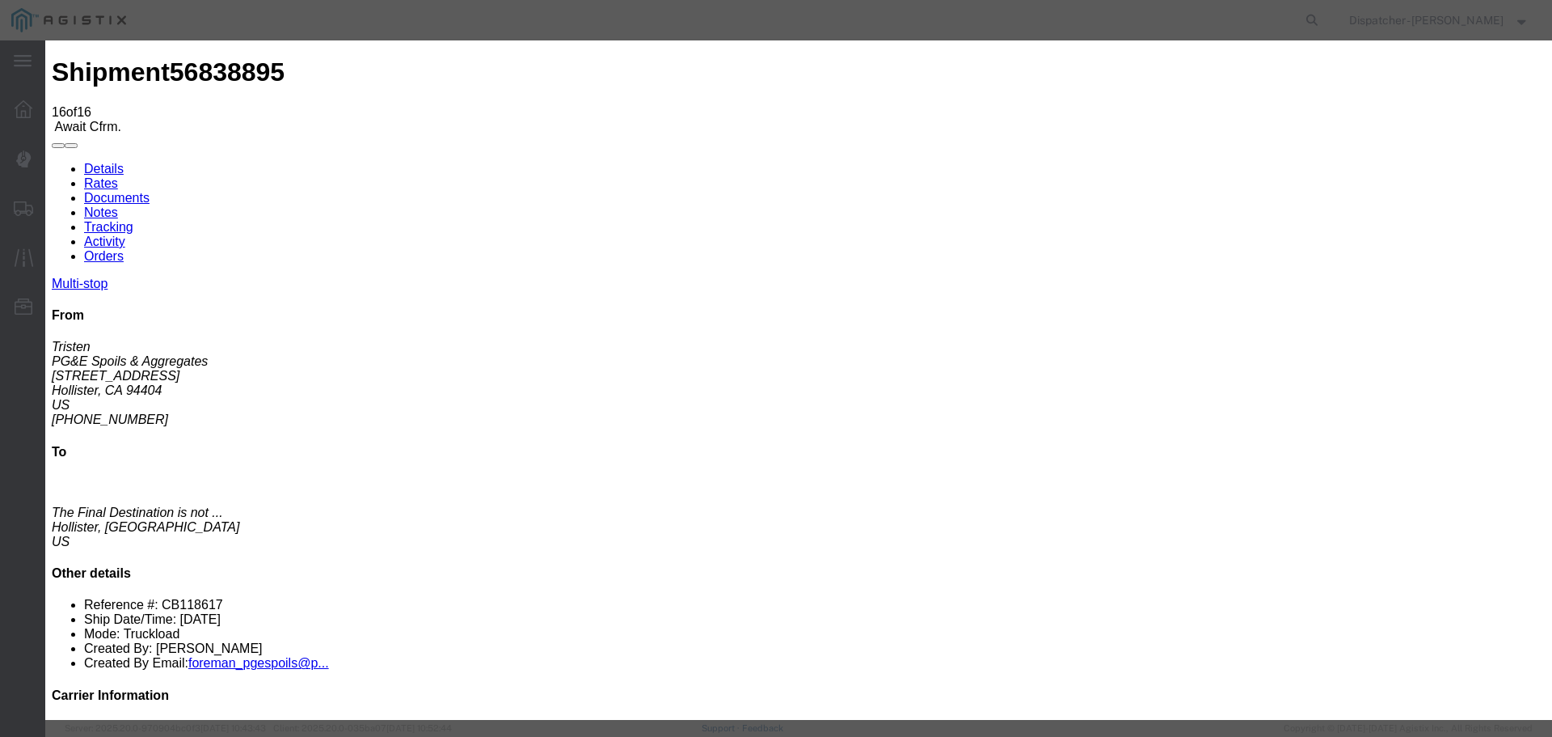
select select "DELIVRED"
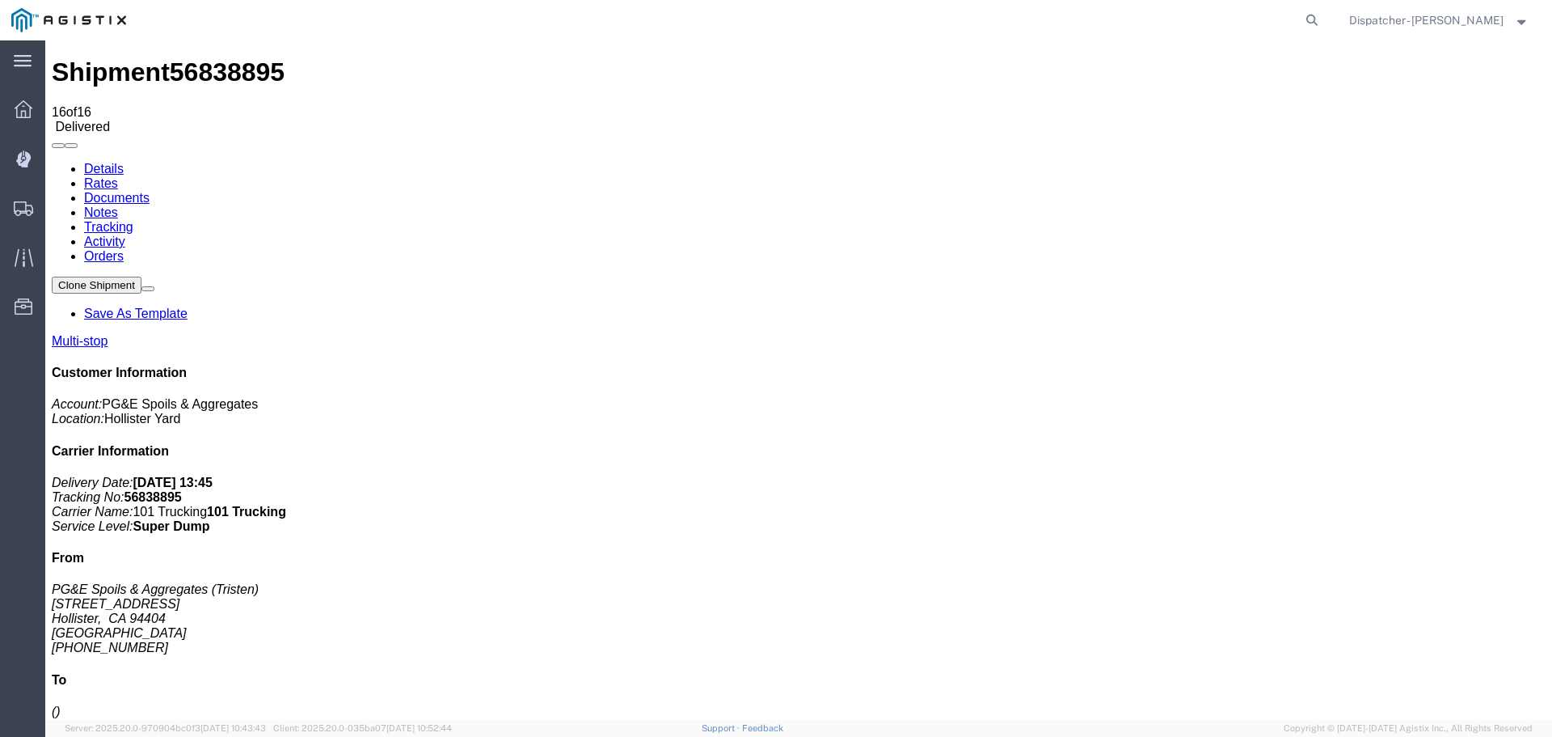
click at [118, 205] on link "Notes" at bounding box center [101, 212] width 34 height 14
click at [150, 191] on link "Documents" at bounding box center [116, 198] width 65 height 14
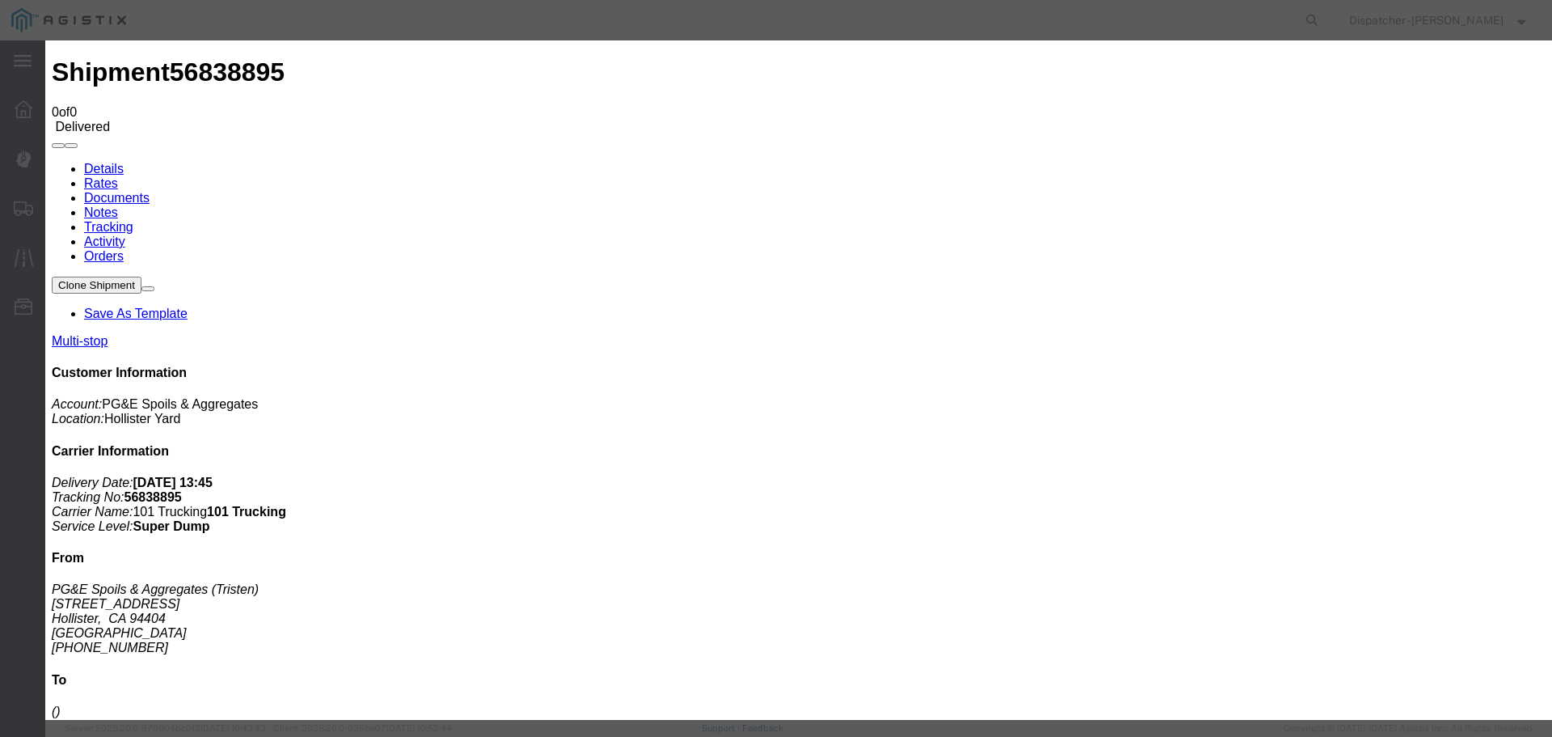
type input "Truck and Scale Tag"
type input "C:\fakepath\Truck and Scale Tags 56838895.pdf"
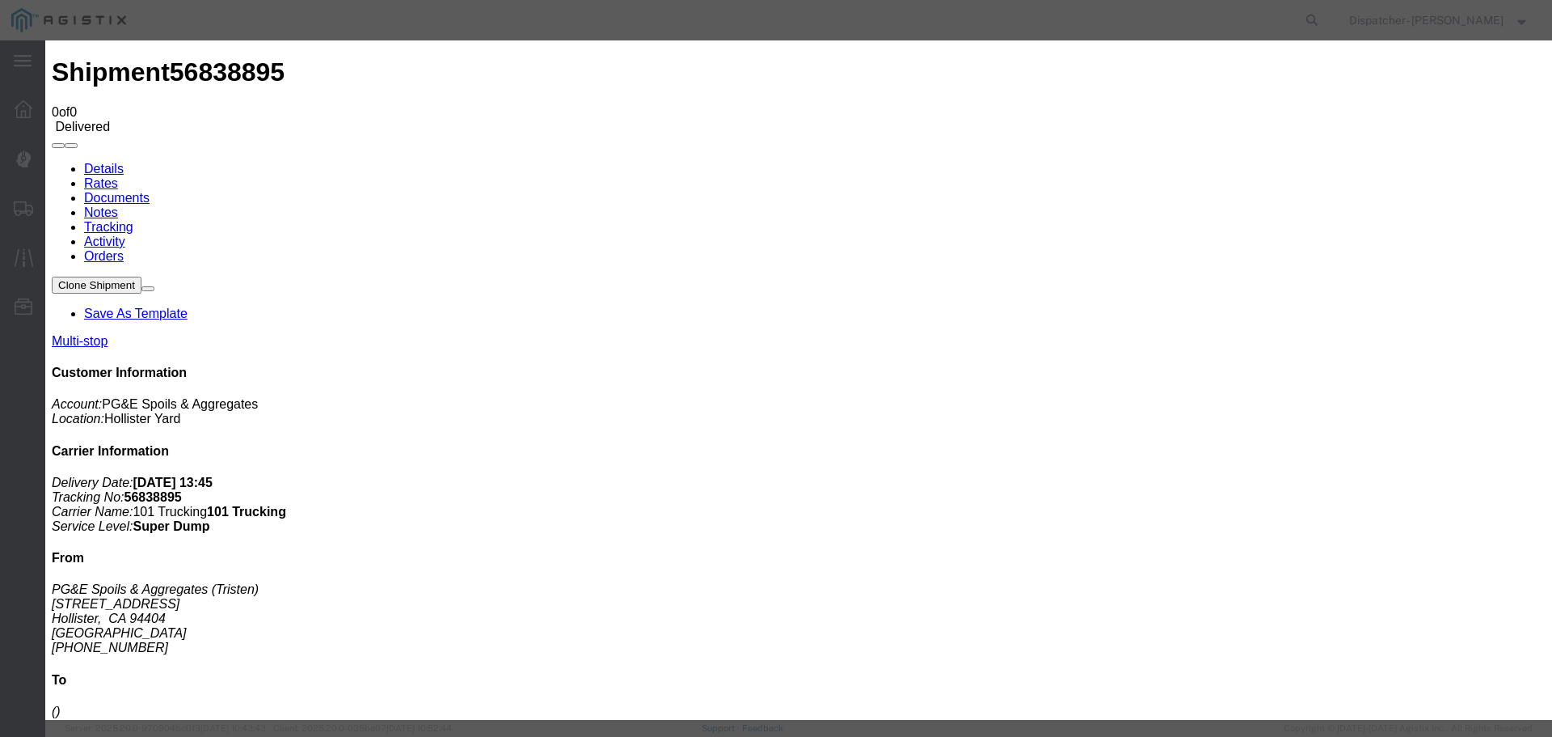
select select
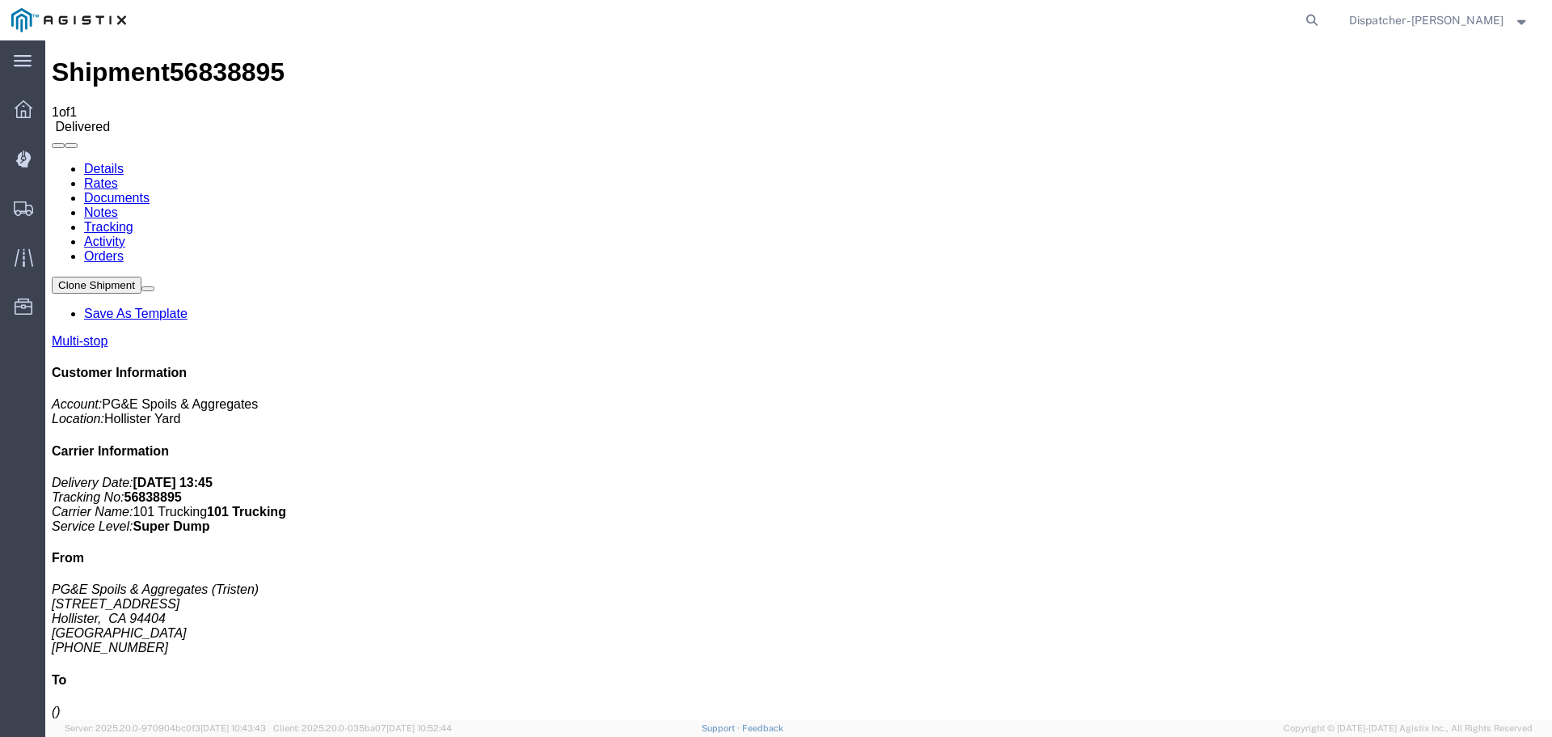
click at [56, 208] on span "Shipments" at bounding box center [49, 208] width 11 height 32
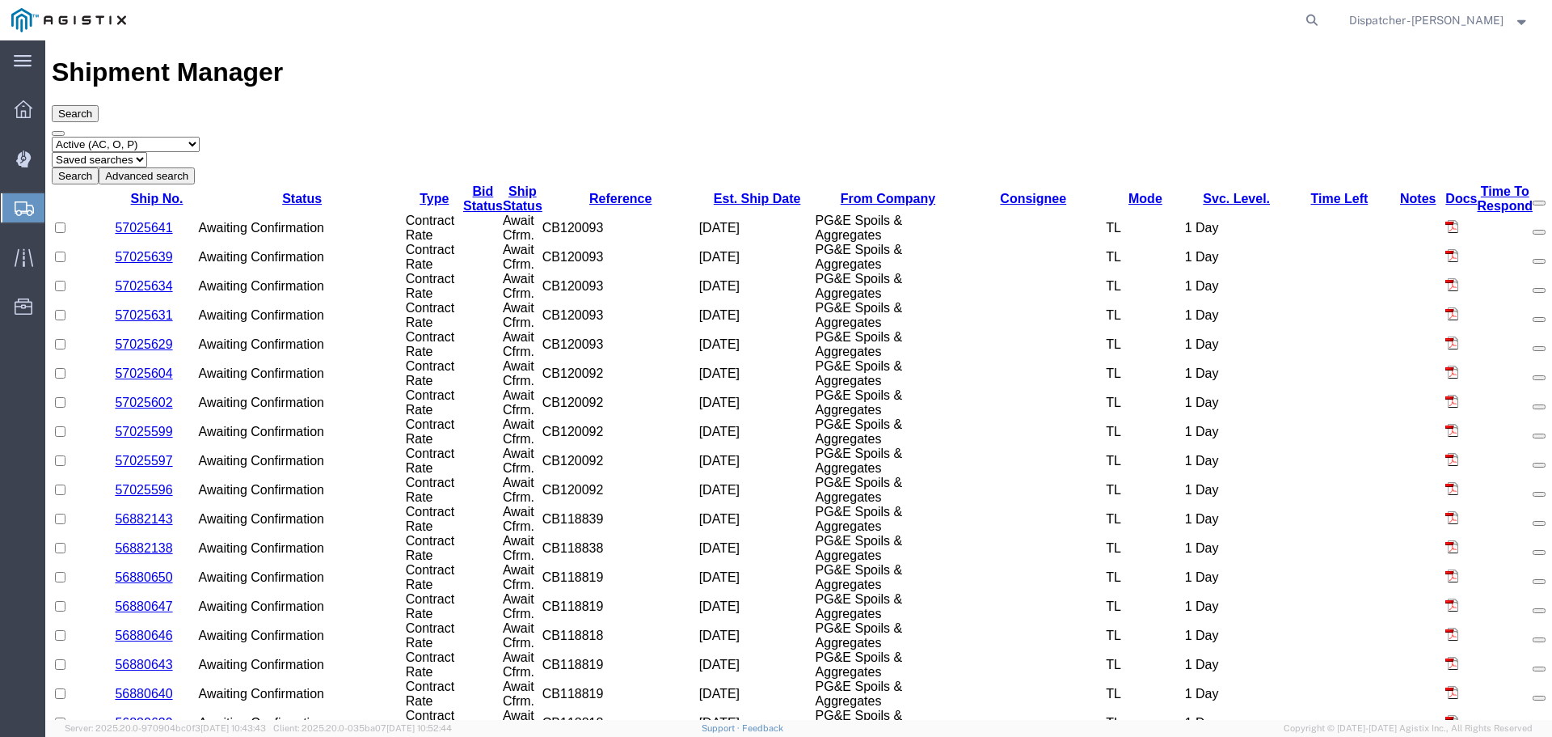
click at [164, 137] on select "Select status Active (AC, O, P) All Approved Awaiting Confirmation (AC) Booked …" at bounding box center [126, 144] width 148 height 15
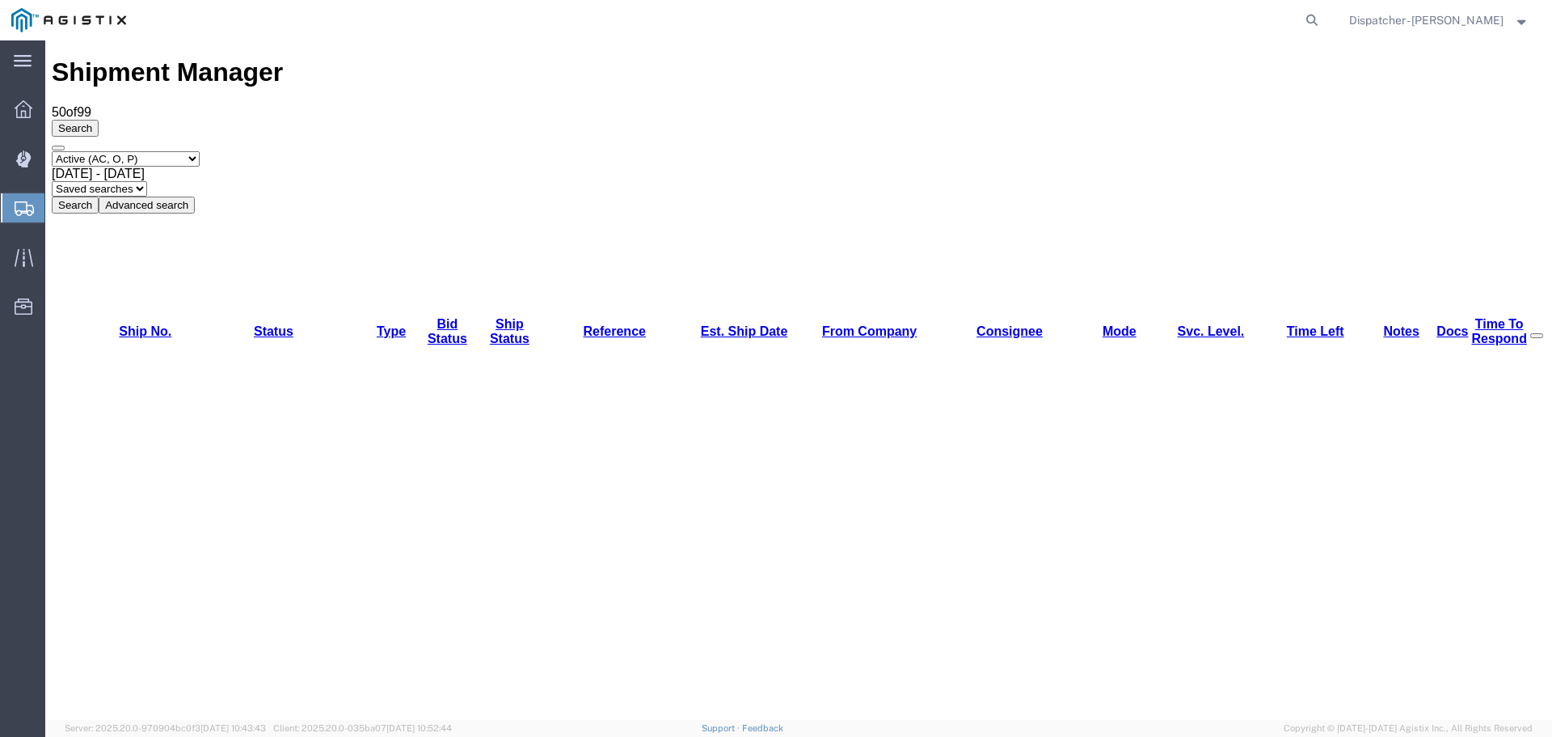
select select "ALL"
click at [52, 151] on select "Select status Active (AC, O, P) All Approved Awaiting Confirmation (AC) Booked …" at bounding box center [126, 158] width 148 height 15
click at [145, 167] on span "[DATE] - [DATE]" at bounding box center [98, 174] width 93 height 14
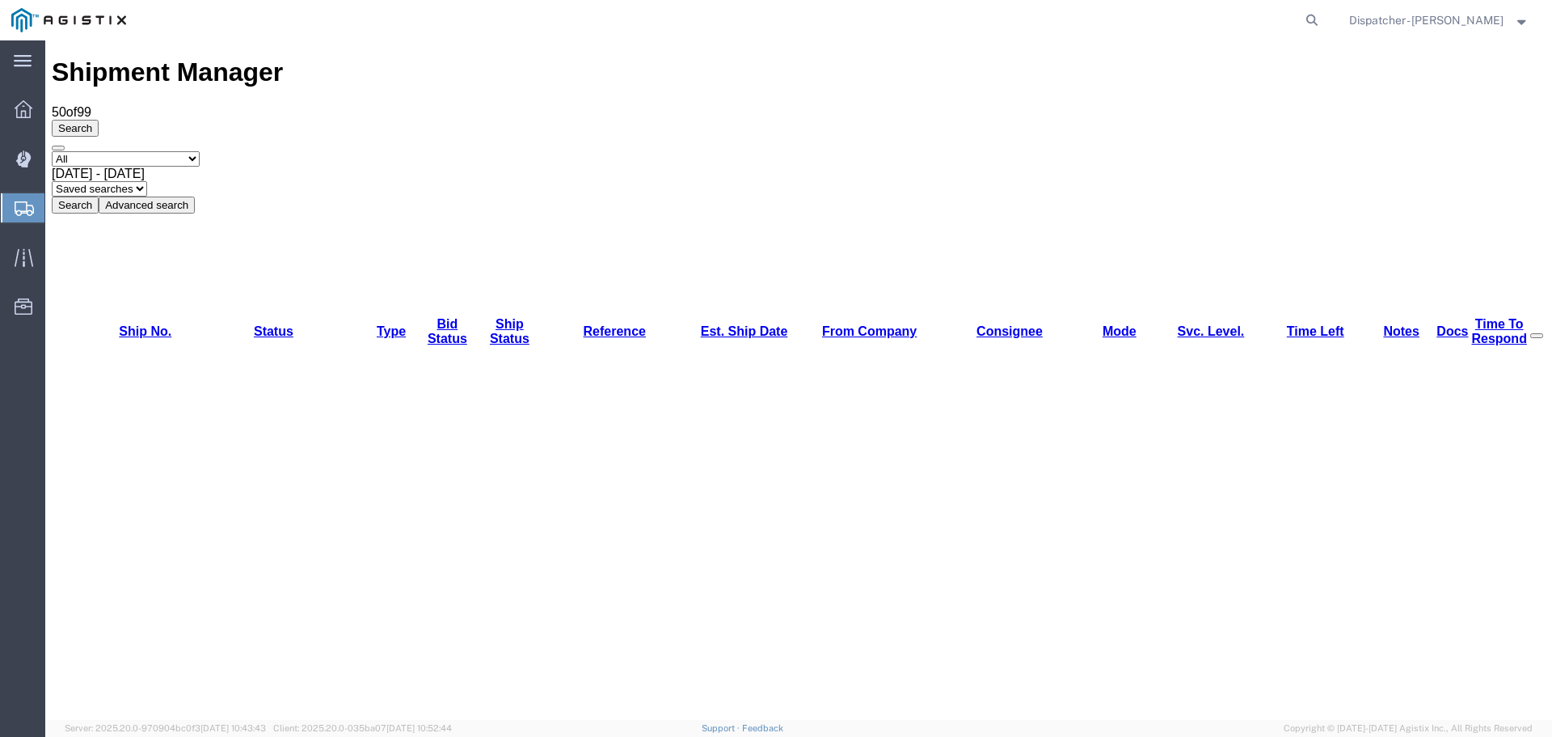
click at [99, 196] on button "Search" at bounding box center [75, 204] width 47 height 17
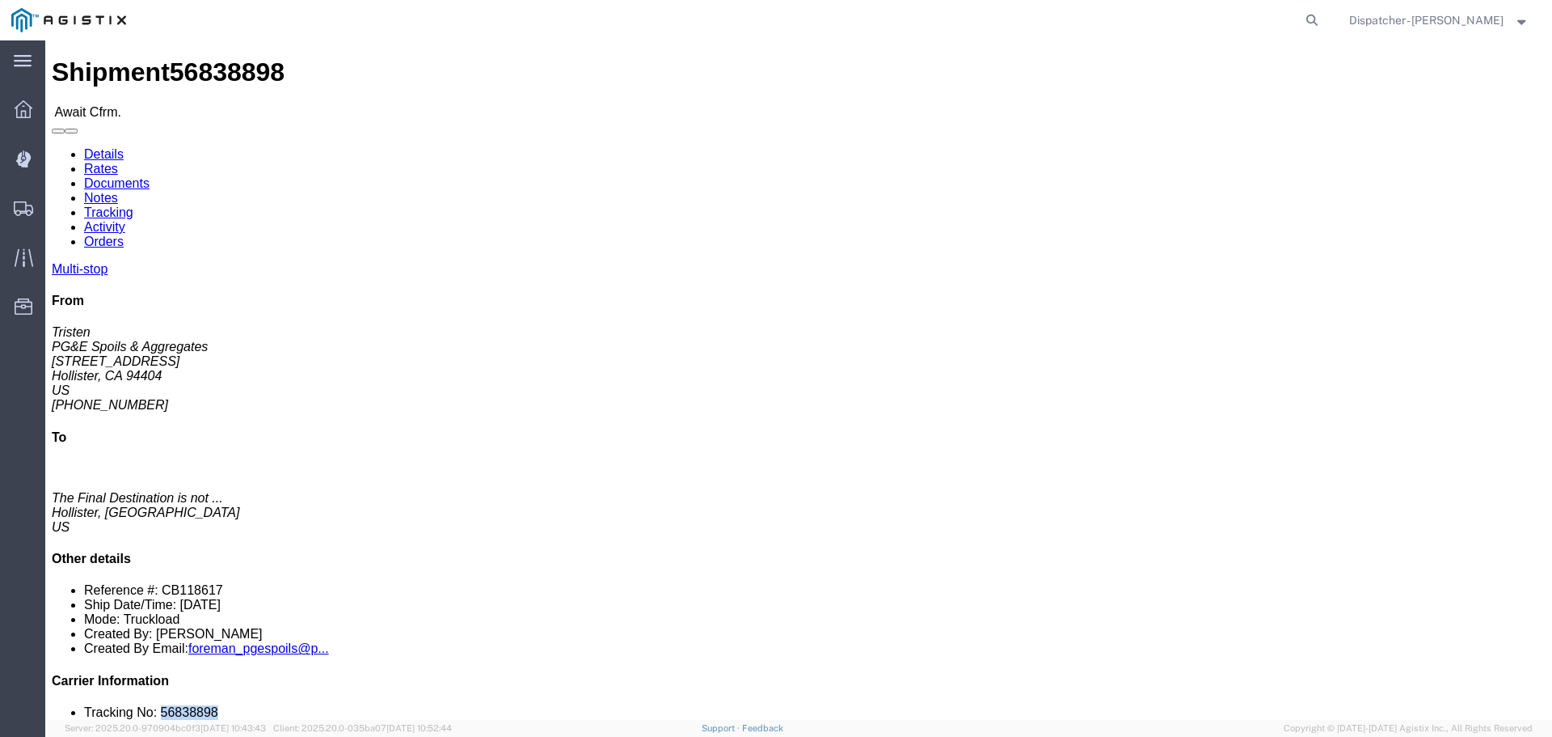
drag, startPoint x: 1320, startPoint y: 484, endPoint x: 1269, endPoint y: 489, distance: 50.4
click li "Tracking No: 56838898"
copy li "56838898"
click link "Tracking"
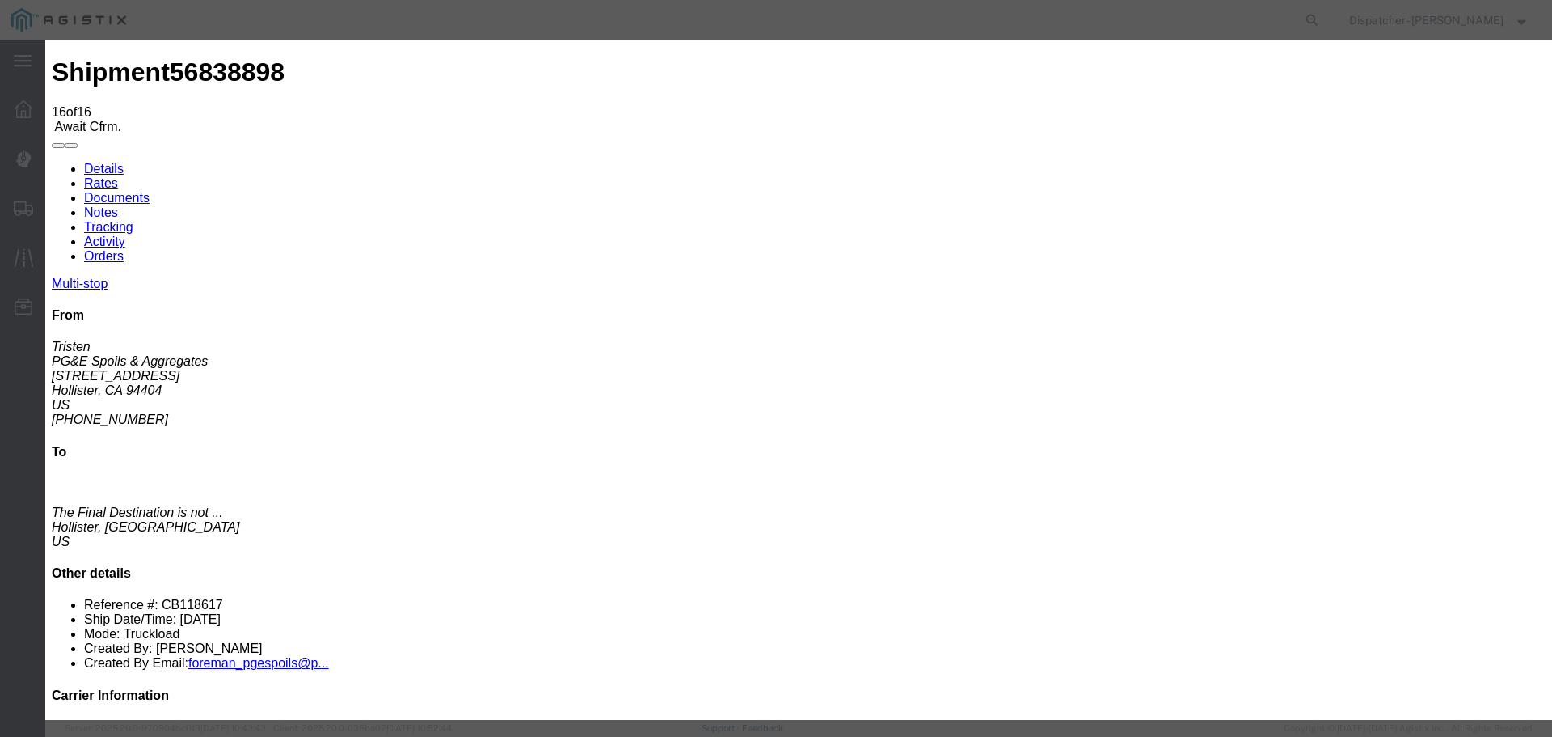
select select "DELIVRED"
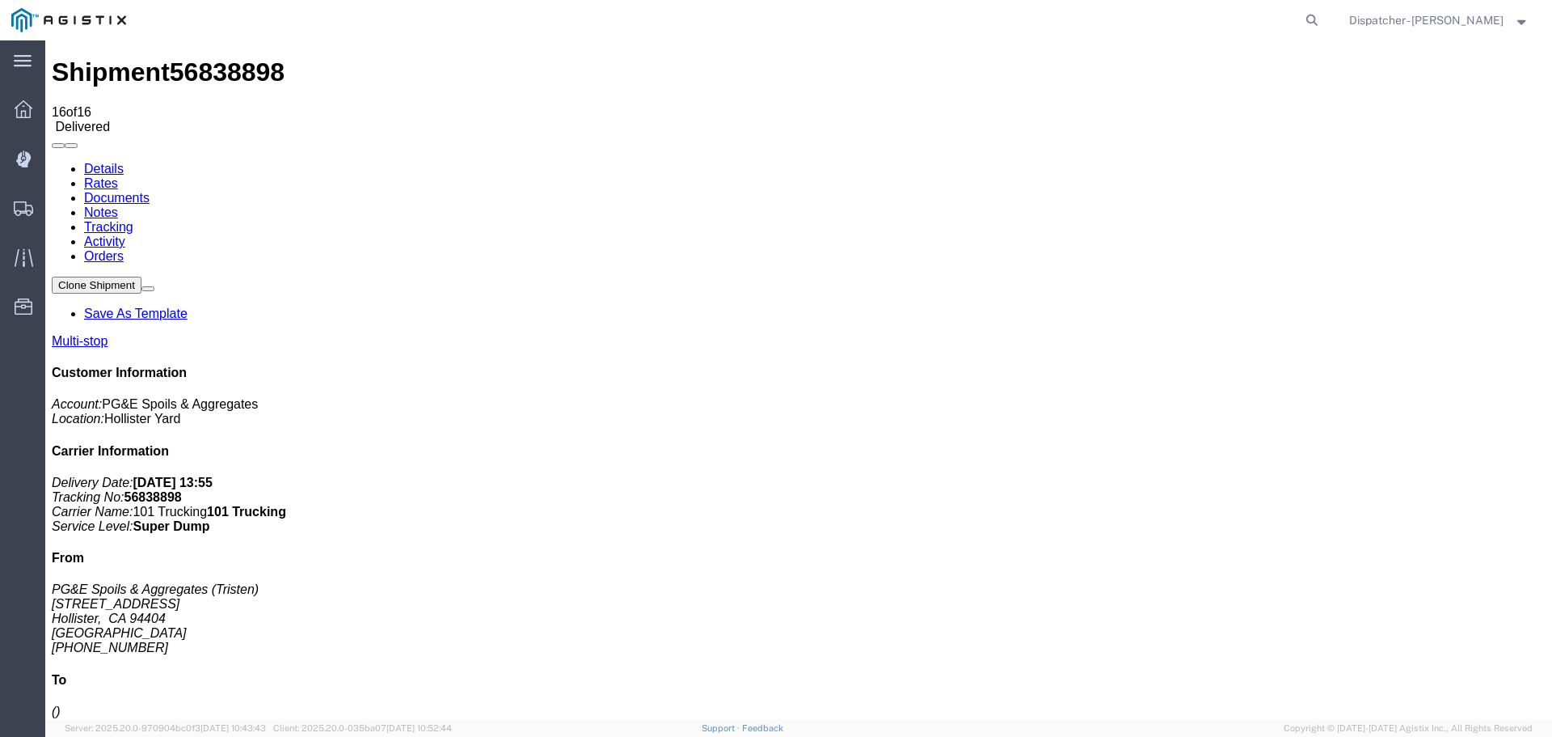
click at [118, 205] on link "Notes" at bounding box center [101, 212] width 34 height 14
click at [150, 191] on link "Documents" at bounding box center [116, 198] width 65 height 14
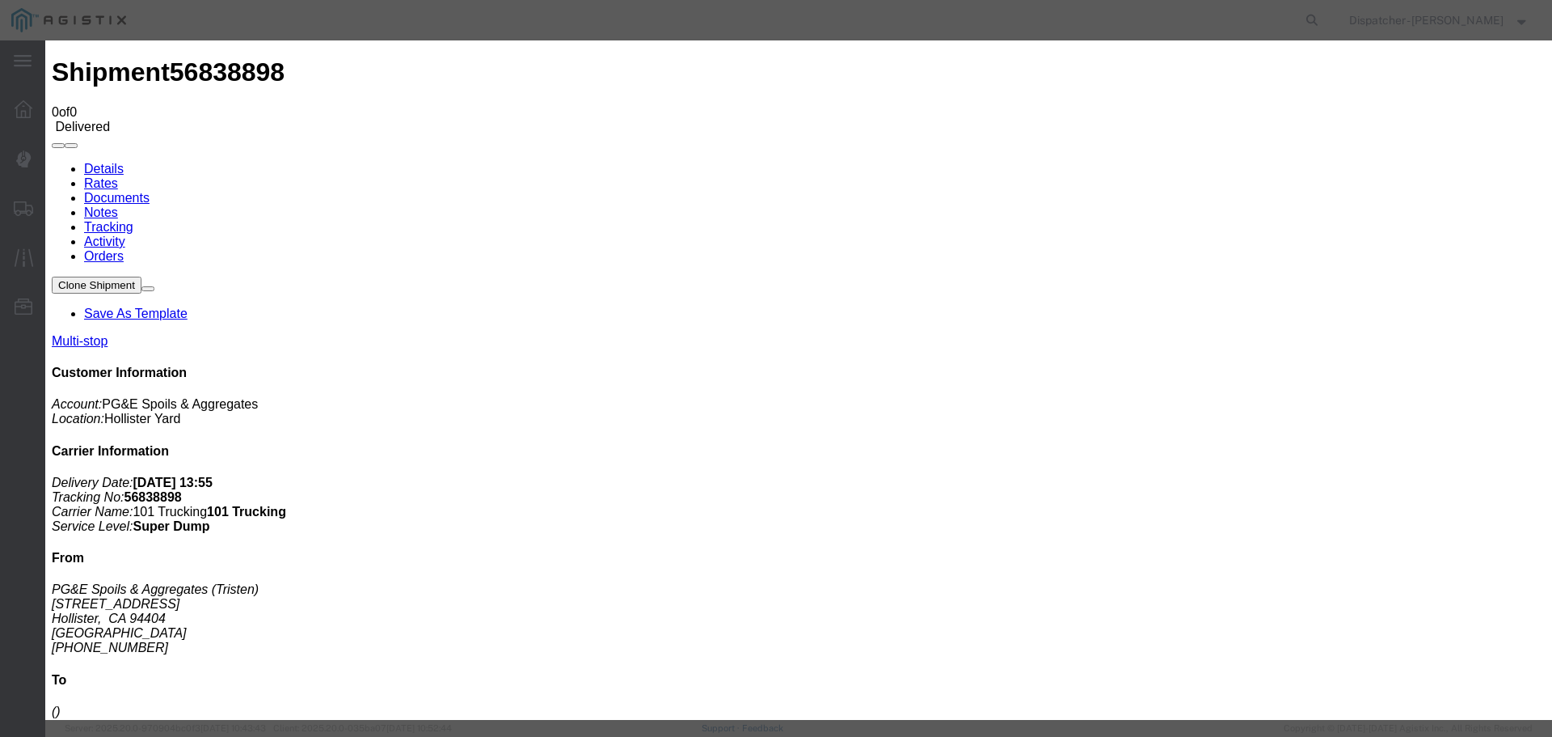
type input "Truck and Scale Tags"
type input "C:\fakepath\Truck and Scale Tags 56838898.pdf"
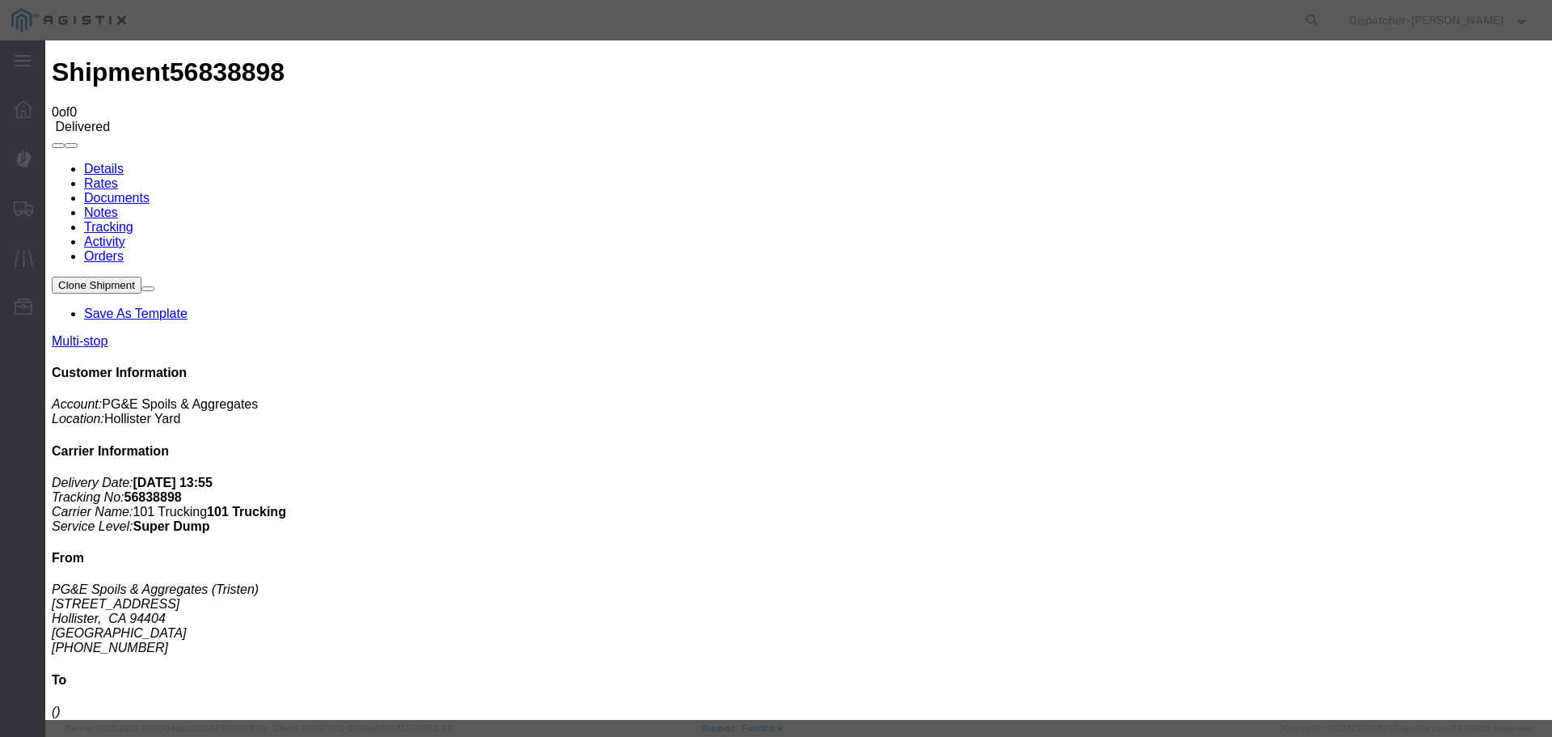
select select
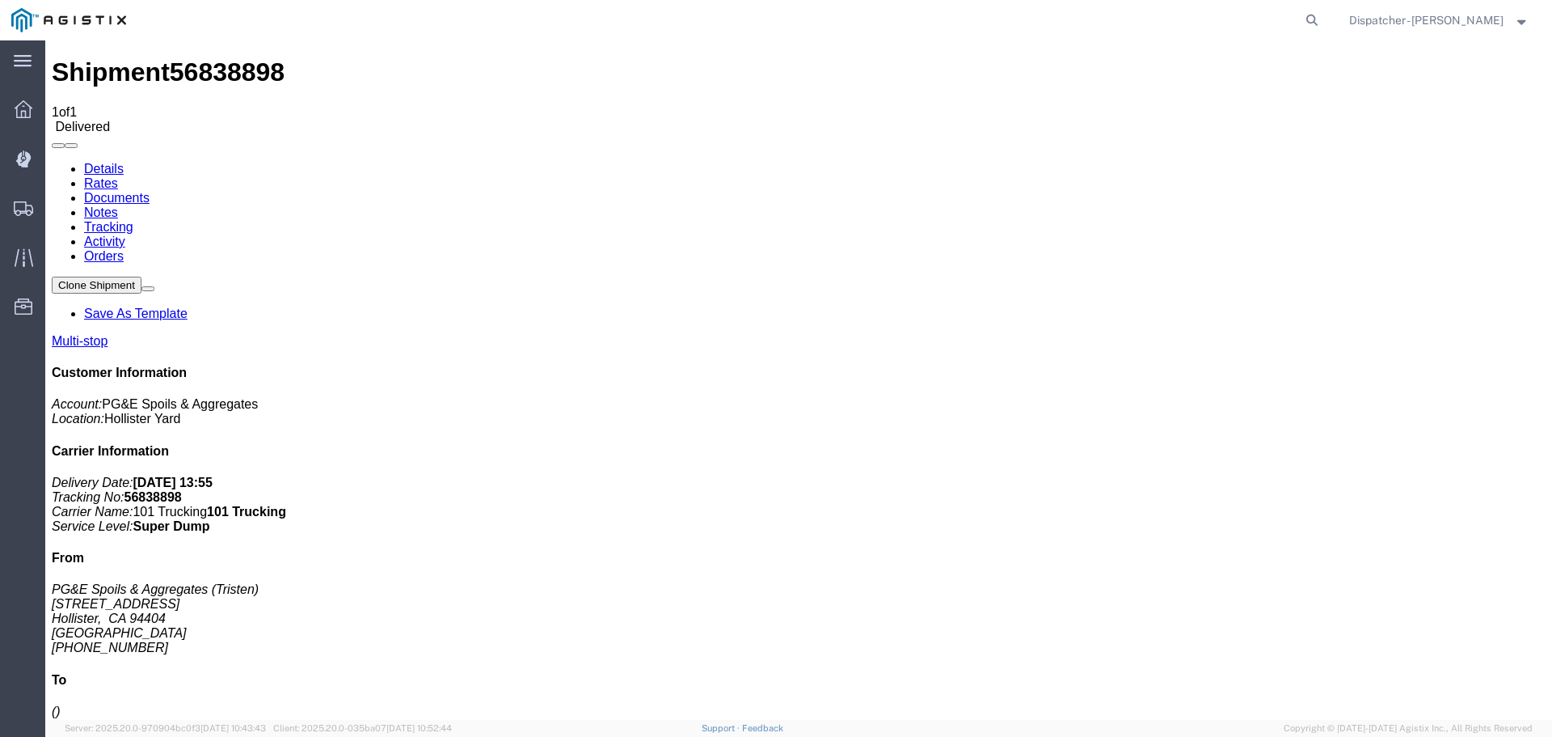
click at [56, 212] on span "Shipments" at bounding box center [49, 208] width 11 height 32
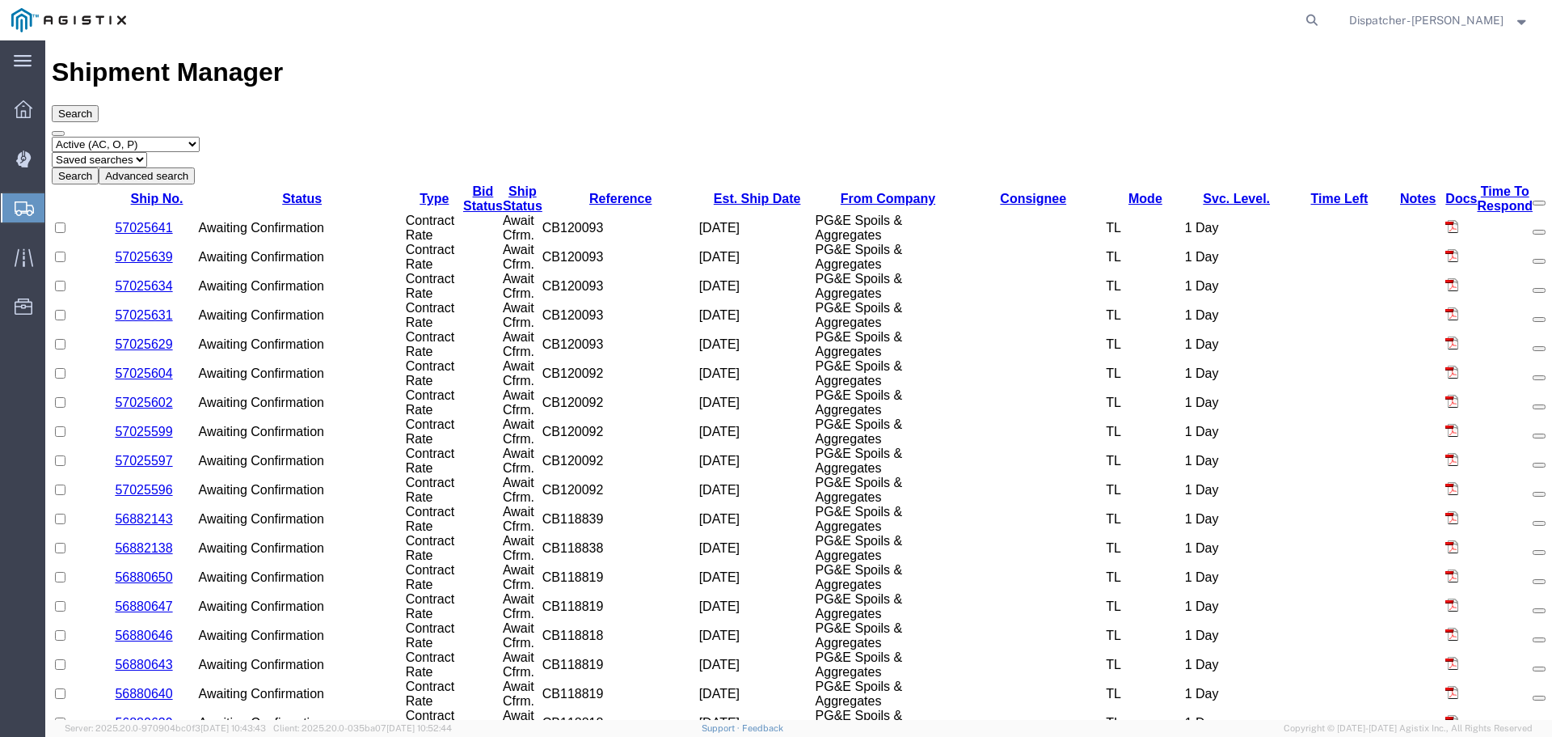
click at [166, 137] on select "Select status Active (AC, O, P) All Approved Awaiting Confirmation (AC) Booked …" at bounding box center [126, 144] width 148 height 15
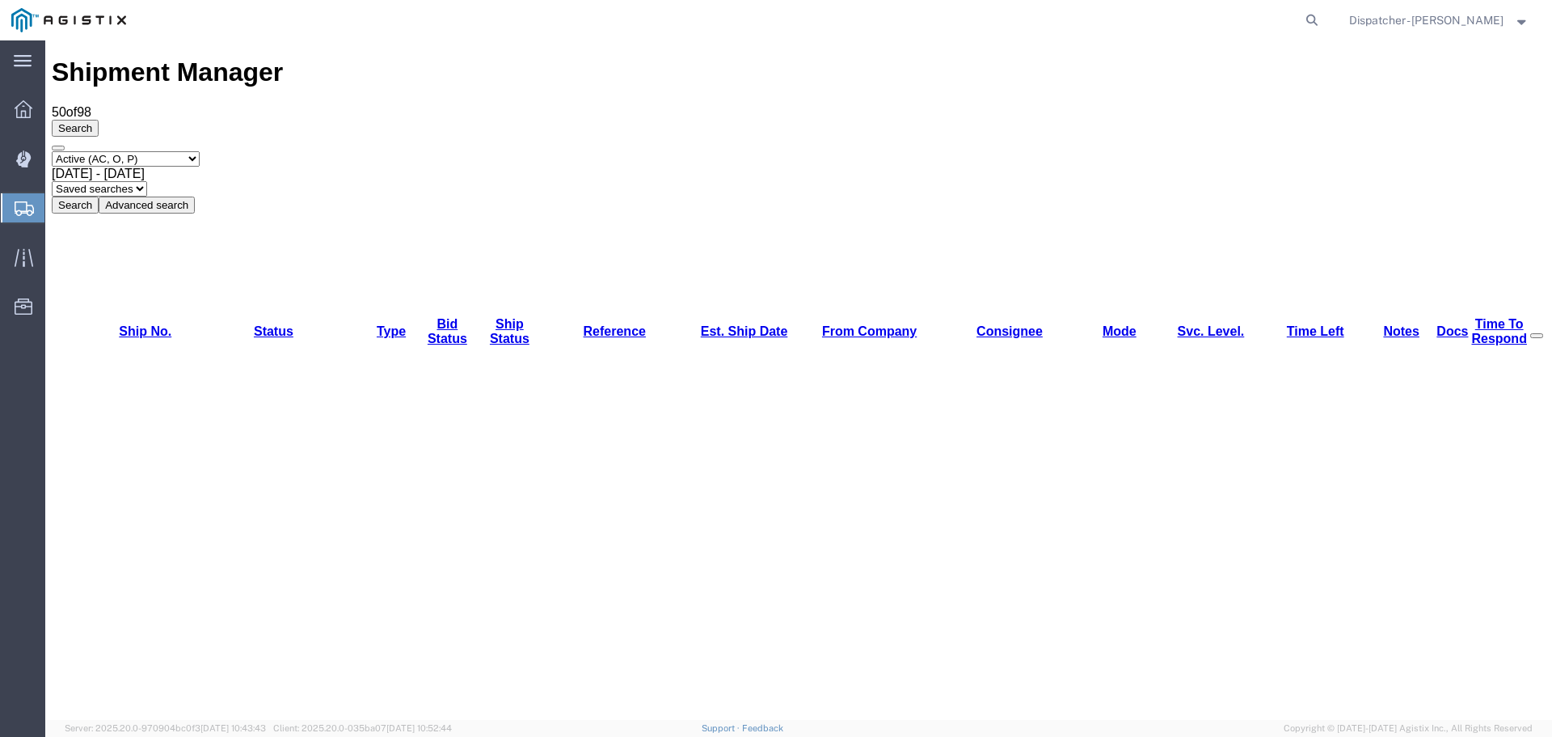
select select "ALL"
click at [52, 151] on select "Select status Active (AC, O, P) All Approved Awaiting Confirmation (AC) Booked …" at bounding box center [126, 158] width 148 height 15
click at [145, 167] on span "[DATE] - [DATE]" at bounding box center [98, 174] width 93 height 14
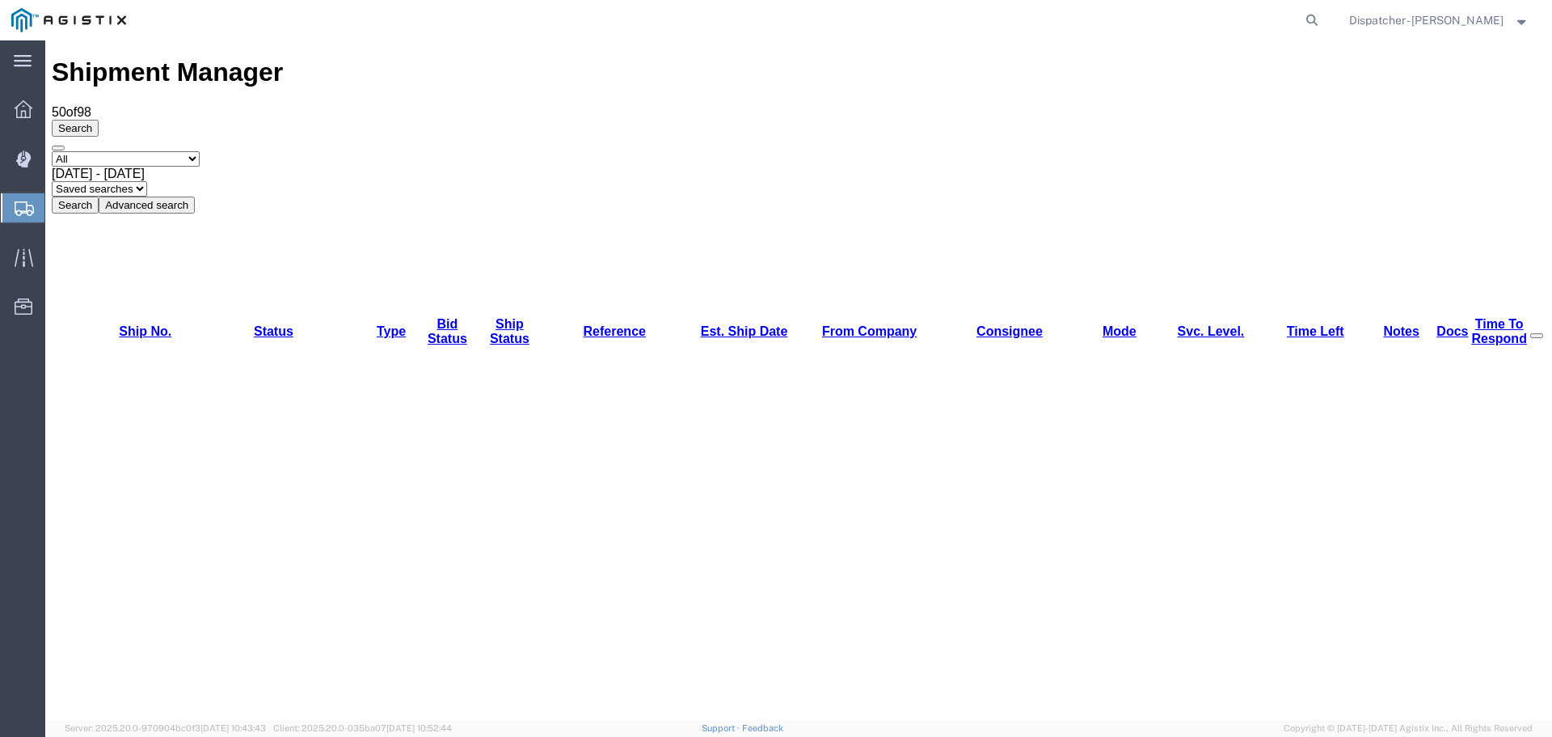
click at [99, 196] on button "Search" at bounding box center [75, 204] width 47 height 17
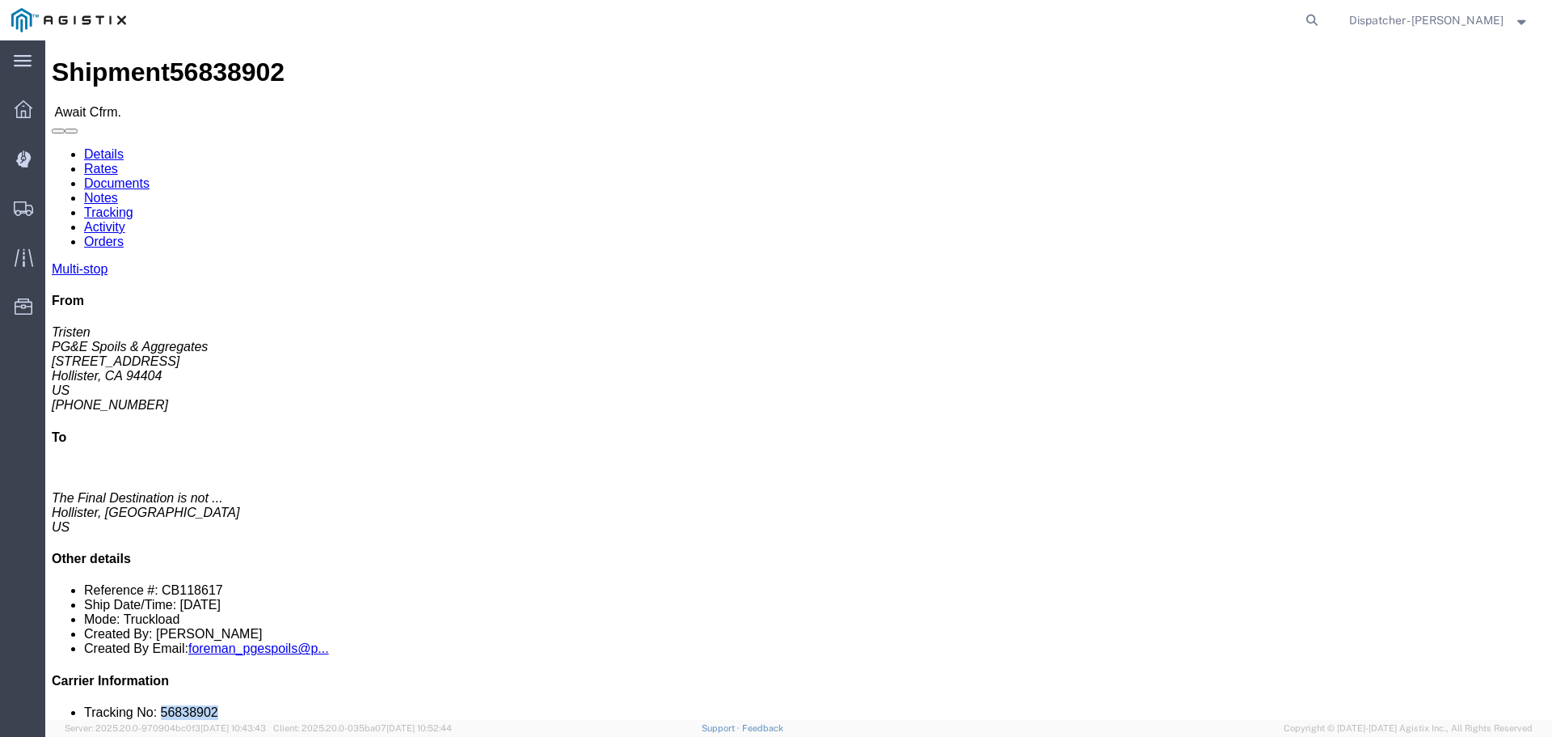
drag, startPoint x: 1328, startPoint y: 487, endPoint x: 1269, endPoint y: 492, distance: 60.1
click li "Tracking No: 56838902"
click link "Tracking"
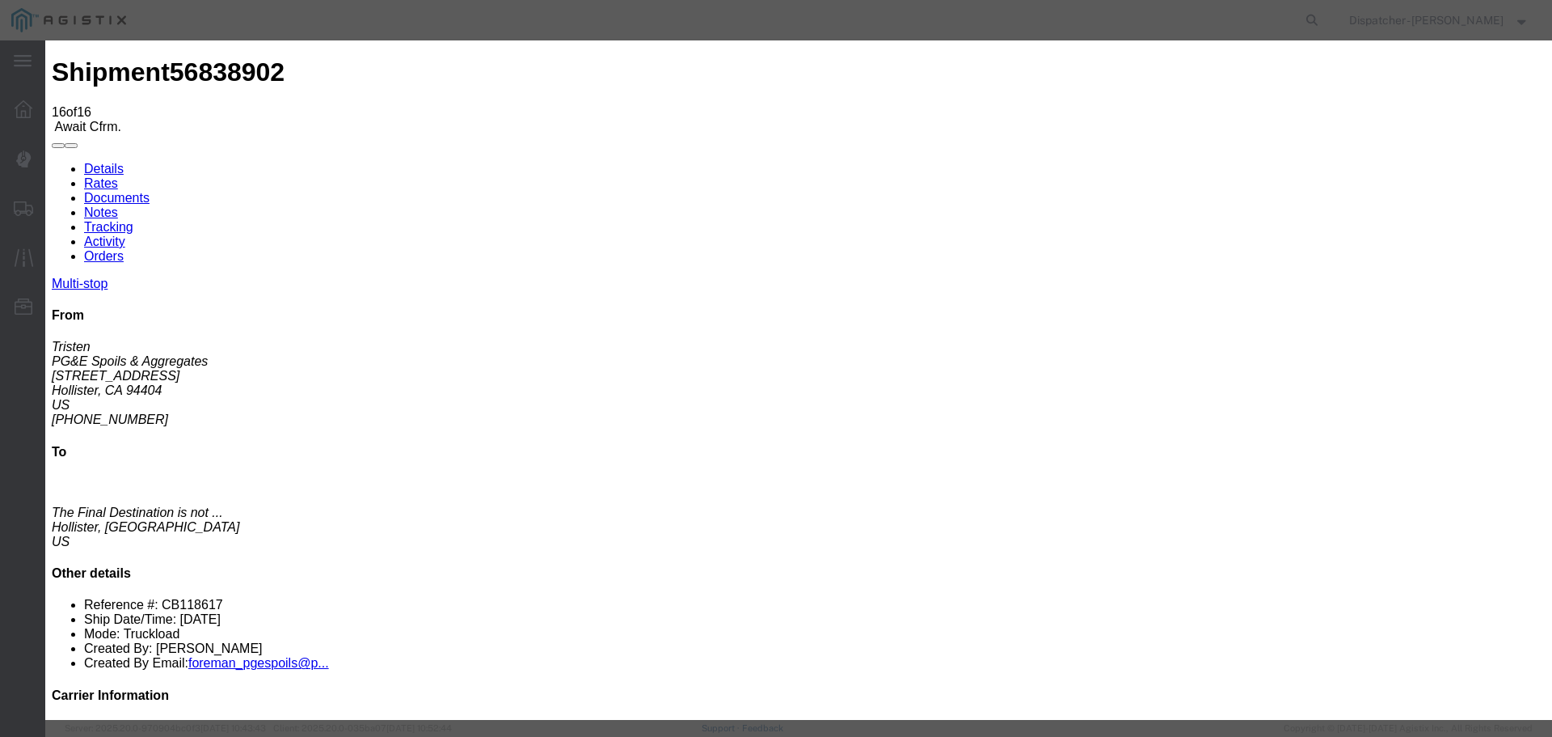
select select "DELIVRED"
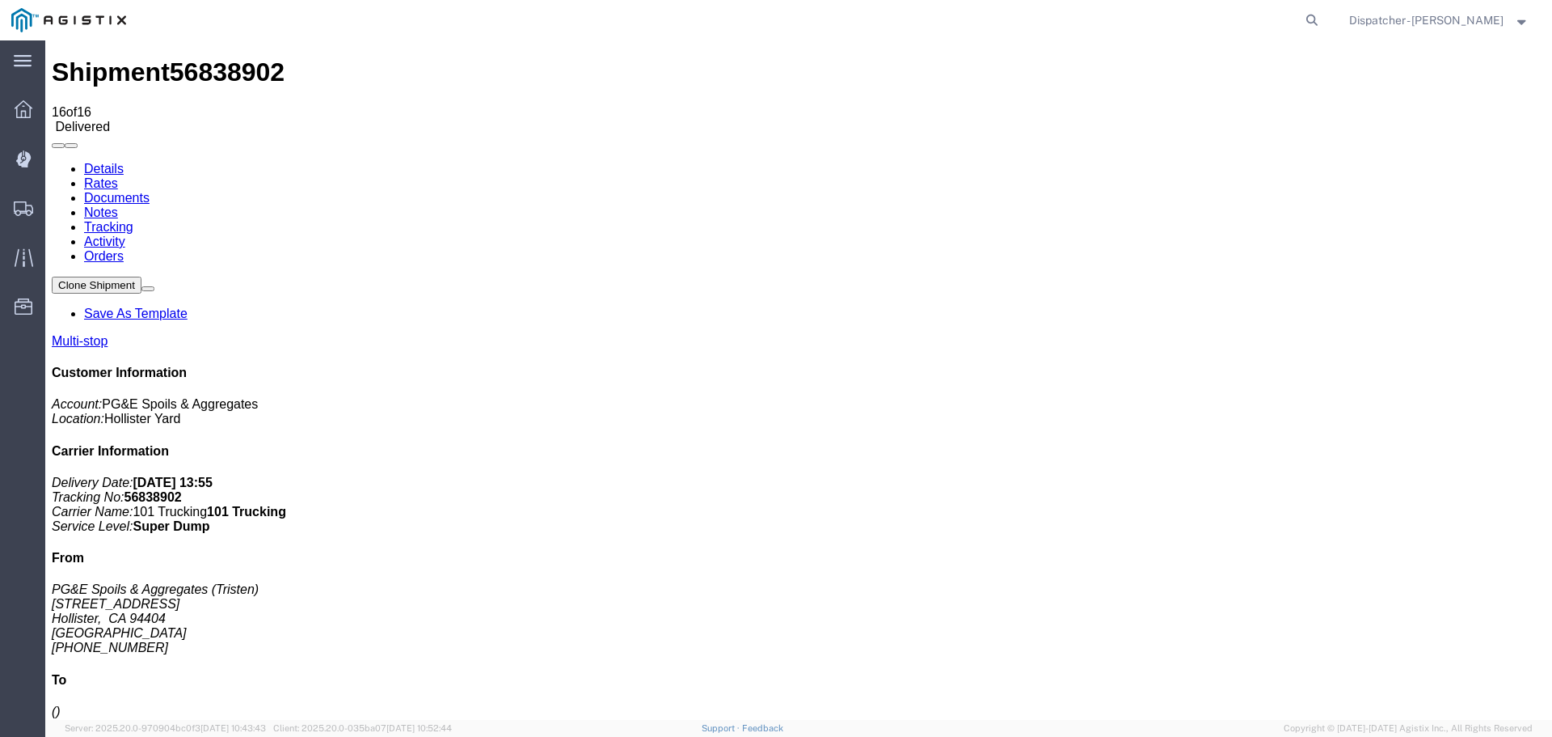
click at [118, 205] on link "Notes" at bounding box center [101, 212] width 34 height 14
click at [150, 191] on link "Documents" at bounding box center [116, 198] width 65 height 14
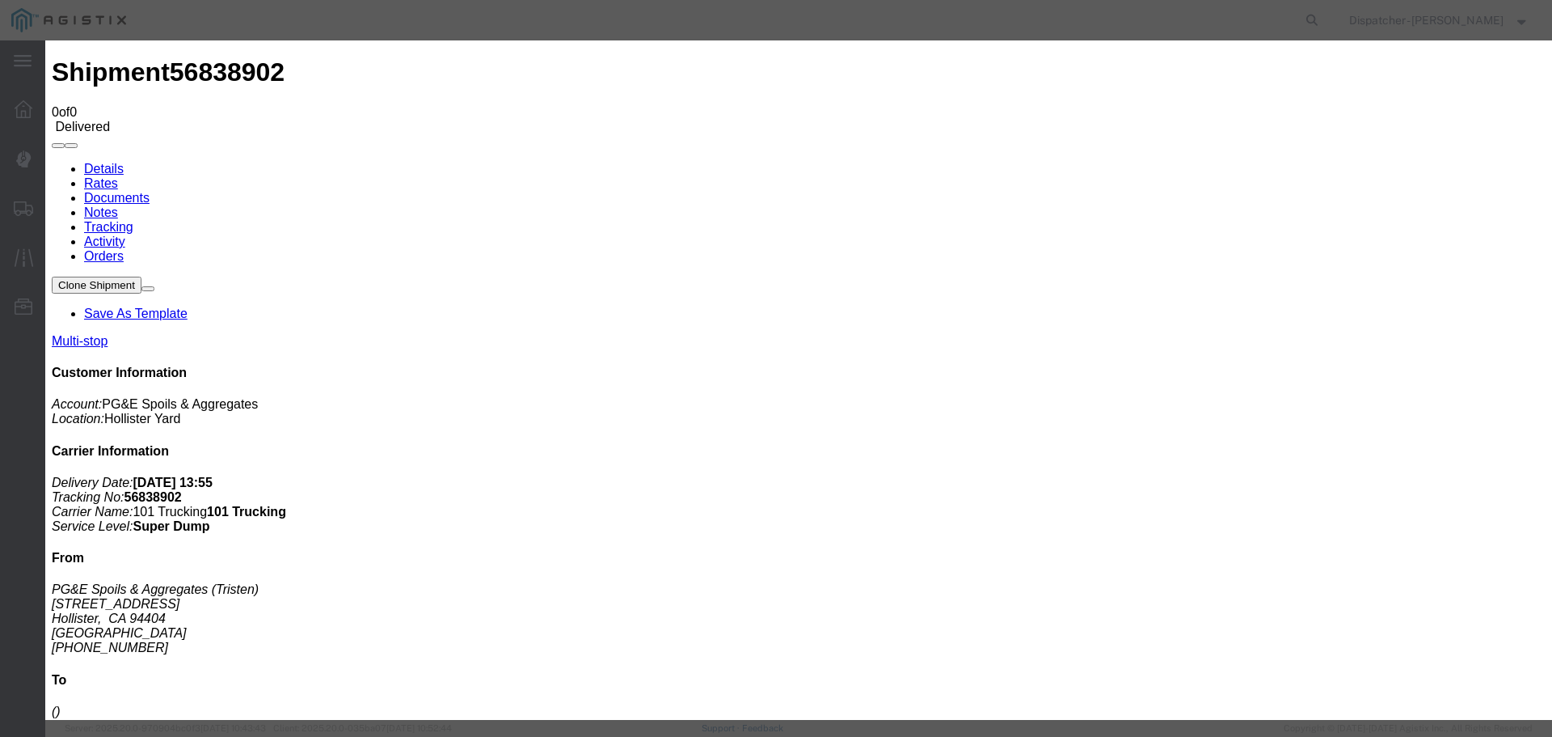
type input "Truck and Scale Tags"
type input "C:\fakepath\Shipment 56838898.pdf"
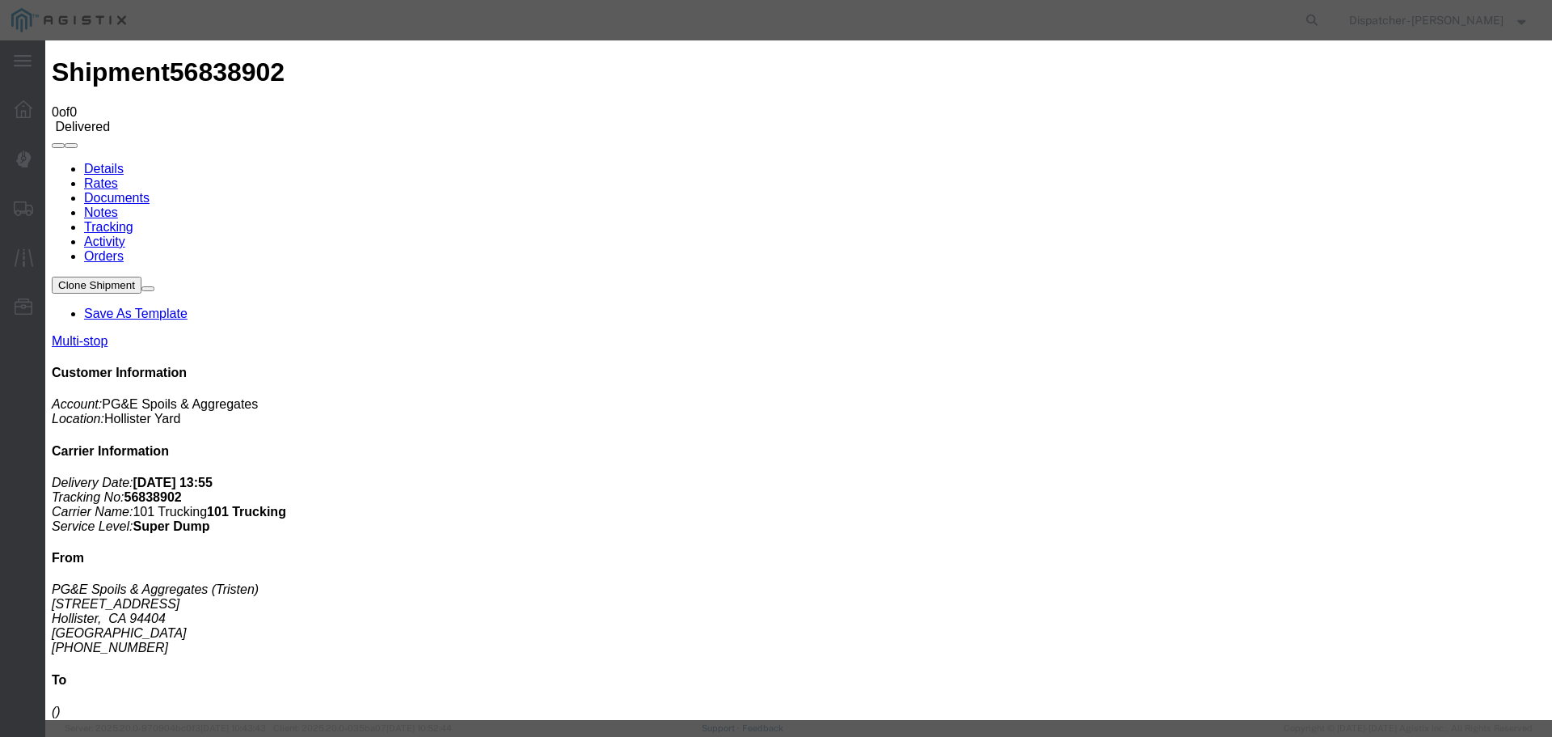
select select
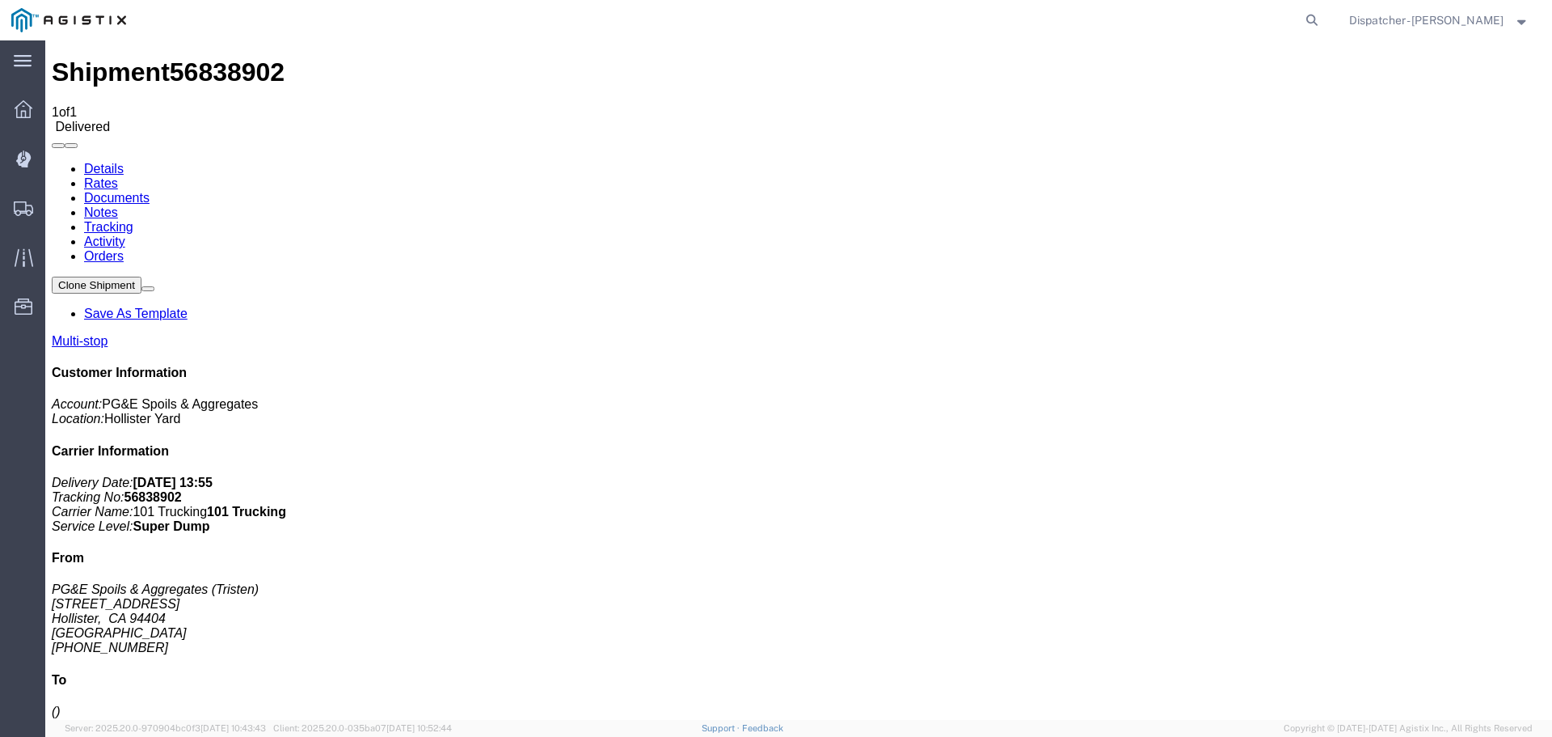
checkbox input "true"
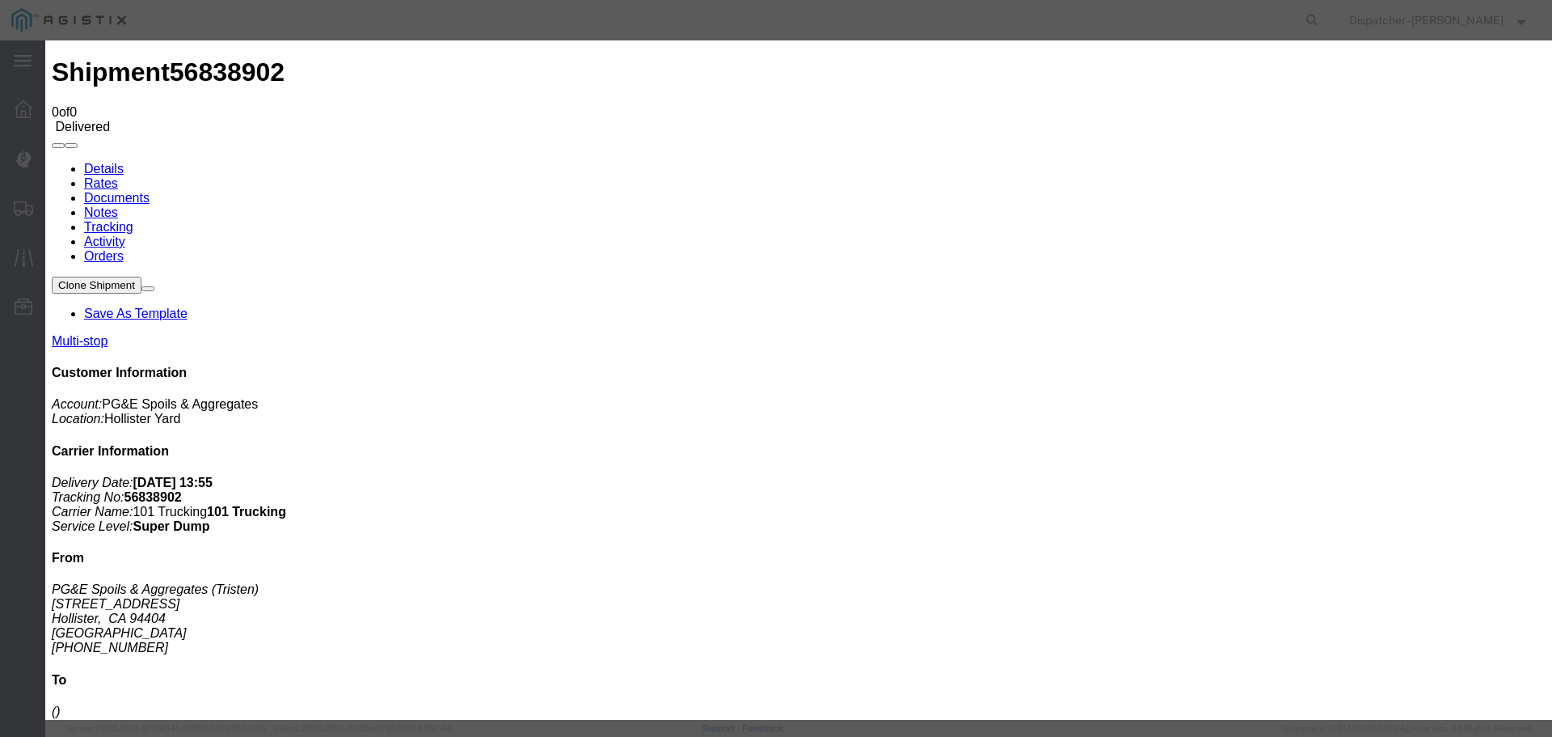
type input "truck and Scale Tags"
type input "C:\fakepath\Truck and Scale Tags 56838902.pdf"
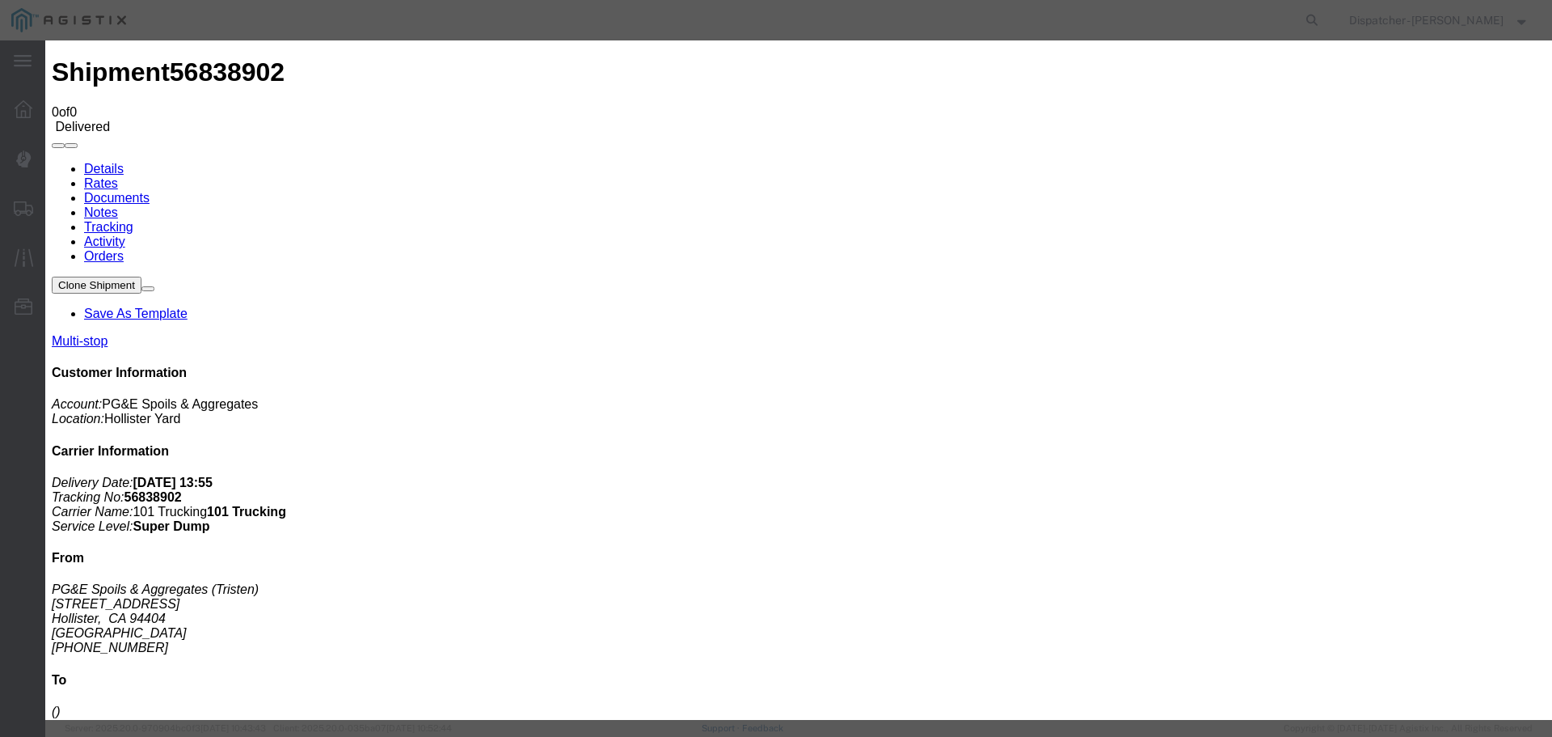
select select
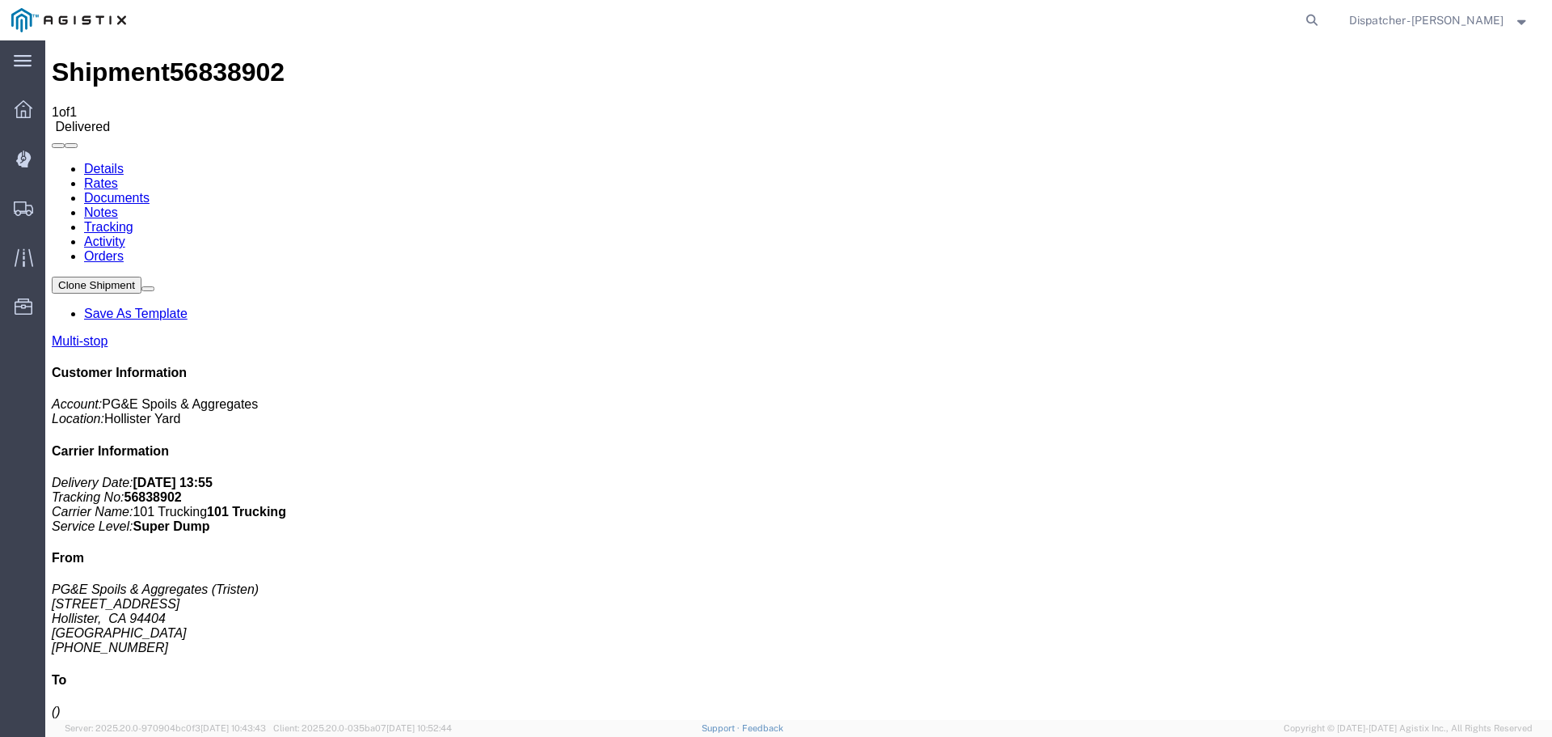
click at [56, 210] on span "Shipments" at bounding box center [49, 208] width 11 height 32
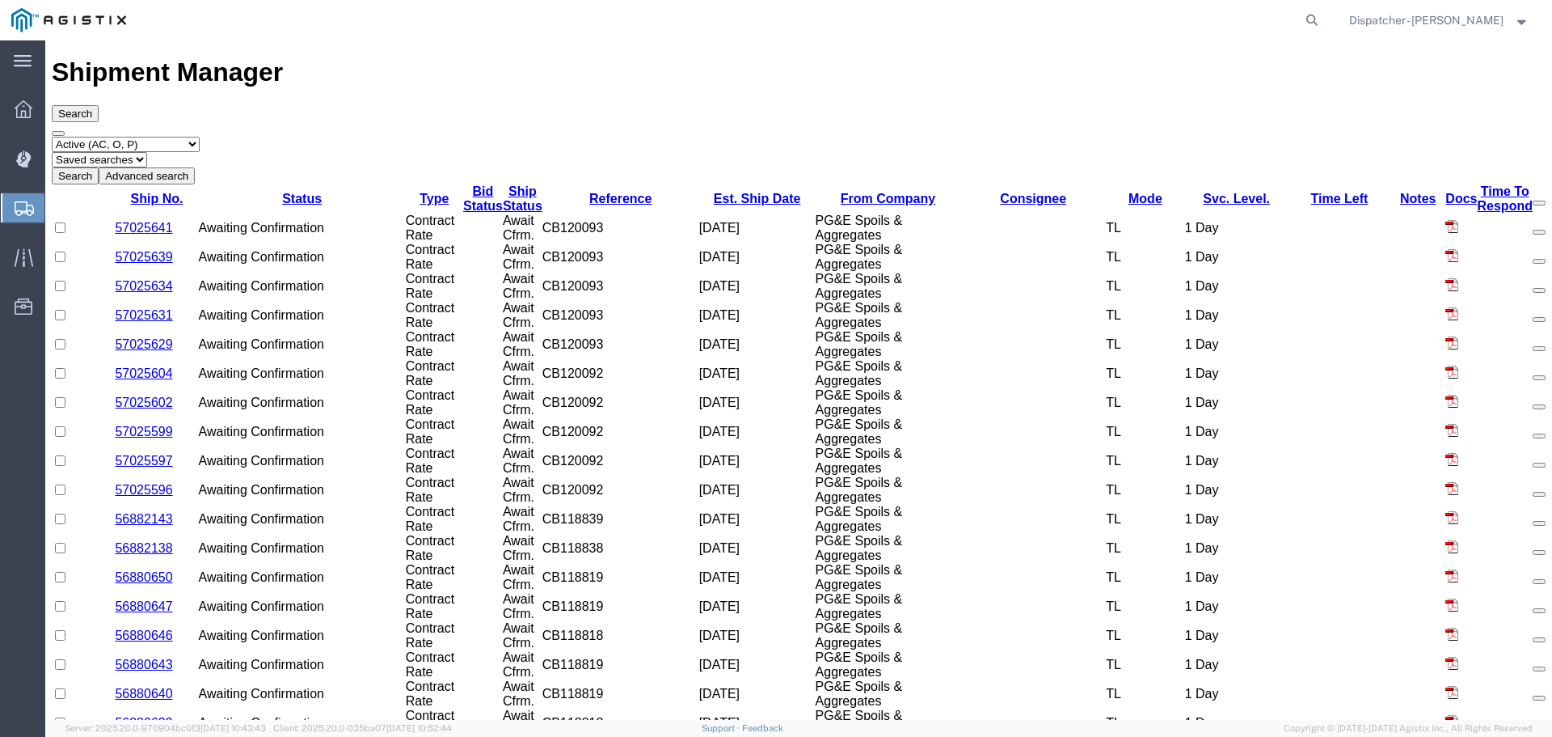
click at [133, 137] on select "Select status Active (AC, O, P) All Approved Awaiting Confirmation (AC) Booked …" at bounding box center [126, 144] width 148 height 15
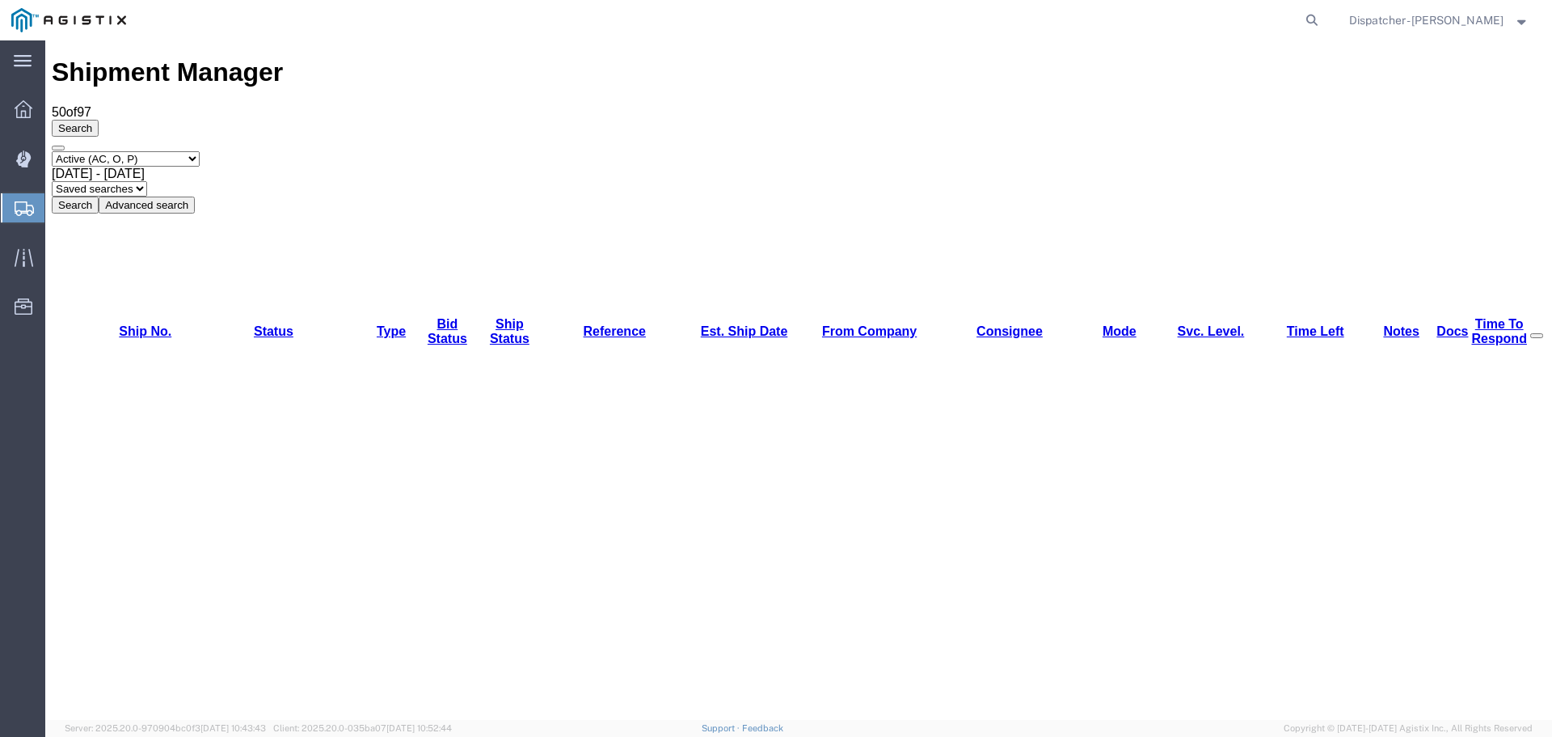
select select "ALL"
click at [52, 151] on select "Select status Active (AC, O, P) All Approved Awaiting Confirmation (AC) Booked …" at bounding box center [126, 158] width 148 height 15
click at [145, 167] on span "[DATE] - [DATE]" at bounding box center [98, 174] width 93 height 14
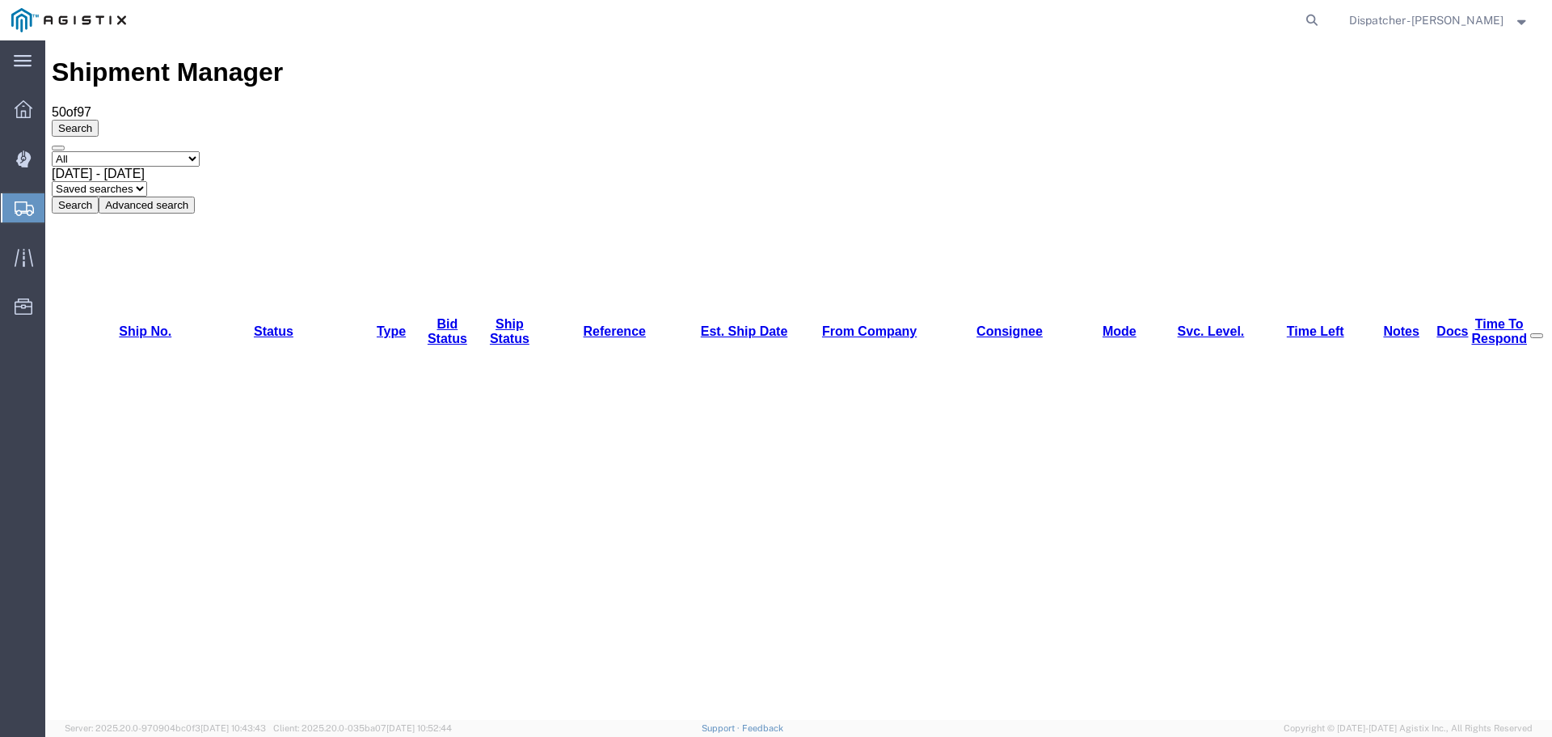
click at [99, 196] on button "Search" at bounding box center [75, 204] width 47 height 17
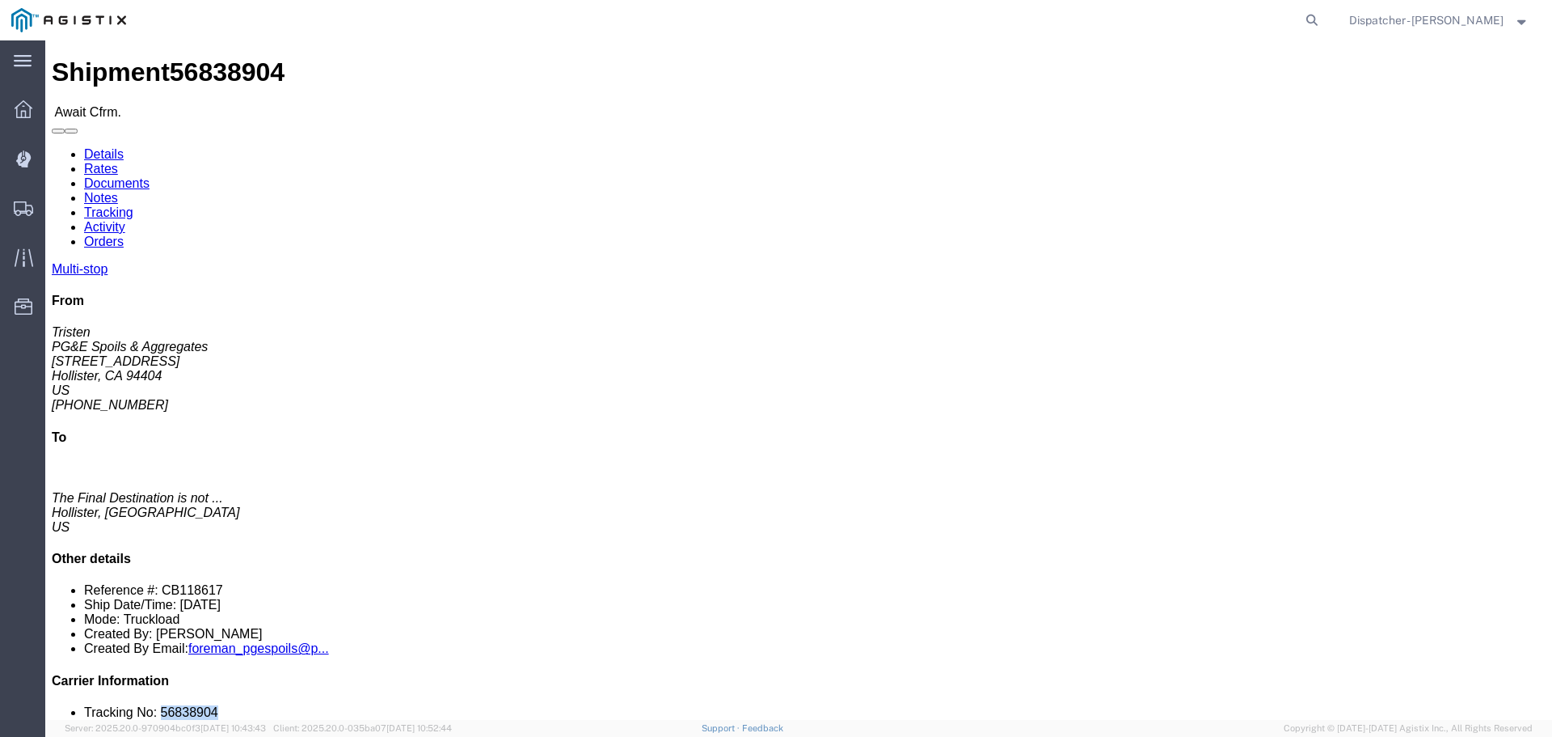
drag, startPoint x: 1327, startPoint y: 477, endPoint x: 1272, endPoint y: 491, distance: 56.7
click div "Multi-stop From Tristen PG&E Spoils & Aggregates [STREET_ADDRESS][PERSON_NAME] …"
click link "Tracking"
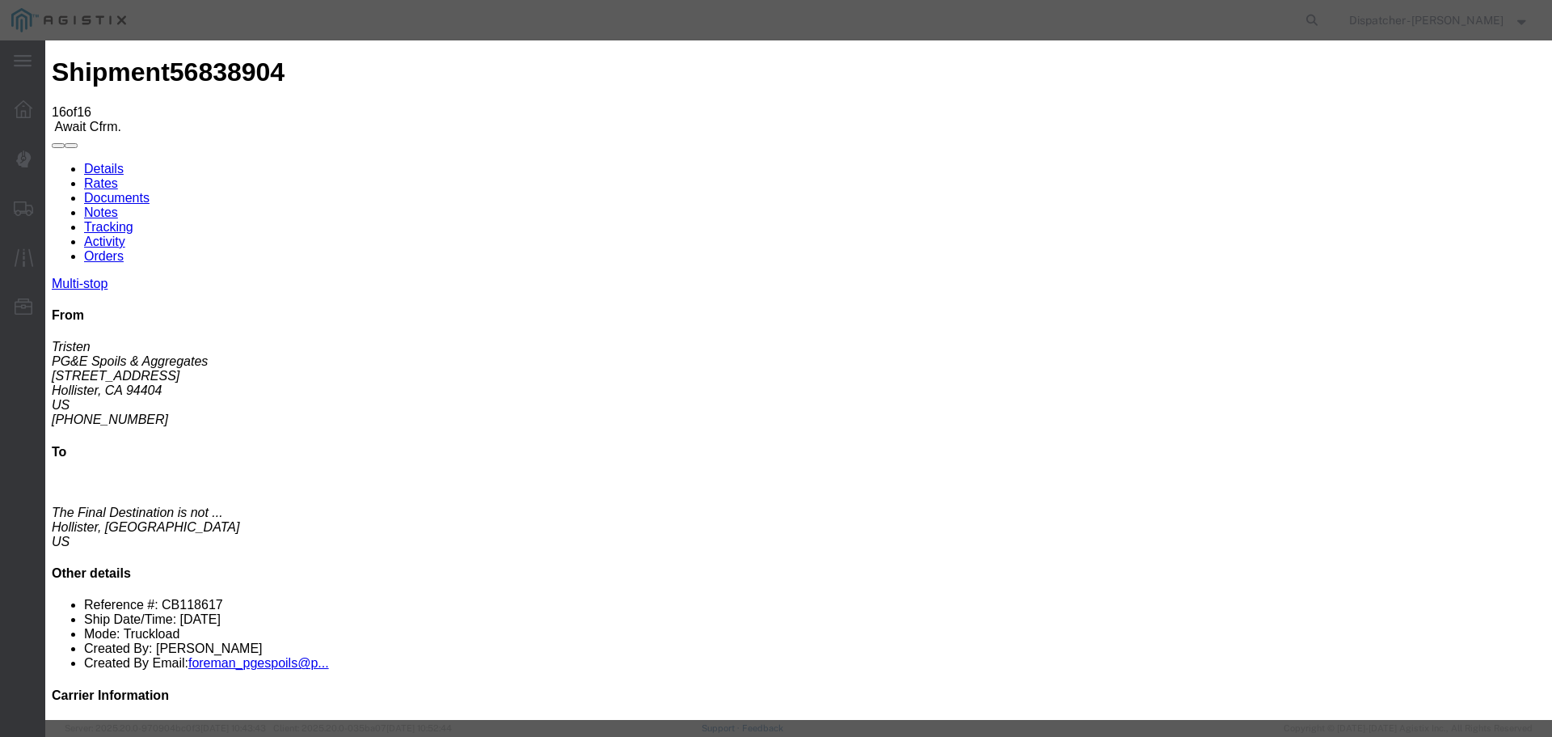
select select "DELIVRED"
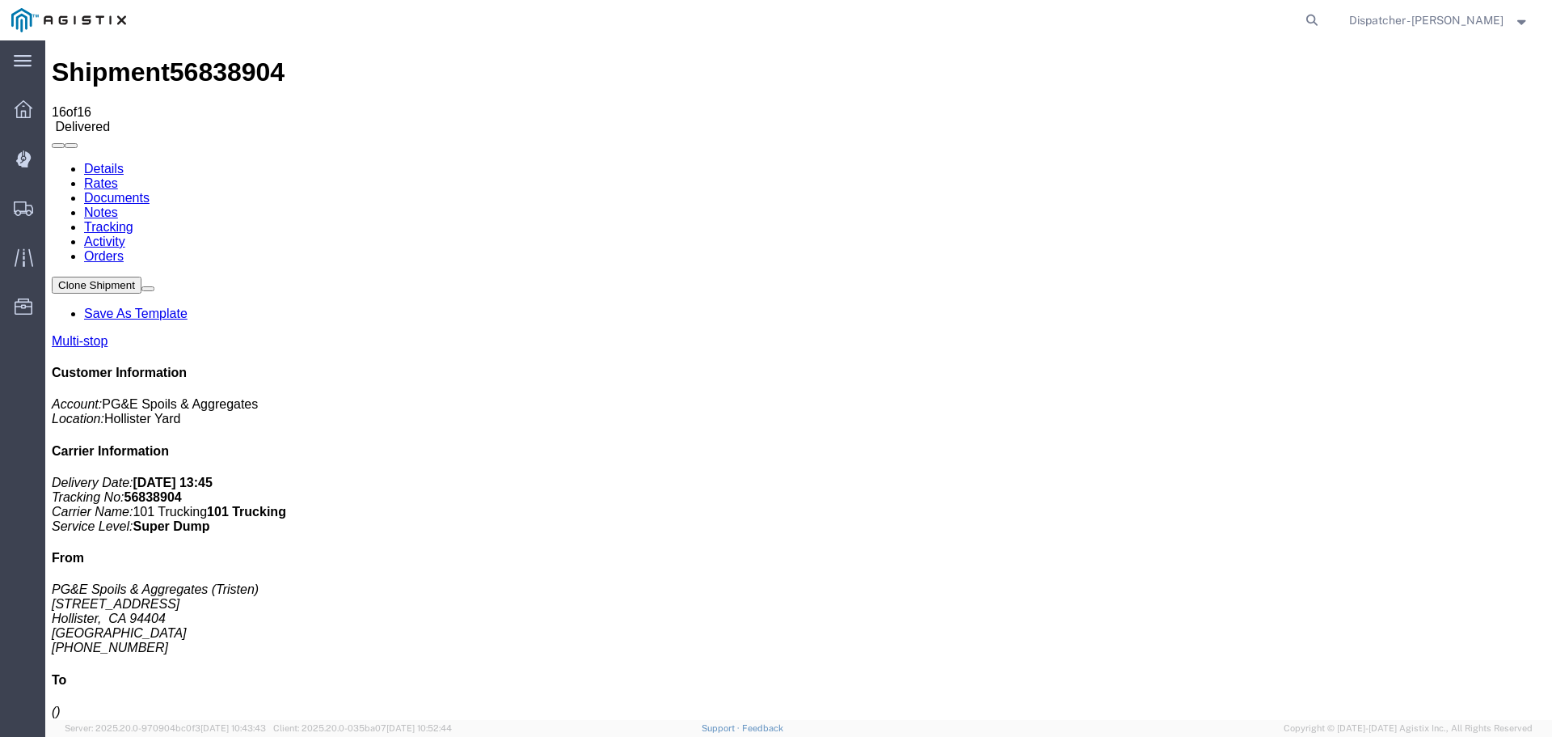
click at [118, 205] on link "Notes" at bounding box center [101, 212] width 34 height 14
click at [150, 191] on link "Documents" at bounding box center [116, 198] width 65 height 14
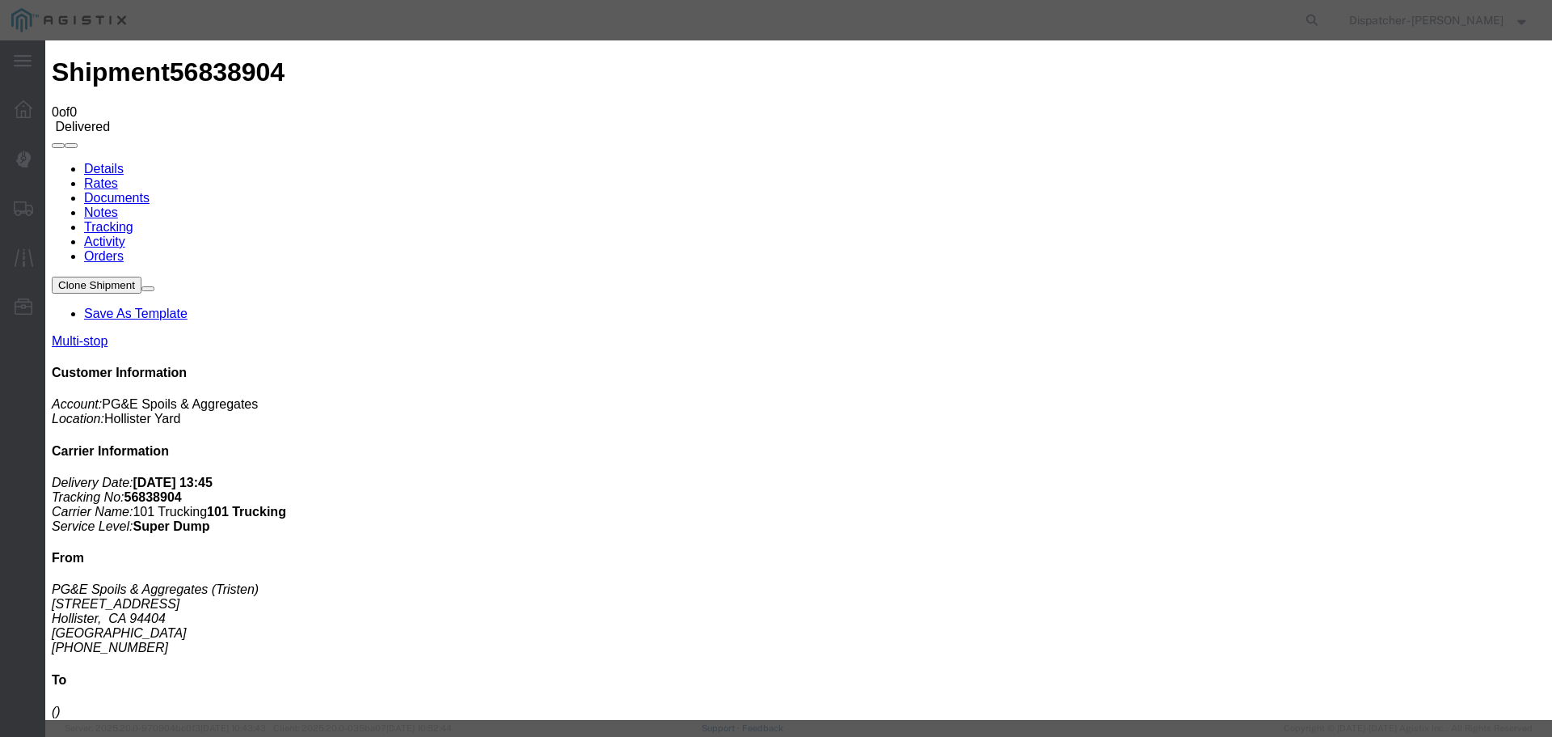
type input "Truck and Scale Tags"
type input "C:\fakepath\Truck and Scale Tags 56838904.pdf"
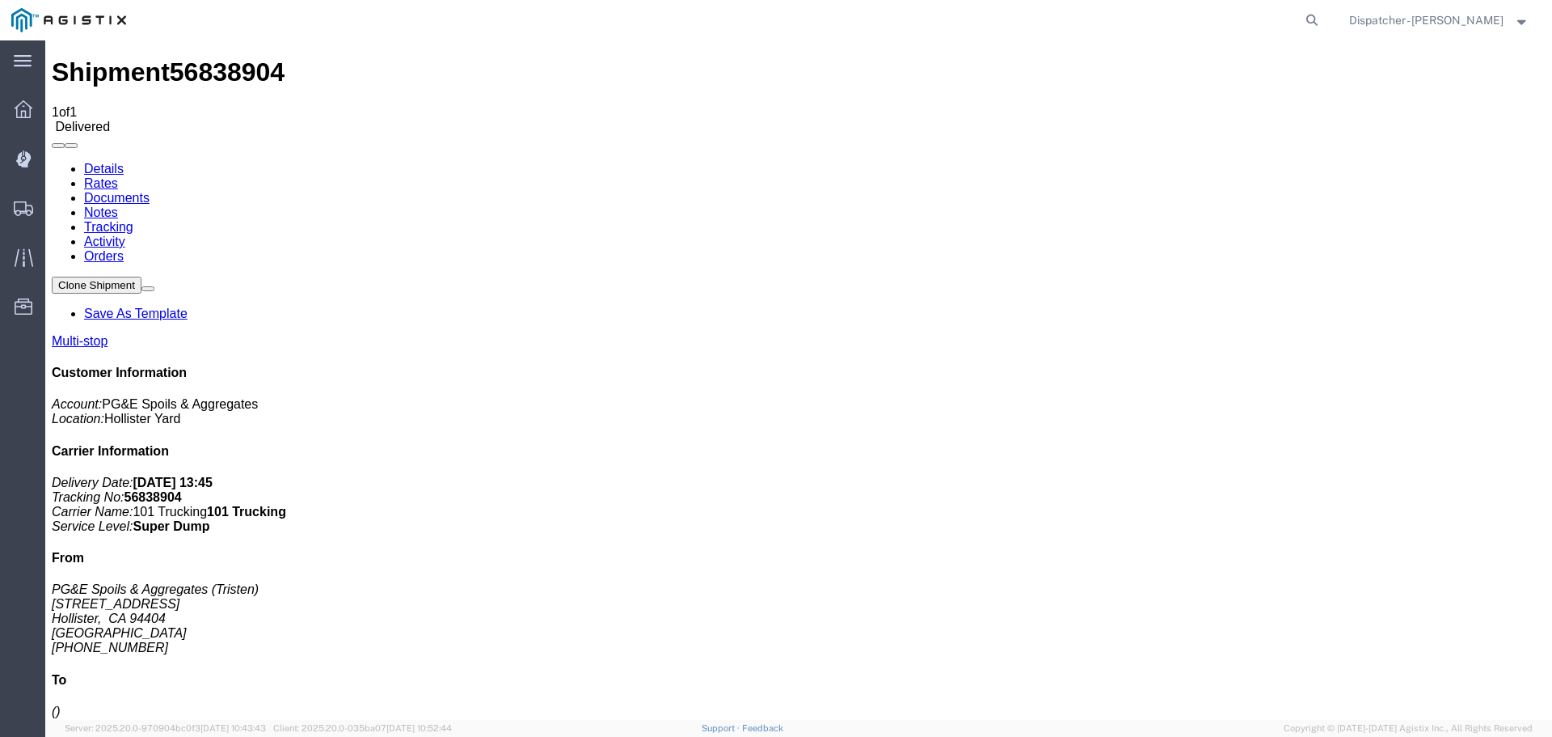
click at [56, 208] on span "Shipments" at bounding box center [49, 208] width 11 height 32
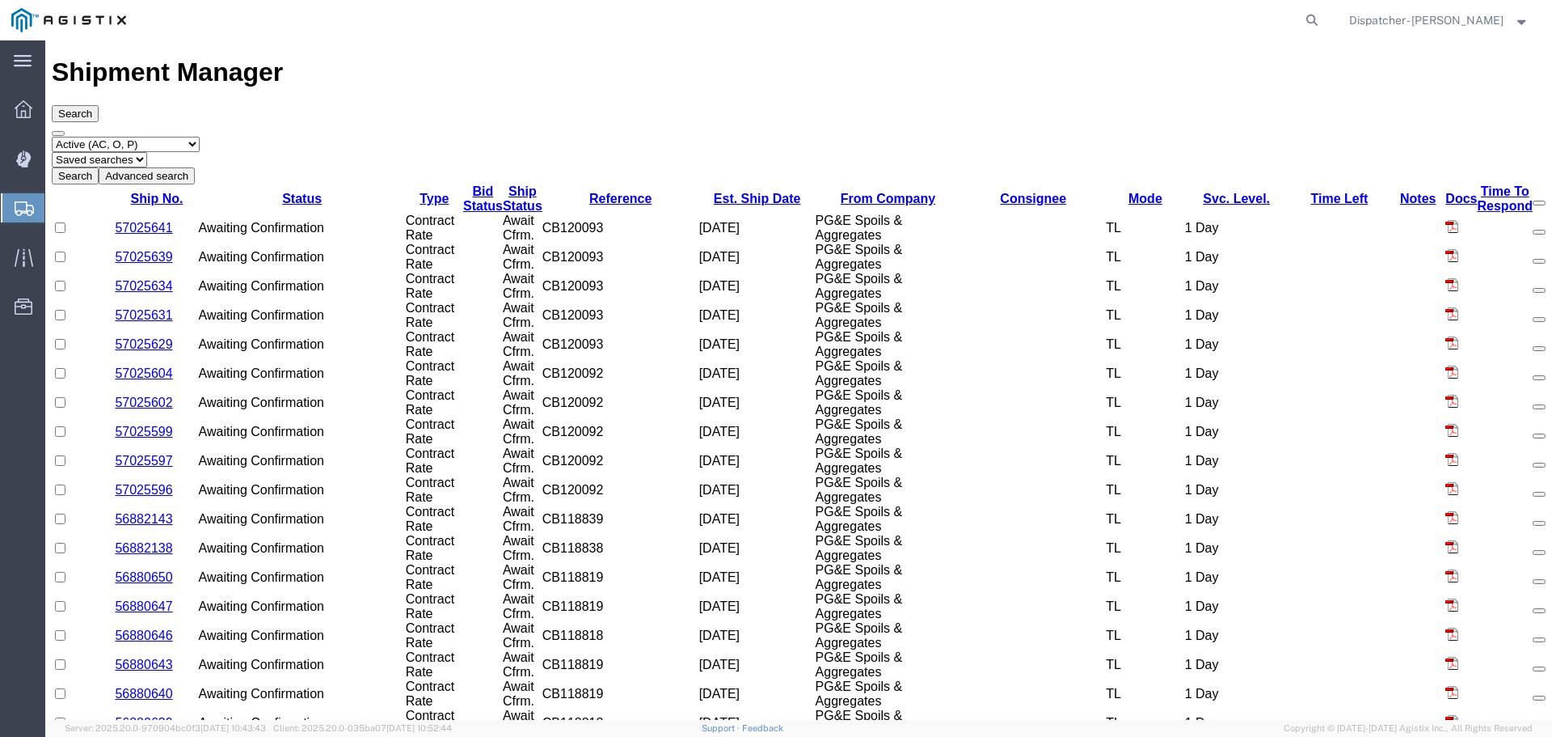
click at [144, 137] on select "Select status Active (AC, O, P) All Approved Awaiting Confirmation (AC) Booked …" at bounding box center [126, 144] width 148 height 15
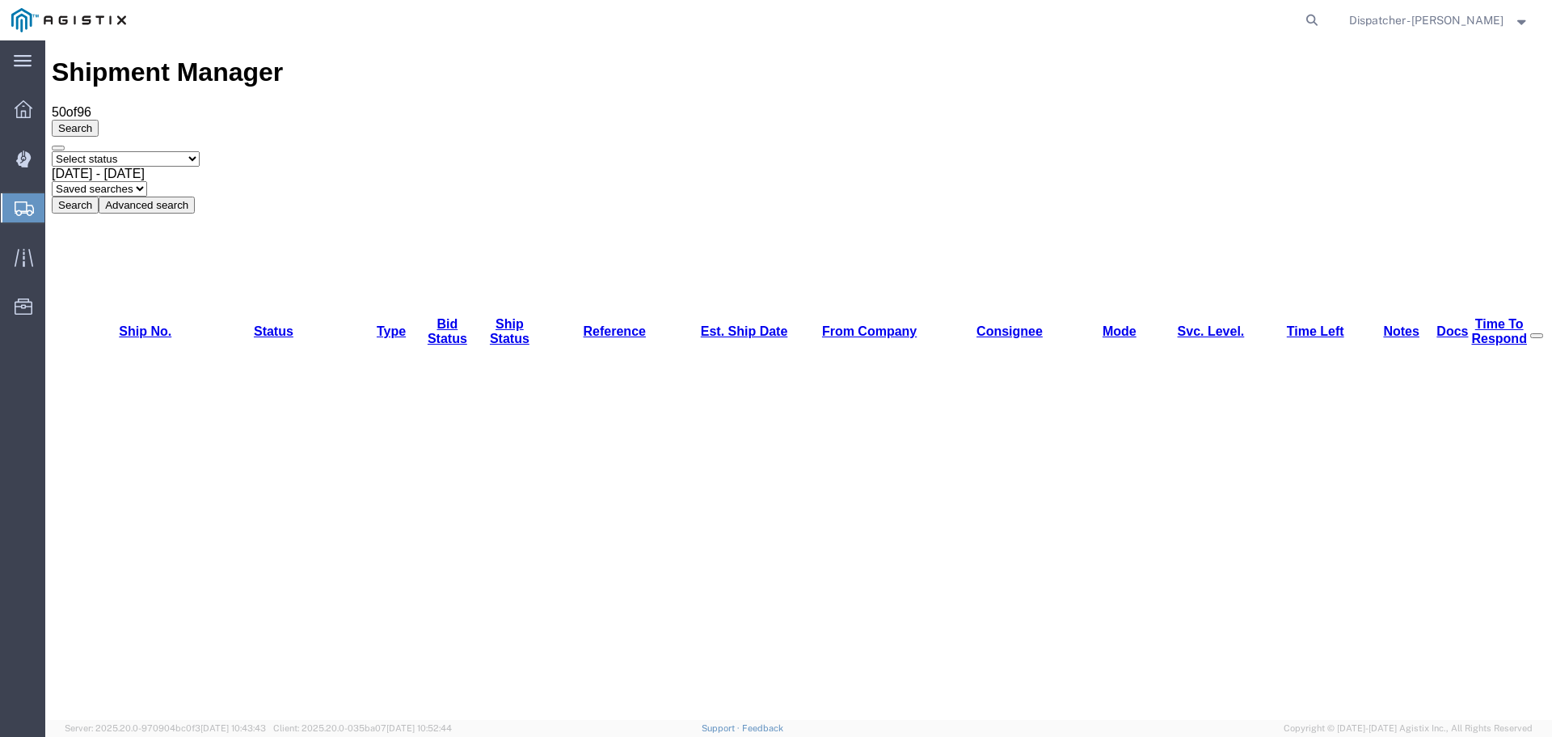
click at [52, 151] on select "Select status Active (AC, O, P) All Approved Awaiting Confirmation (AC) Booked …" at bounding box center [126, 158] width 148 height 15
click at [126, 151] on select "Select status Active (AC, O, P) All Approved Awaiting Confirmation (AC) Booked …" at bounding box center [126, 158] width 148 height 15
click at [52, 151] on select "Select status Active (AC, O, P) All Approved Awaiting Confirmation (AC) Booked …" at bounding box center [126, 158] width 148 height 15
click at [145, 167] on span "[DATE] - [DATE]" at bounding box center [98, 174] width 93 height 14
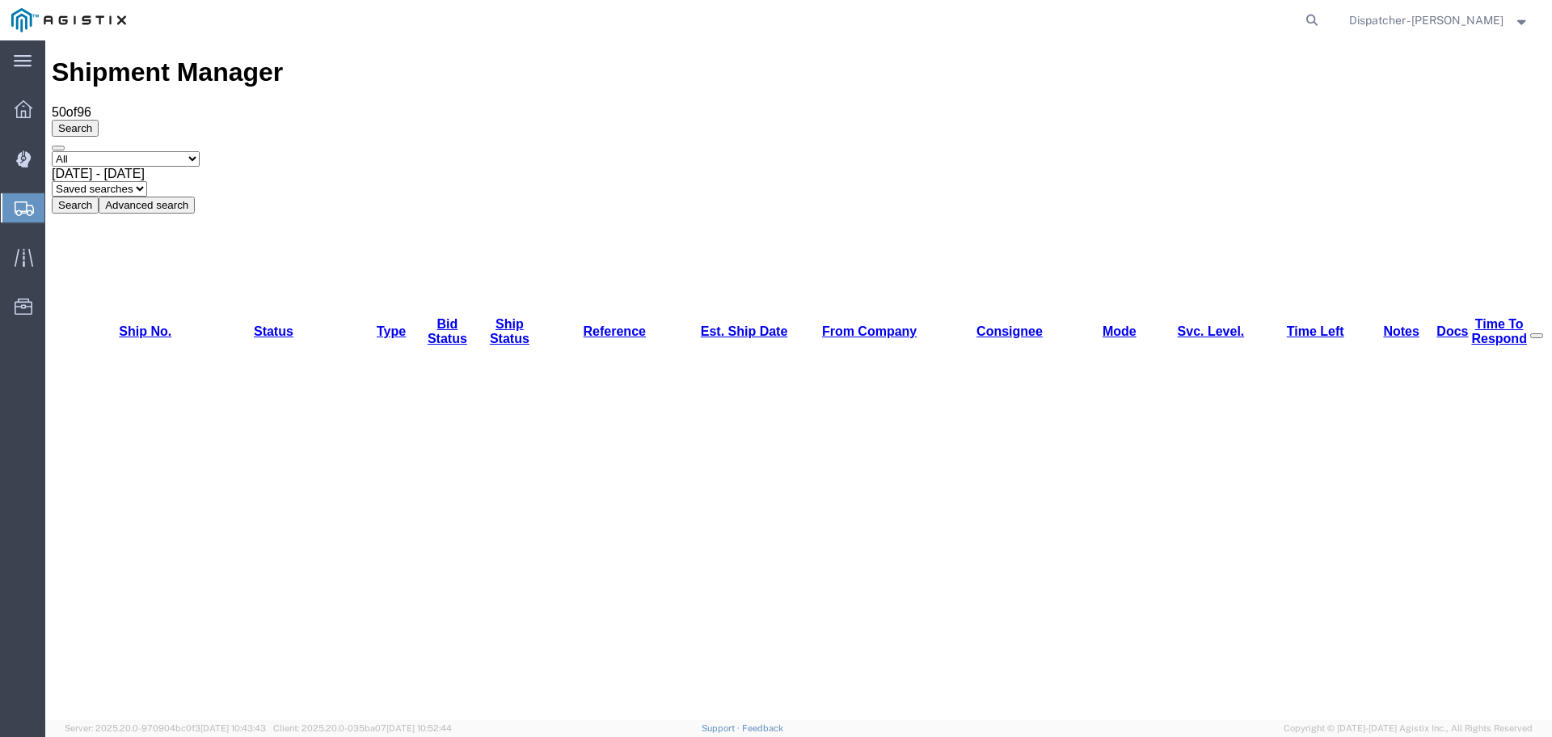
click at [99, 196] on button "Search" at bounding box center [75, 204] width 47 height 17
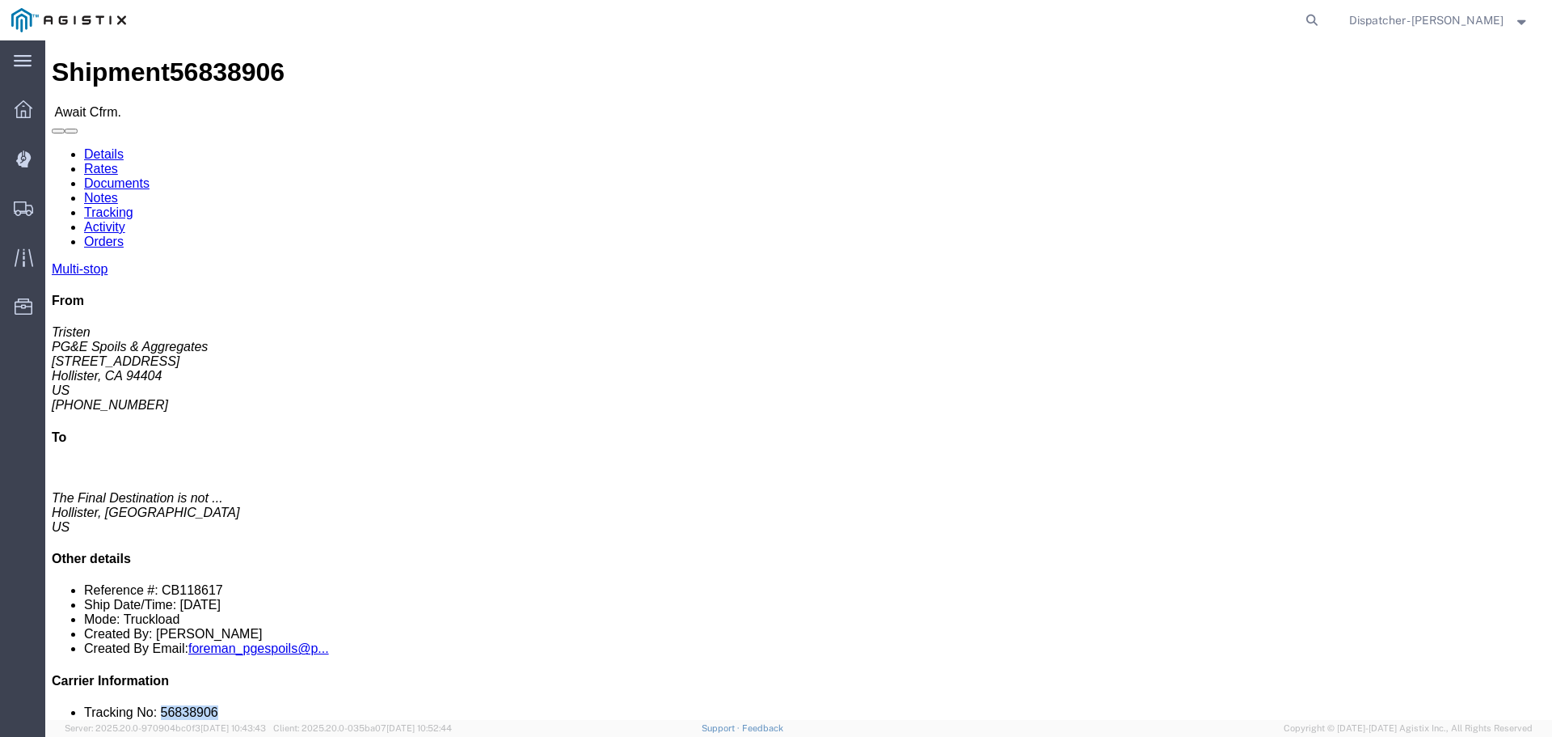
drag, startPoint x: 1324, startPoint y: 488, endPoint x: 1270, endPoint y: 491, distance: 54.2
click li "Tracking No: 56838906"
click link "Tracking"
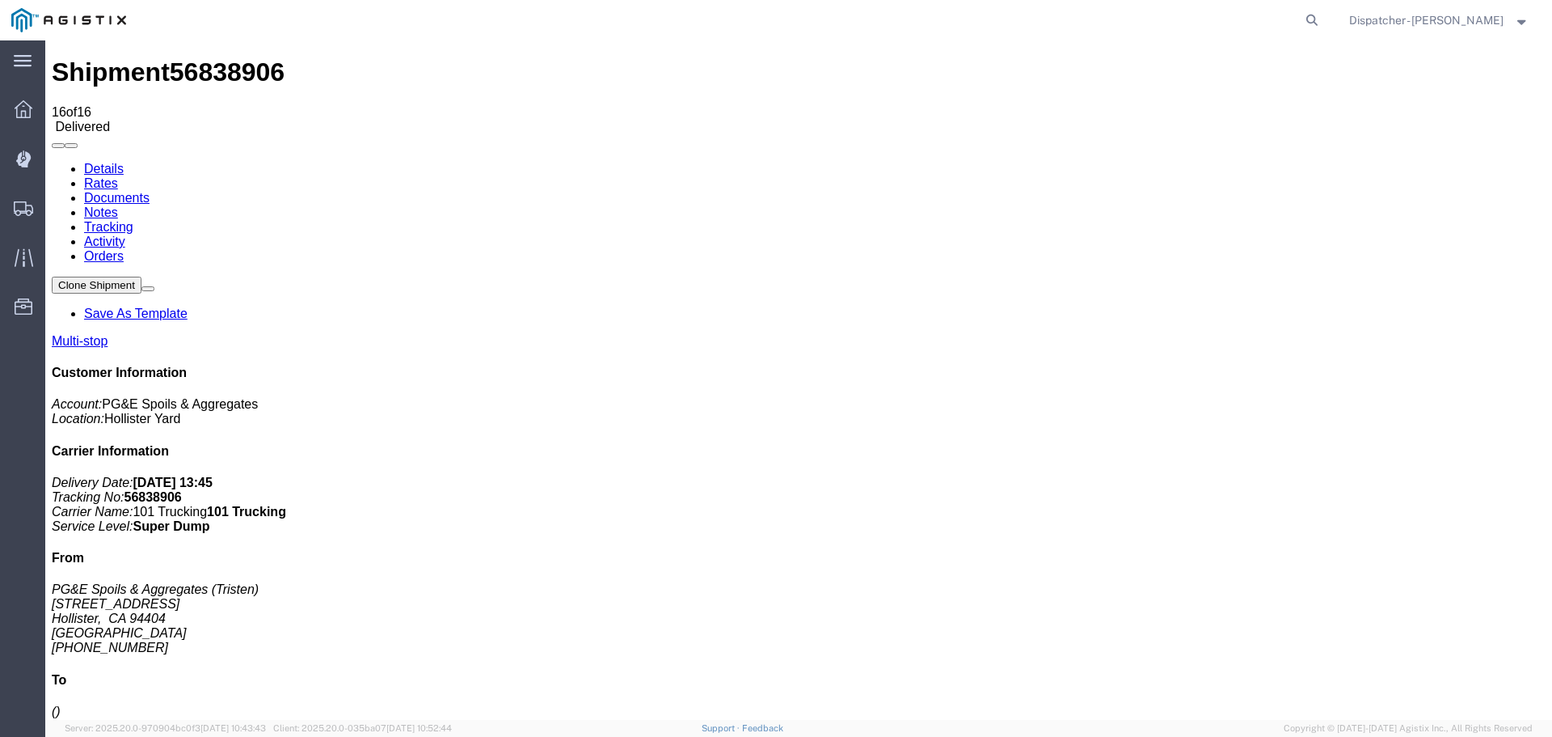
click at [118, 205] on link "Notes" at bounding box center [101, 212] width 34 height 14
click at [150, 191] on link "Documents" at bounding box center [116, 198] width 65 height 14
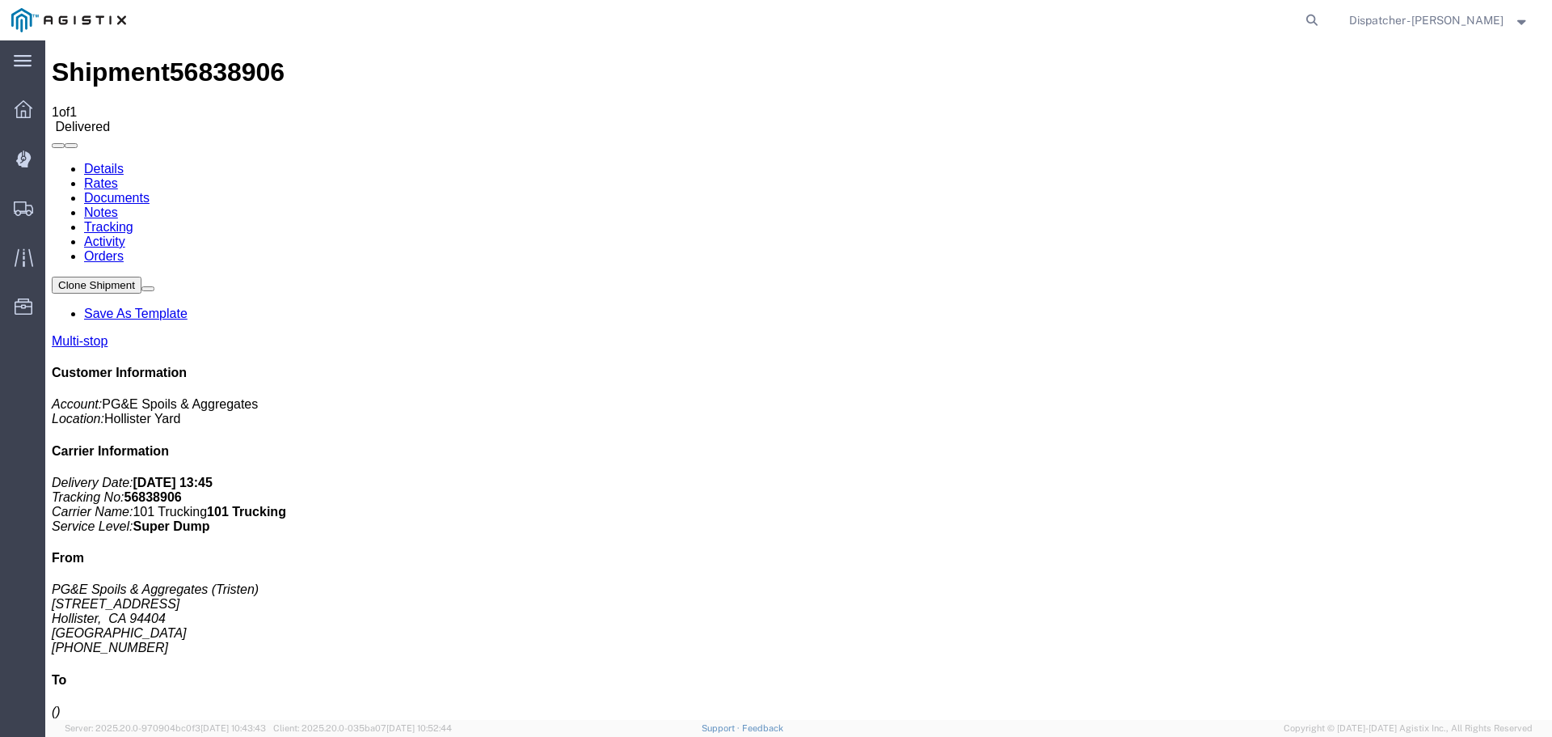
click at [56, 206] on span "Shipments" at bounding box center [49, 208] width 11 height 32
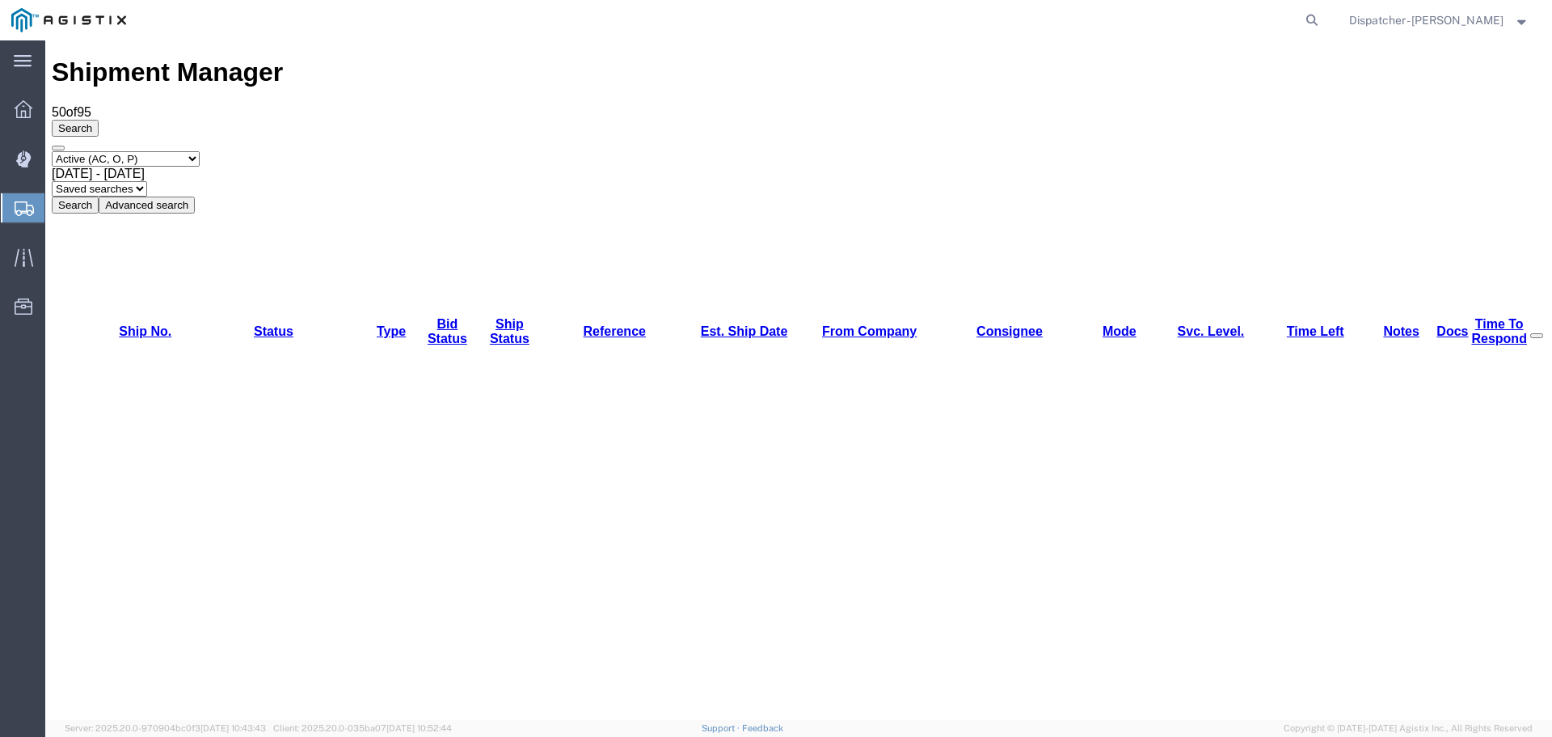
click at [162, 151] on select "Select status Active (AC, O, P) All Approved Awaiting Confirmation (AC) Booked …" at bounding box center [126, 158] width 148 height 15
click at [52, 151] on select "Select status Active (AC, O, P) All Approved Awaiting Confirmation (AC) Booked …" at bounding box center [126, 158] width 148 height 15
click at [145, 167] on span "[DATE] - [DATE]" at bounding box center [98, 174] width 93 height 14
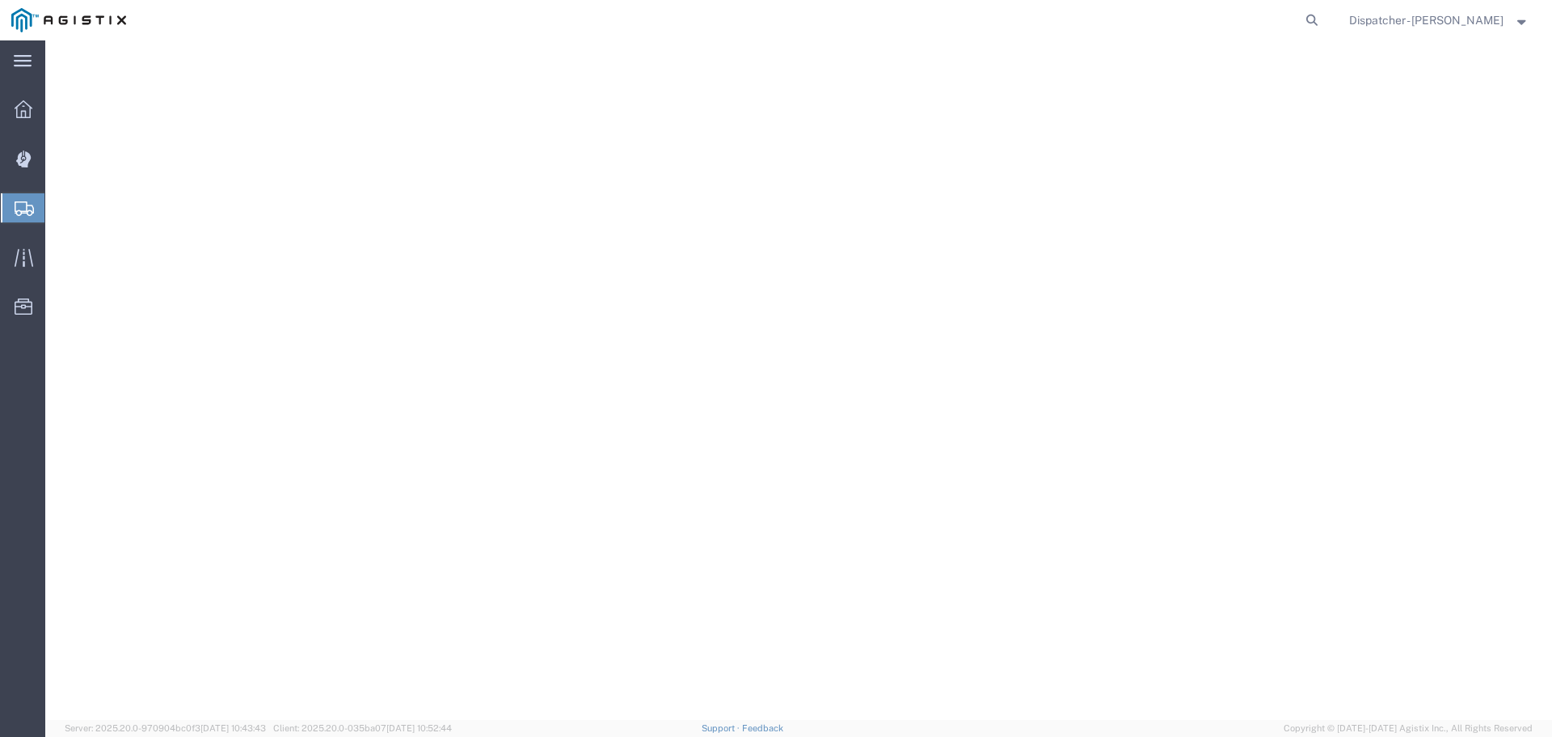
select select "ALL"
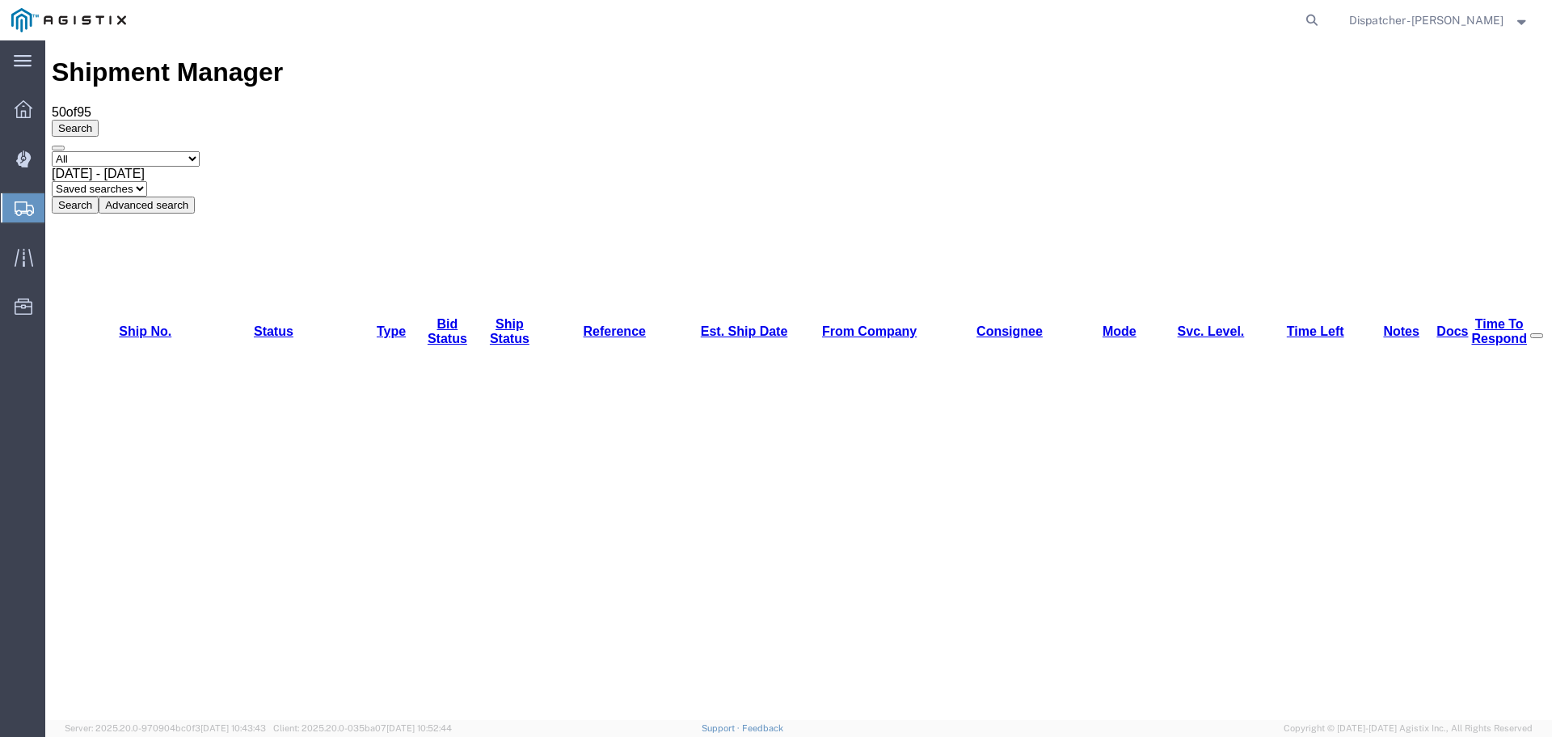
click at [99, 196] on button "Search" at bounding box center [75, 204] width 47 height 17
